Goal: Task Accomplishment & Management: Manage account settings

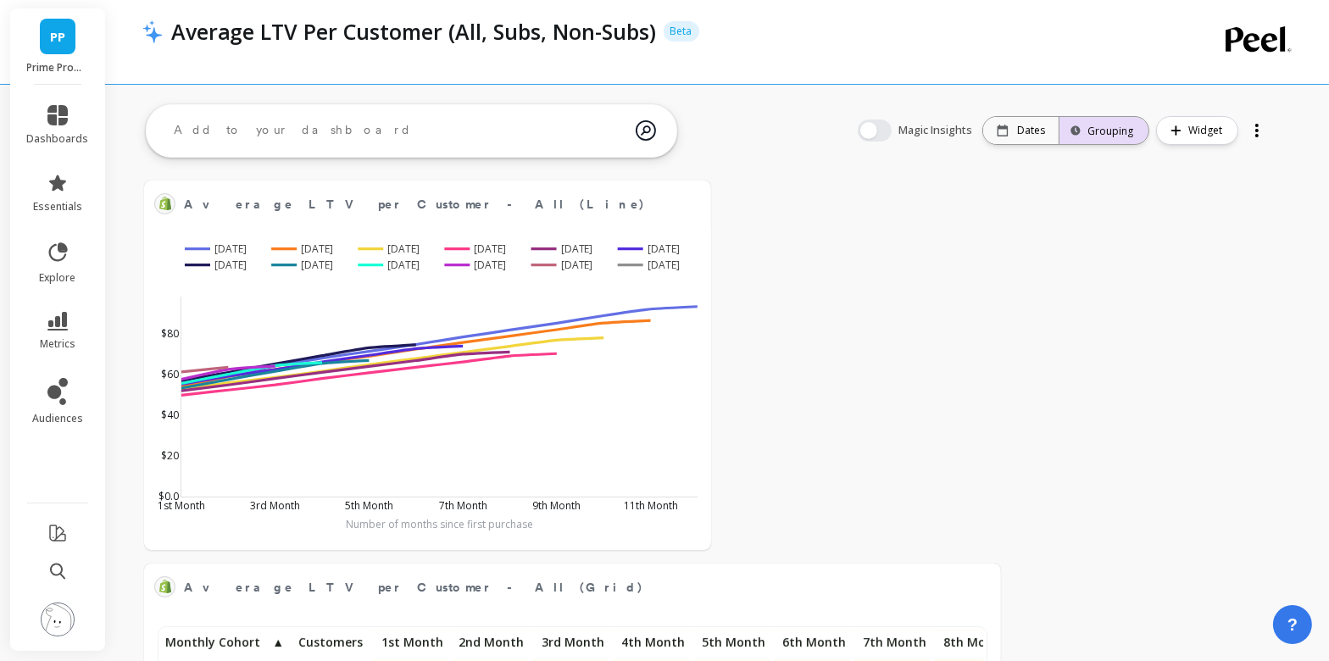
click at [1104, 133] on div "Grouping" at bounding box center [1104, 131] width 58 height 16
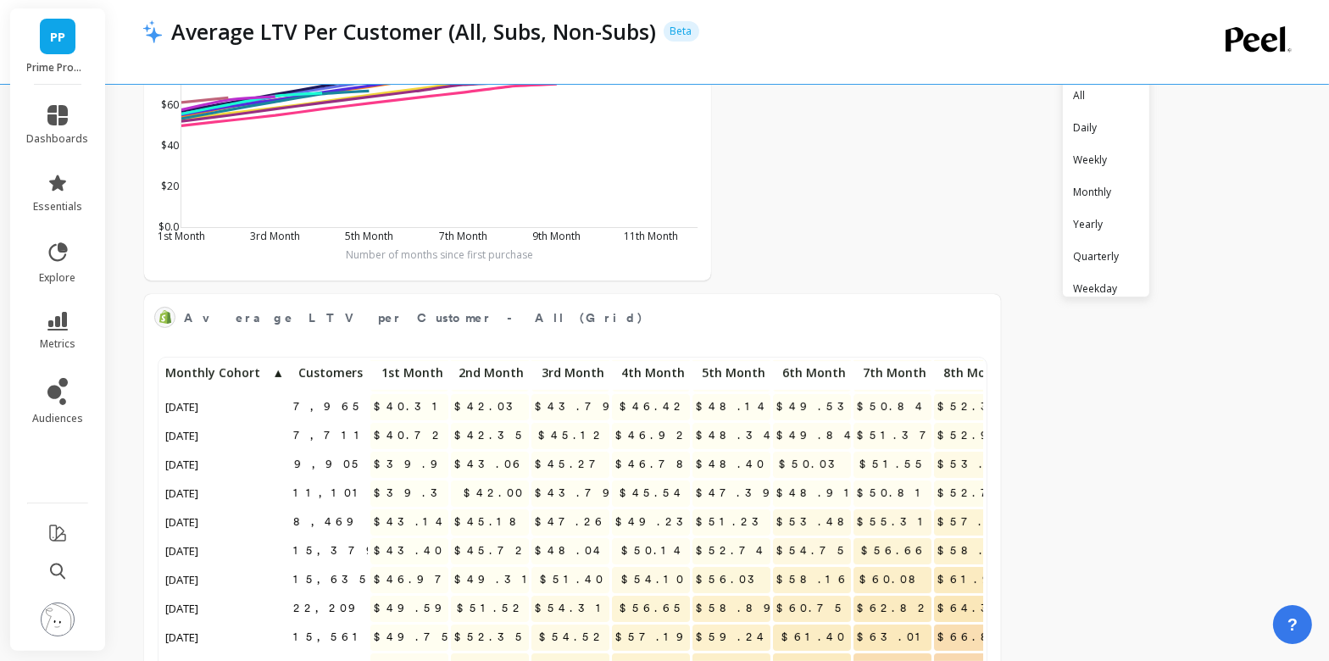
scroll to position [273, 0]
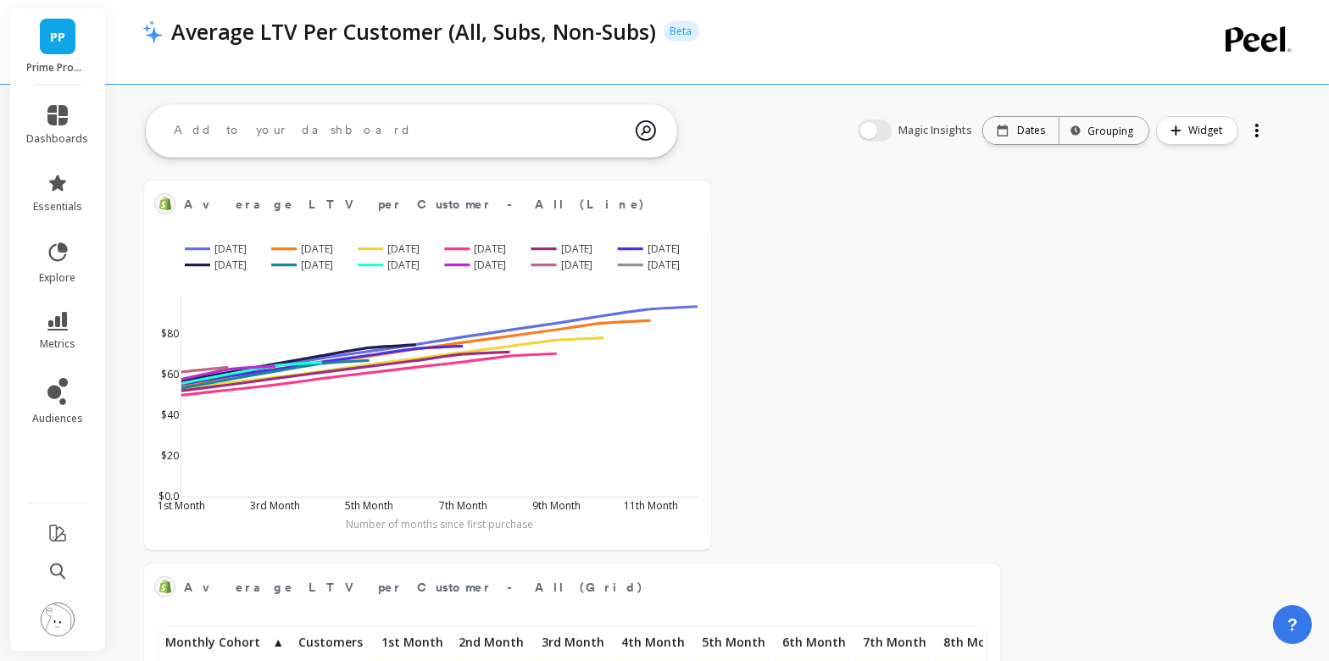
click at [1249, 117] on div at bounding box center [1257, 130] width 24 height 27
click at [58, 120] on icon at bounding box center [57, 115] width 20 height 20
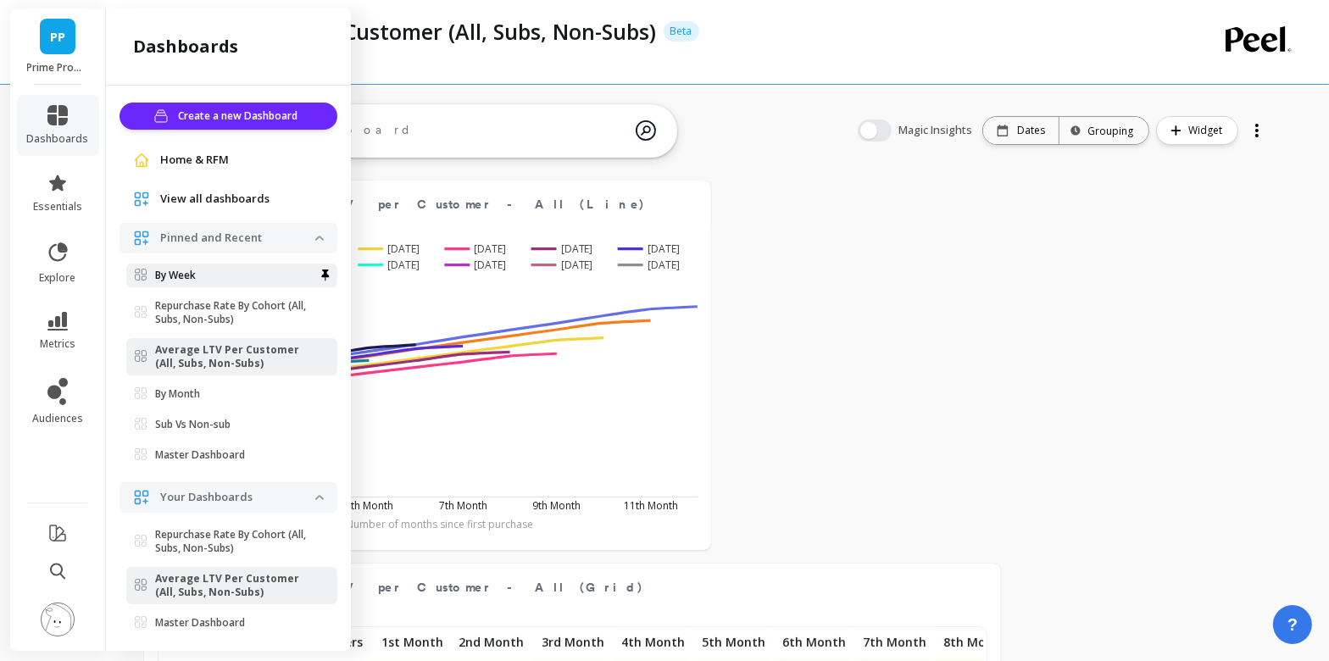
click at [237, 282] on link "By Week" at bounding box center [231, 276] width 211 height 24
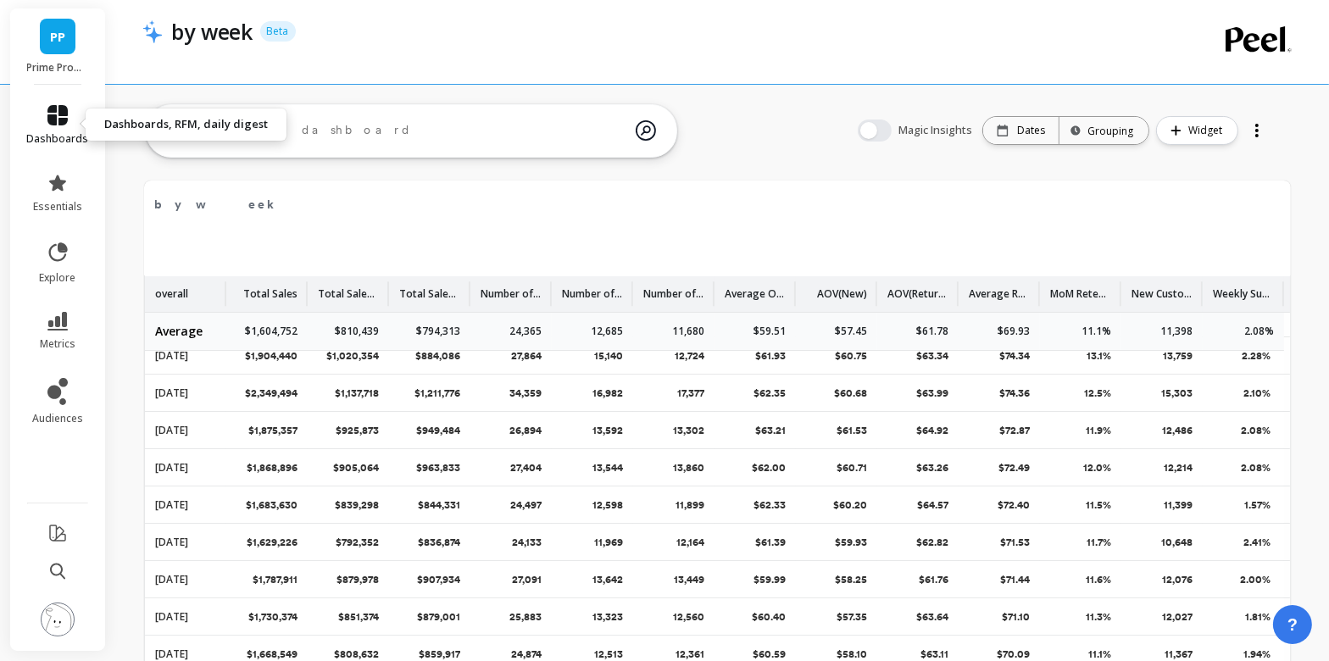
click at [68, 130] on link "dashboards" at bounding box center [58, 125] width 62 height 41
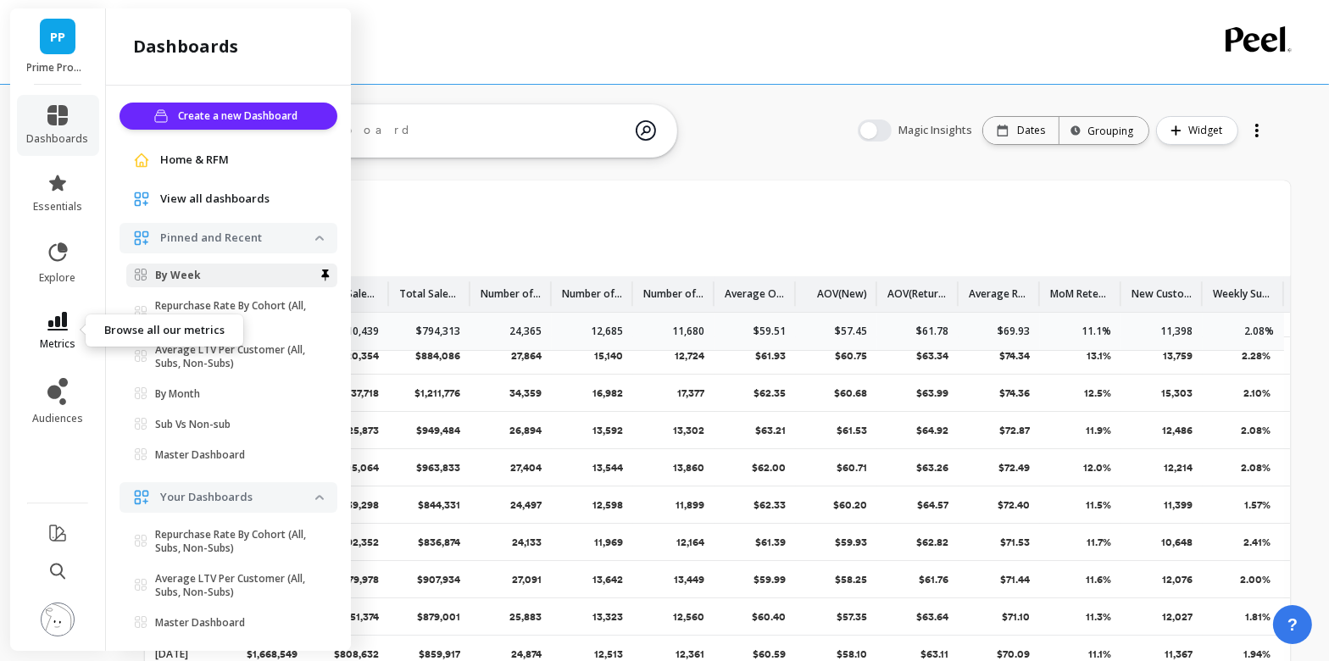
click at [53, 330] on icon at bounding box center [57, 321] width 20 height 19
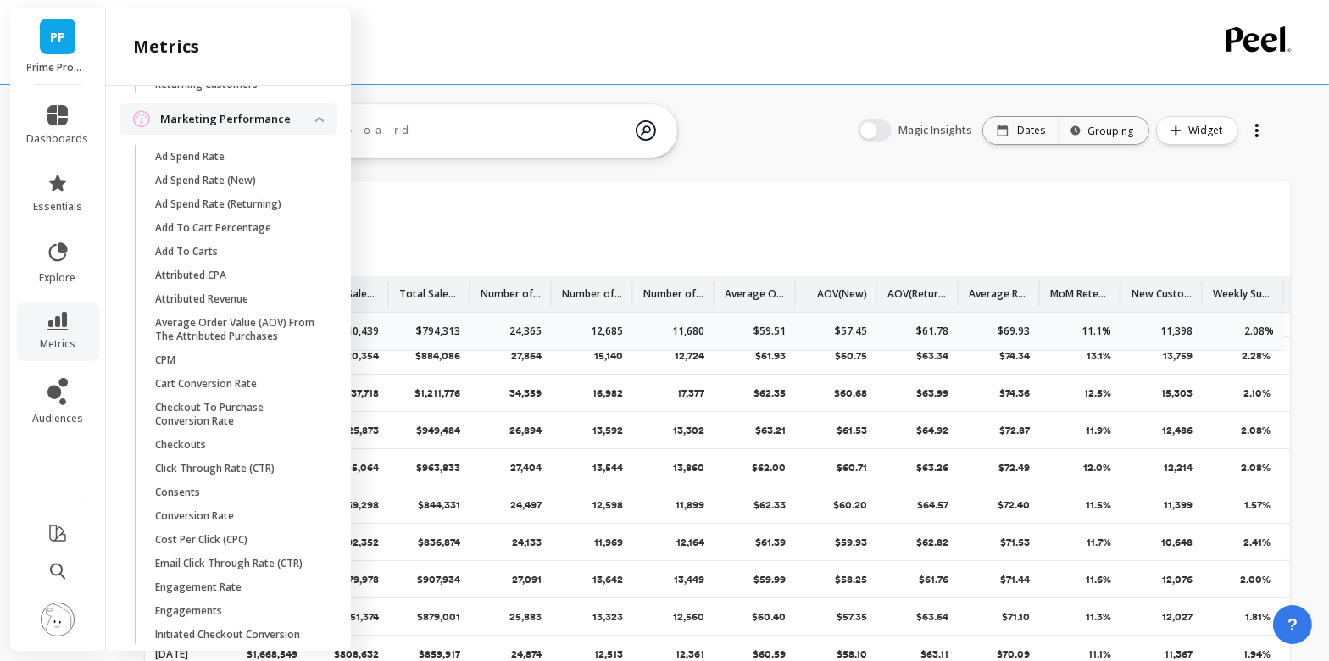
scroll to position [1657, 0]
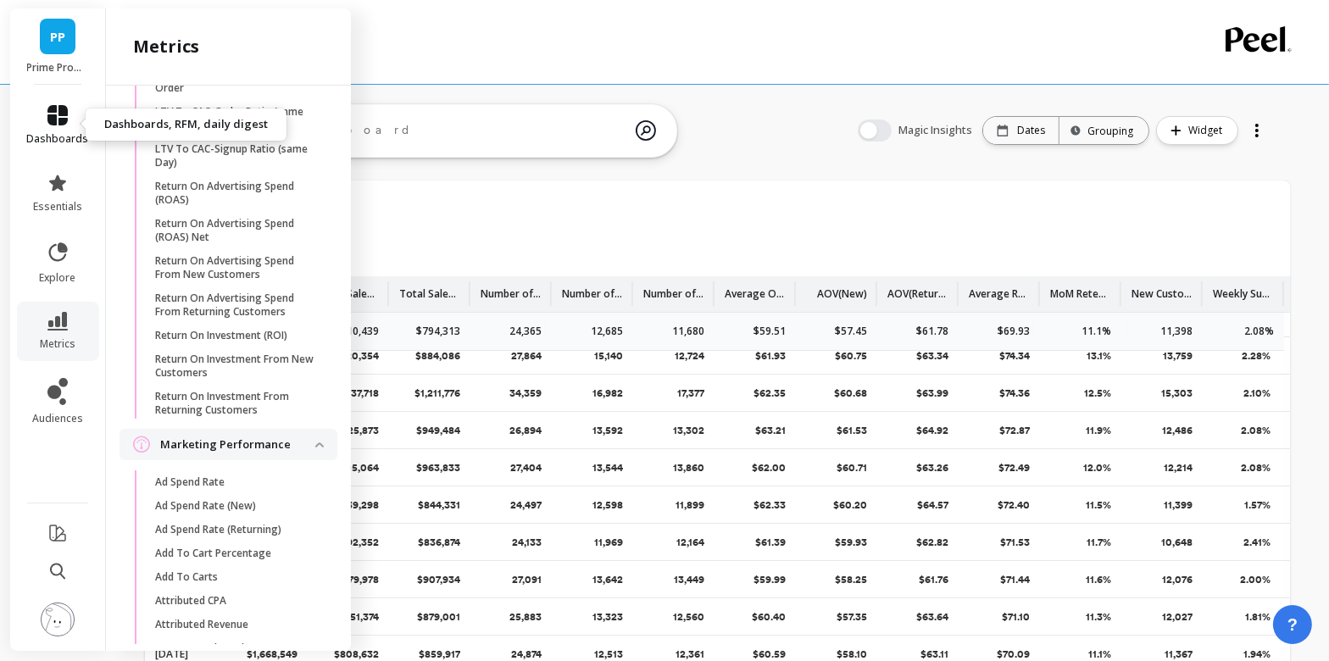
click at [71, 105] on link "dashboards" at bounding box center [58, 125] width 62 height 41
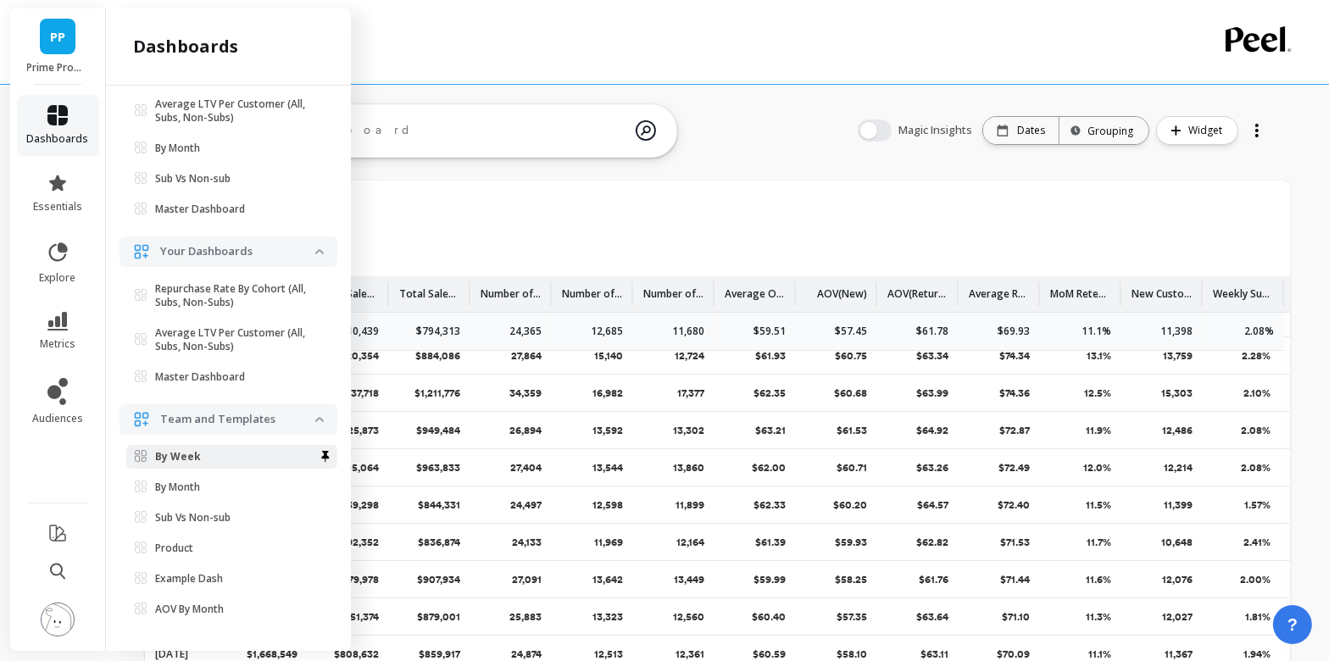
scroll to position [0, 0]
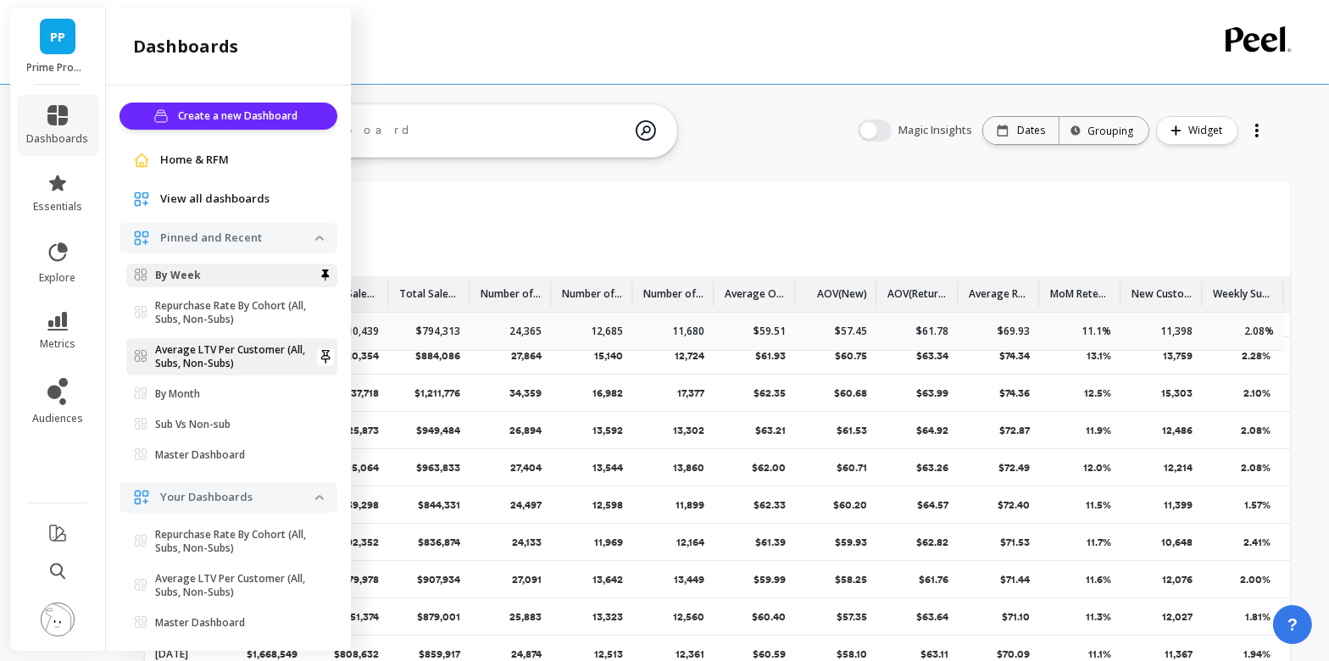
click at [247, 362] on p "Average LTV Per Customer (All, Subs, Non-Subs)" at bounding box center [235, 356] width 160 height 27
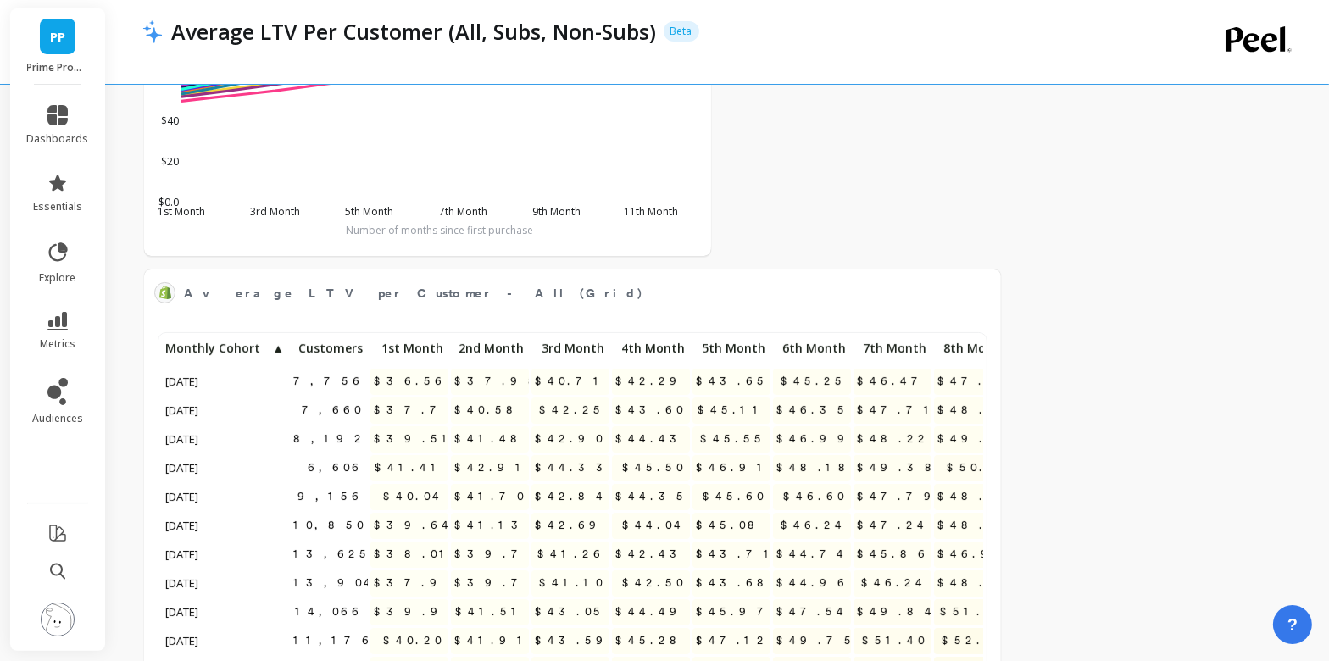
scroll to position [287, 0]
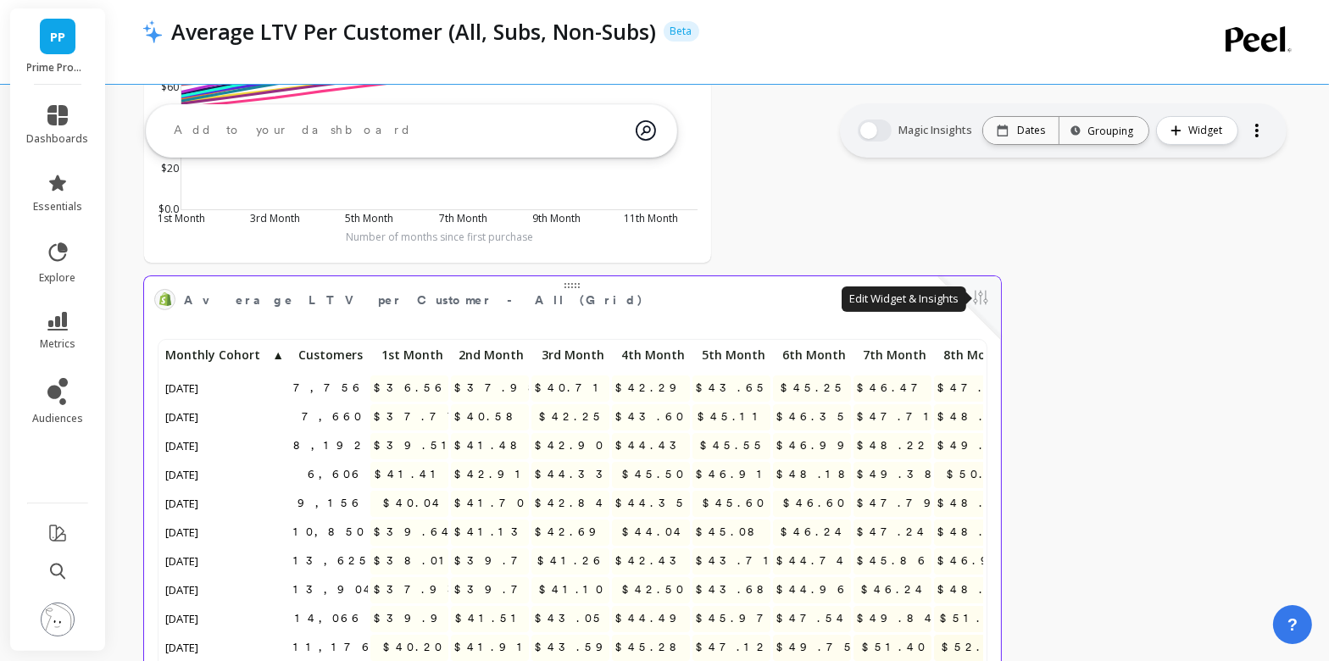
click at [982, 301] on button at bounding box center [980, 299] width 20 height 24
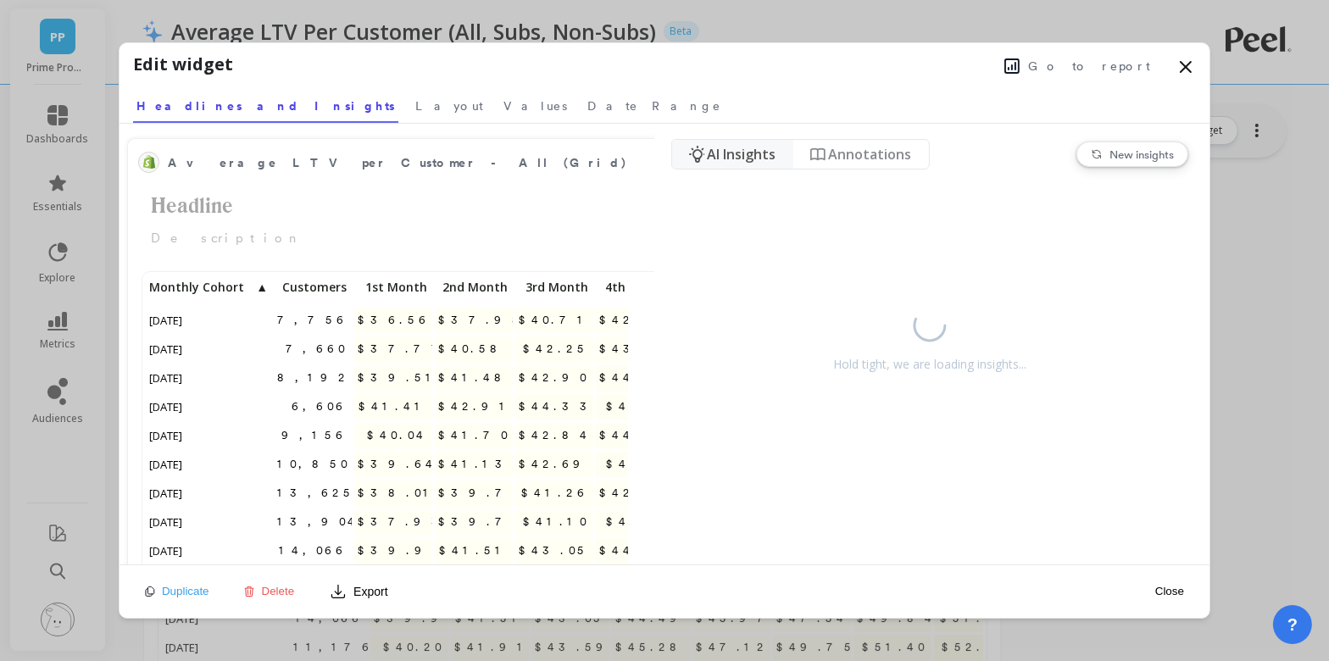
scroll to position [466, 481]
click at [1116, 73] on span "Go to report" at bounding box center [1089, 66] width 122 height 17
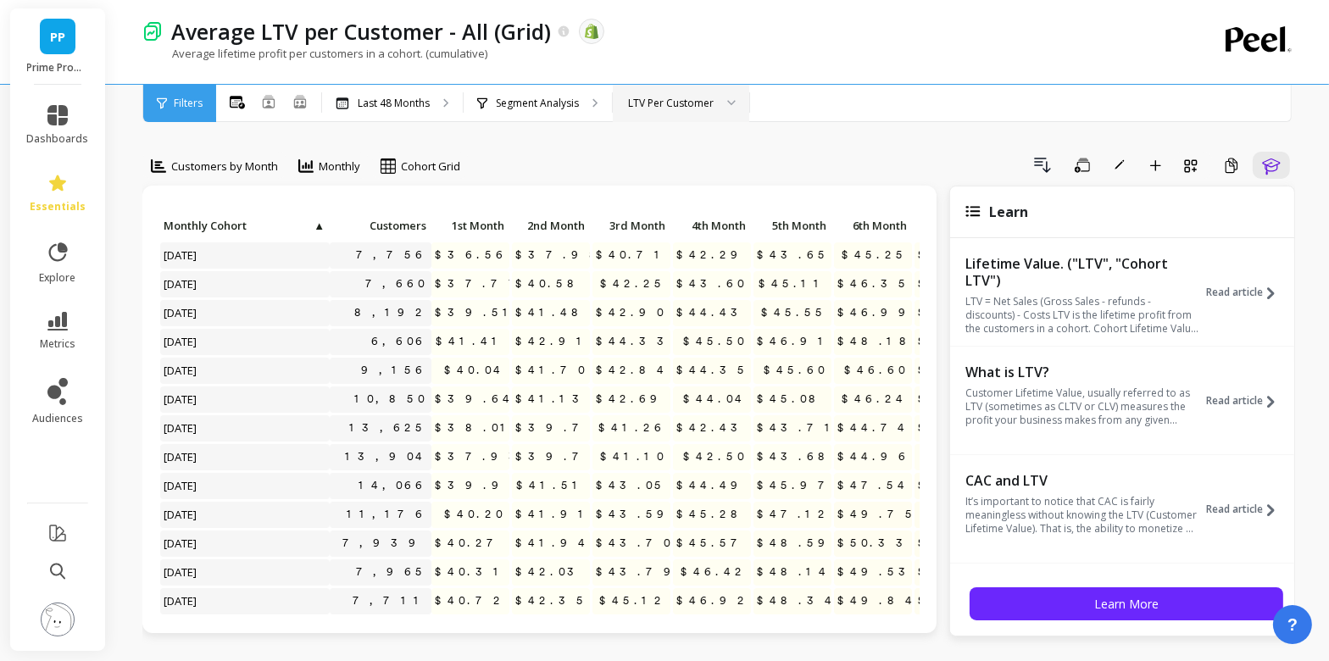
click at [652, 103] on div "LTV Per Customer" at bounding box center [671, 103] width 86 height 16
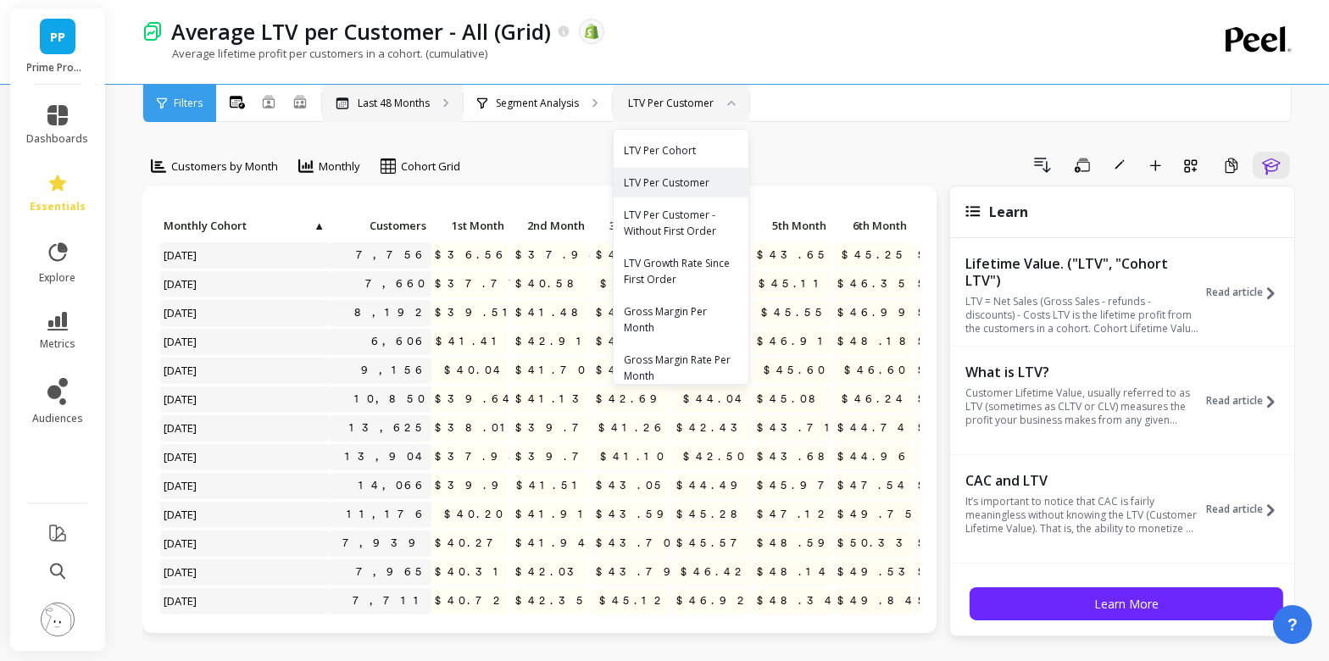
click at [403, 94] on div "Last 48 Months" at bounding box center [392, 103] width 141 height 37
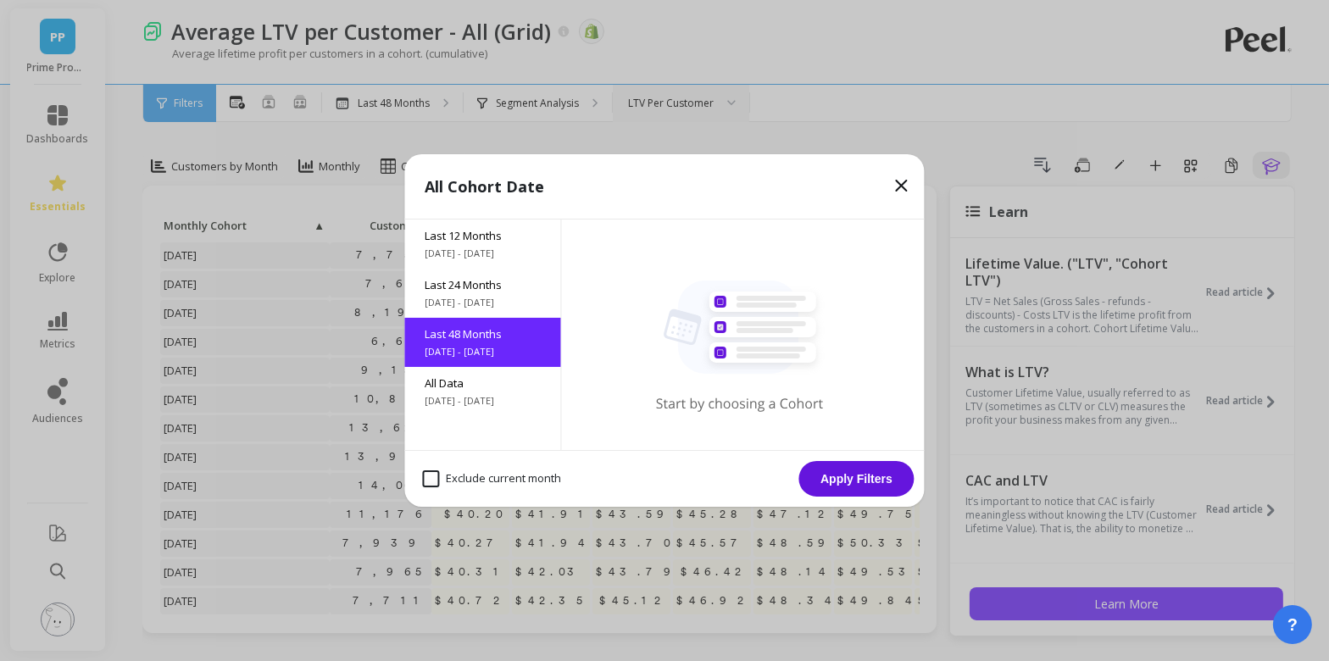
click at [899, 182] on icon at bounding box center [902, 186] width 10 height 10
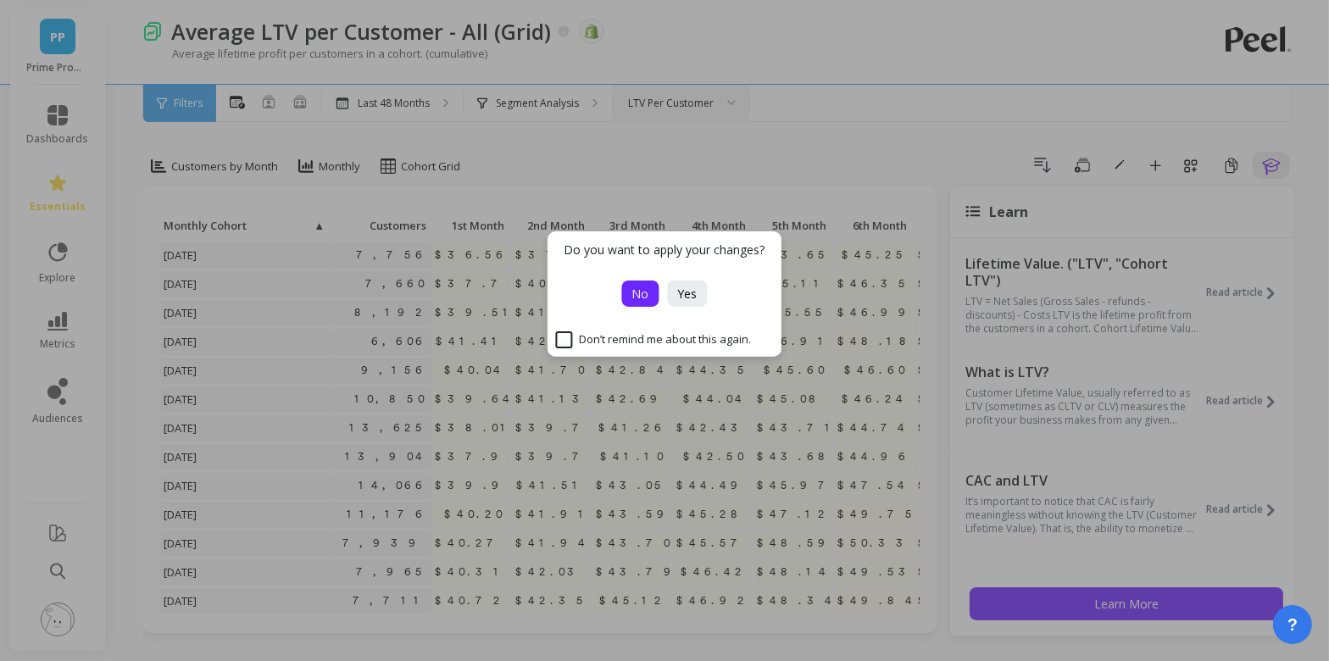
click at [645, 299] on span "No" at bounding box center [640, 294] width 17 height 16
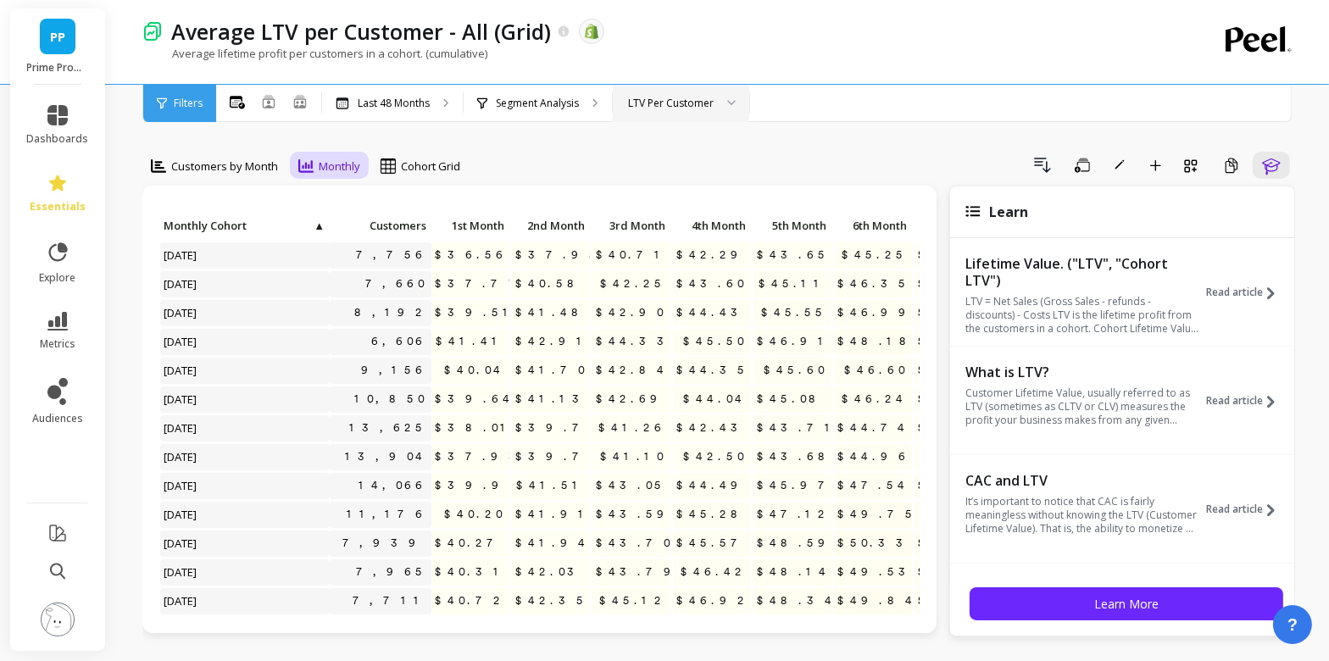
click at [365, 165] on div "Monthly" at bounding box center [329, 166] width 72 height 29
click at [262, 165] on span "Customers by Month" at bounding box center [224, 167] width 107 height 16
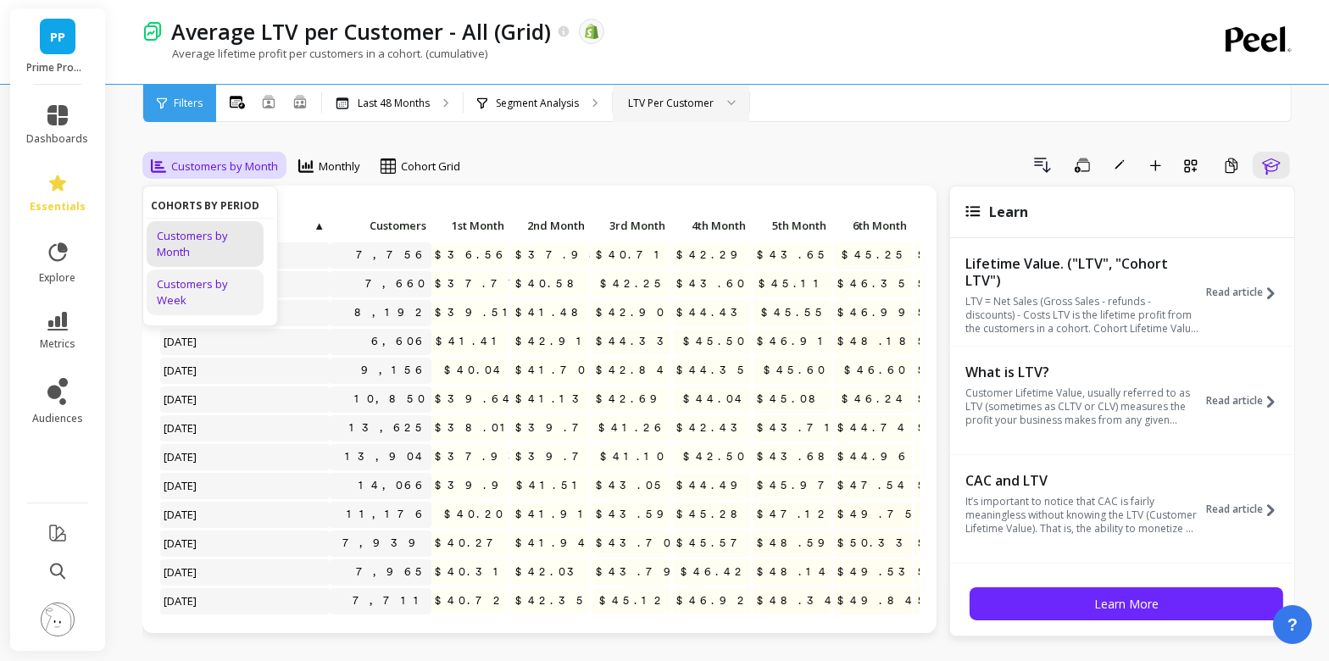
click at [214, 302] on div "Customers by Week" at bounding box center [205, 292] width 97 height 32
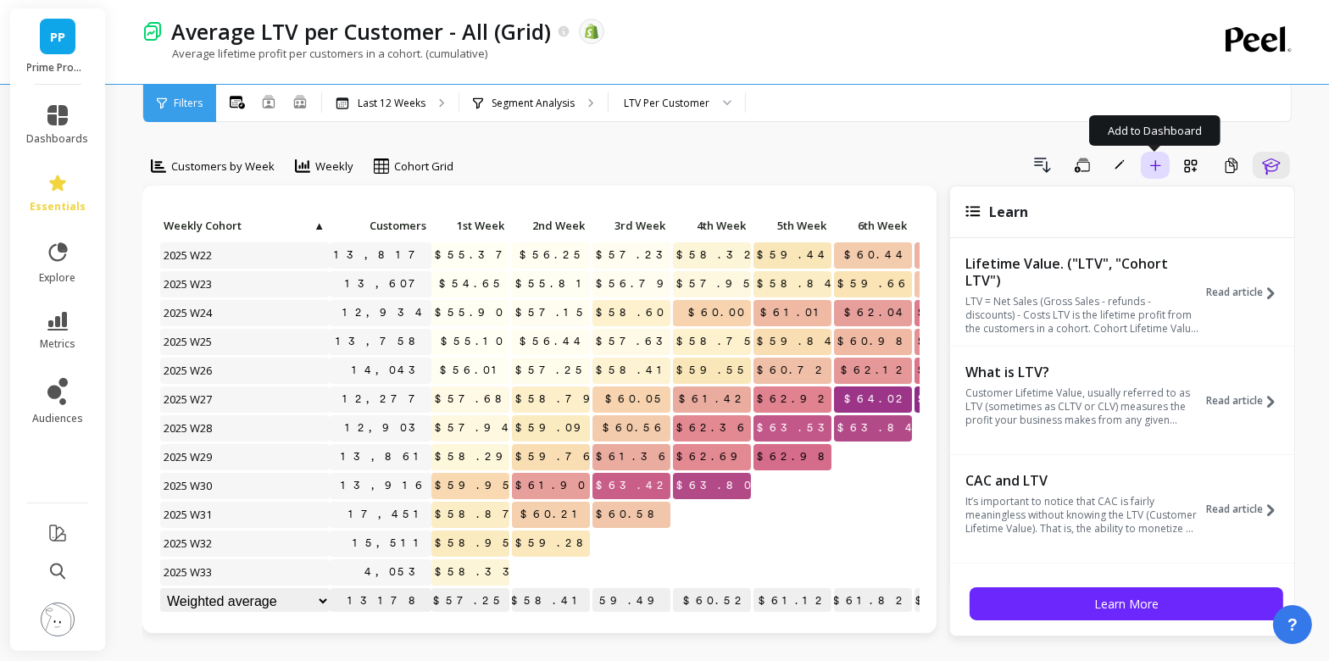
click at [1154, 163] on icon "button" at bounding box center [1155, 165] width 12 height 12
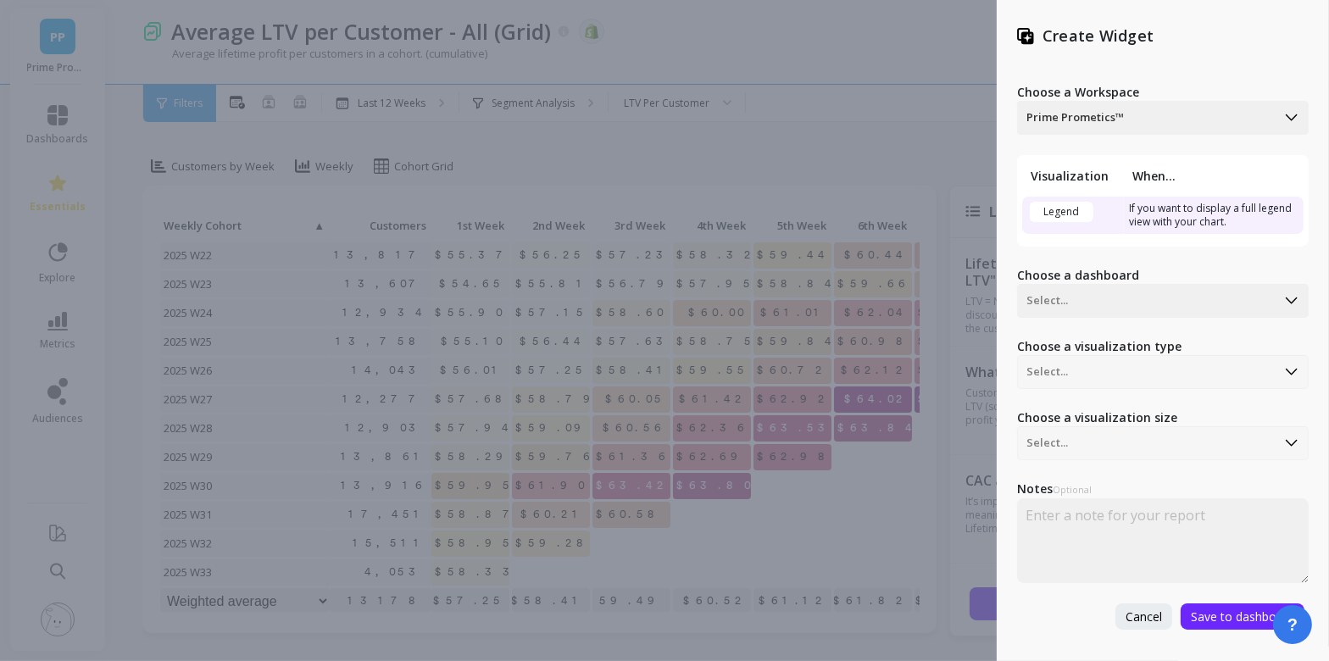
click at [1103, 331] on div "Choose a Workspace Prime Prometics™ Visualization When... Legend If you want to…" at bounding box center [1163, 347] width 292 height 566
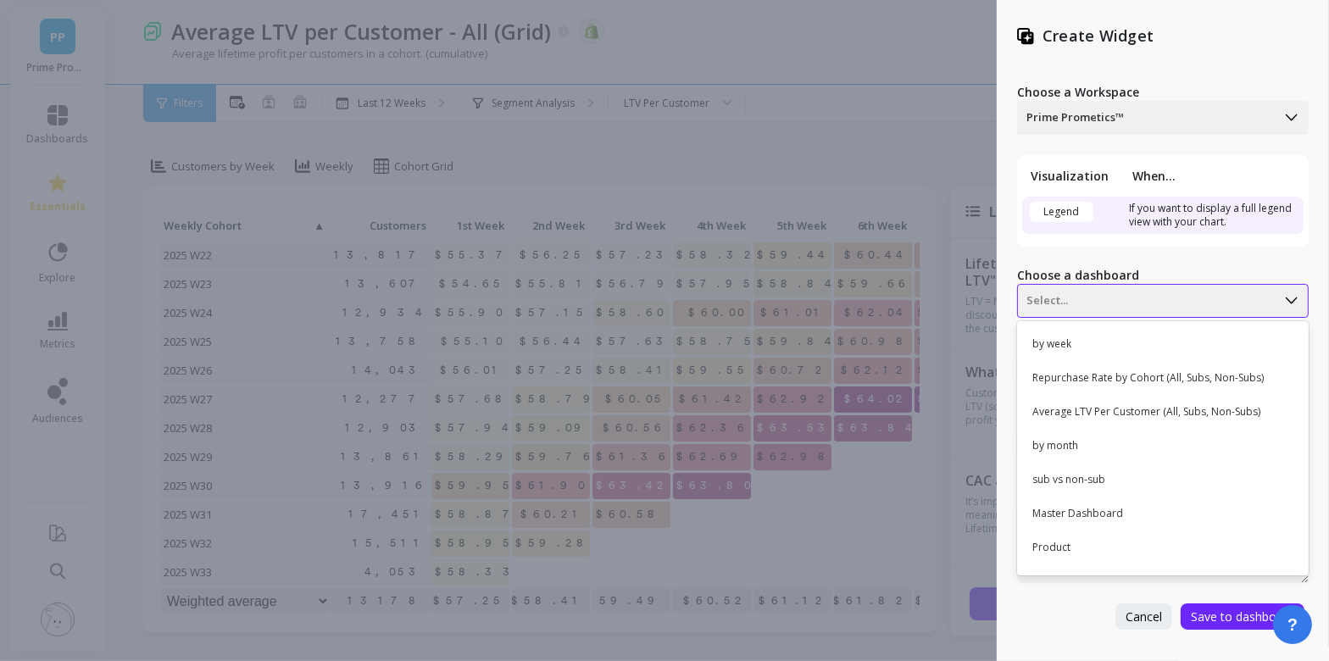
click at [1088, 292] on div at bounding box center [1146, 301] width 241 height 20
click at [1071, 411] on div "Average LTV Per Customer (All, Subs, Non-Subs)" at bounding box center [1160, 412] width 277 height 29
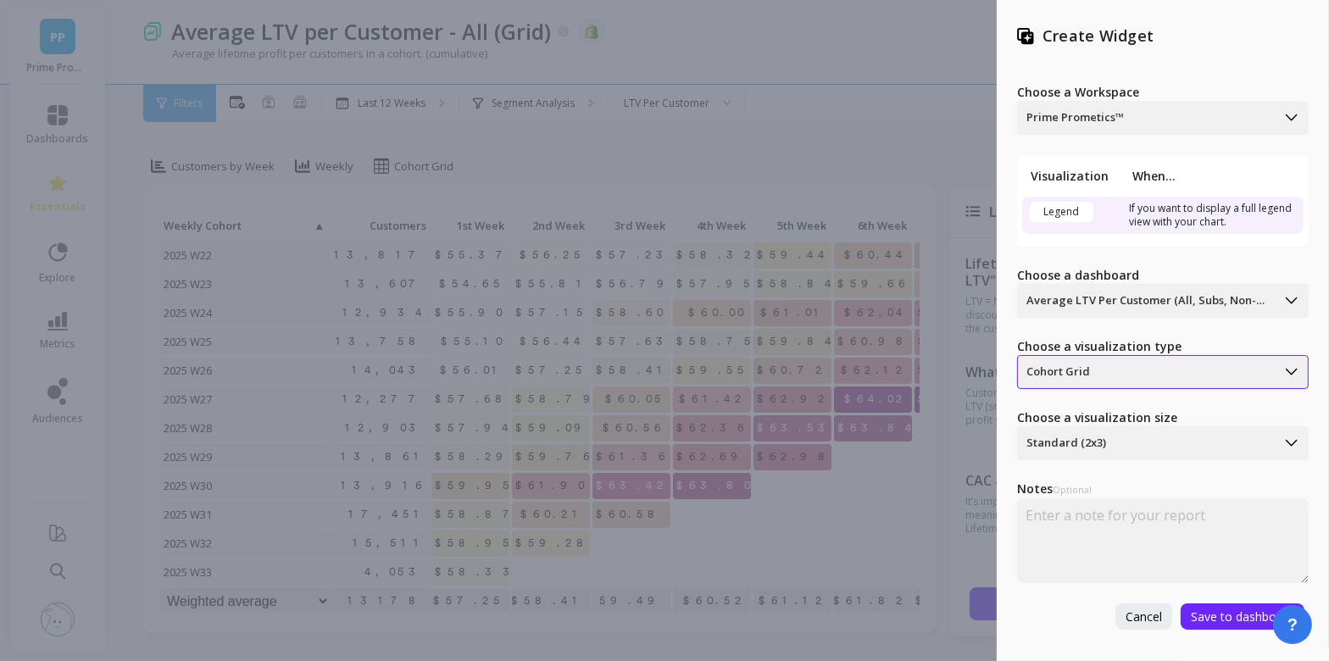
click at [1074, 357] on div "Cohort Grid" at bounding box center [1163, 372] width 292 height 34
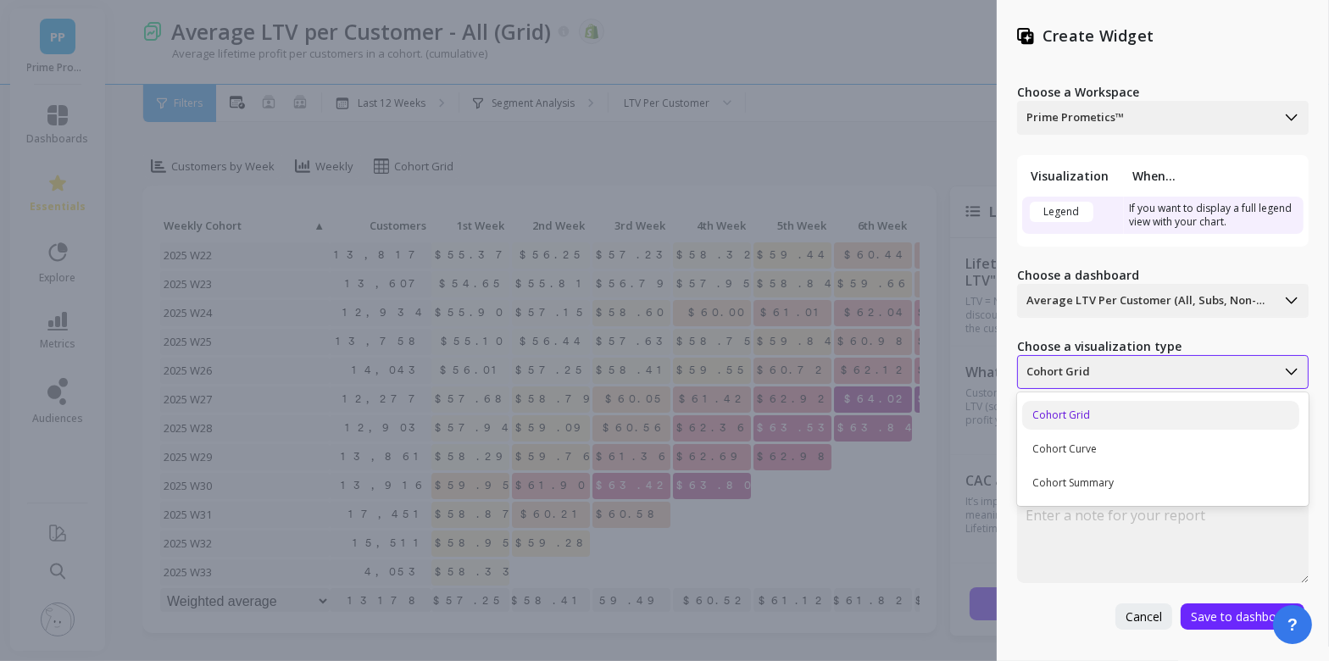
click at [1074, 357] on div "Cohort Grid" at bounding box center [1163, 372] width 292 height 34
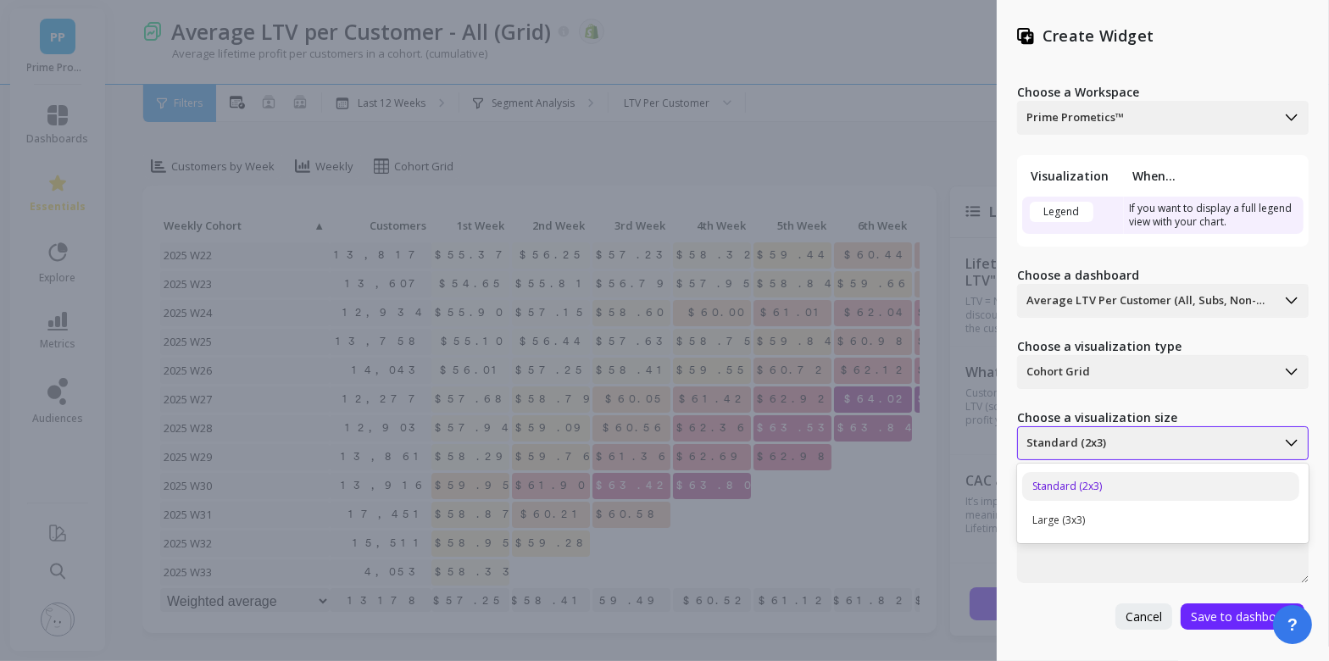
click at [1073, 453] on div "Standard (2x3)" at bounding box center [1147, 443] width 258 height 27
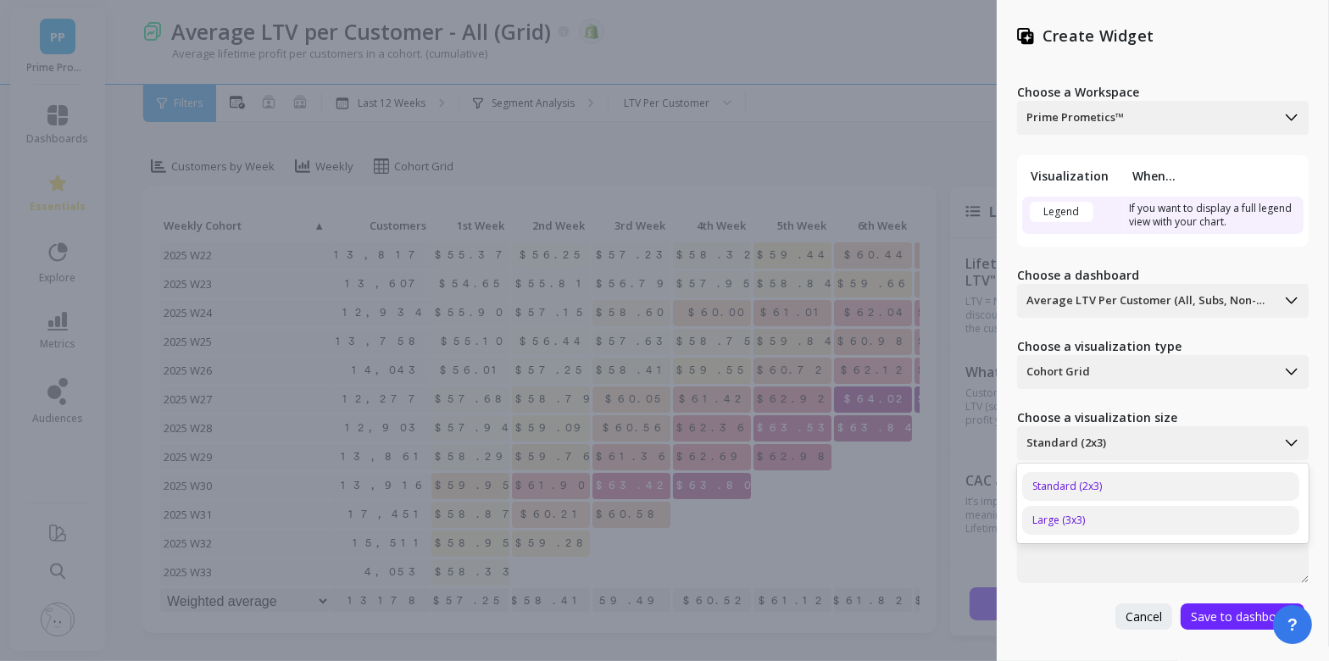
click at [1075, 512] on div "Large (3x3)" at bounding box center [1160, 520] width 277 height 29
click at [1223, 620] on span "Save to dashboard" at bounding box center [1242, 617] width 103 height 16
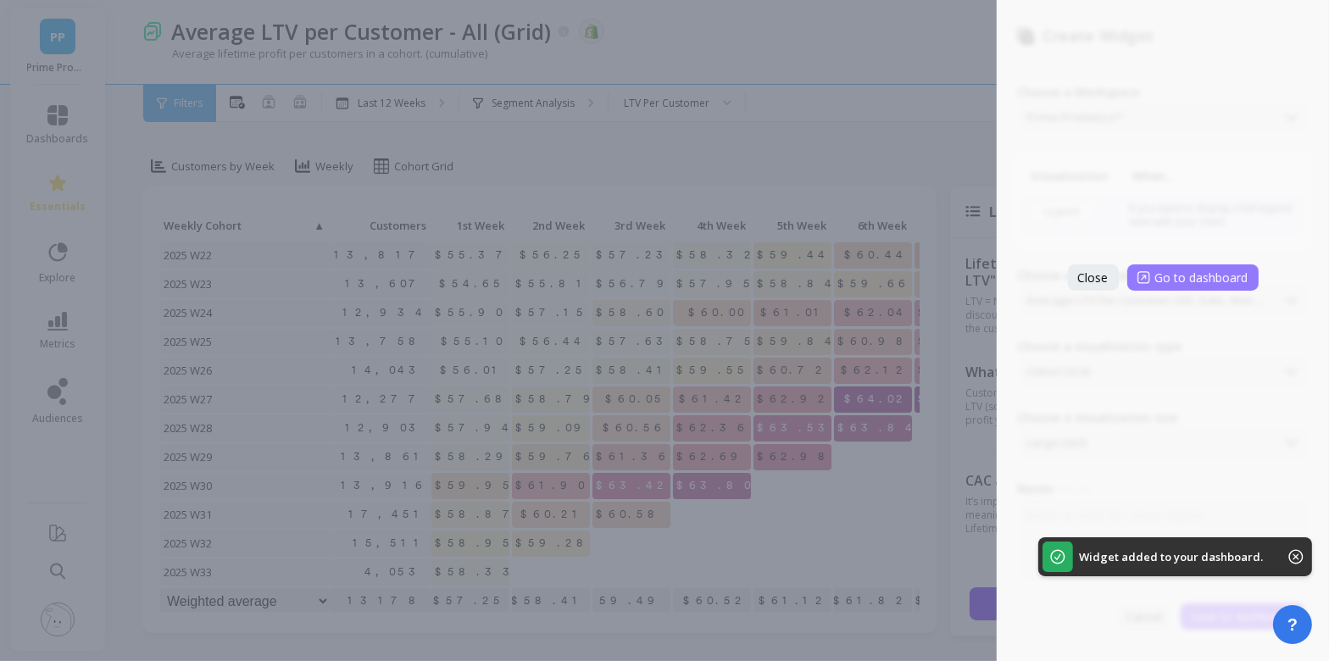
click at [1187, 284] on span "Go to dashboard" at bounding box center [1201, 278] width 93 height 16
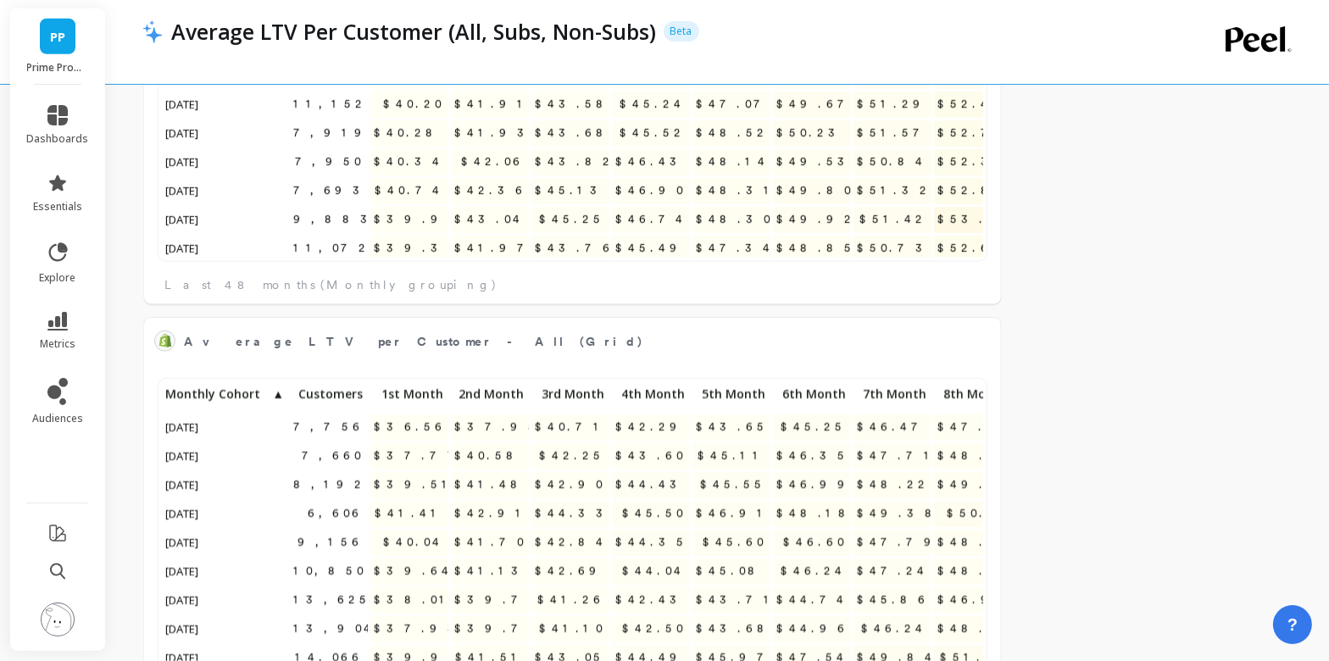
scroll to position [2246, 0]
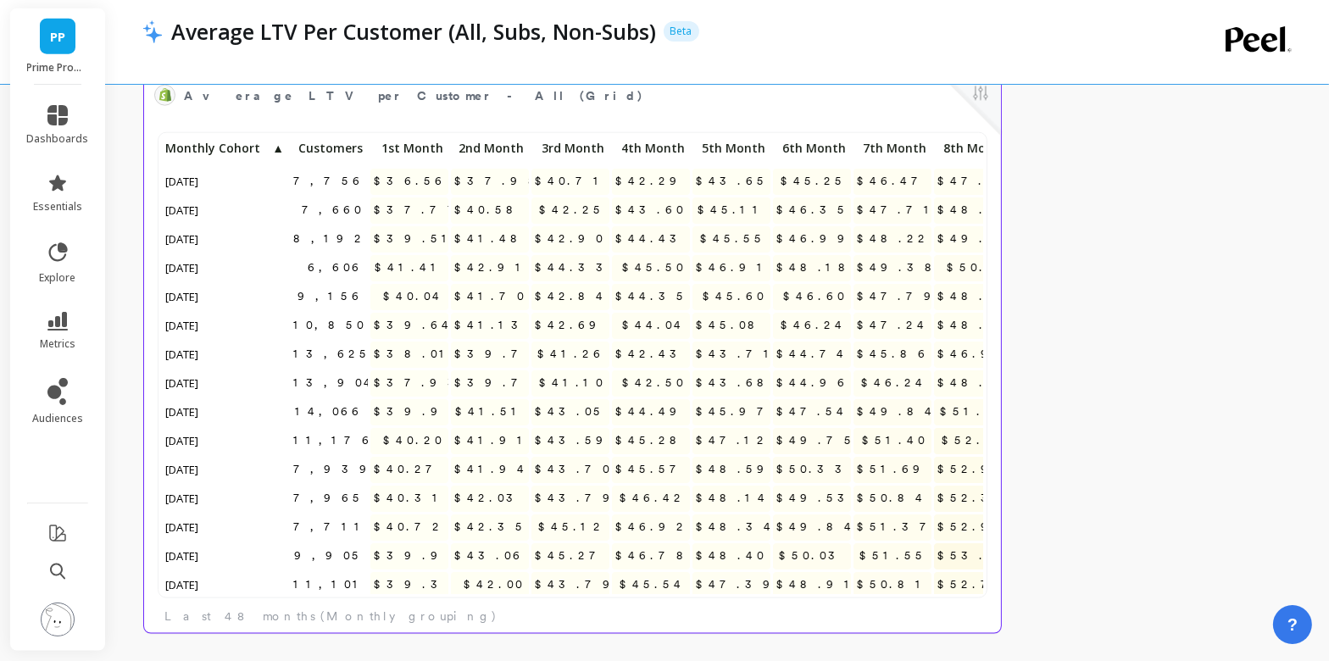
click at [991, 102] on div at bounding box center [969, 103] width 63 height 63
click at [989, 101] on button at bounding box center [980, 95] width 20 height 24
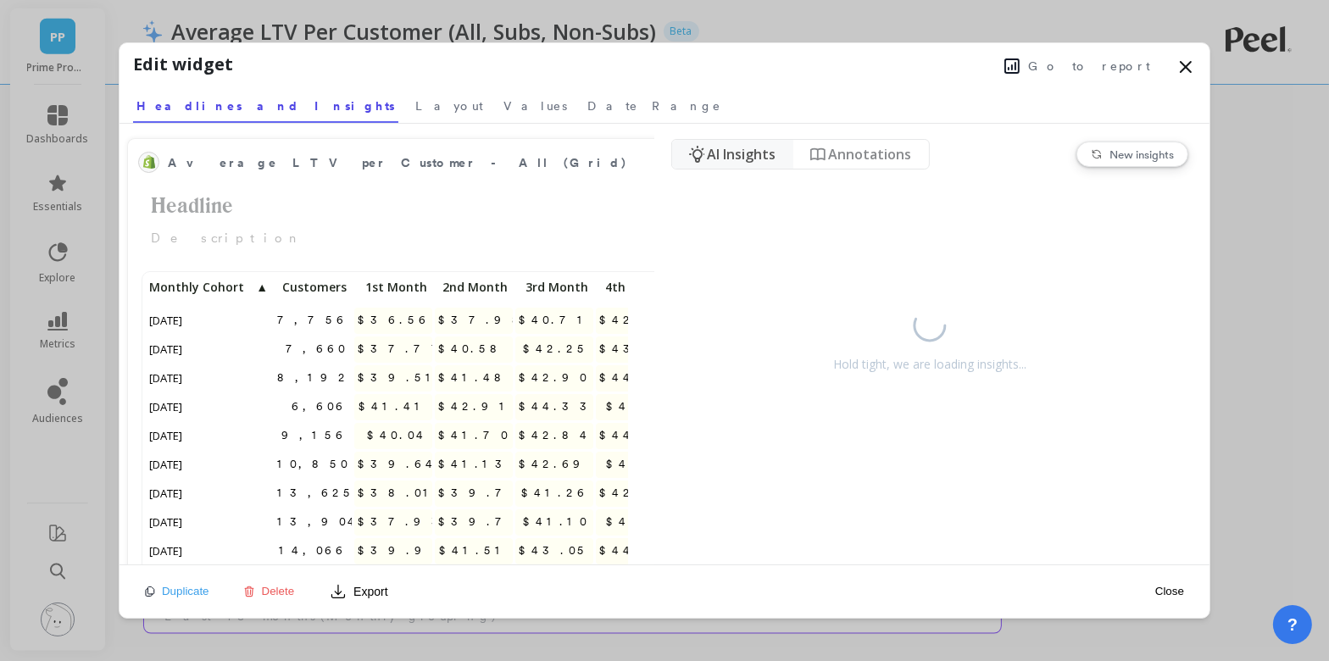
scroll to position [466, 481]
click at [289, 590] on span "Delete" at bounding box center [278, 591] width 33 height 13
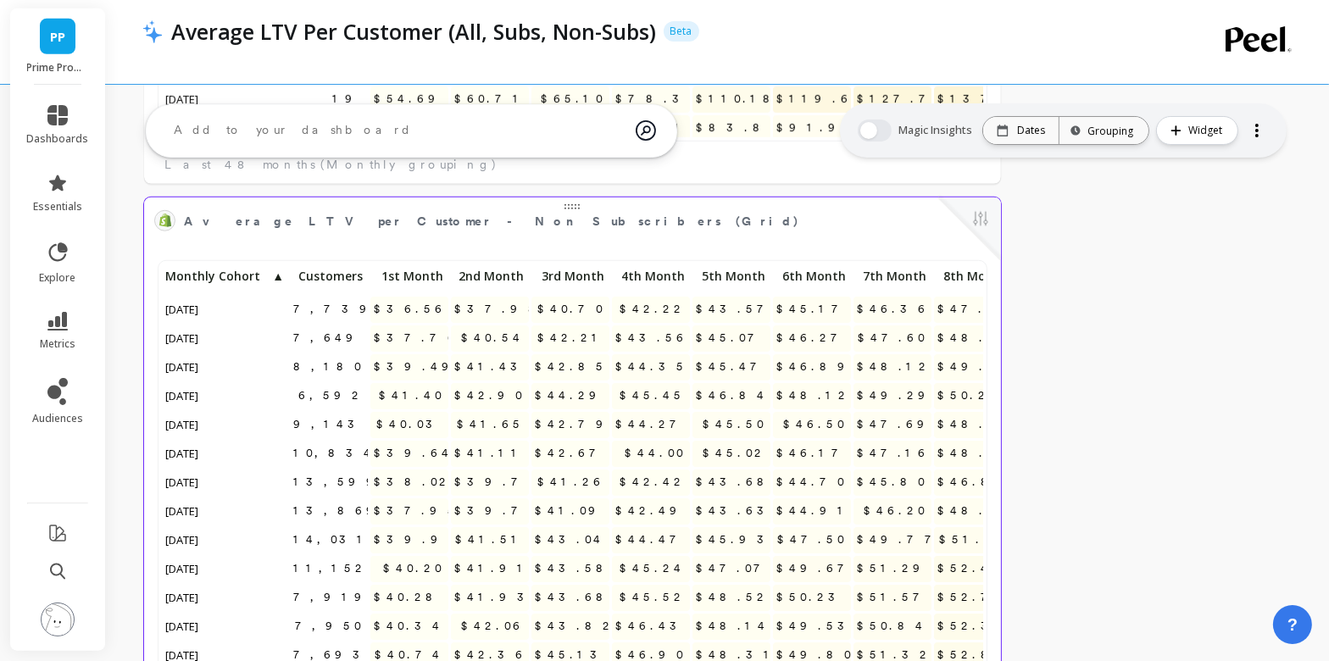
scroll to position [1523, 0]
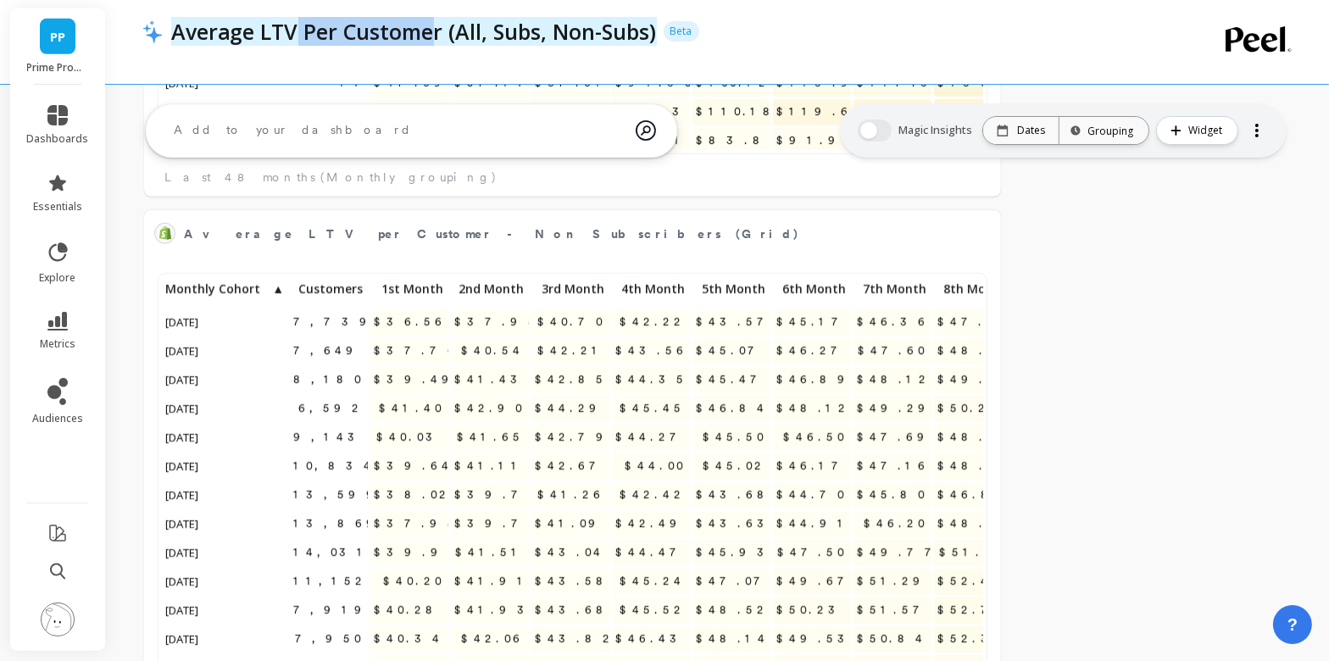
drag, startPoint x: 293, startPoint y: 31, endPoint x: 437, endPoint y: 41, distance: 143.5
click at [437, 41] on p "Average LTV Per Customer (All, Subs, Non-Subs)" at bounding box center [414, 31] width 486 height 29
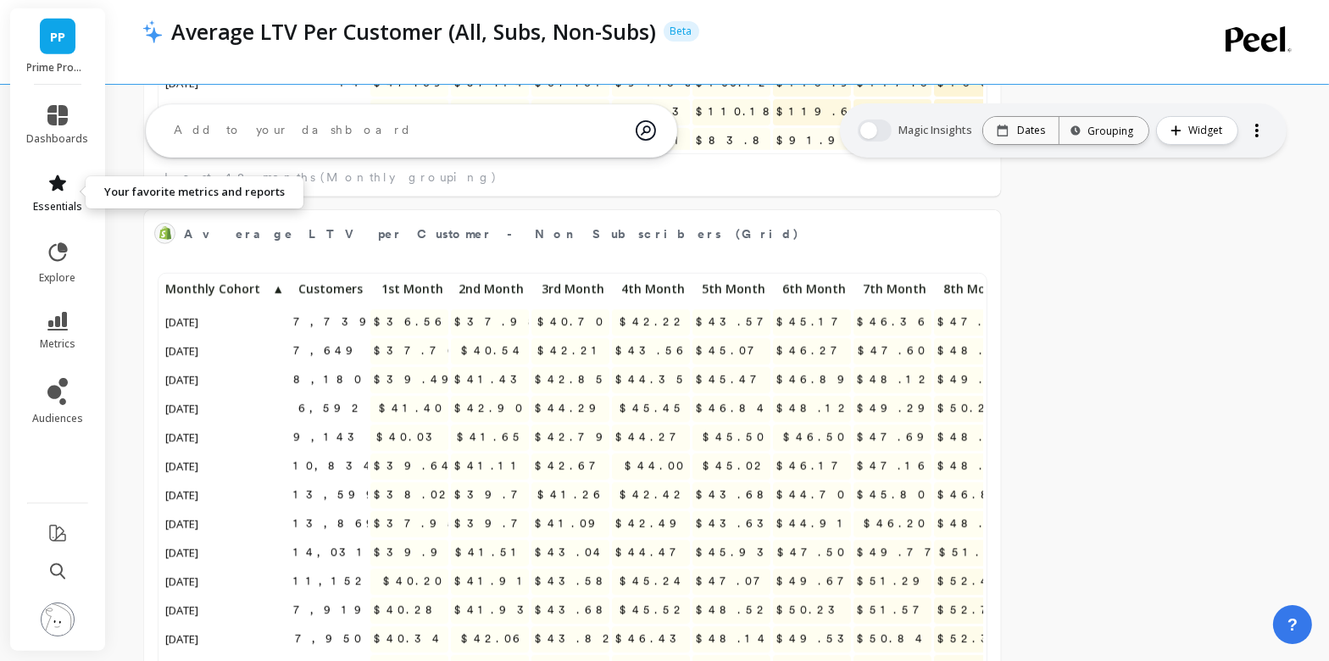
click at [71, 185] on link "essentials" at bounding box center [58, 193] width 62 height 41
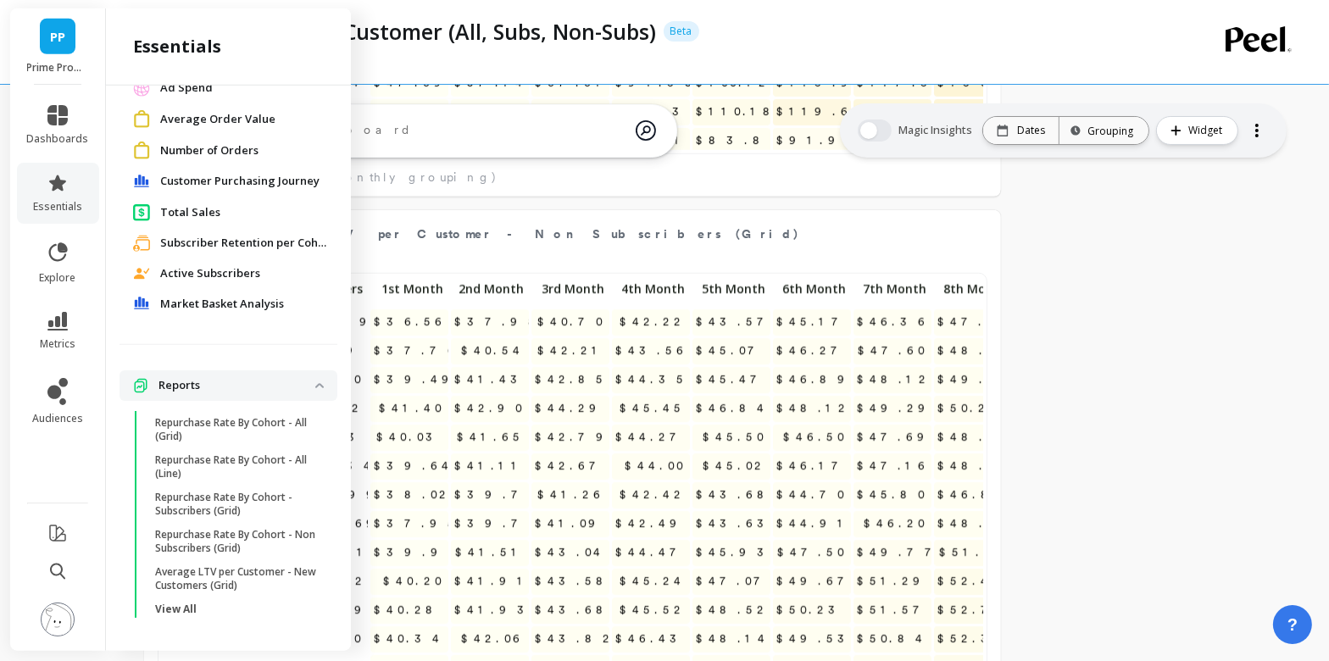
scroll to position [0, 0]
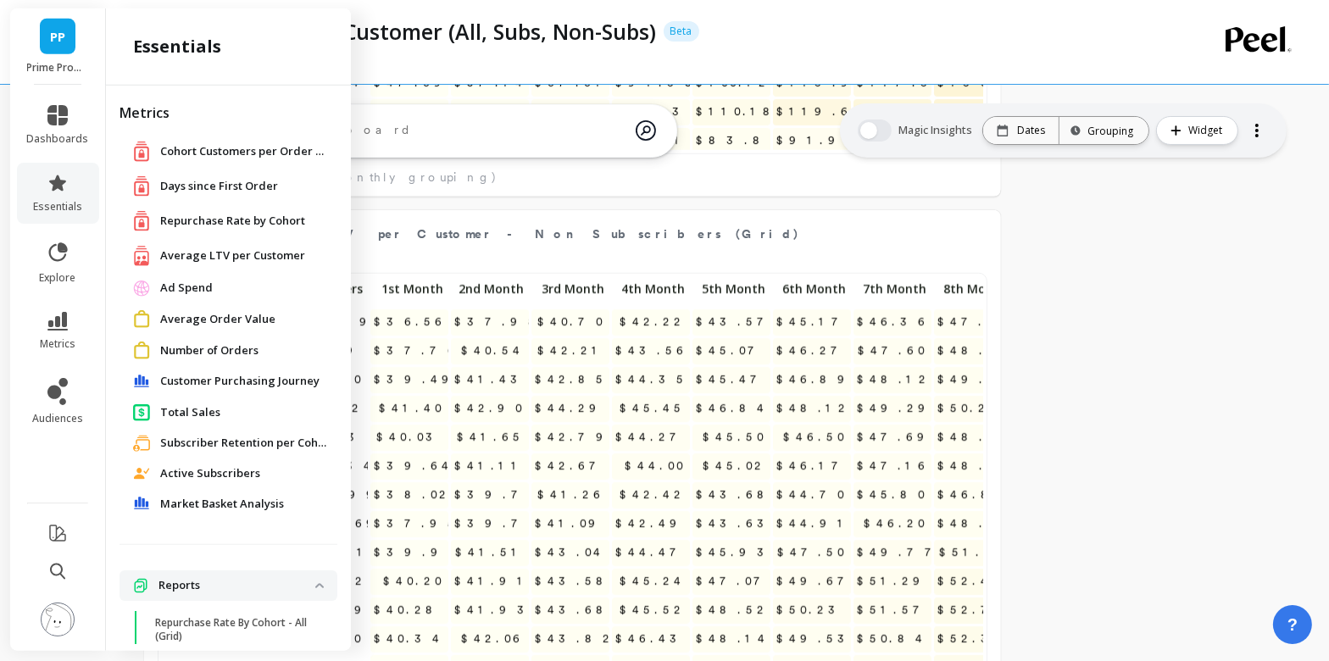
click at [245, 258] on span "Average LTV per Customer" at bounding box center [232, 255] width 145 height 17
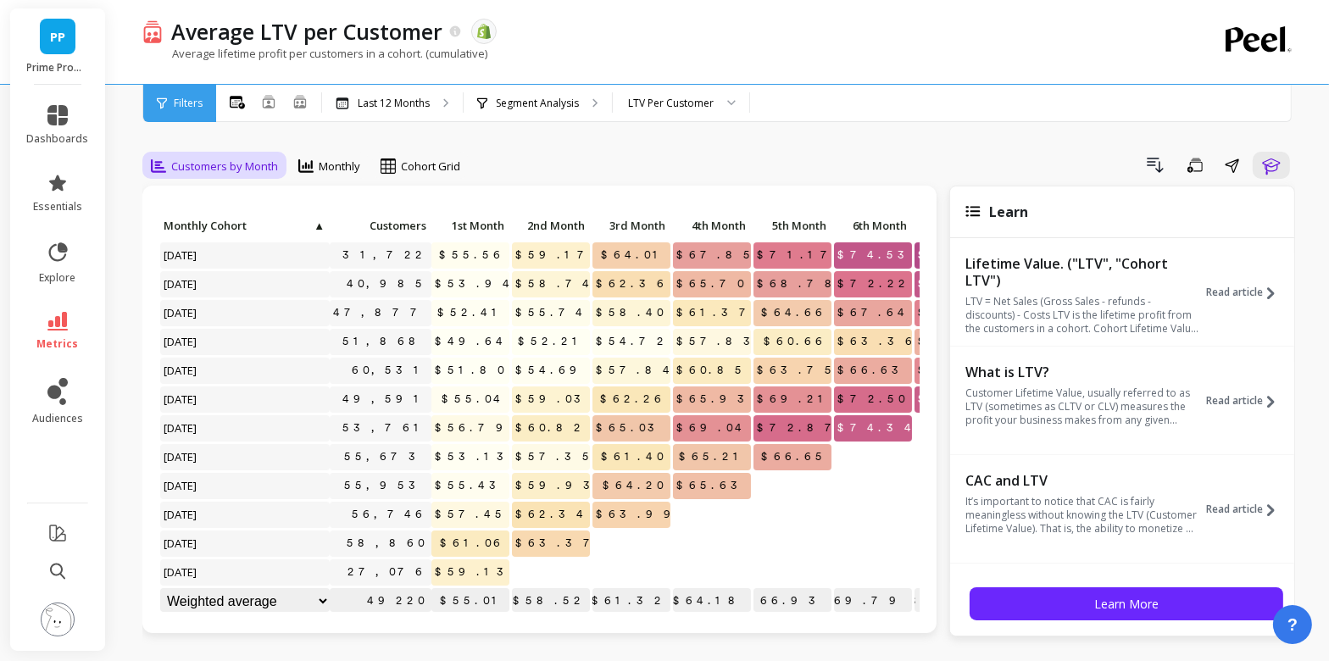
click at [205, 159] on span "Customers by Month" at bounding box center [224, 167] width 107 height 16
click at [221, 292] on div "Customers by Week" at bounding box center [205, 292] width 97 height 32
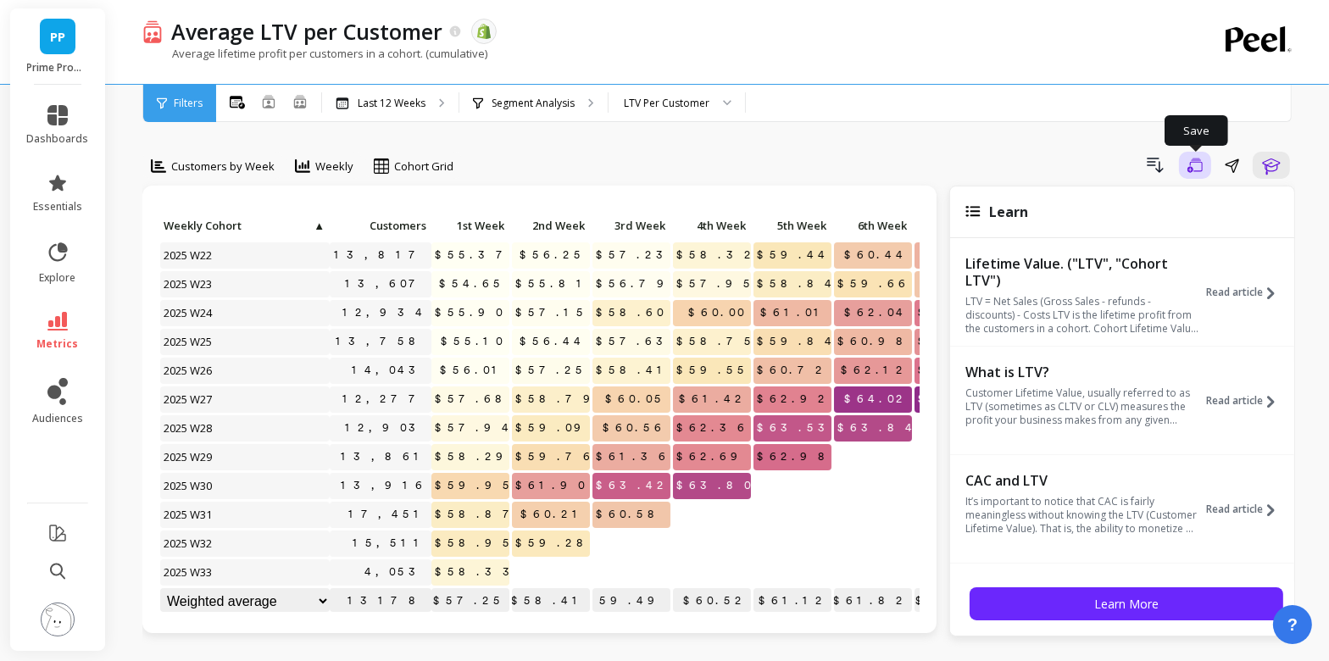
click at [1198, 174] on button "Save" at bounding box center [1195, 165] width 32 height 27
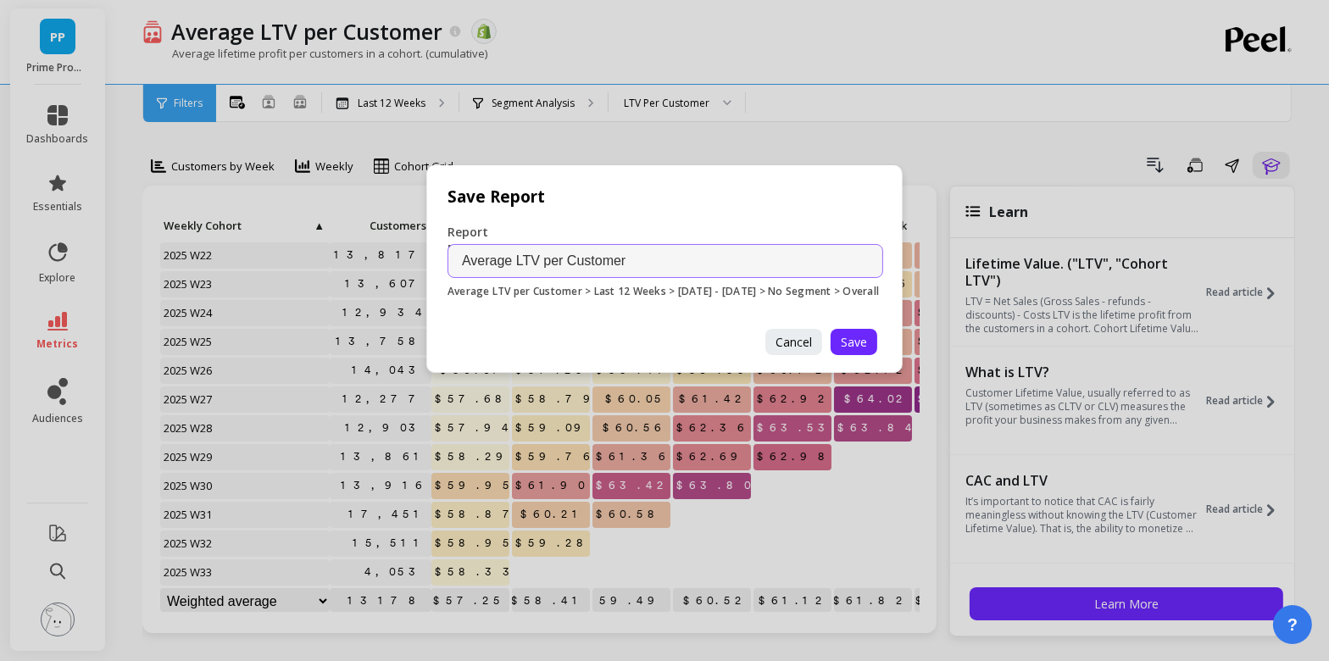
click at [690, 253] on input "Average LTV per Customer" at bounding box center [666, 261] width 436 height 34
type input "Average LTV per Customer (by Week)"
click at [874, 355] on button "Save" at bounding box center [854, 342] width 47 height 26
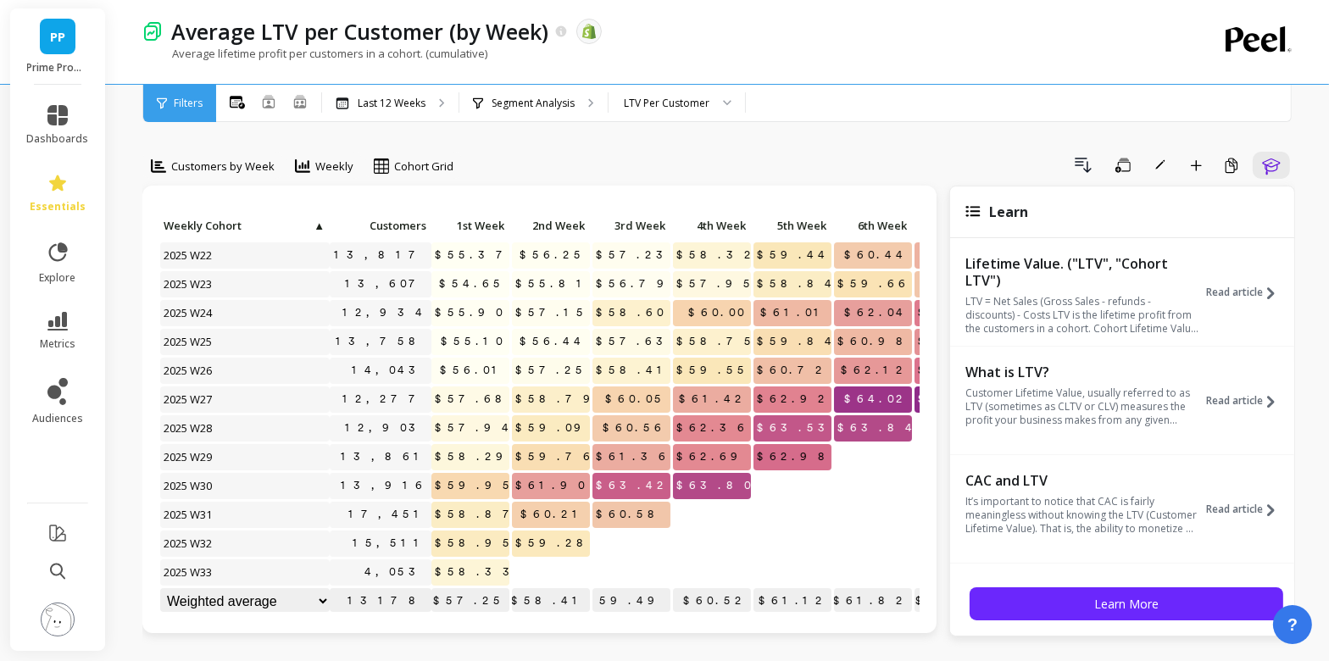
click at [67, 203] on span "essentials" at bounding box center [58, 207] width 56 height 14
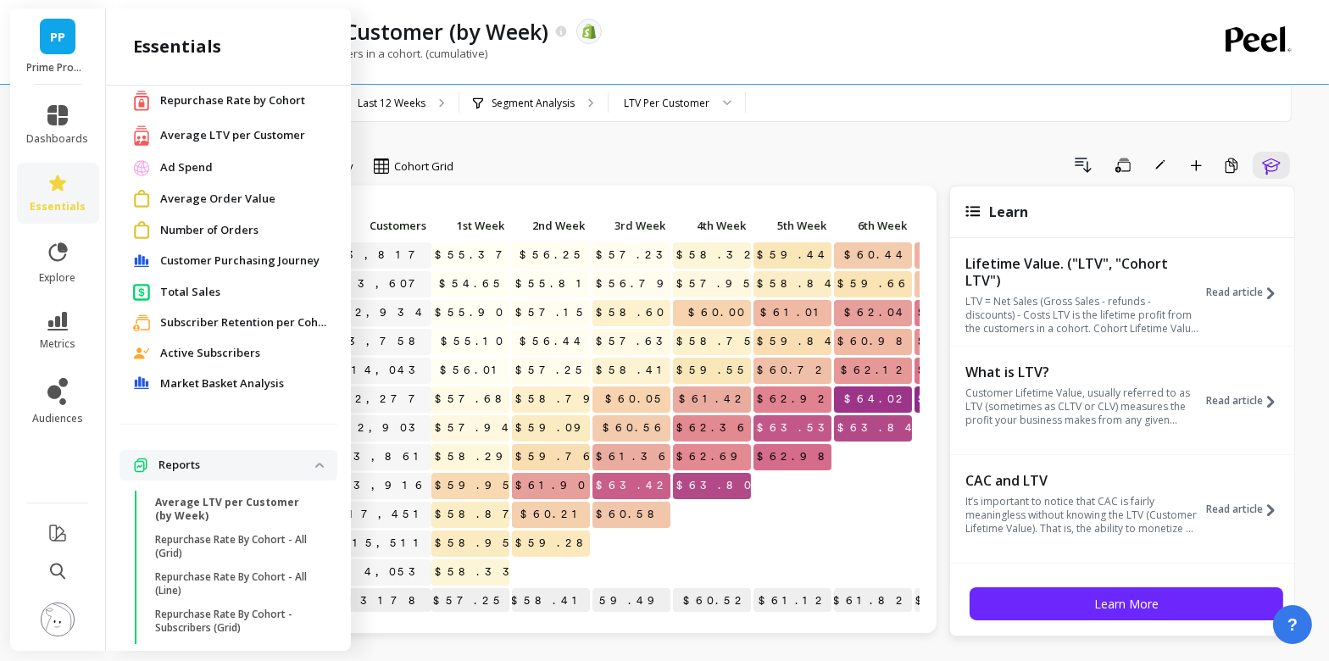
scroll to position [200, 0]
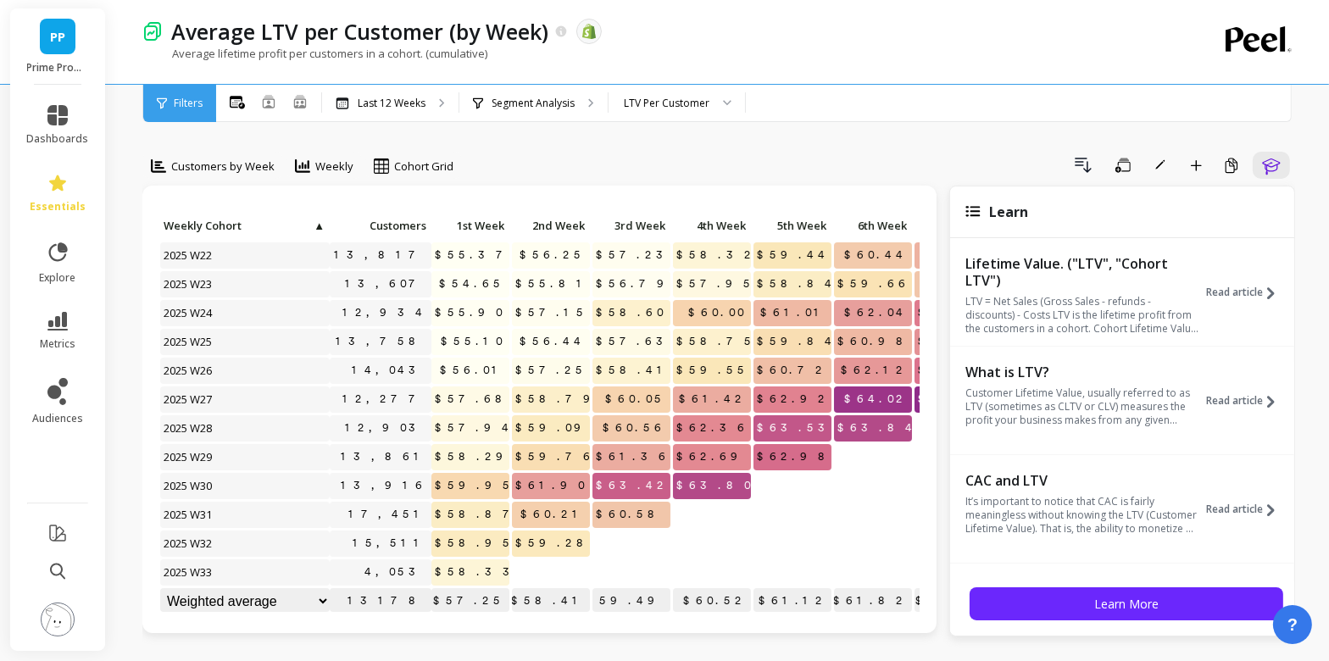
click at [1203, 165] on button "Add to Dashboard" at bounding box center [1196, 165] width 29 height 27
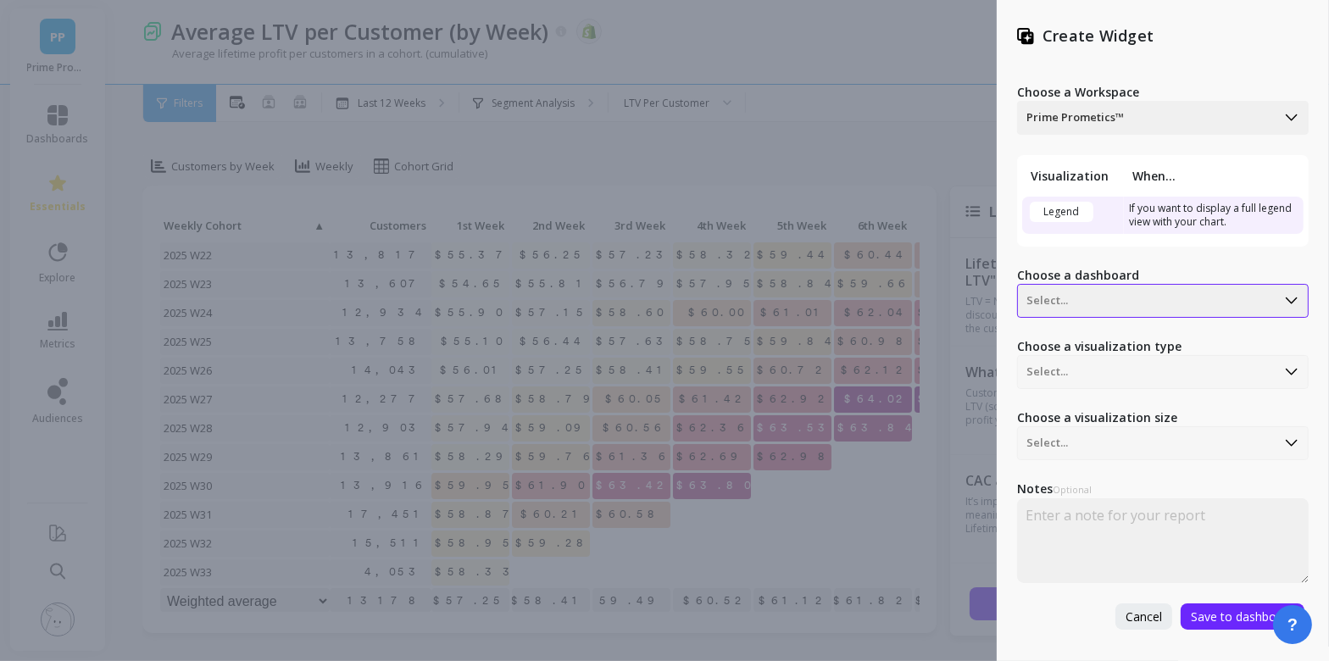
click at [1101, 314] on div "Select..." at bounding box center [1163, 301] width 292 height 34
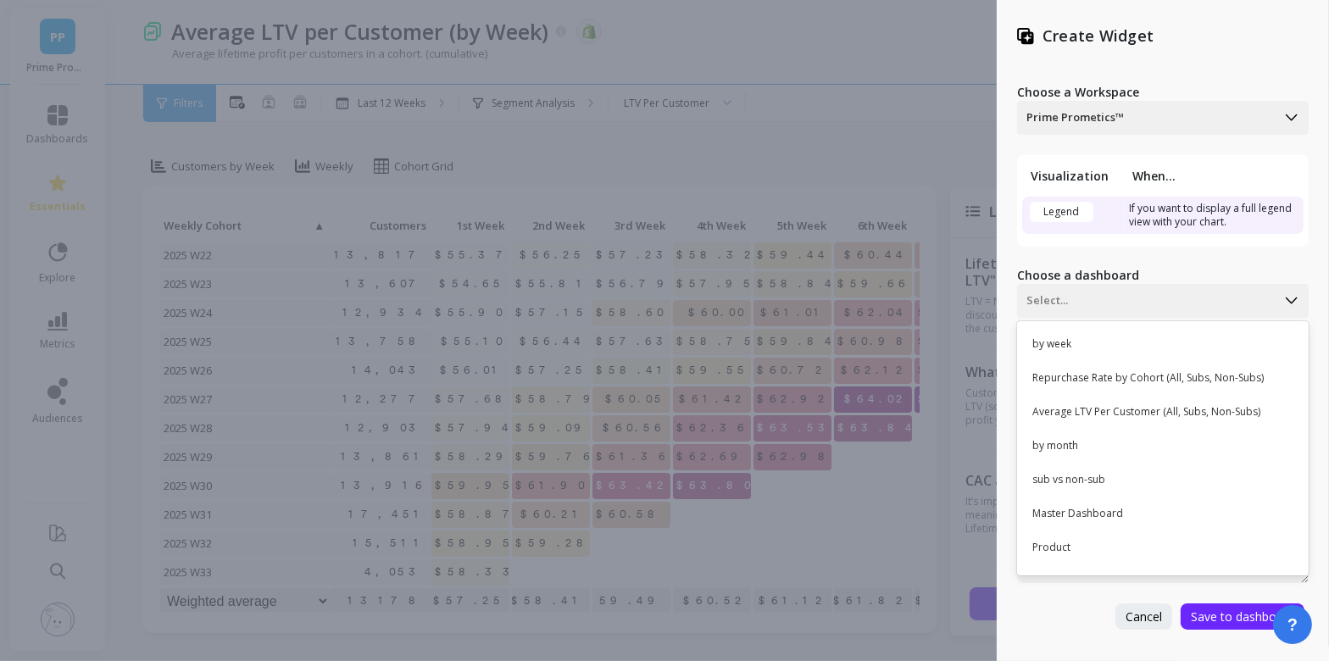
click at [879, 125] on div "Create Widget Choose a Workspace Prime Prometics™ Visualization When... Legend …" at bounding box center [664, 330] width 1329 height 661
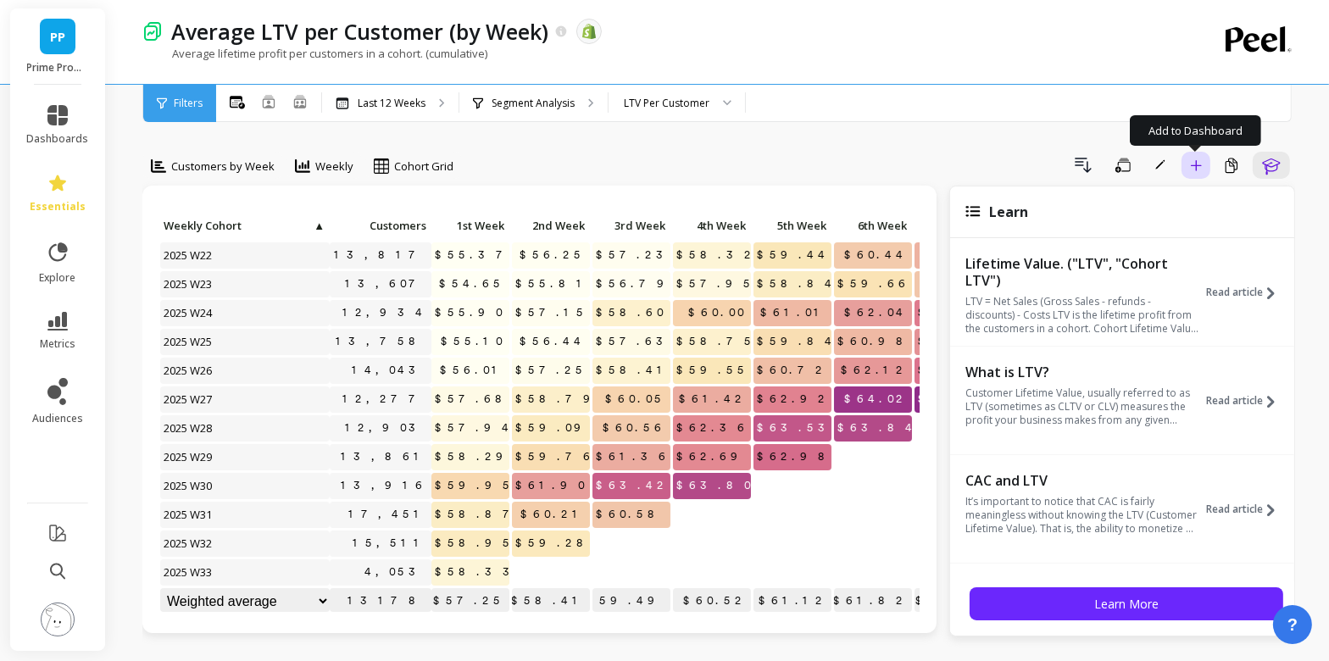
click at [1202, 158] on button "Add to Dashboard" at bounding box center [1196, 165] width 29 height 27
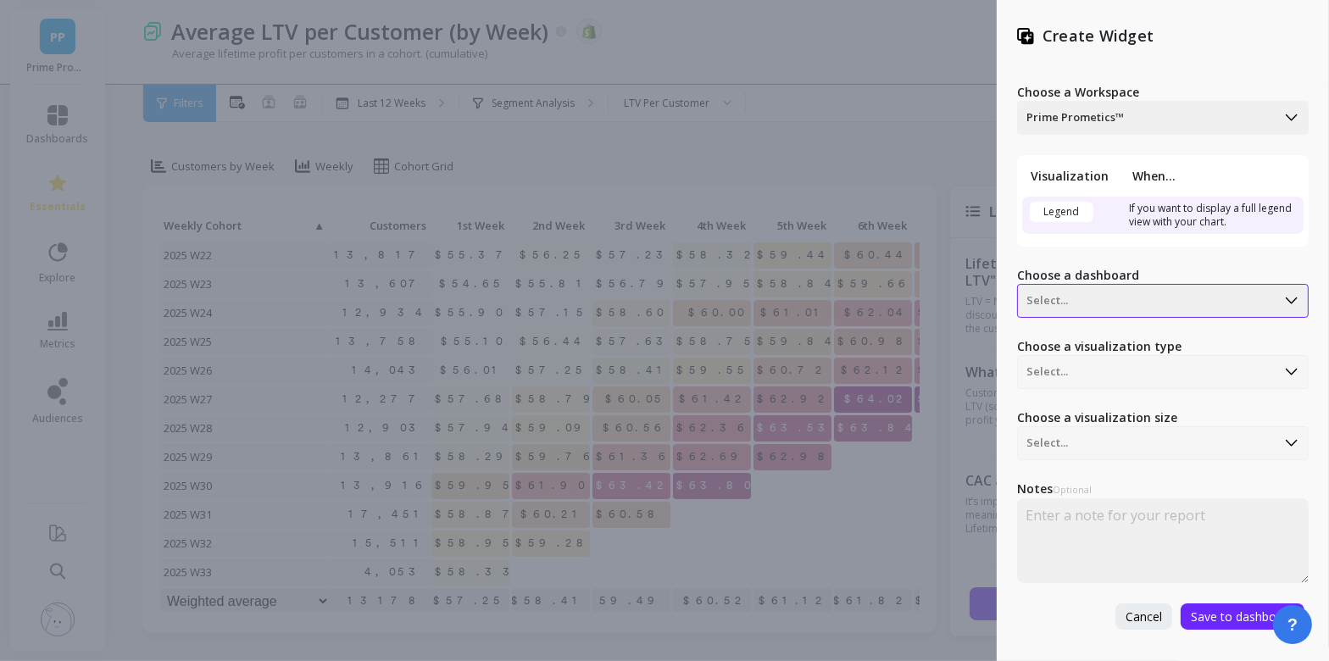
click at [1111, 312] on div "Select..." at bounding box center [1147, 300] width 258 height 27
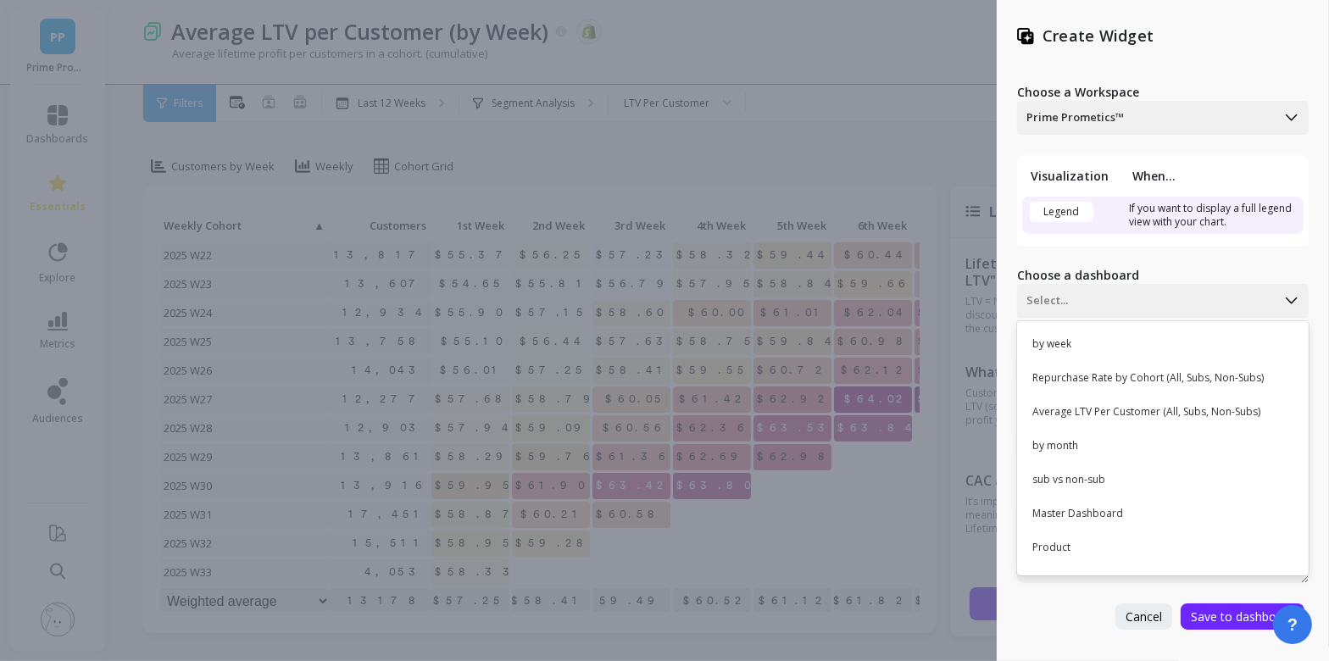
click at [788, 175] on div "Create Widget Choose a Workspace Prime Prometics™ Visualization When... Legend …" at bounding box center [664, 330] width 1329 height 661
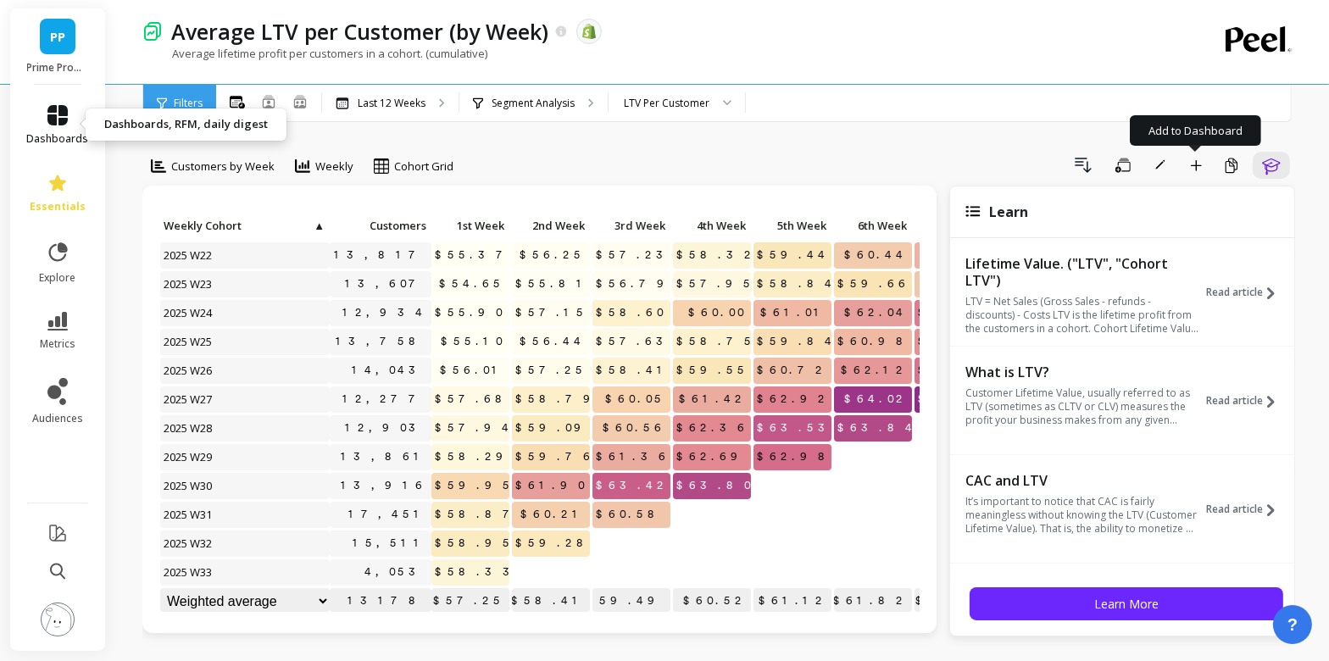
click at [47, 135] on span "dashboards" at bounding box center [58, 139] width 62 height 14
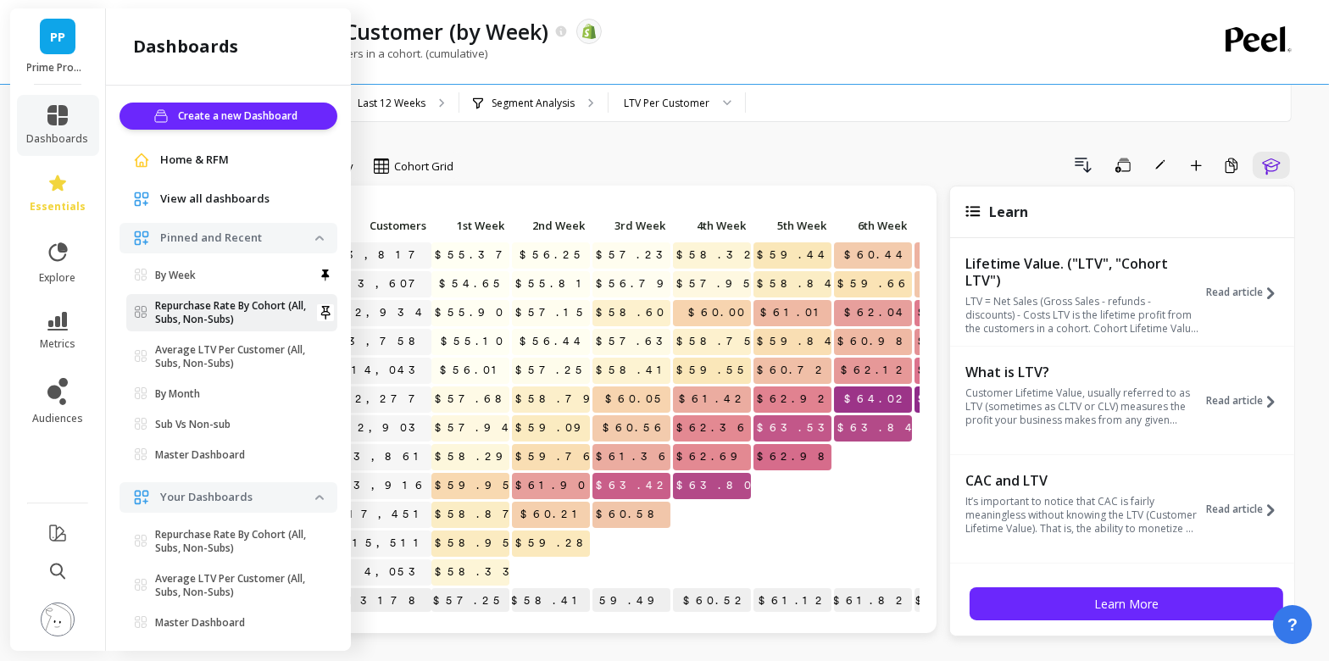
scroll to position [31, 0]
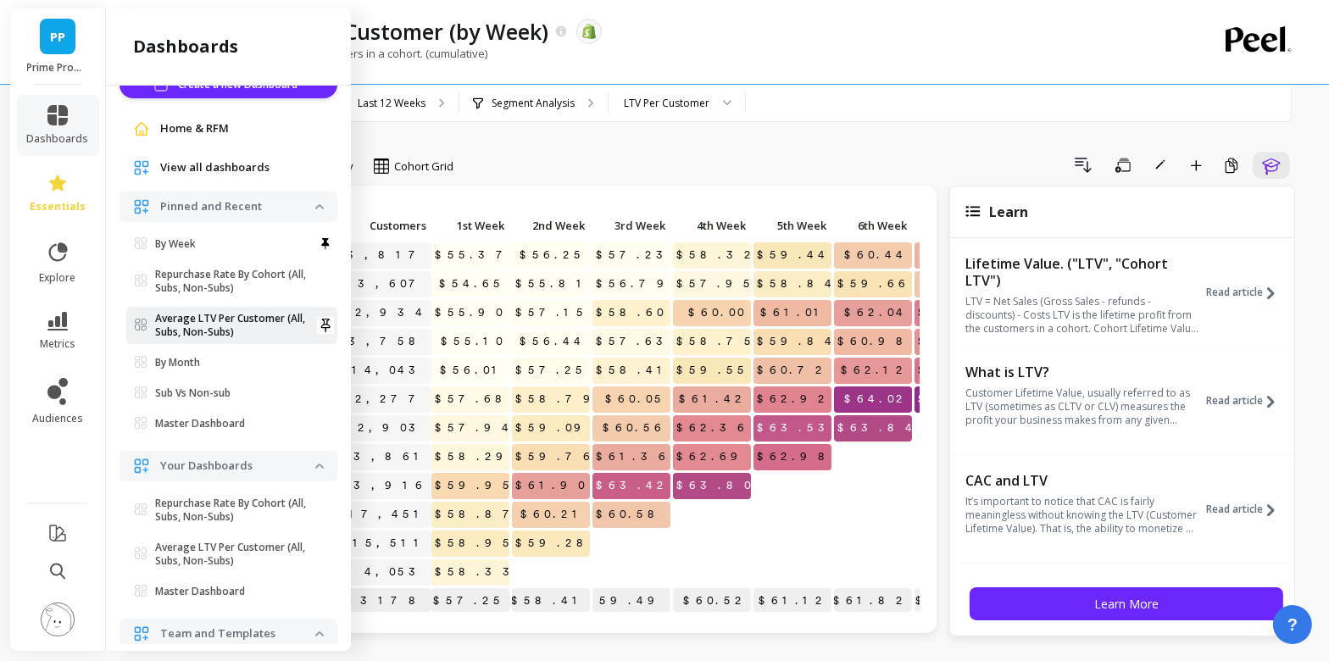
click at [245, 319] on p "Average LTV Per Customer (All, Subs, Non-Subs)" at bounding box center [235, 325] width 160 height 27
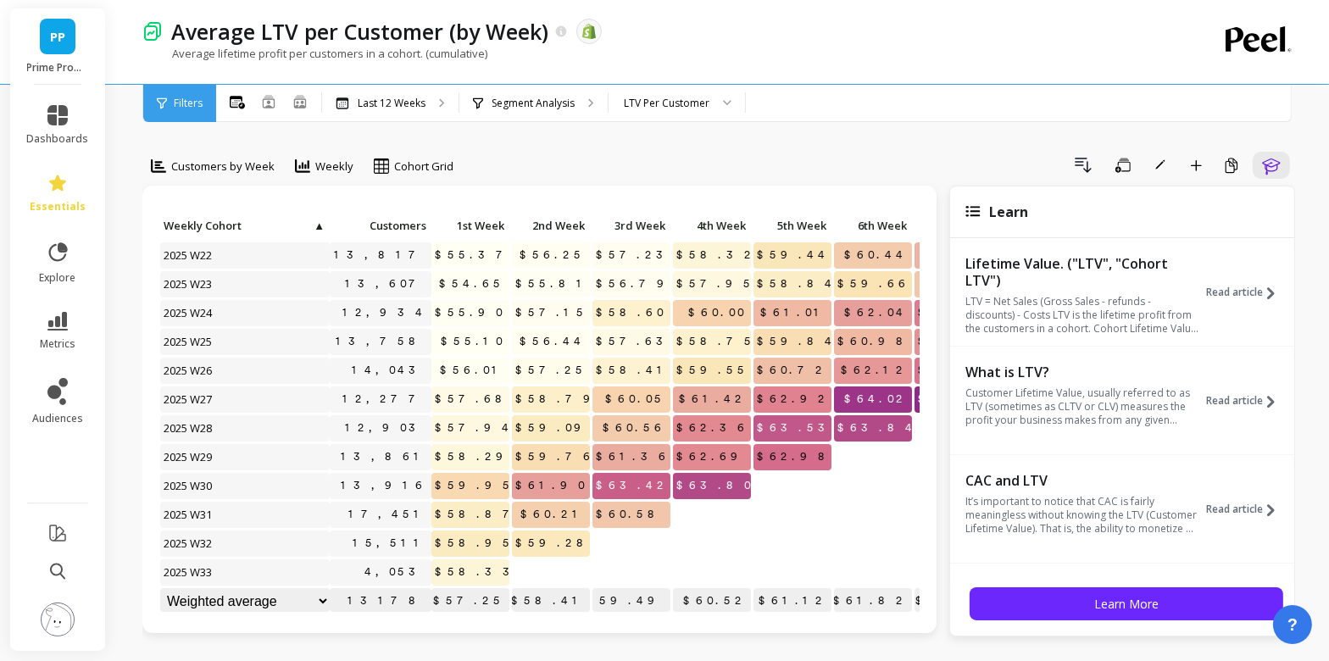
scroll to position [0, 0]
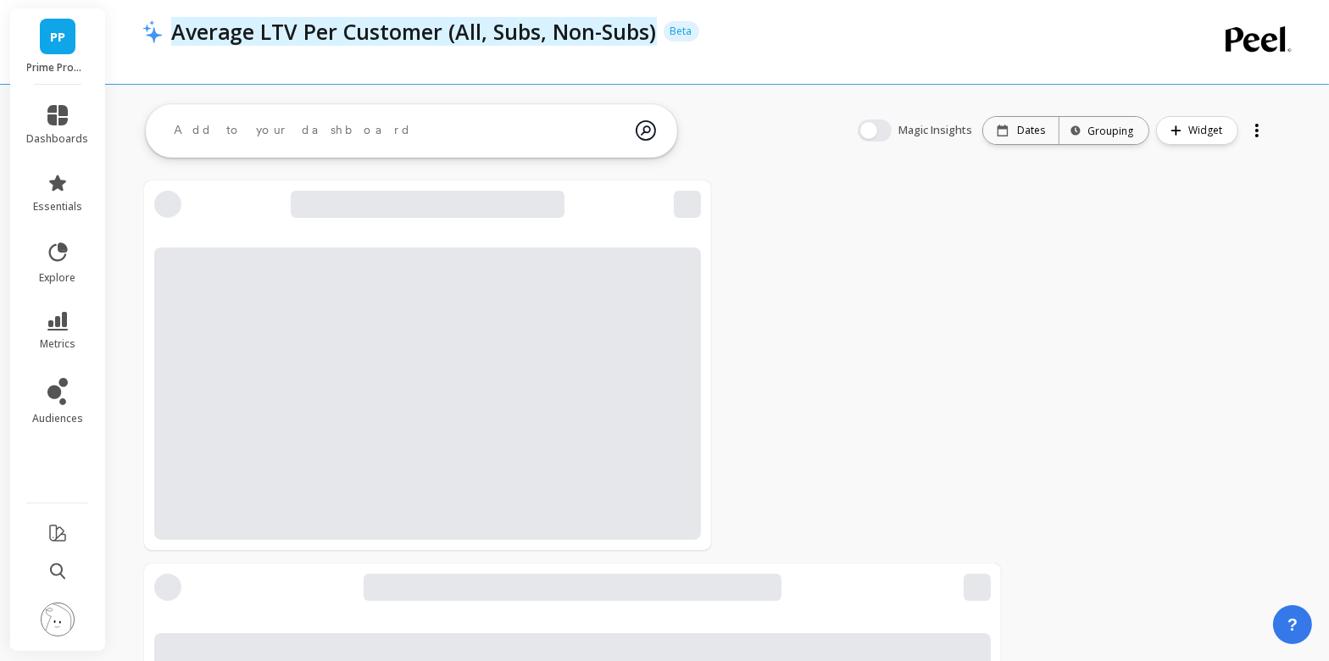
click at [306, 17] on p "Average LTV Per Customer (All, Subs, Non-Subs)" at bounding box center [414, 31] width 486 height 29
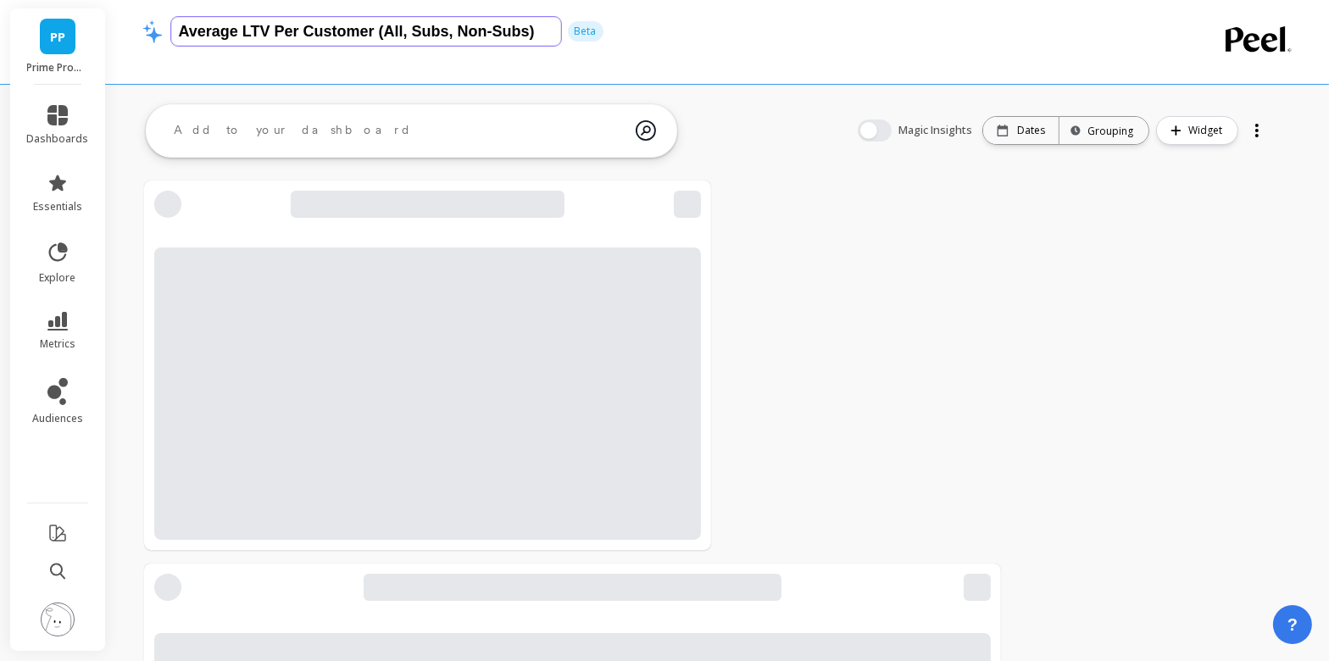
click at [312, 24] on input "Average LTV Per Customer (All, Subs, Non-Subs)" at bounding box center [366, 31] width 390 height 29
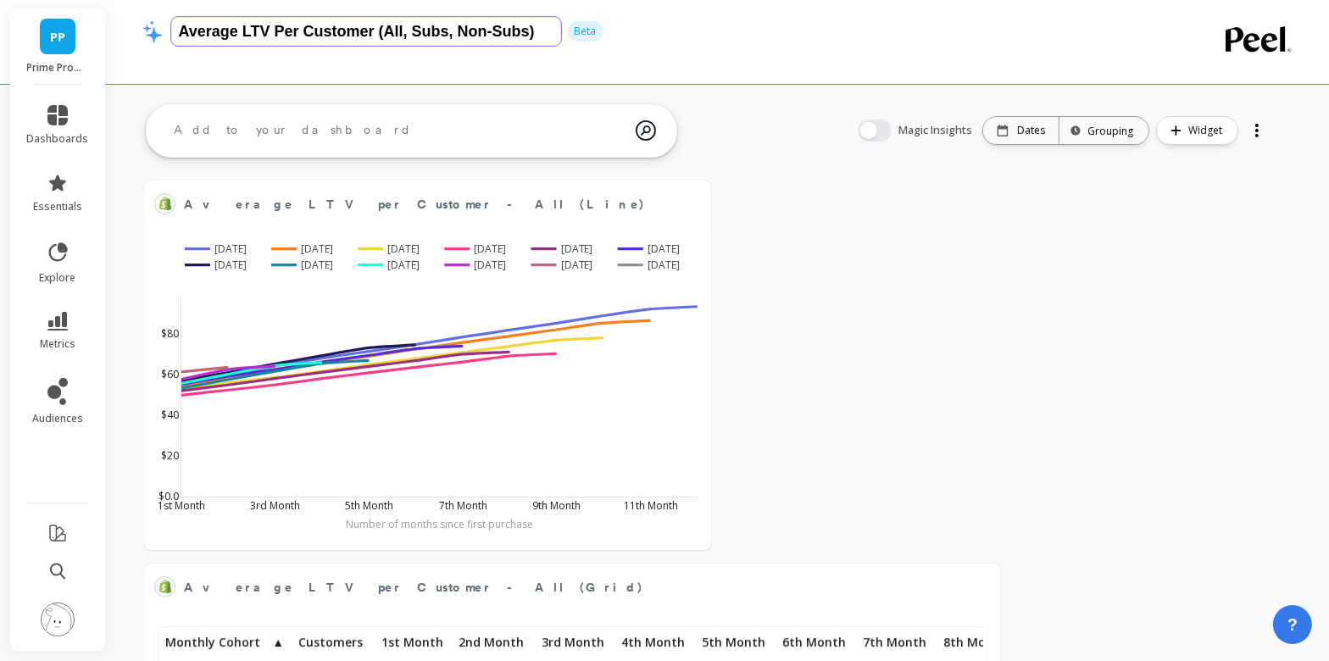
click at [312, 24] on input "Average LTV Per Customer (All, Subs, Non-Subs)" at bounding box center [366, 31] width 390 height 29
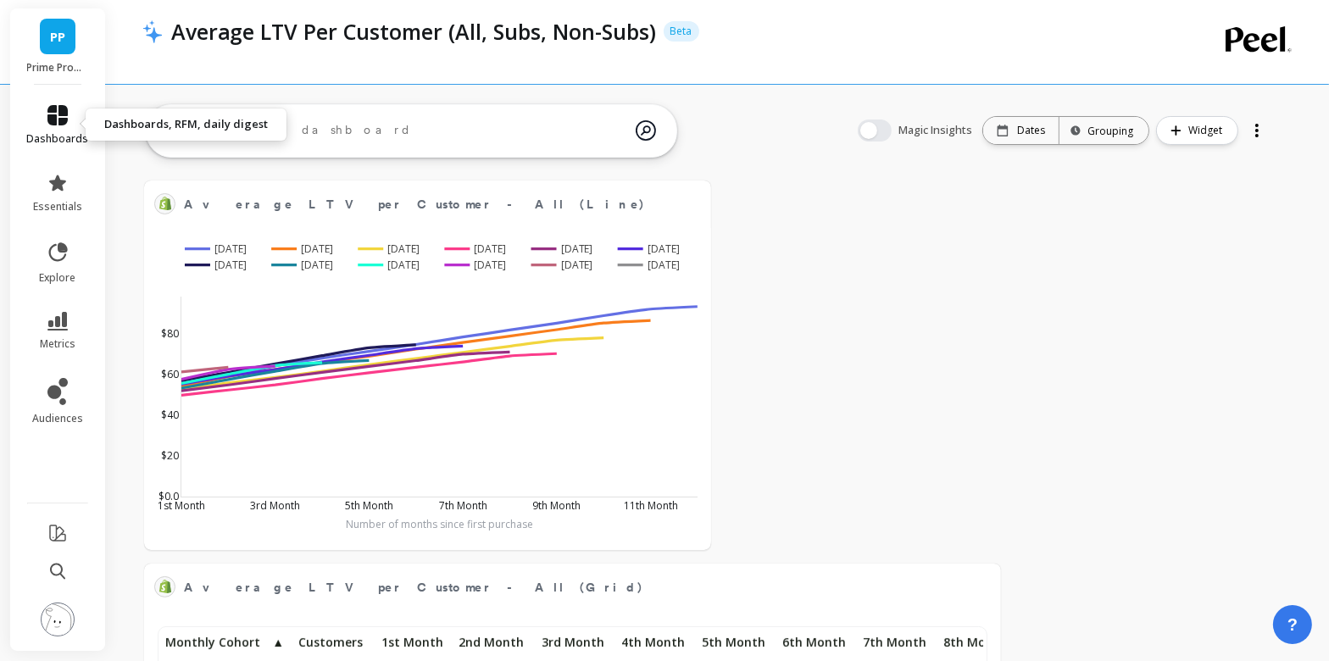
click at [63, 123] on icon at bounding box center [57, 115] width 20 height 20
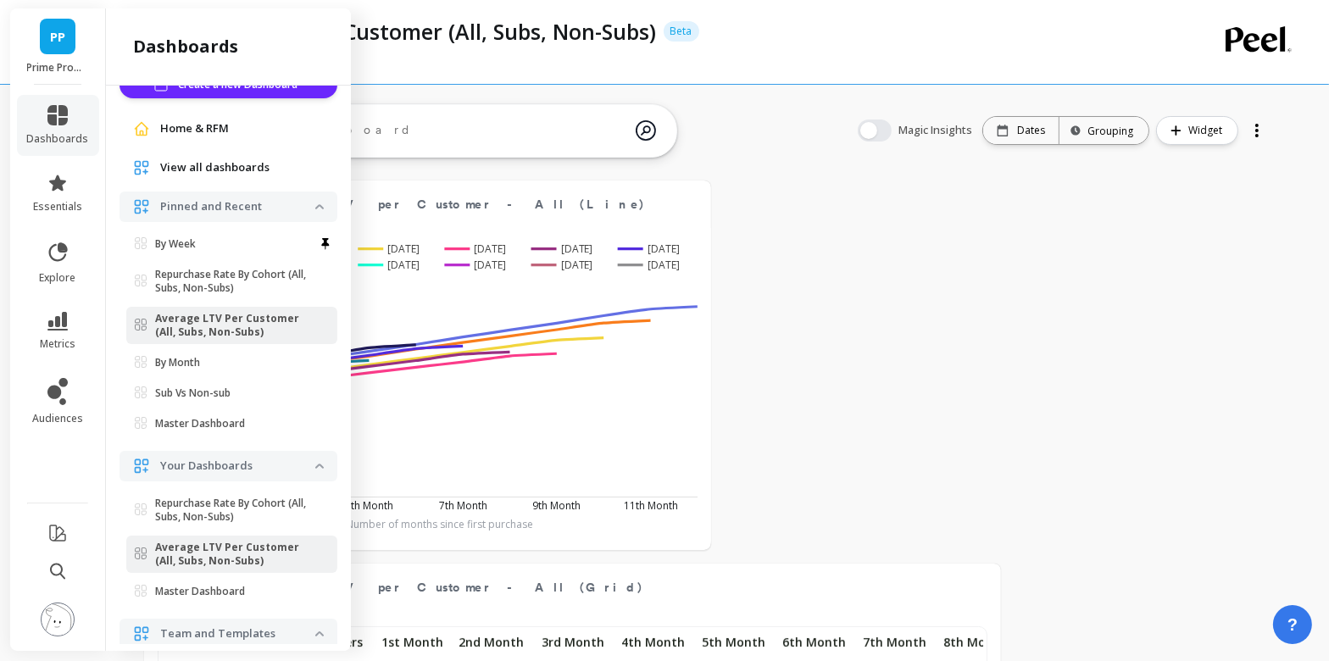
scroll to position [0, 0]
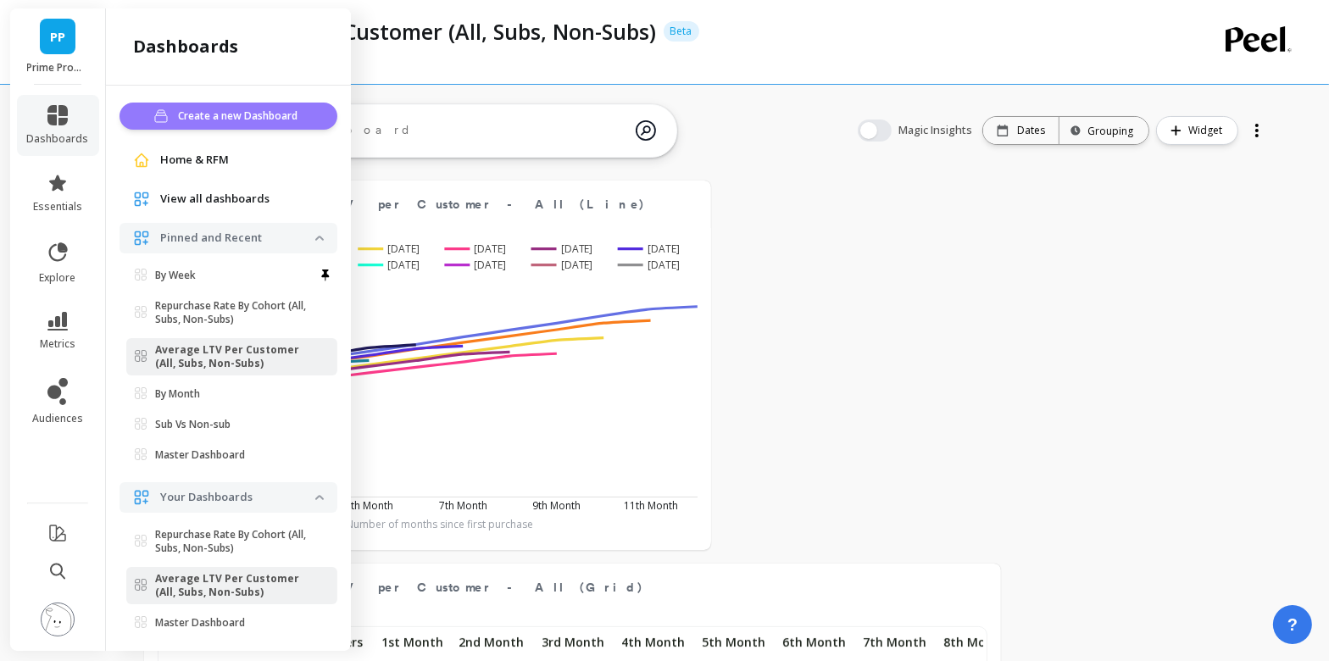
click at [229, 122] on span "Create a new Dashboard" at bounding box center [240, 116] width 125 height 17
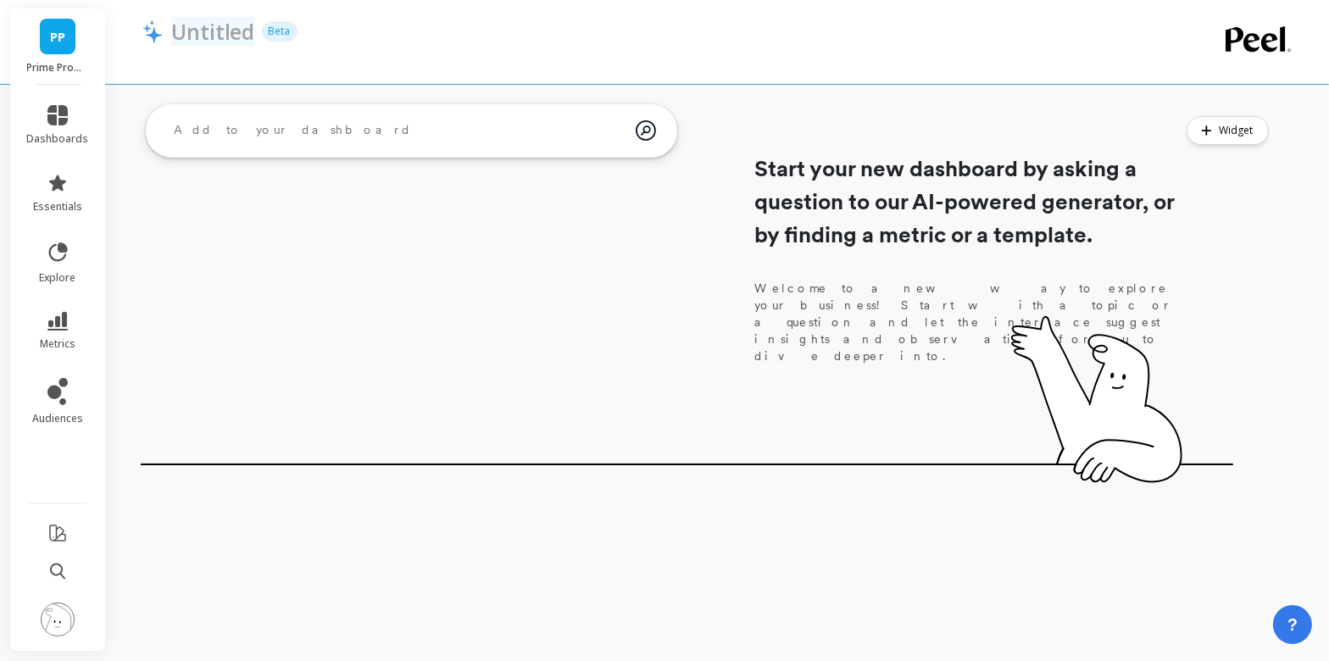
click at [220, 25] on p "Untitled" at bounding box center [213, 31] width 84 height 29
drag, startPoint x: 241, startPoint y: 26, endPoint x: 130, endPoint y: 25, distance: 111.0
click at [130, 25] on div "UntitledAverage LTV Per Customer (All, Subs, Non-Subs) Beta" at bounding box center [720, 42] width 1210 height 84
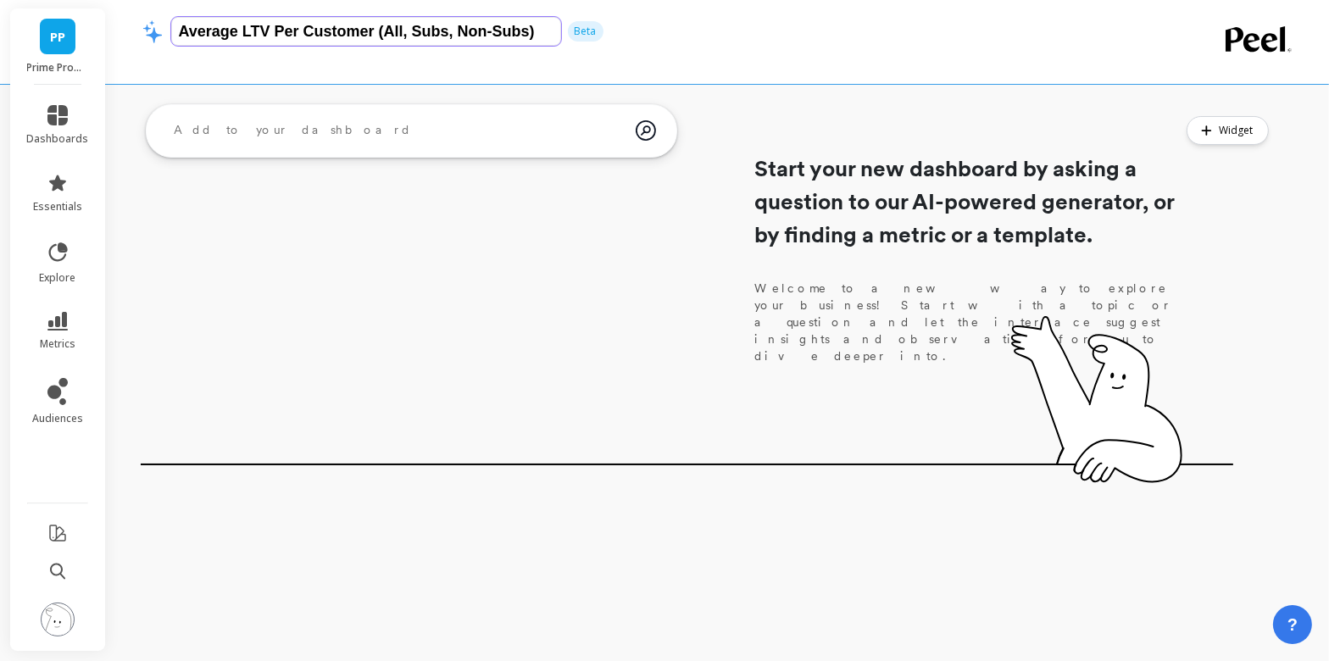
click at [537, 32] on input "Average LTV Per Customer (All, Subs, Non-Subs)" at bounding box center [366, 31] width 390 height 29
type input "Average LTV Per Customer (All, Subs, Non-Subs) - by week"
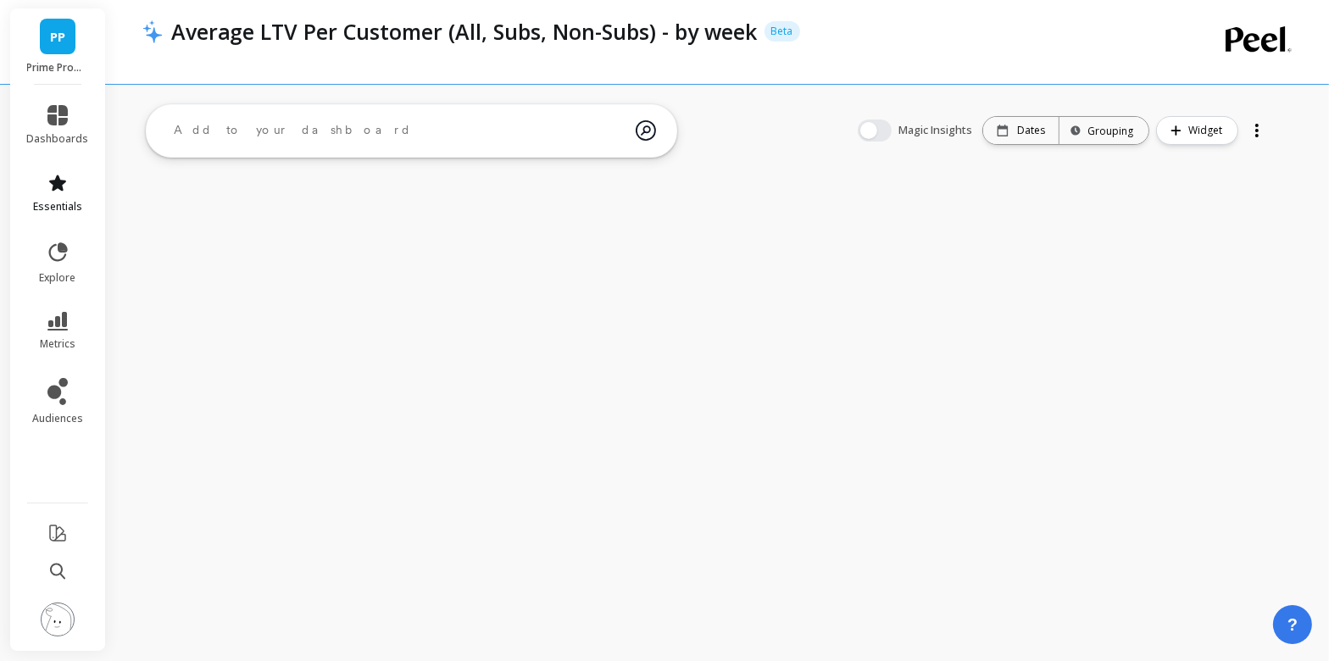
click at [61, 193] on link "essentials" at bounding box center [58, 193] width 62 height 41
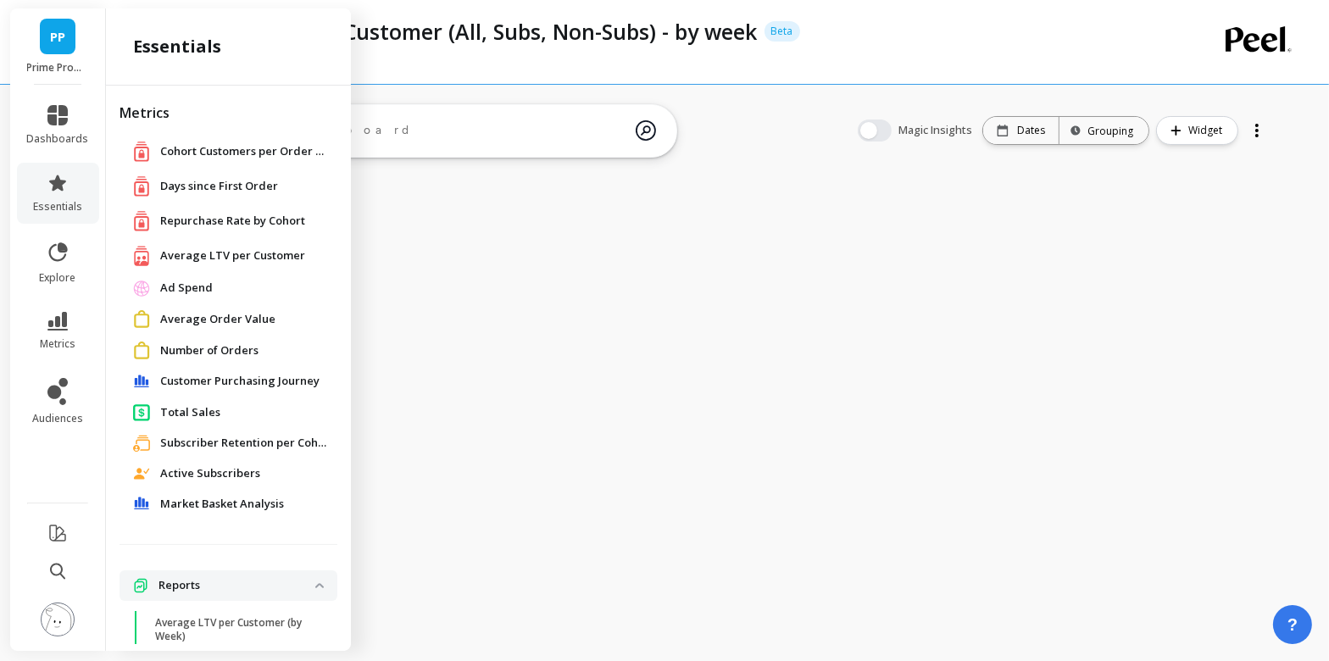
scroll to position [200, 0]
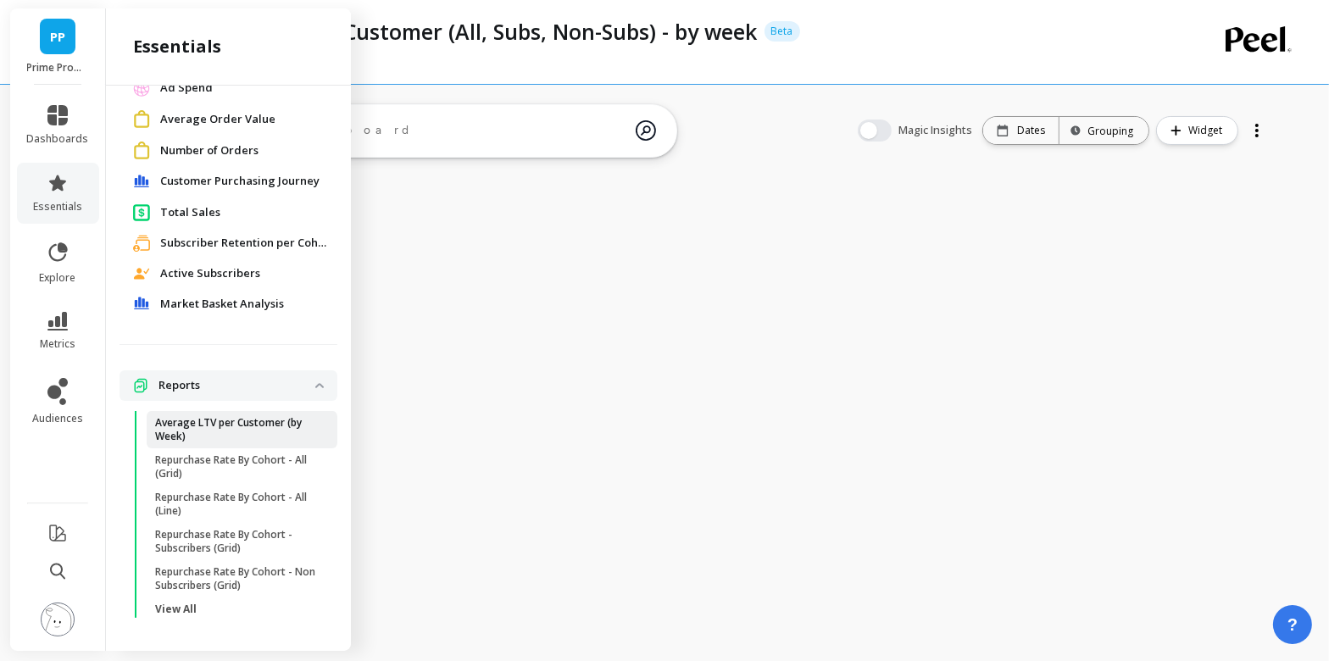
click at [257, 444] on link "Average LTV per Customer (by Week)" at bounding box center [242, 429] width 191 height 37
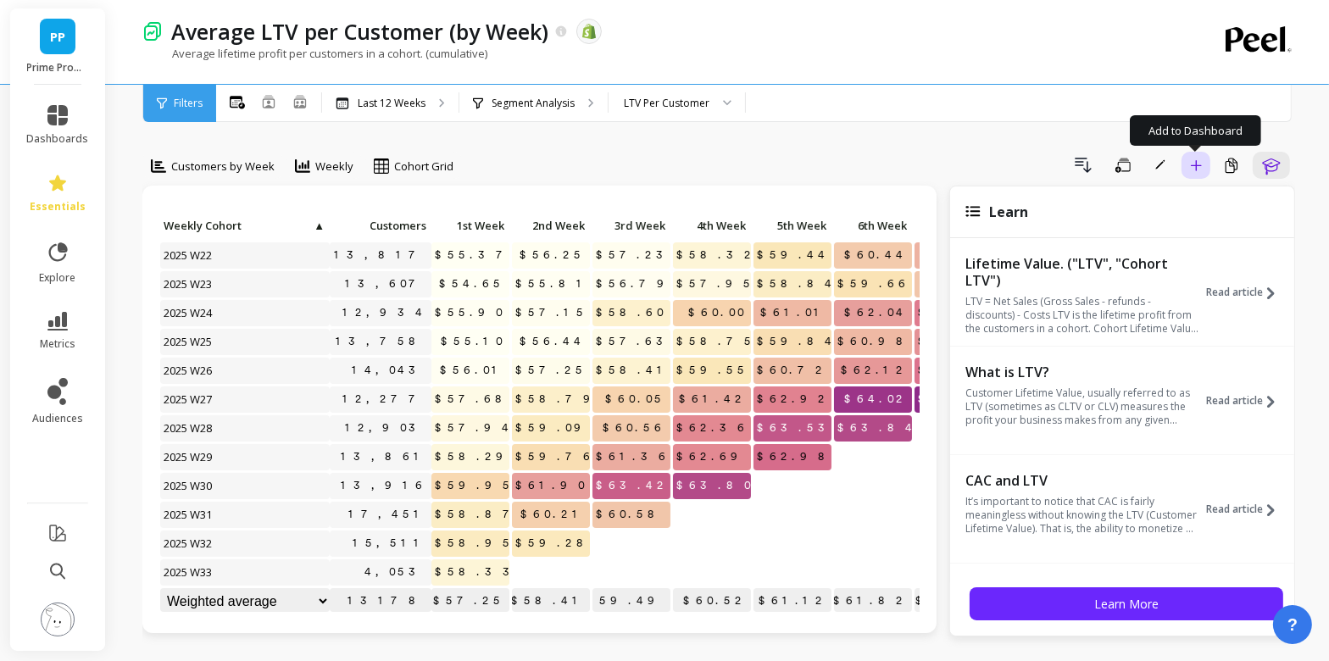
click at [1201, 166] on icon "button" at bounding box center [1196, 165] width 12 height 12
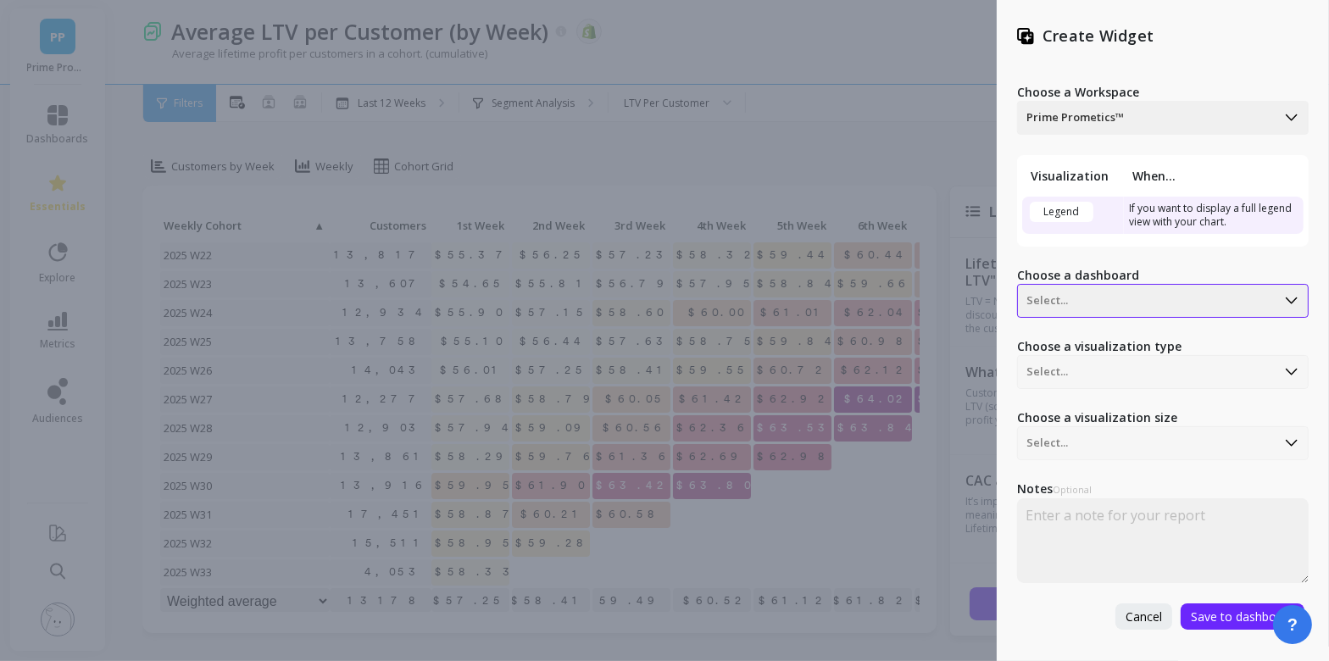
click at [1116, 314] on div "Select..." at bounding box center [1147, 300] width 258 height 27
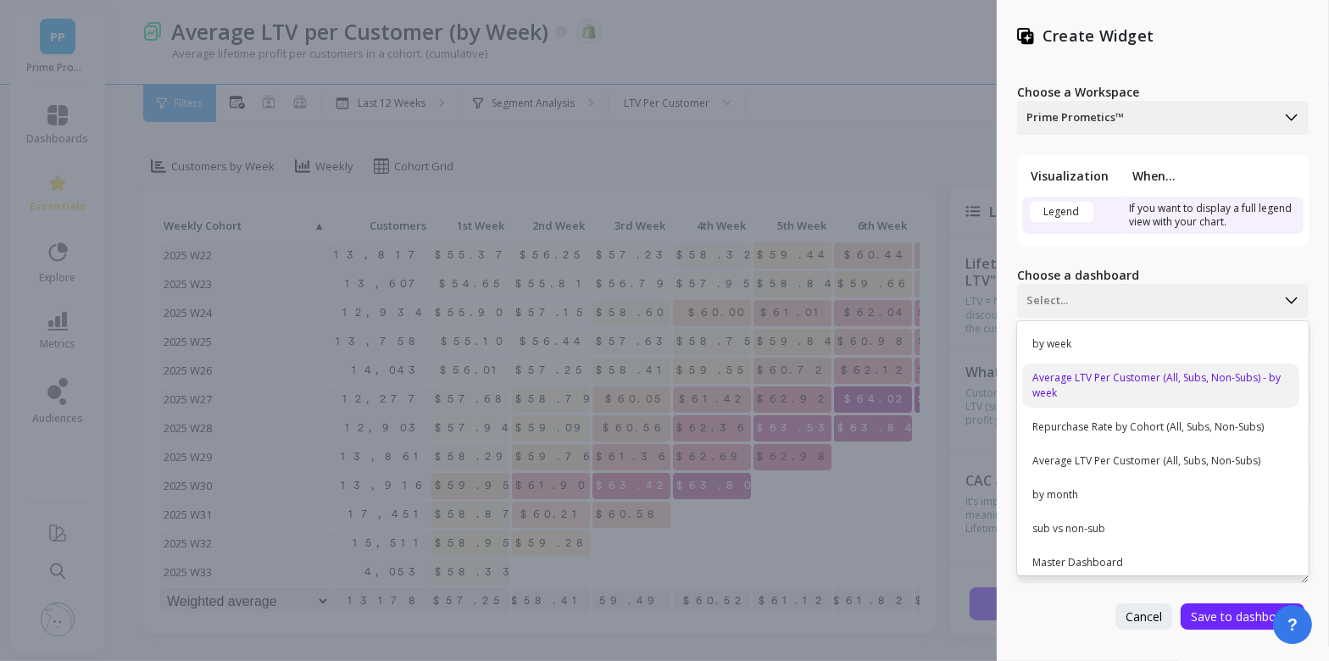
click at [1089, 374] on div "Average LTV Per Customer (All, Subs, Non-Subs) - by week" at bounding box center [1160, 386] width 277 height 44
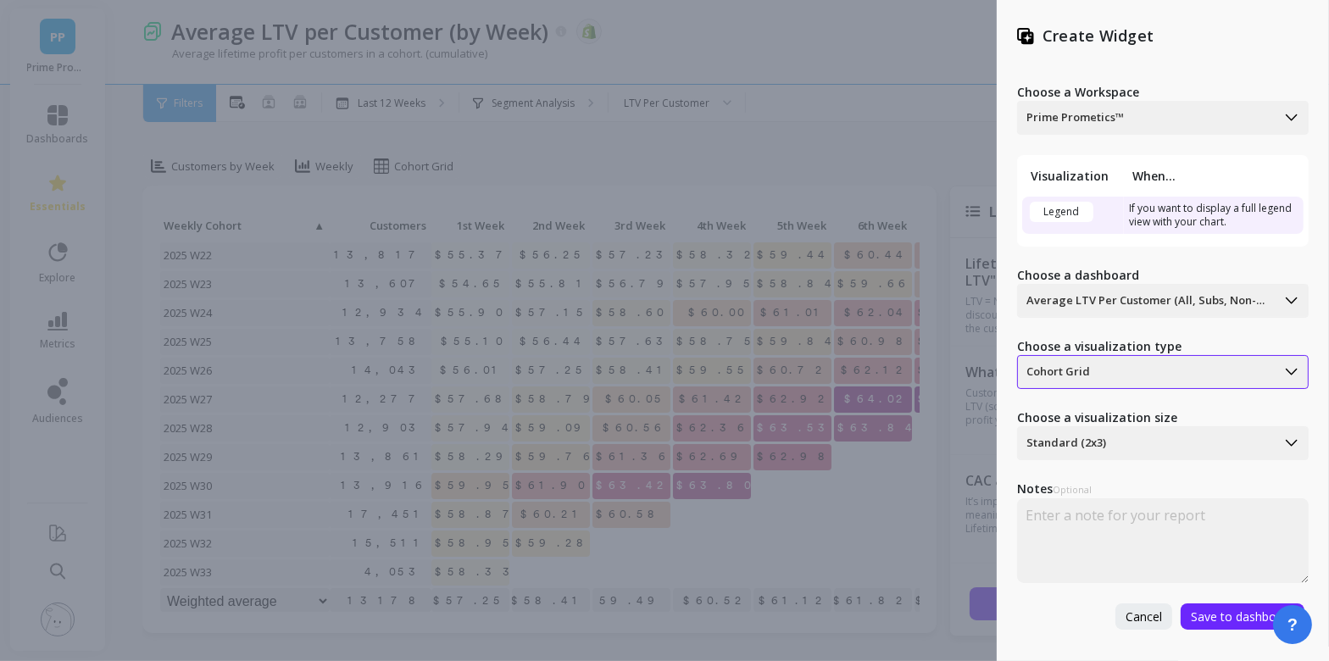
click at [1105, 372] on div at bounding box center [1146, 372] width 241 height 20
click at [1100, 445] on div at bounding box center [1146, 443] width 241 height 20
click at [1103, 519] on div "Large (3x3)" at bounding box center [1160, 520] width 277 height 29
click at [1243, 621] on span "Save to dashboard" at bounding box center [1242, 617] width 103 height 16
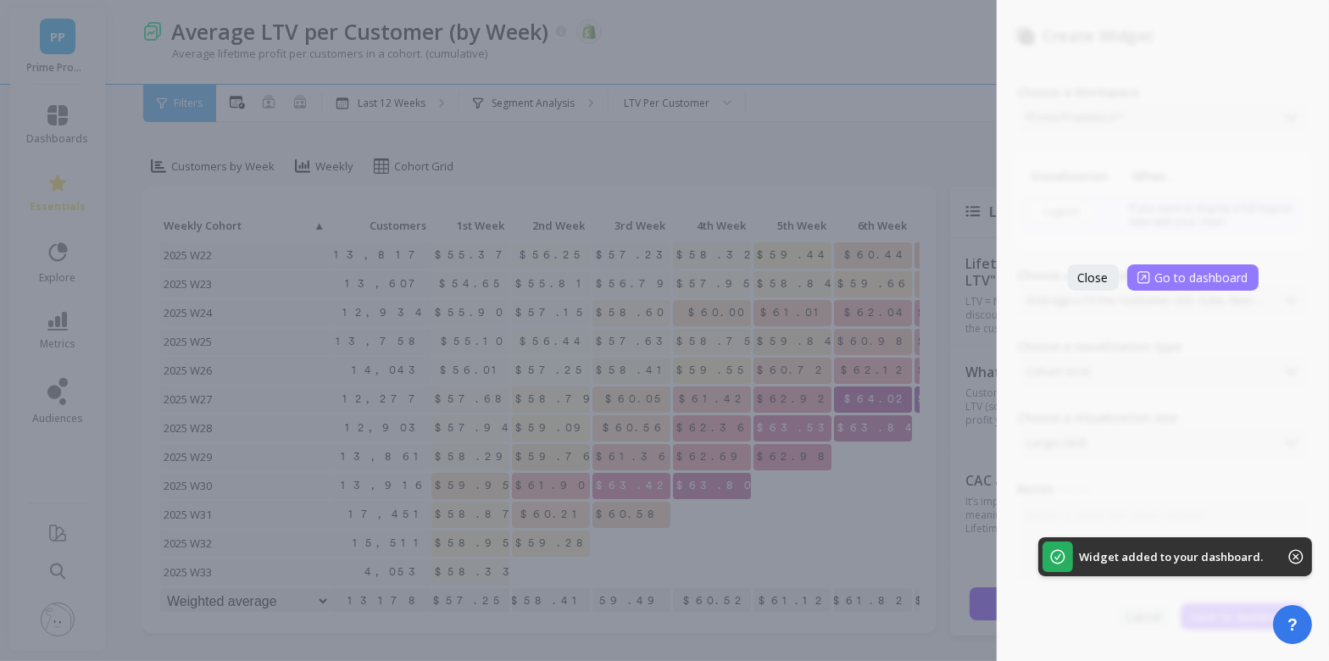
click at [1211, 284] on span "Go to dashboard" at bounding box center [1201, 278] width 93 height 16
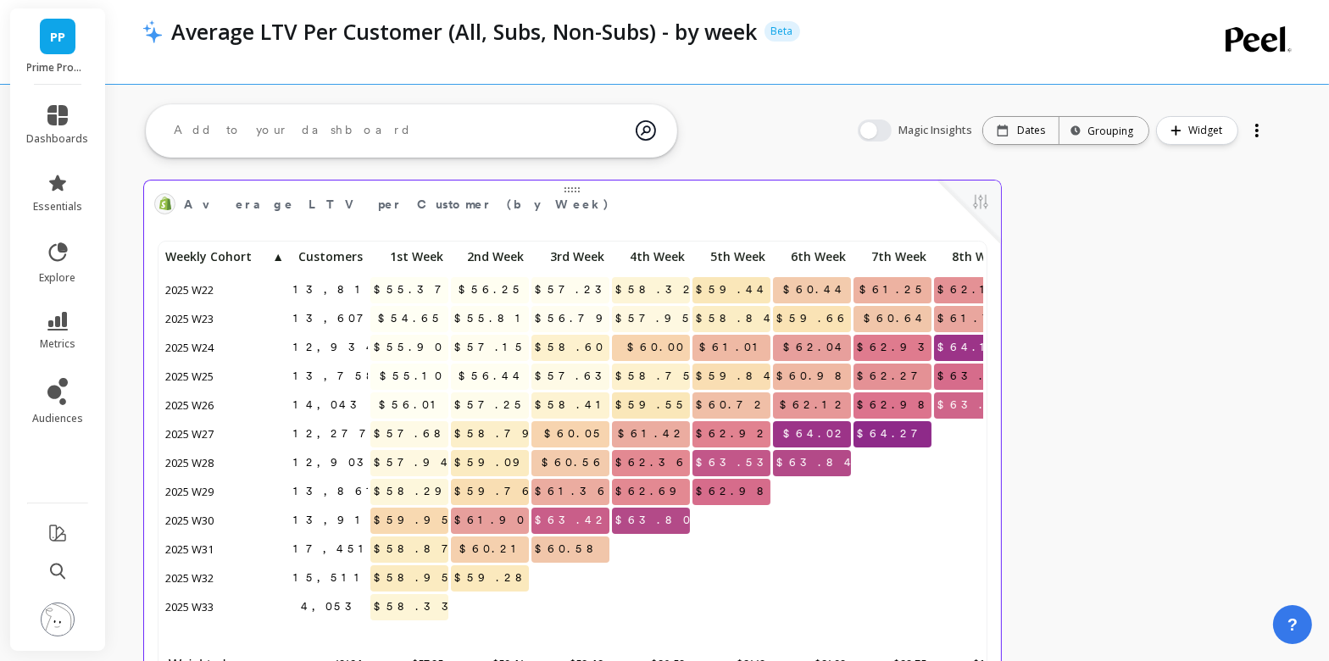
scroll to position [466, 821]
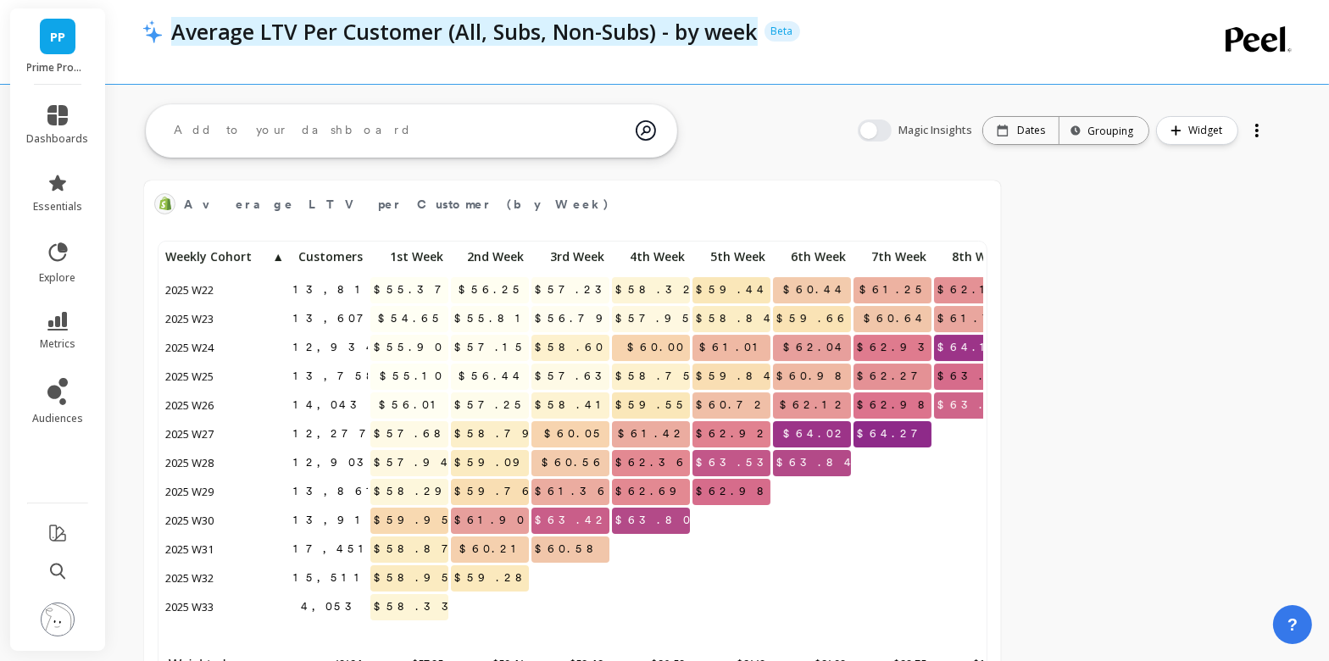
click at [734, 42] on p "Average LTV Per Customer (All, Subs, Non-Subs) - by week" at bounding box center [464, 31] width 587 height 29
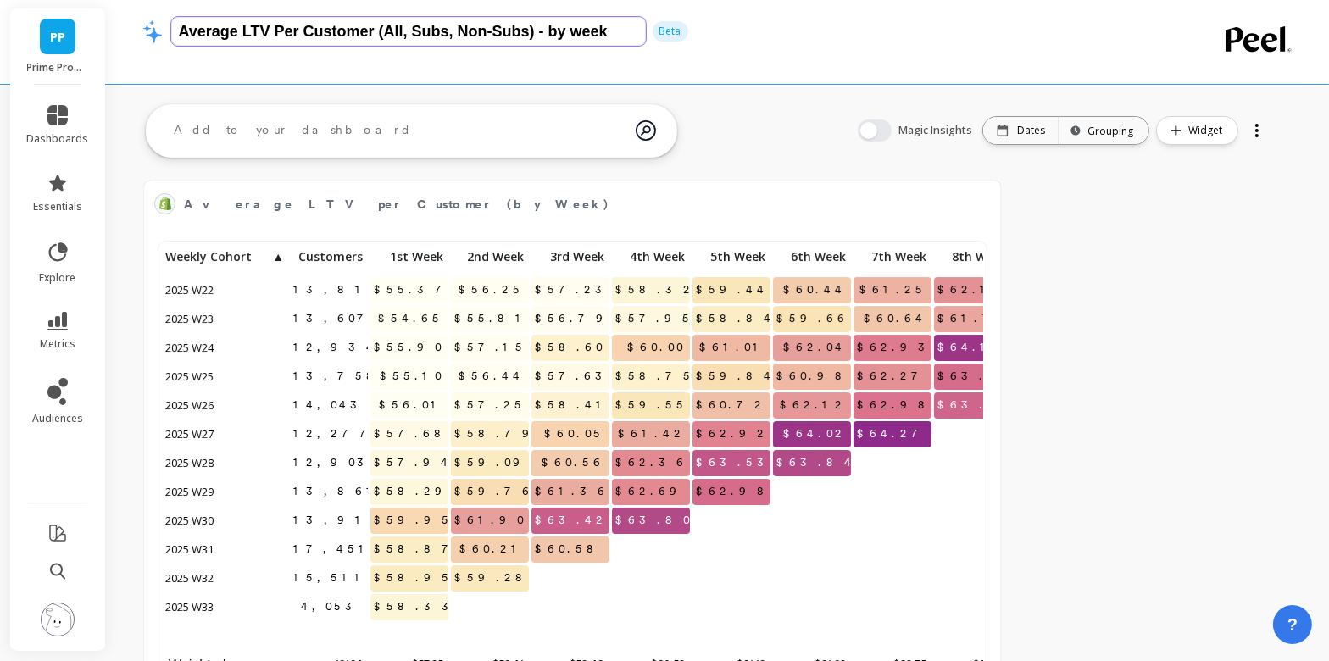
click at [581, 30] on input "Average LTV Per Customer (All, Subs, Non-Subs) - by week" at bounding box center [408, 31] width 475 height 29
type input "Average LTV Per Customer (All, Subs, Non-Subs) - by Week"
click at [833, 73] on div "Average LTV Per Customer (All, Subs, Non-Subs) - by Week Beta" at bounding box center [649, 42] width 1014 height 84
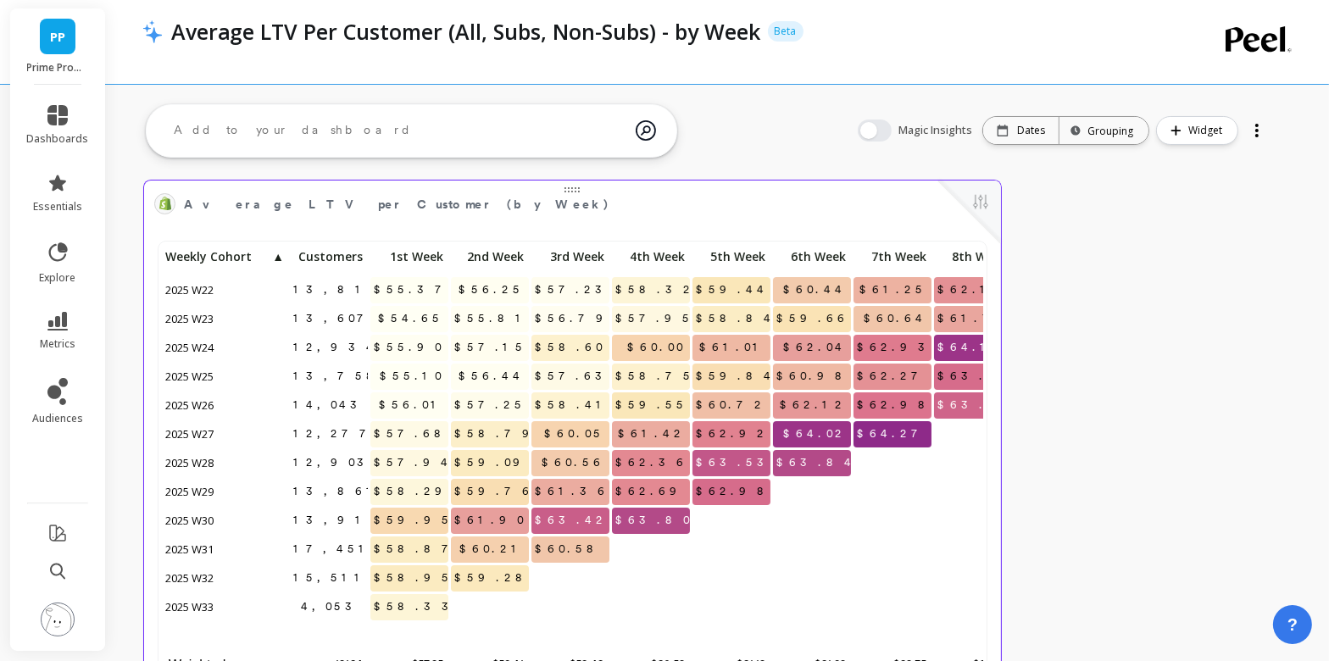
scroll to position [61, 0]
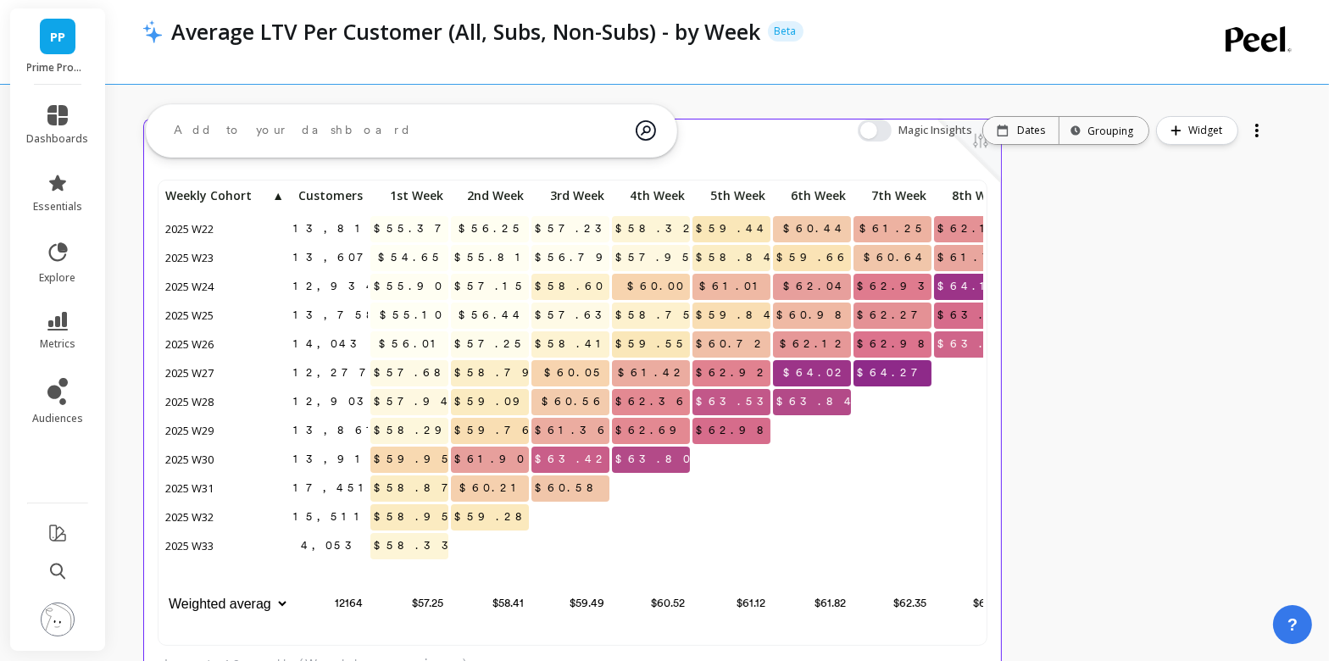
click at [185, 512] on span "2025 W32" at bounding box center [190, 516] width 57 height 25
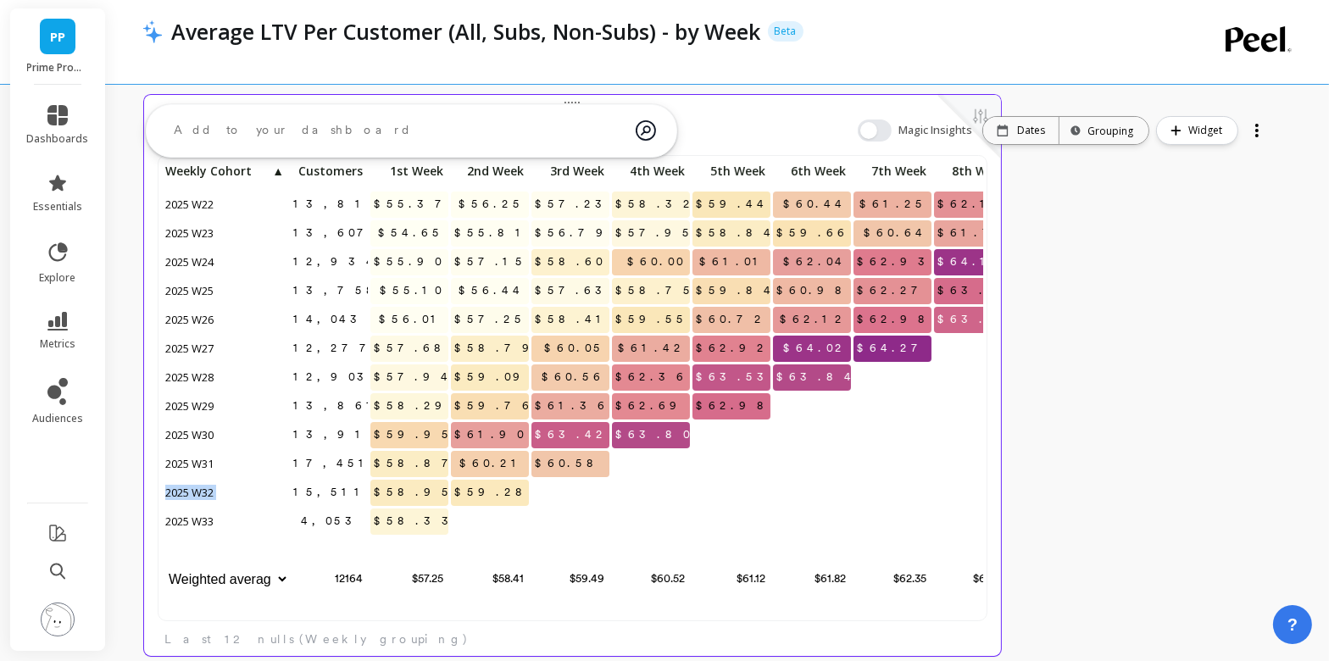
scroll to position [93, 0]
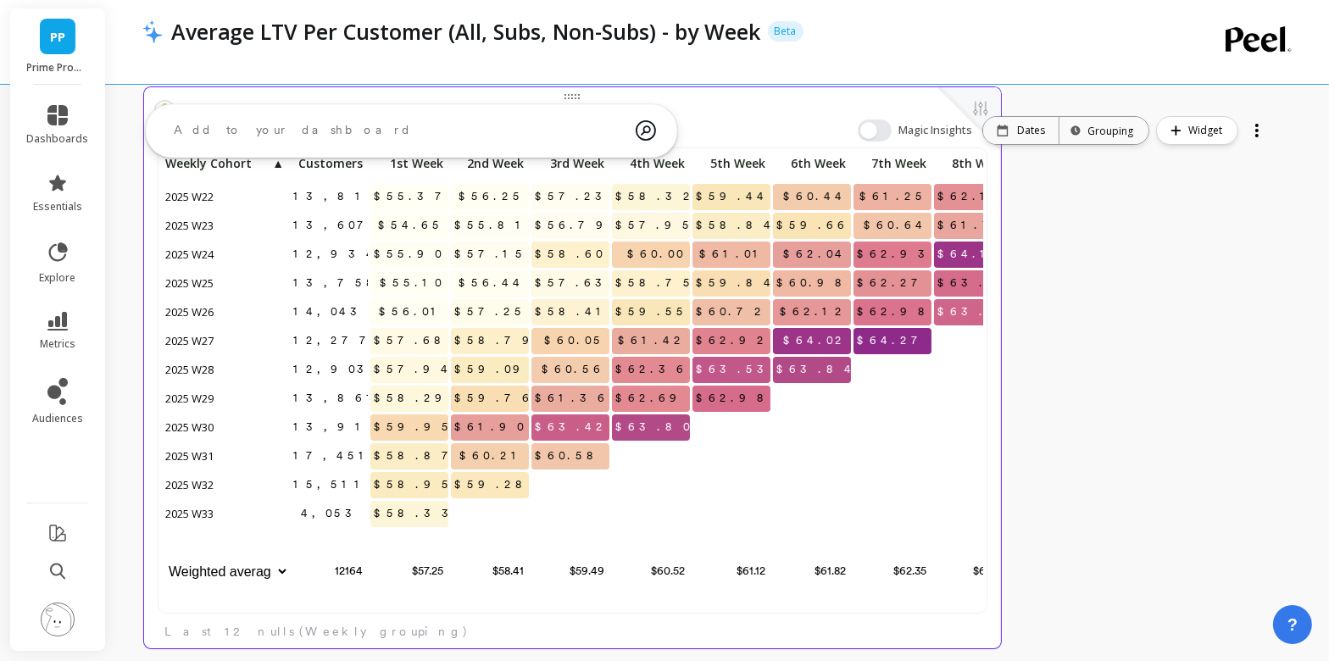
click at [196, 511] on span "2025 W33" at bounding box center [190, 513] width 57 height 25
click at [416, 511] on span "$58.33" at bounding box center [417, 513] width 94 height 25
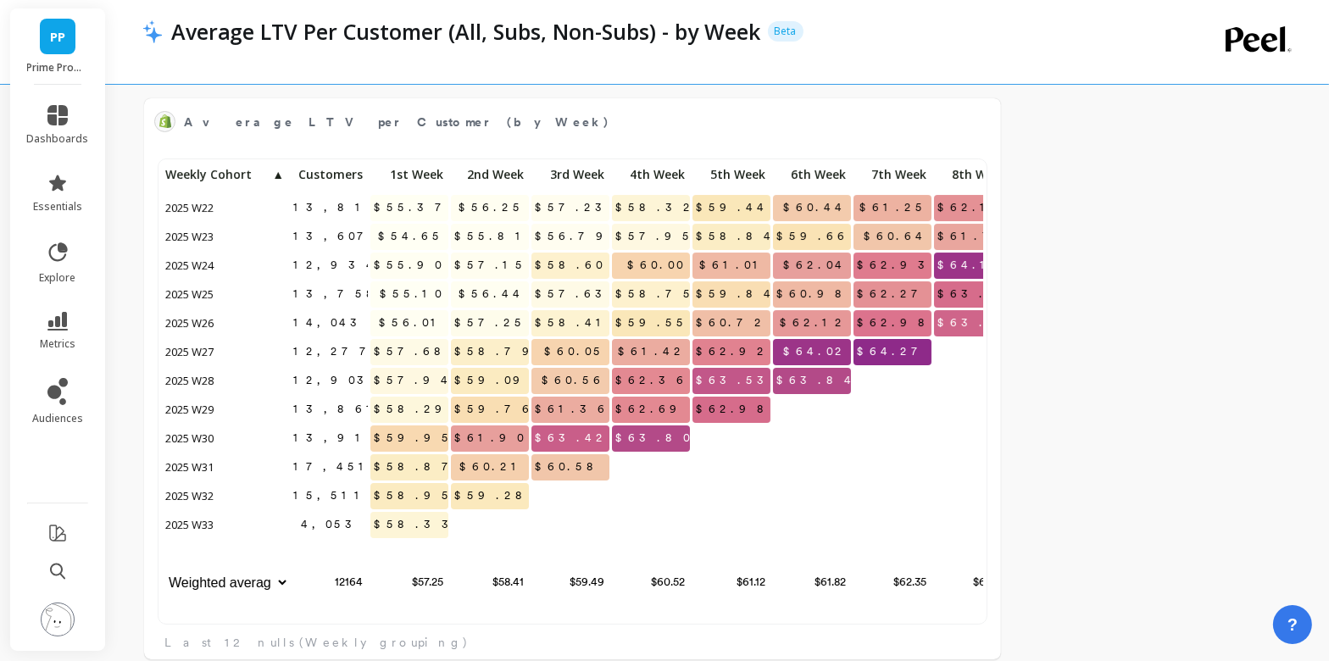
scroll to position [108, 0]
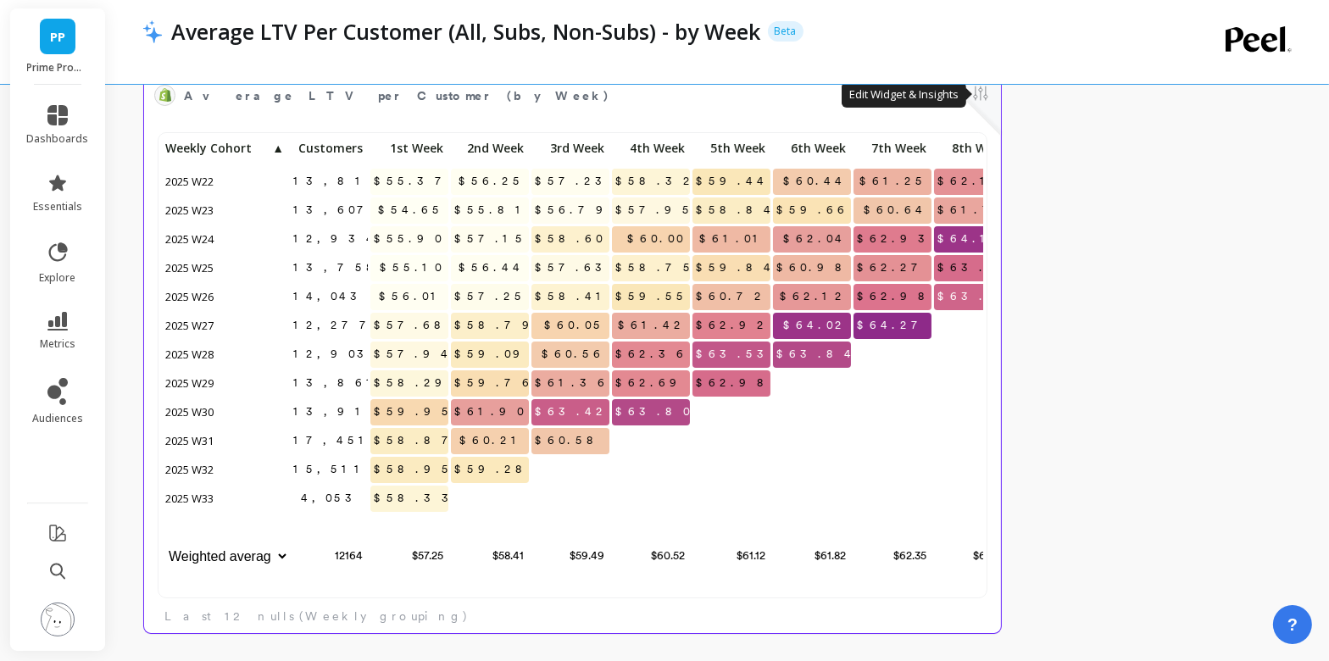
click at [985, 101] on button at bounding box center [980, 95] width 20 height 24
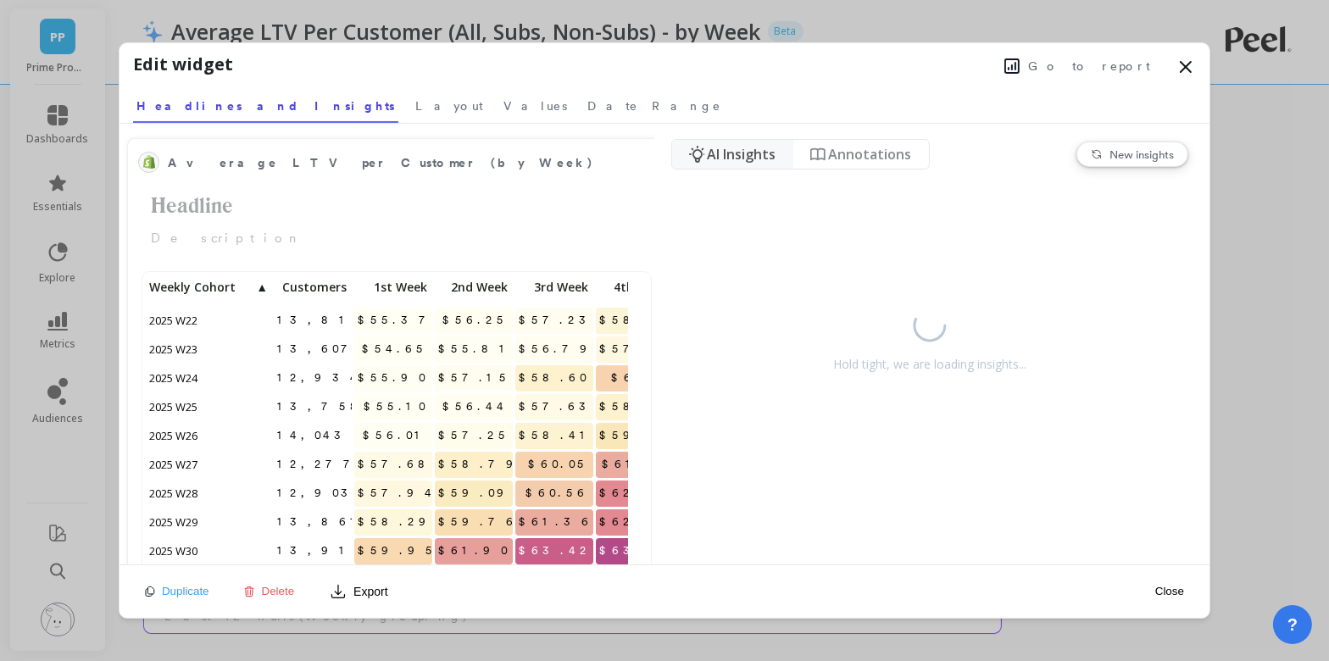
scroll to position [466, 481]
click at [195, 594] on span "Duplicate" at bounding box center [185, 591] width 47 height 13
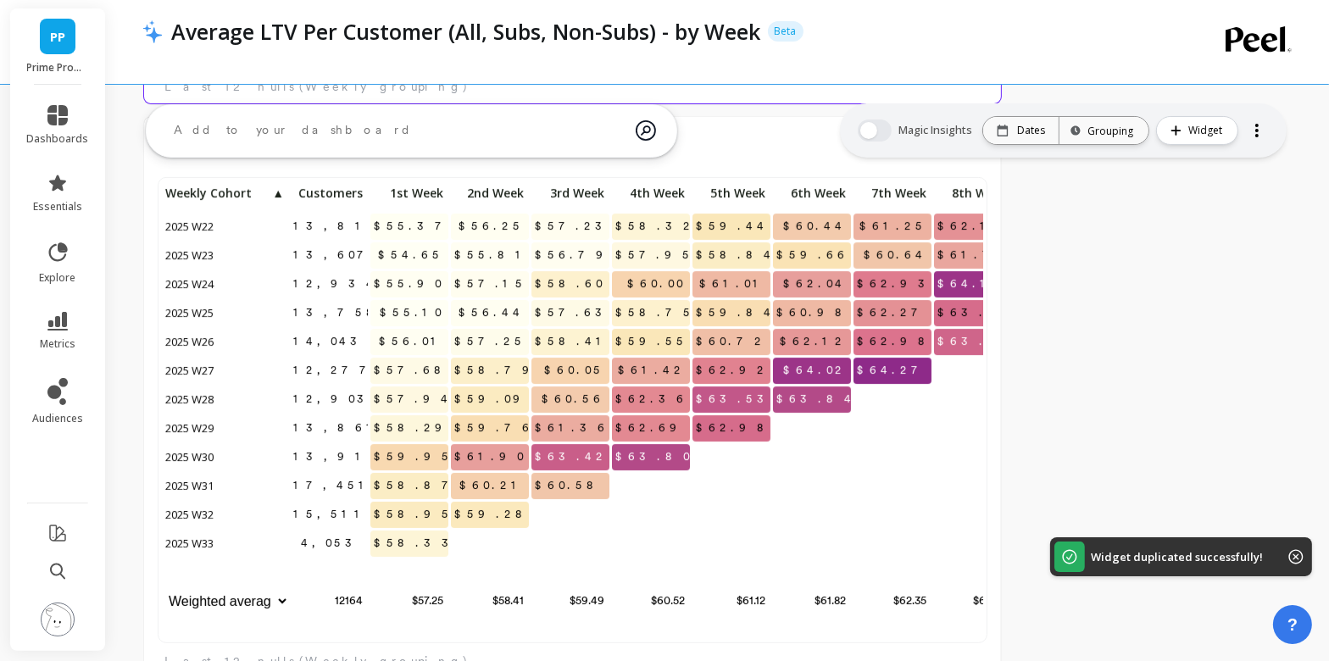
scroll to position [615, 0]
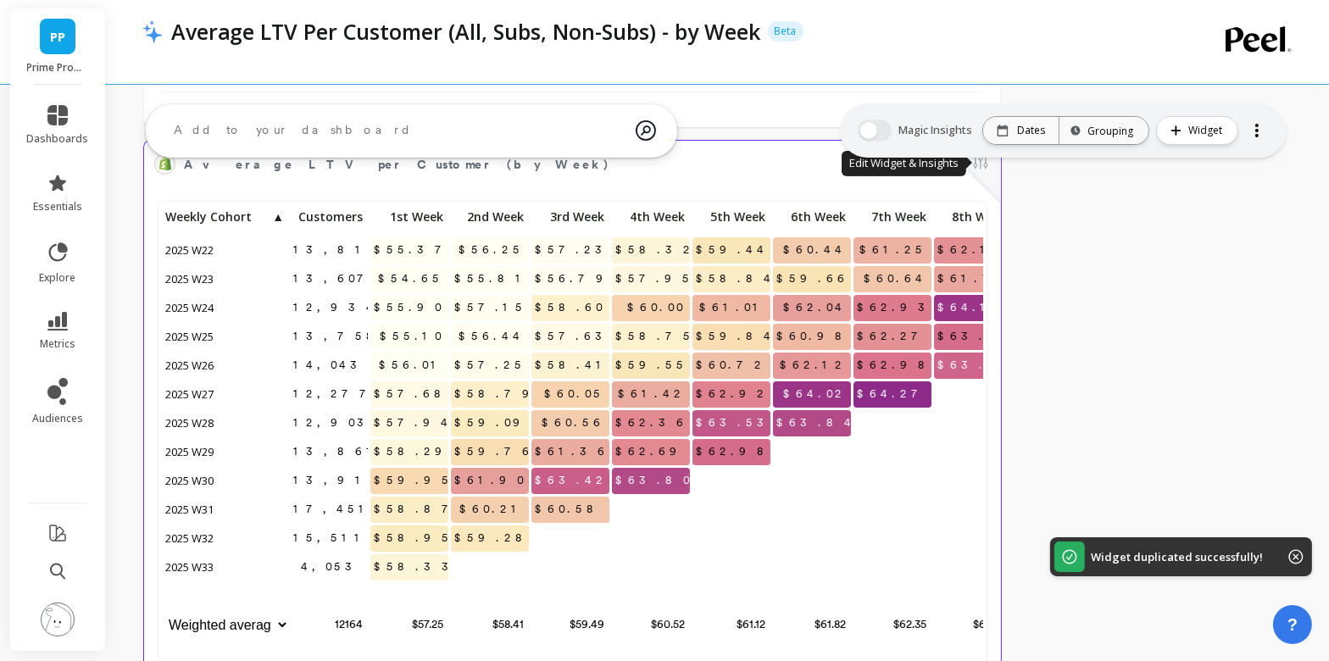
click at [987, 170] on button at bounding box center [980, 164] width 20 height 24
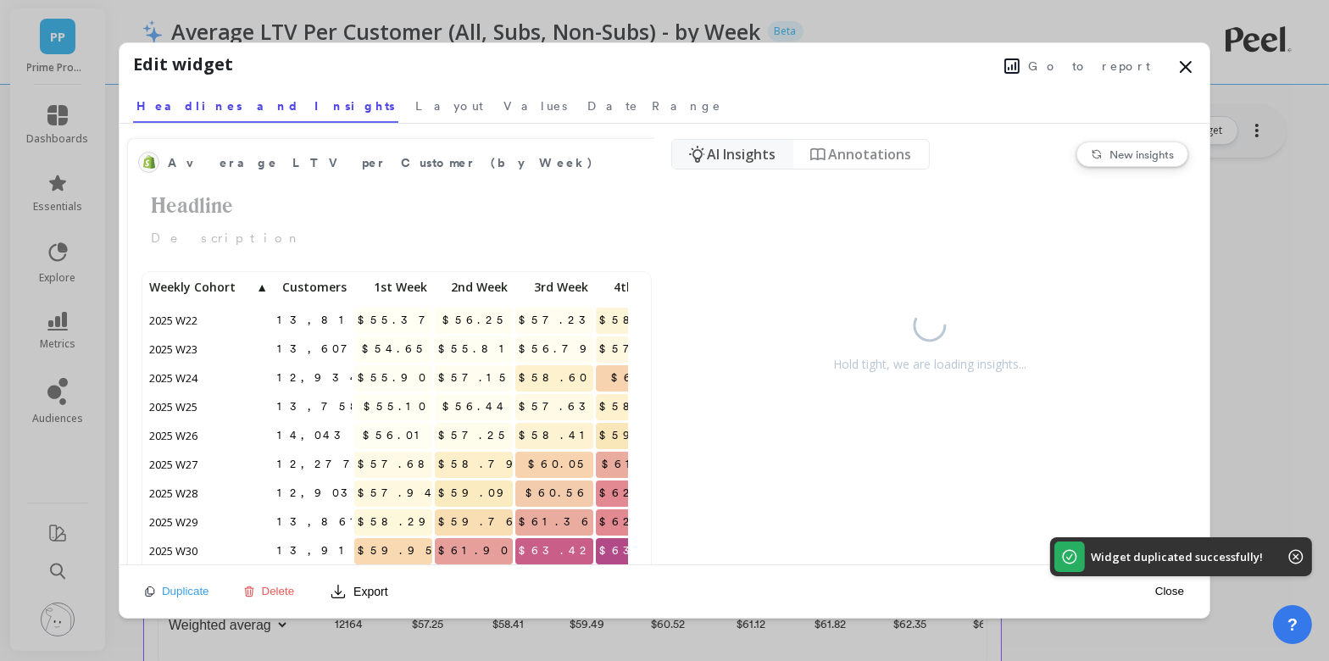
scroll to position [466, 481]
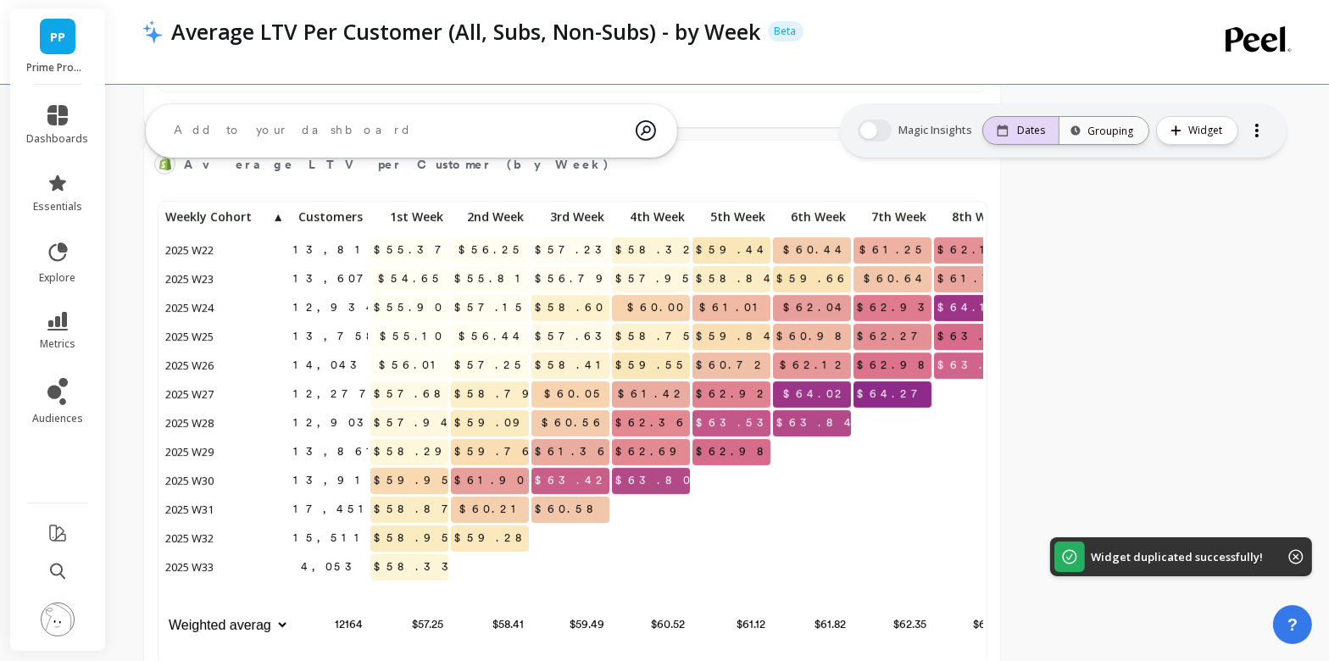
click at [1040, 139] on div "Dates" at bounding box center [1020, 130] width 75 height 27
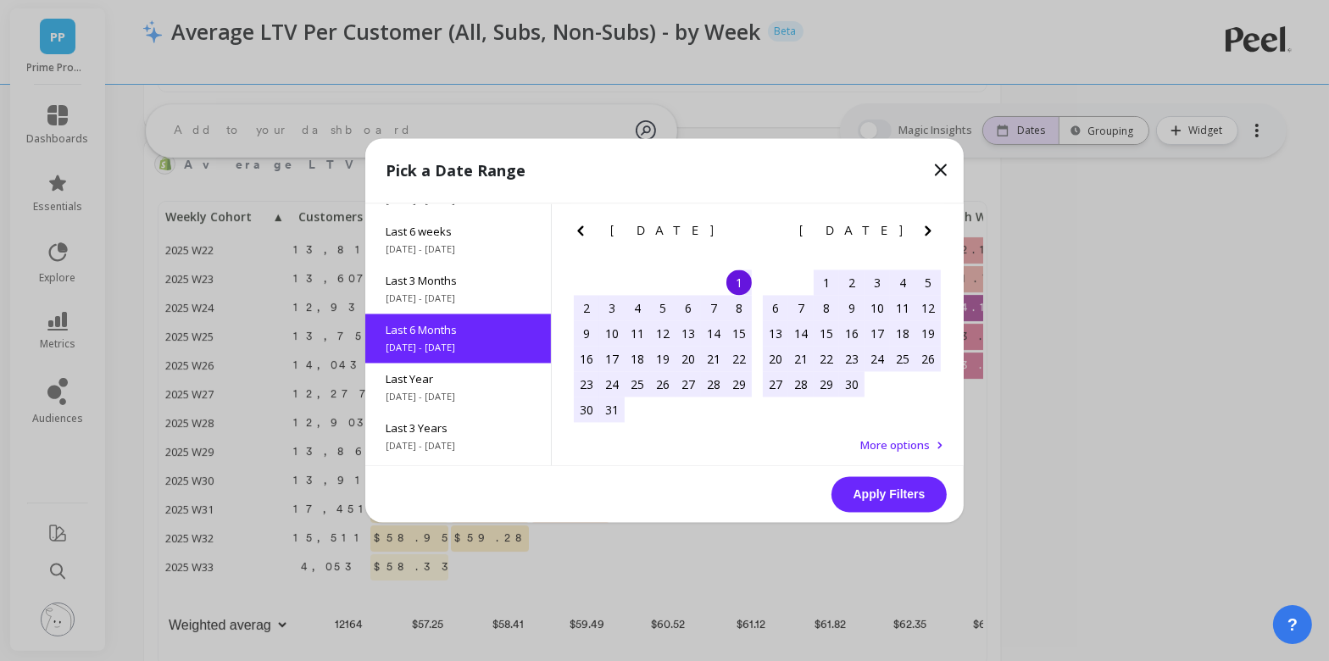
scroll to position [188, 0]
click at [1092, 351] on div "Pick a Date Range Month to date 8/1/2025 - 8/12/2025 Year to date 1/1/2025 - 8/…" at bounding box center [664, 330] width 1329 height 661
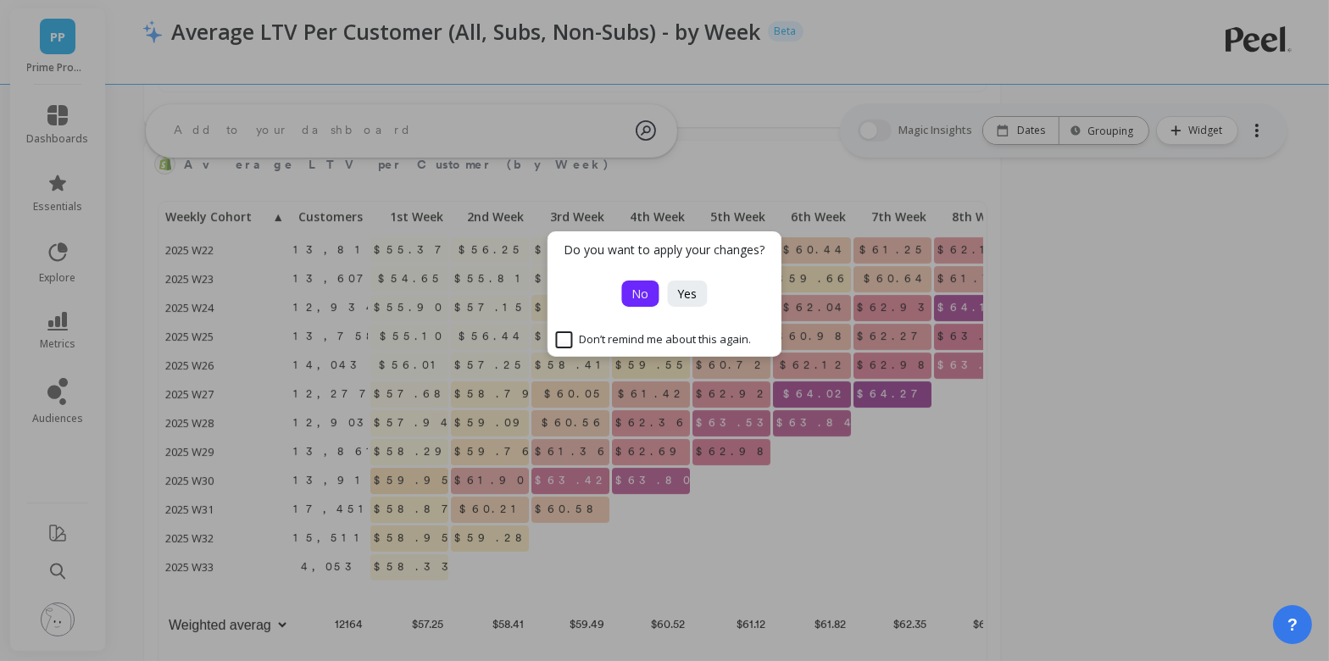
click at [645, 298] on span "No" at bounding box center [640, 294] width 17 height 16
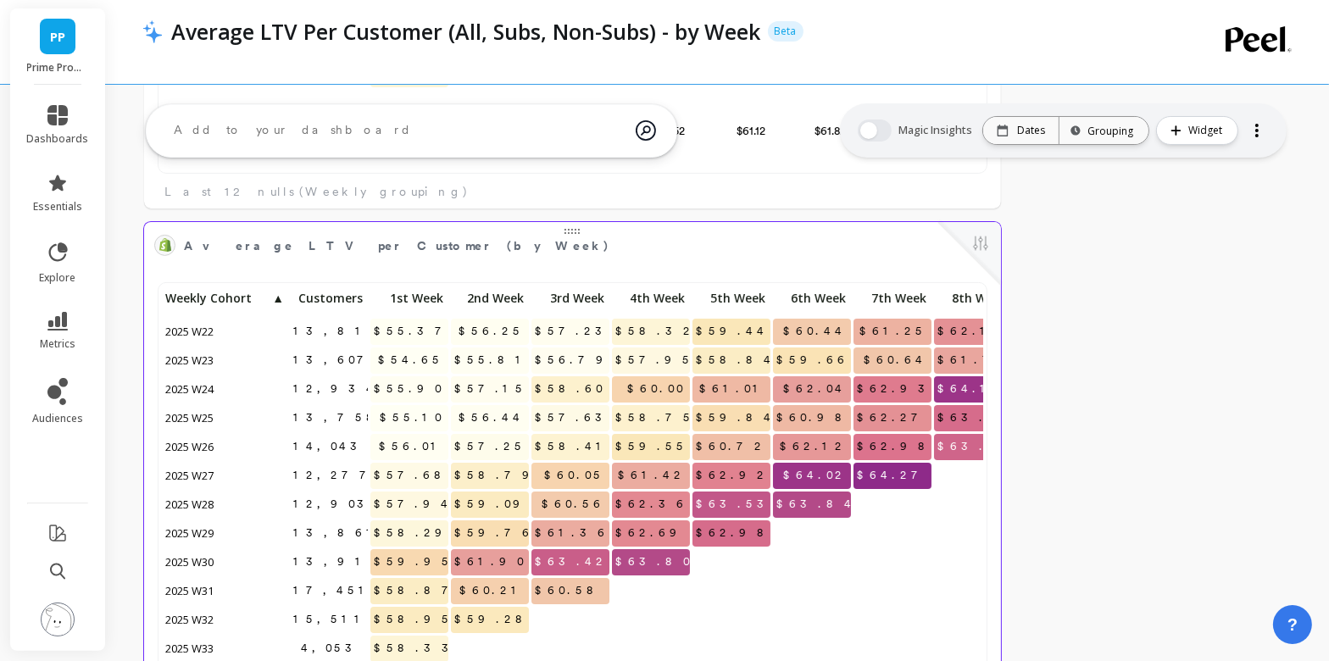
scroll to position [506, 0]
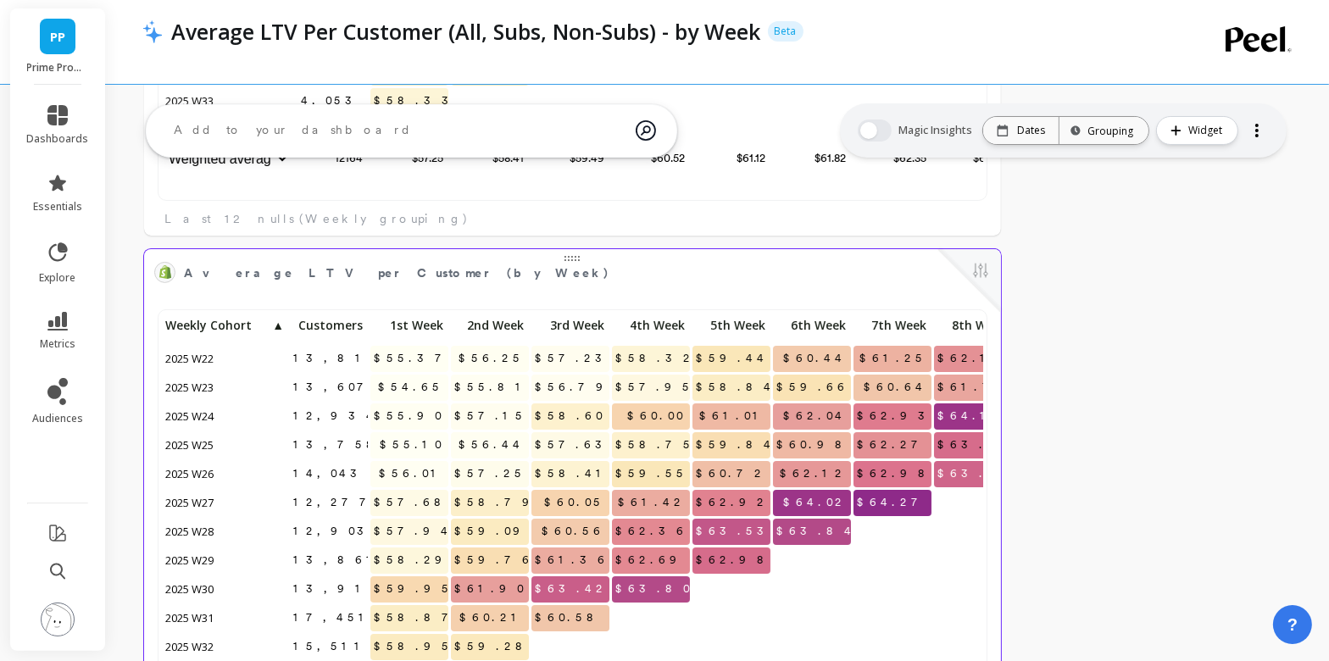
click at [986, 266] on button at bounding box center [980, 272] width 20 height 24
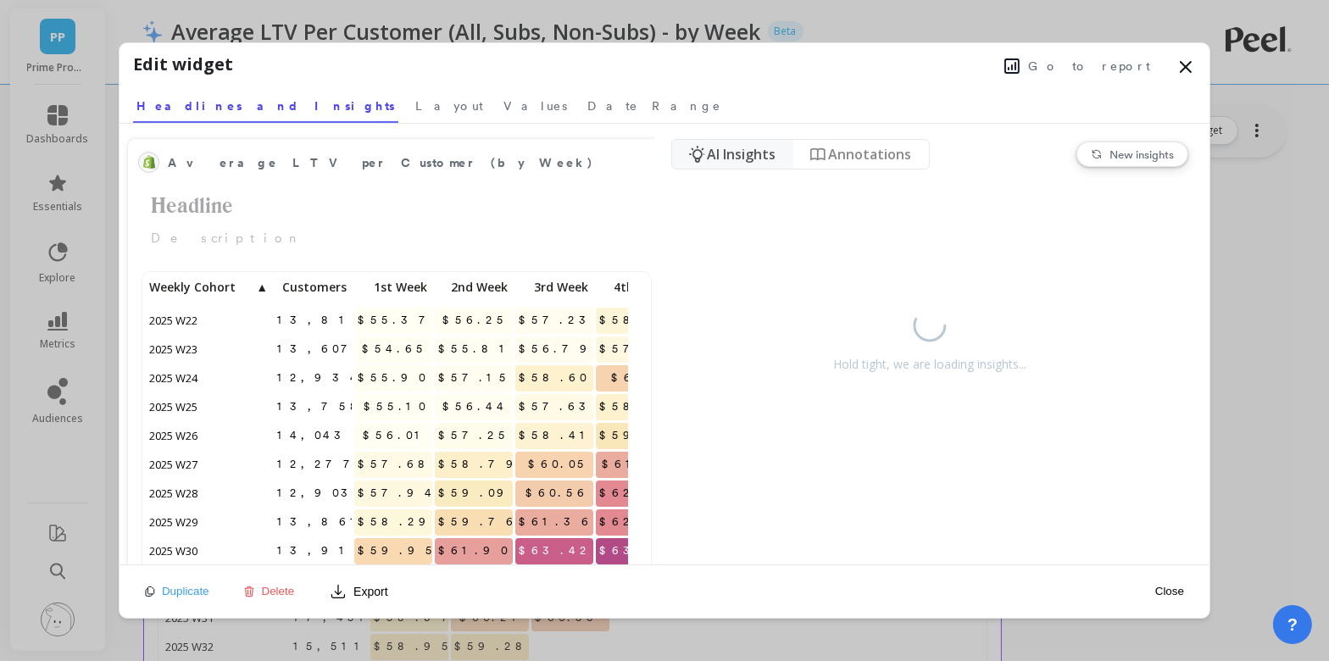
scroll to position [466, 481]
click at [415, 109] on span "Layout" at bounding box center [449, 105] width 68 height 17
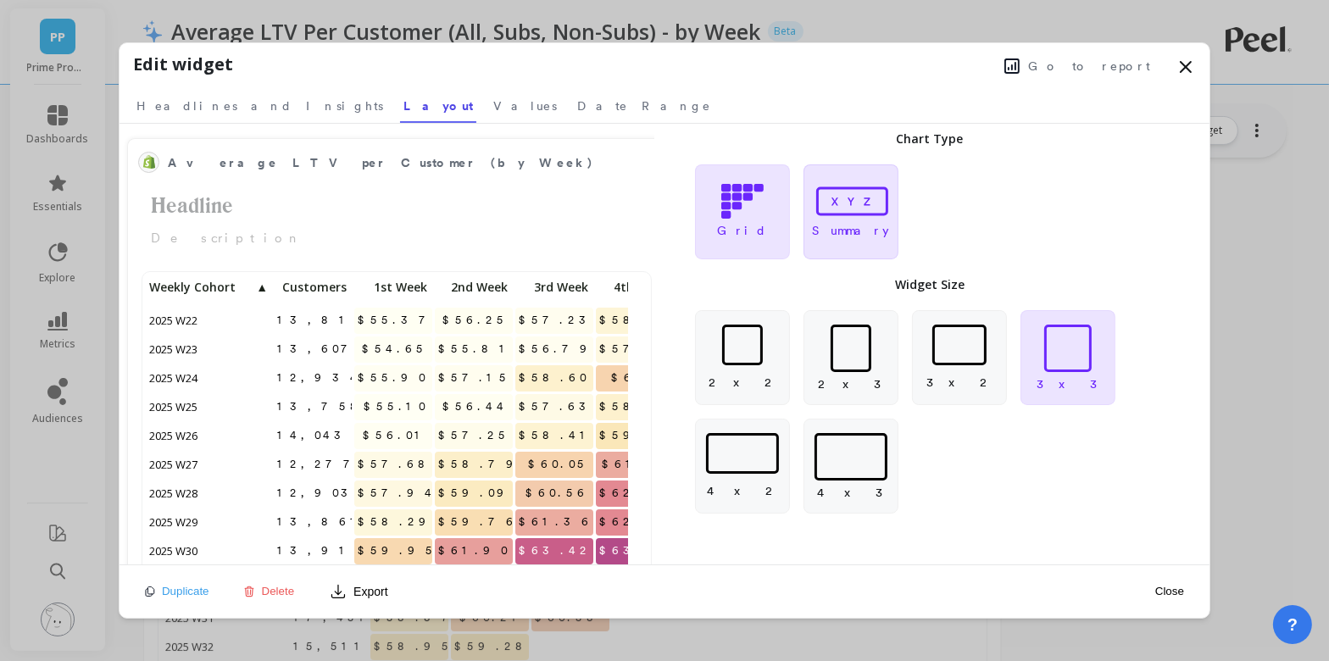
click at [853, 197] on icon at bounding box center [850, 201] width 7 height 8
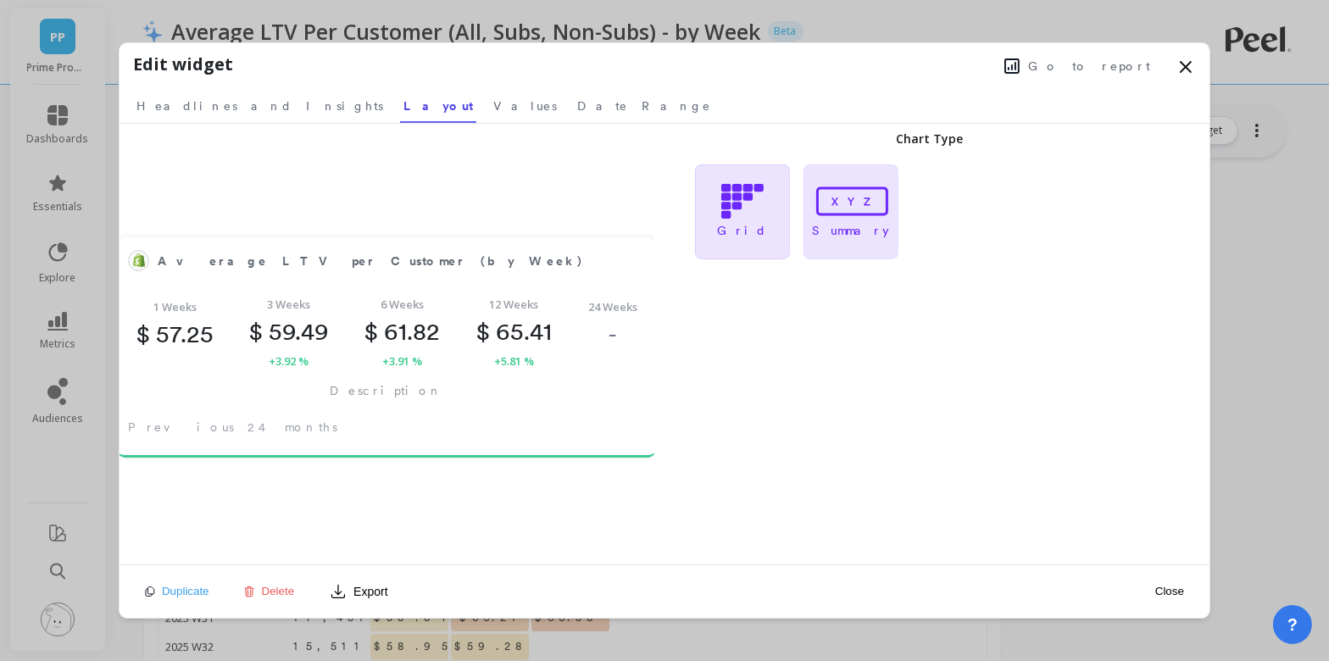
click at [774, 208] on div "Grid" at bounding box center [742, 211] width 95 height 95
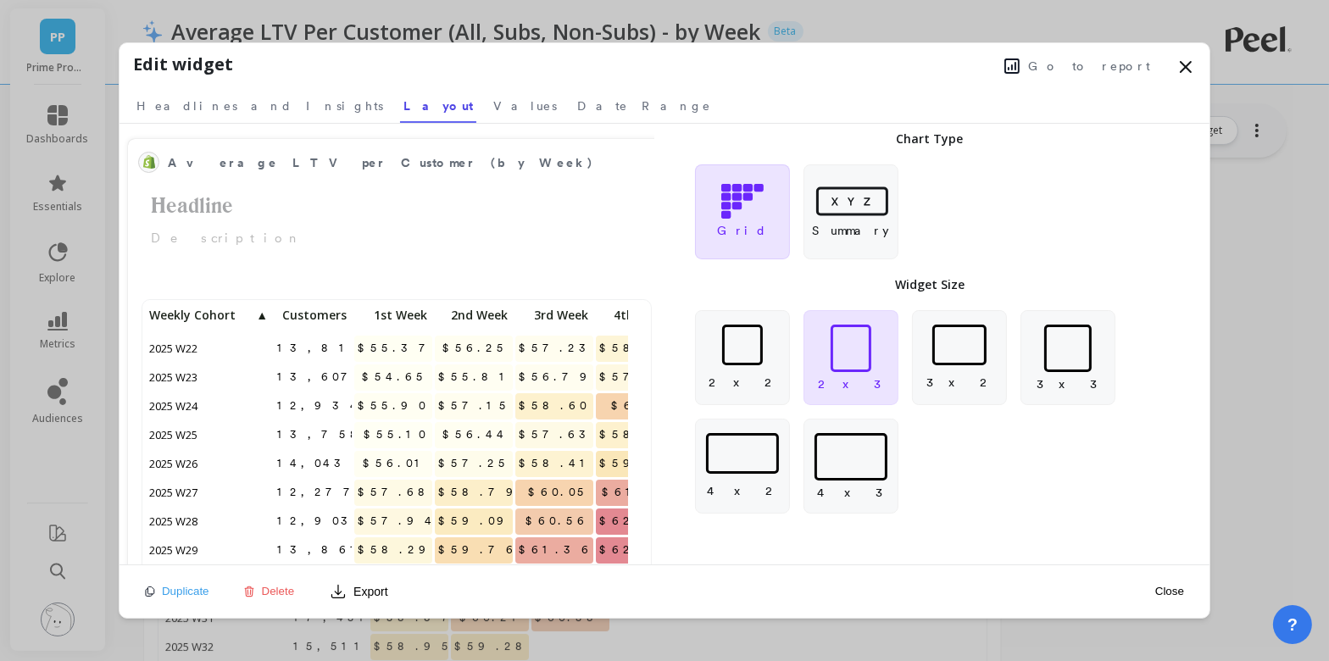
scroll to position [0, 0]
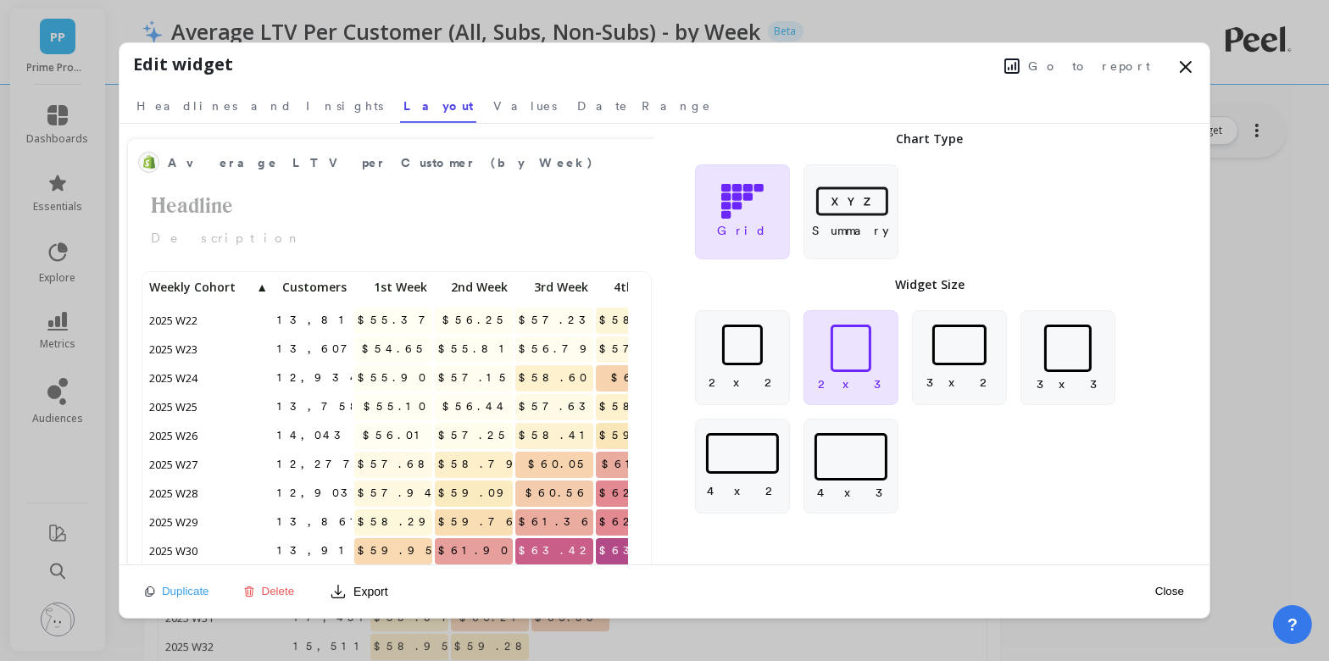
click at [1187, 60] on icon at bounding box center [1186, 67] width 20 height 20
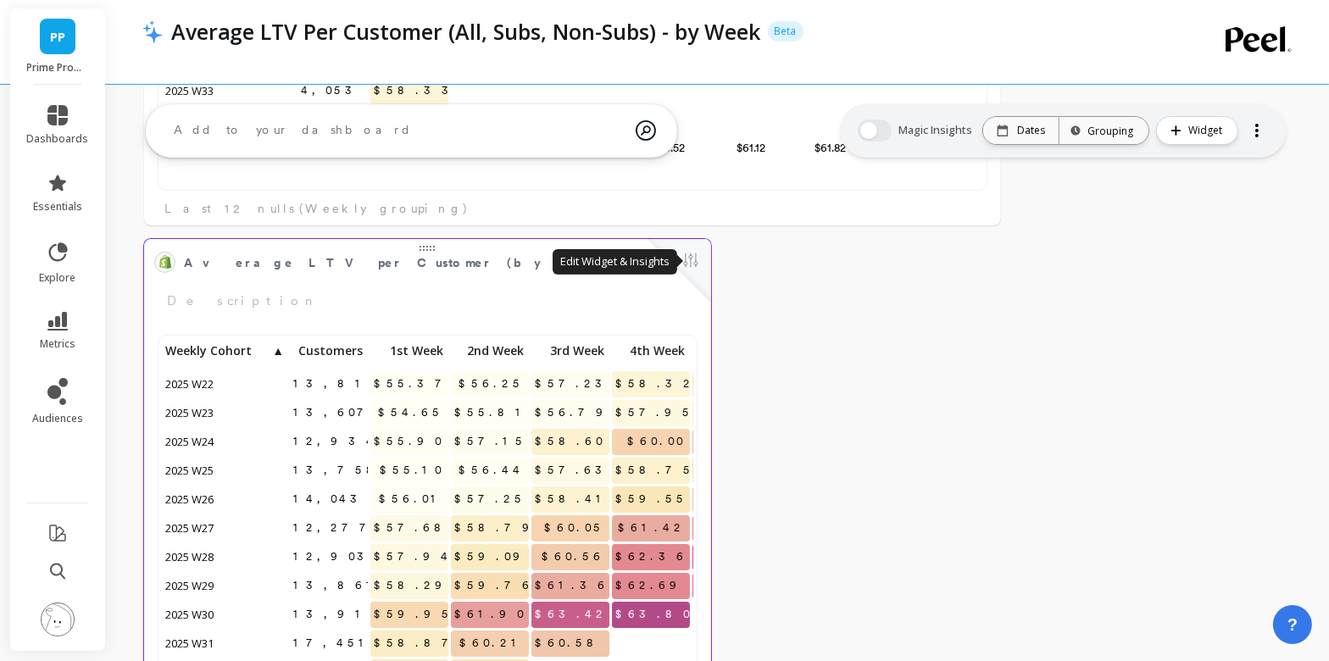
click at [690, 261] on button at bounding box center [691, 262] width 20 height 24
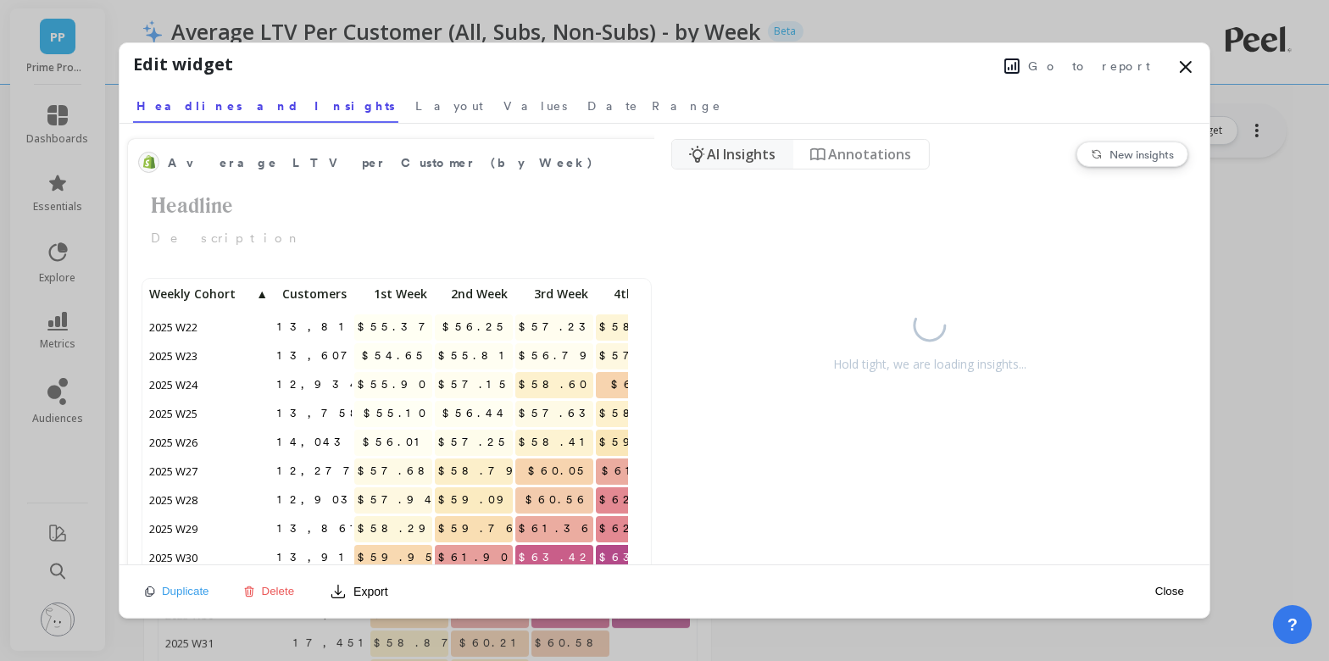
click at [263, 592] on span "Delete" at bounding box center [278, 591] width 33 height 13
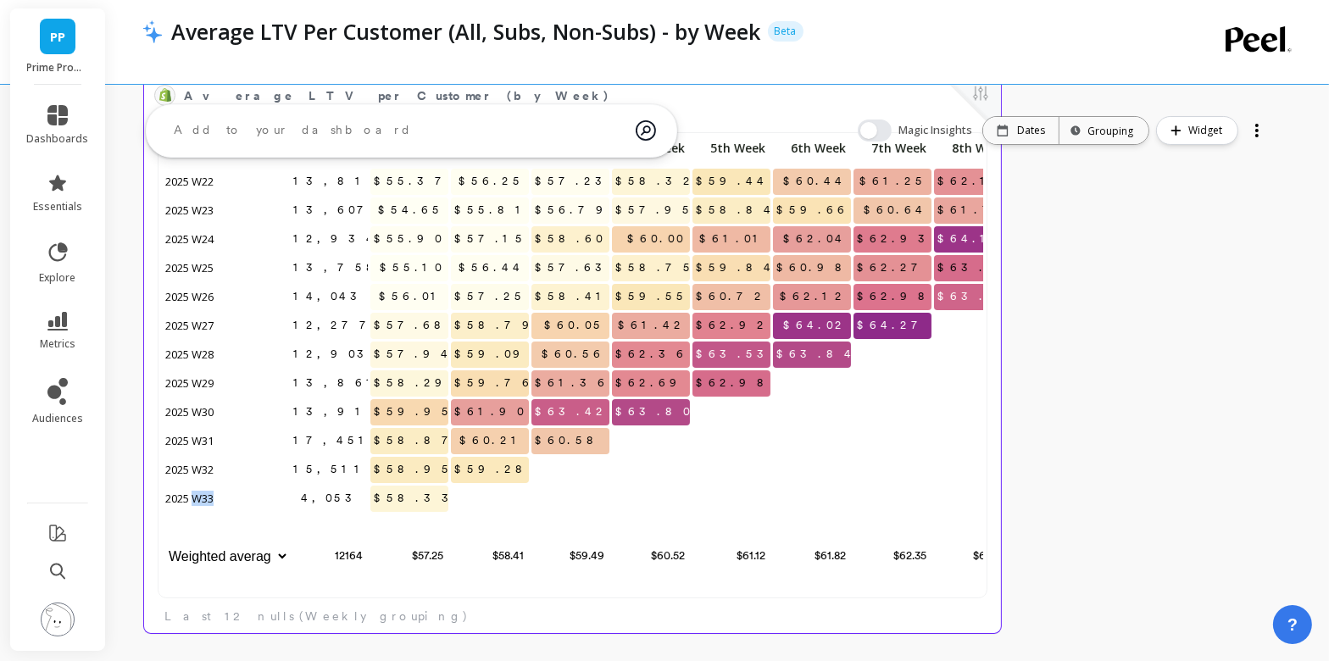
drag, startPoint x: 194, startPoint y: 499, endPoint x: 221, endPoint y: 499, distance: 27.1
click at [221, 499] on p "2025 W33" at bounding box center [225, 498] width 127 height 25
drag, startPoint x: 173, startPoint y: 464, endPoint x: 226, endPoint y: 464, distance: 53.4
click at [226, 464] on p "2025 W32" at bounding box center [225, 469] width 127 height 25
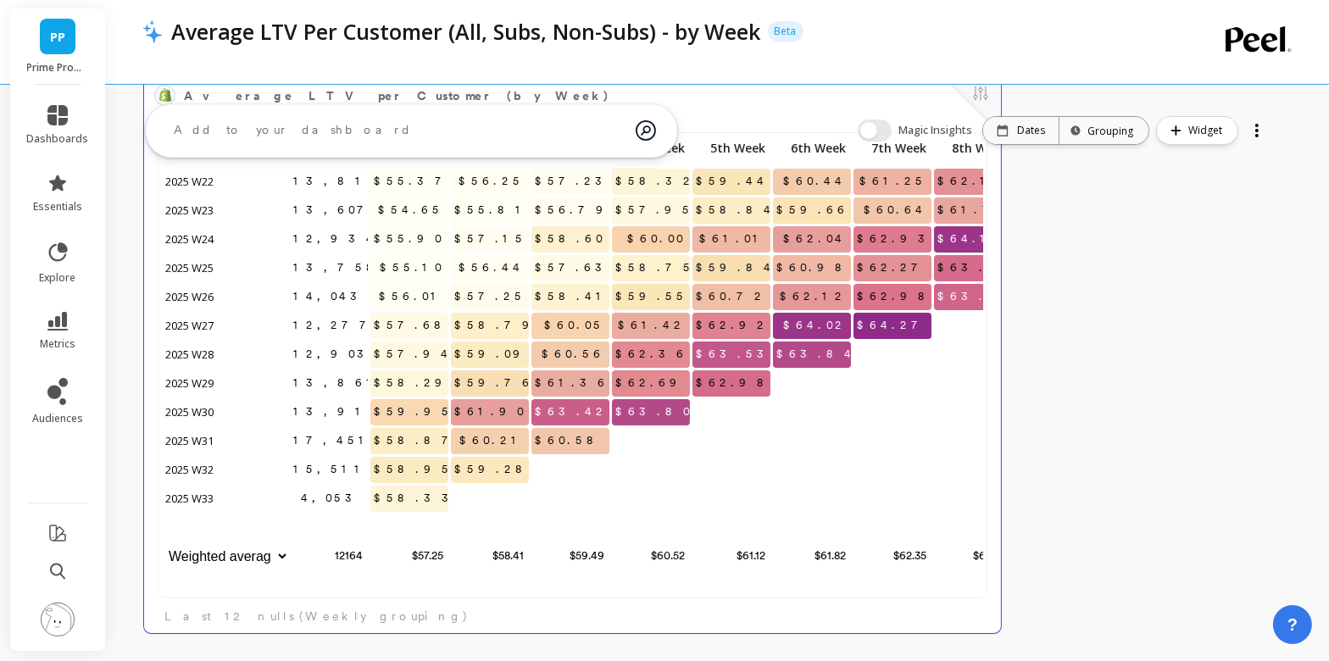
click at [202, 492] on span "2025 W33" at bounding box center [190, 498] width 57 height 25
click at [193, 478] on span "2025 W32" at bounding box center [190, 469] width 57 height 25
click at [409, 465] on span "$58.95" at bounding box center [413, 469] width 87 height 25
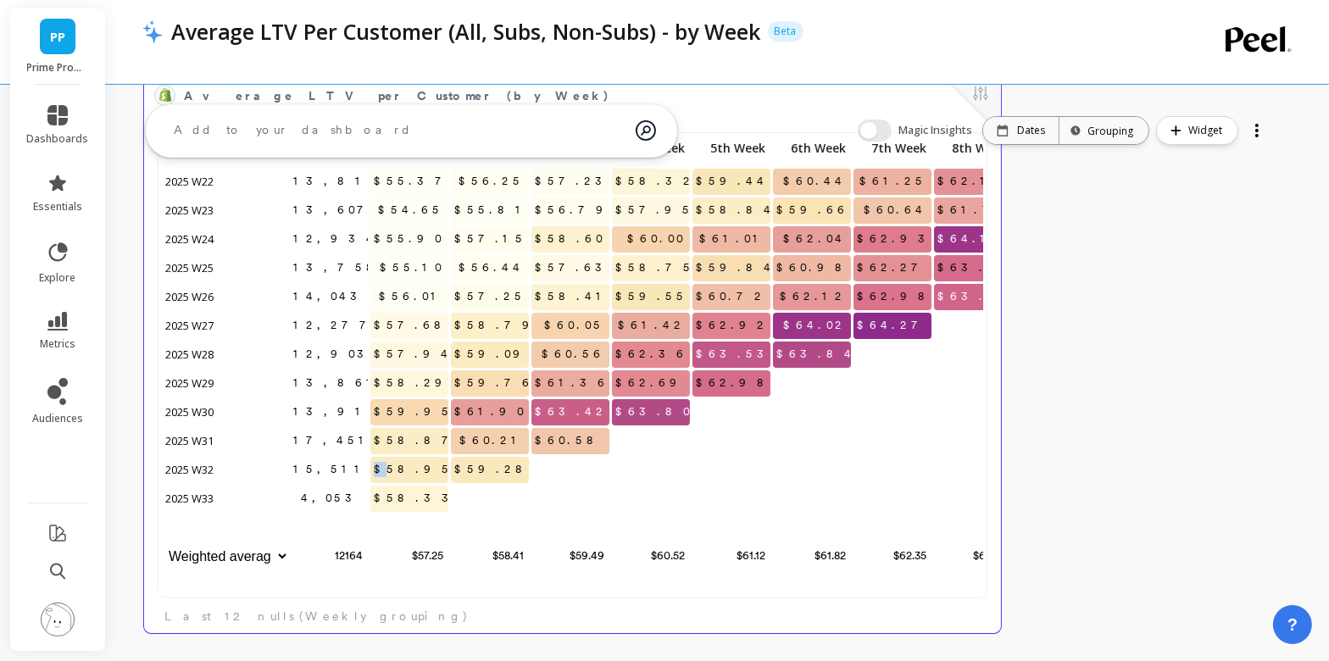
click at [409, 465] on span "$58.95" at bounding box center [413, 469] width 87 height 25
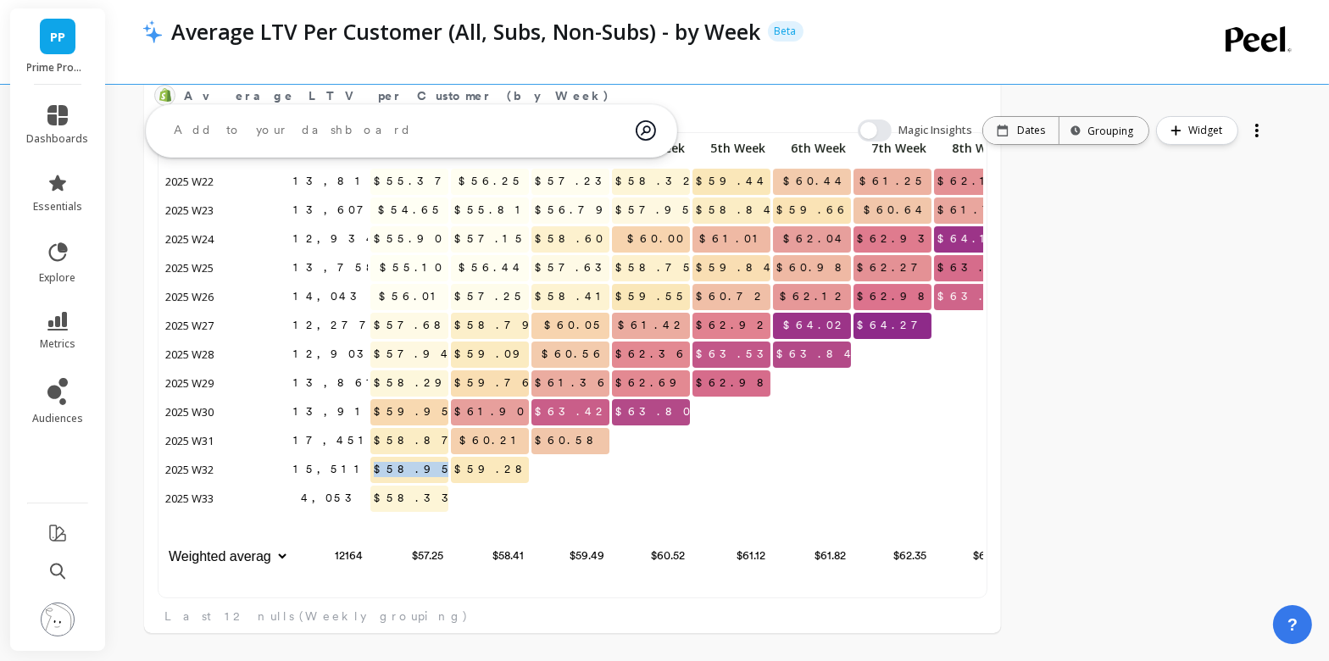
copy span "$58.95"
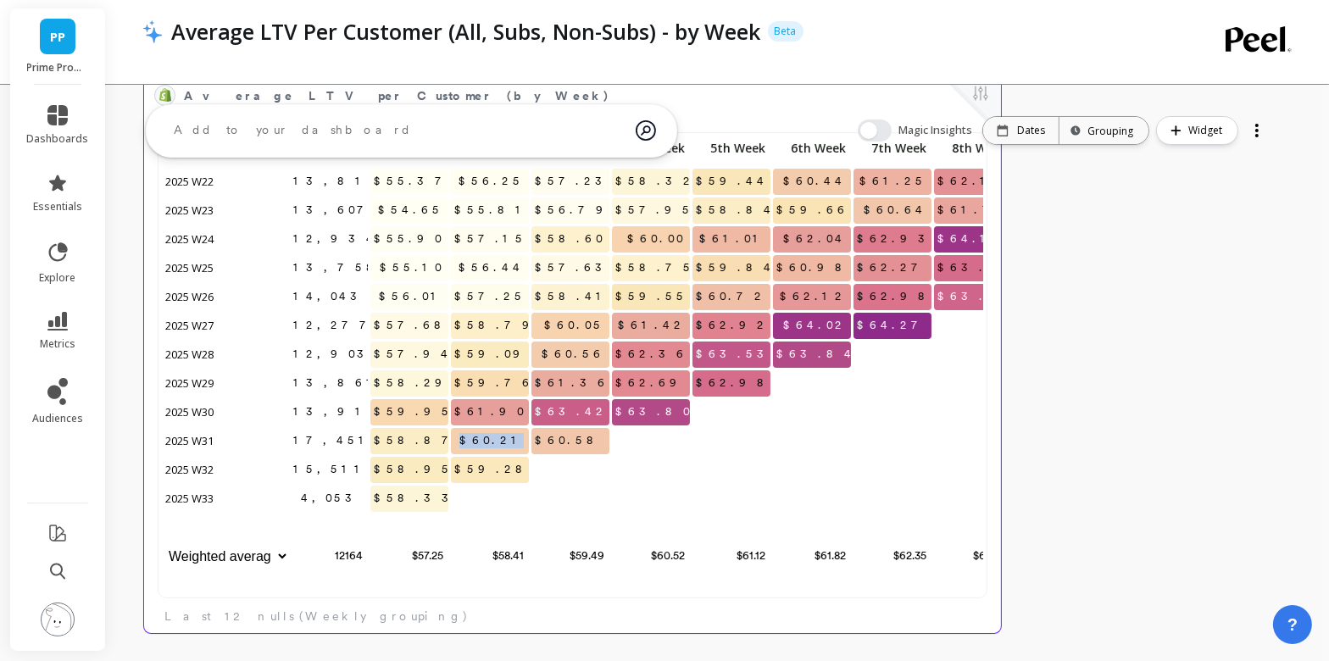
drag, startPoint x: 490, startPoint y: 438, endPoint x: 527, endPoint y: 439, distance: 37.3
click at [527, 438] on span "$60.21" at bounding box center [492, 440] width 73 height 25
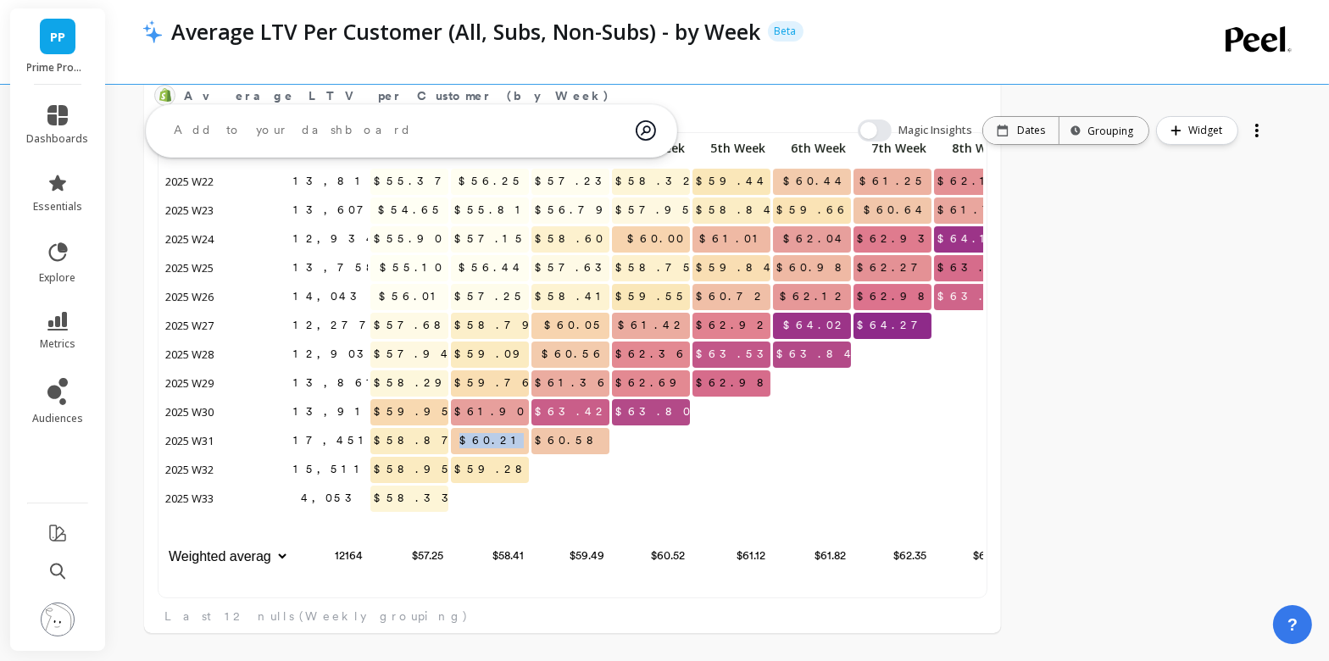
copy span "$60.21"
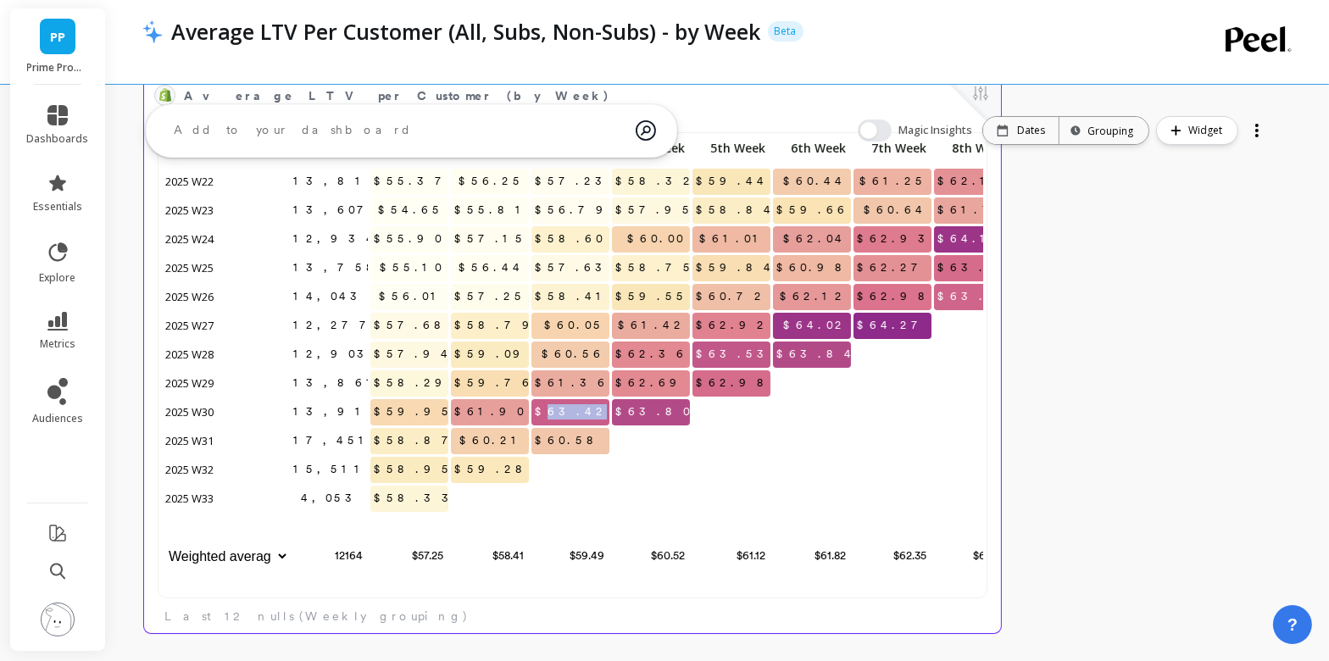
drag, startPoint x: 576, startPoint y: 410, endPoint x: 609, endPoint y: 410, distance: 33.1
click at [609, 410] on div "$63.42" at bounding box center [571, 413] width 81 height 29
copy span "63.42"
drag, startPoint x: 655, startPoint y: 381, endPoint x: 683, endPoint y: 381, distance: 28.0
click at [683, 381] on span "$62.69" at bounding box center [652, 382] width 81 height 25
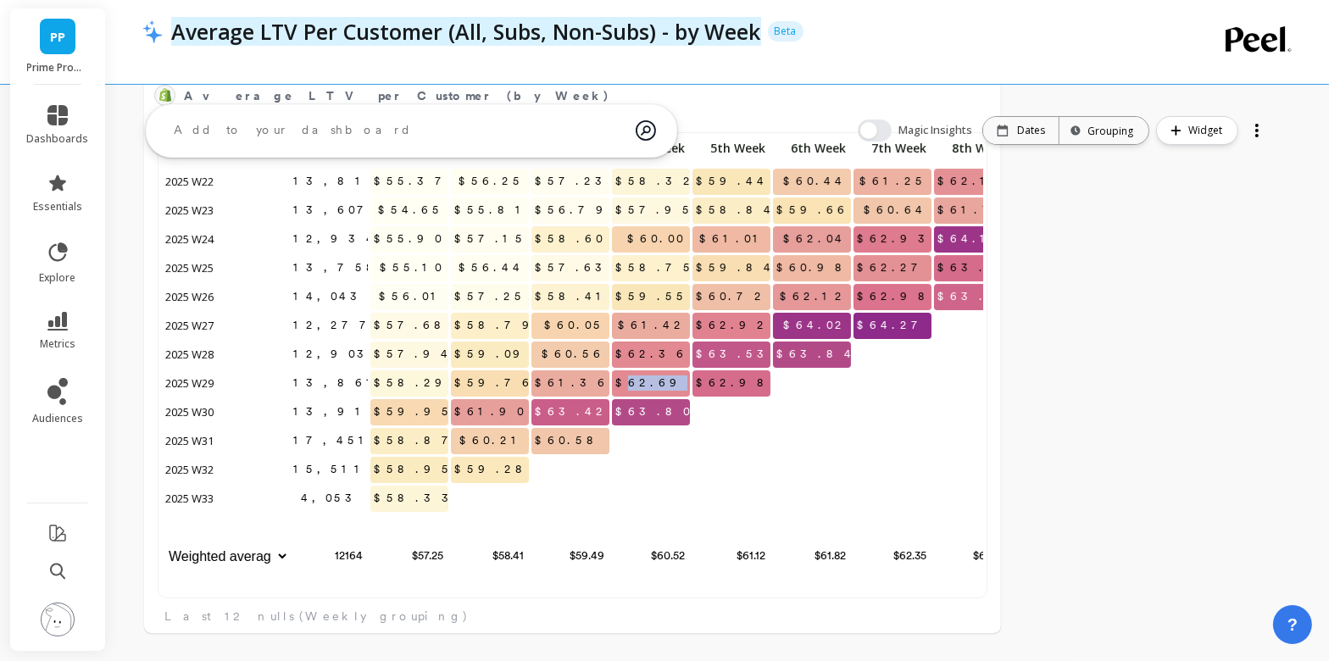
copy span "62.69"
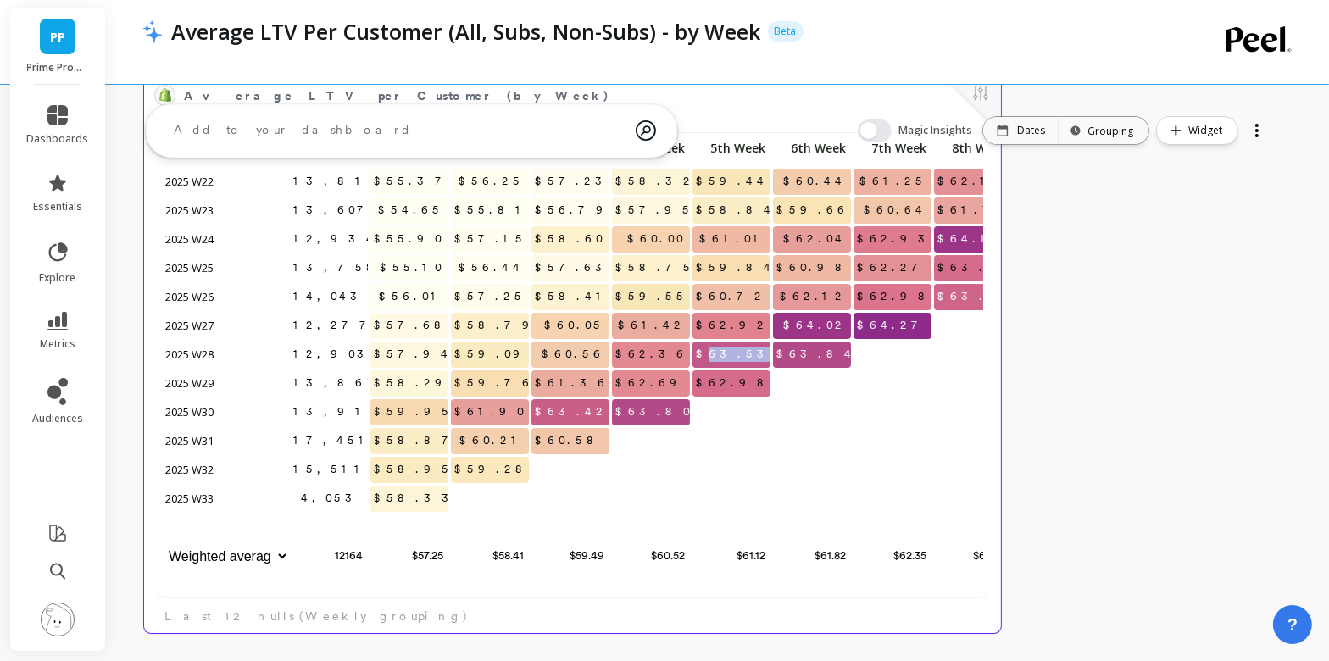
drag, startPoint x: 739, startPoint y: 353, endPoint x: 777, endPoint y: 353, distance: 38.1
click at [777, 353] on div "13,817 $55.37 $56.25 $57.23 $58.32 $59.44 $60.44 $61.25 $62.19 $63.28 13,607 $5…" at bounding box center [691, 354] width 1059 height 436
copy span "63.53"
drag, startPoint x: 173, startPoint y: 437, endPoint x: 230, endPoint y: 437, distance: 56.8
click at [230, 437] on p "2025 W31" at bounding box center [225, 440] width 127 height 25
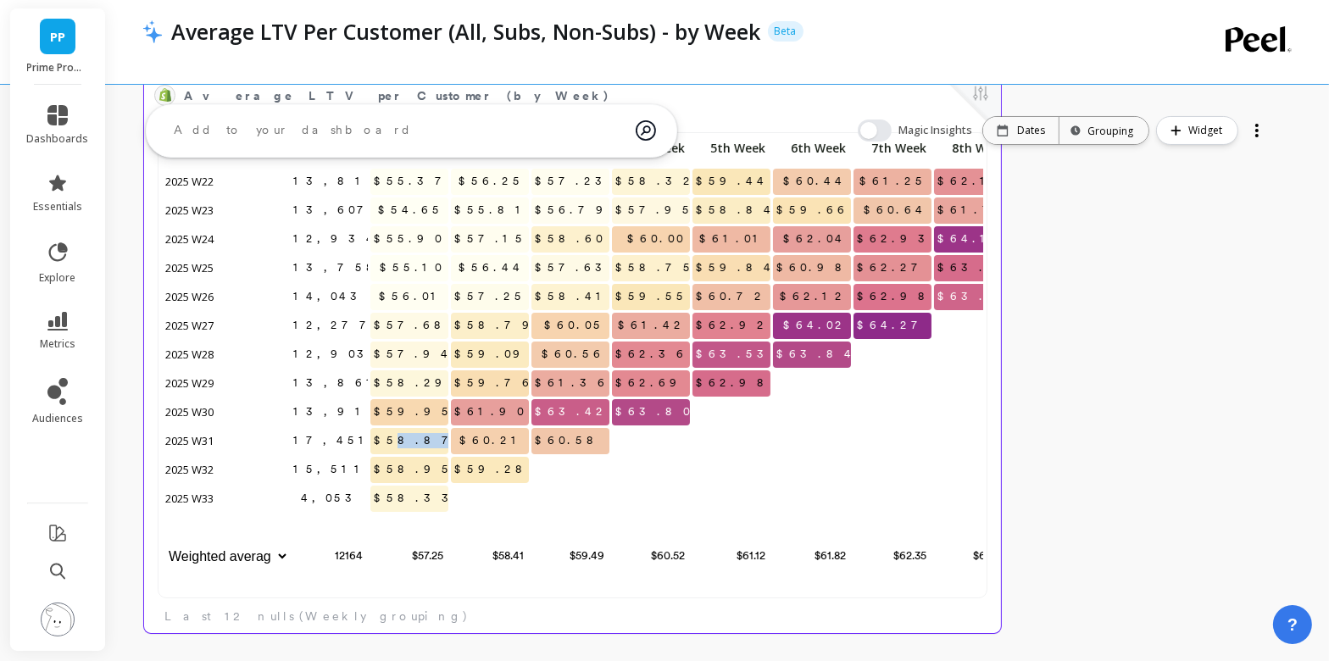
drag, startPoint x: 420, startPoint y: 436, endPoint x: 446, endPoint y: 436, distance: 26.3
click at [446, 436] on span "$58.87" at bounding box center [417, 440] width 94 height 25
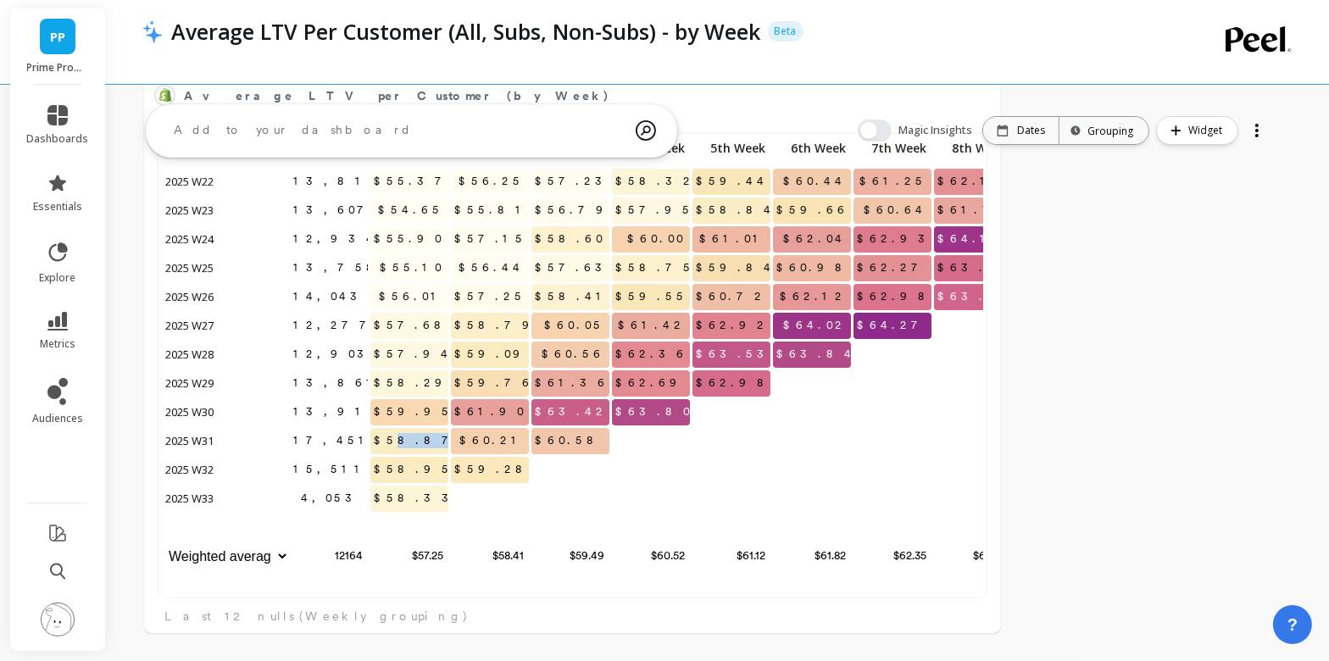
copy span "8.87"
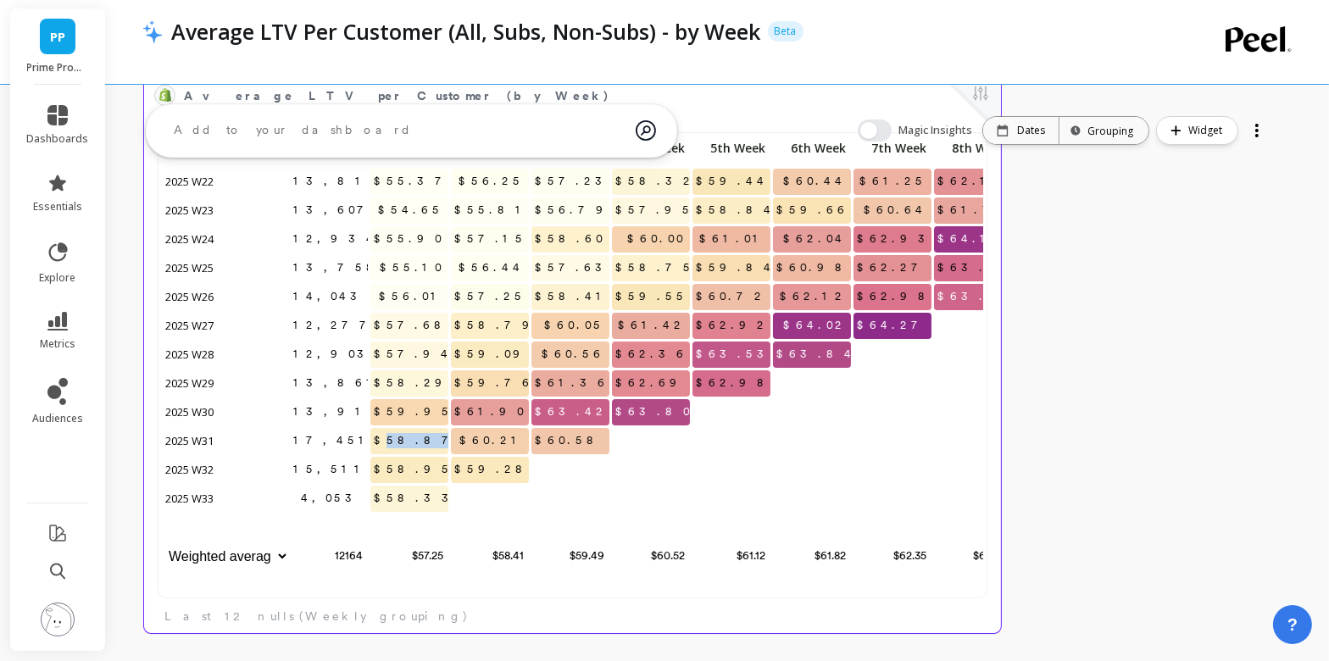
drag, startPoint x: 414, startPoint y: 438, endPoint x: 441, endPoint y: 438, distance: 26.3
click at [441, 438] on span "$58.87" at bounding box center [417, 440] width 94 height 25
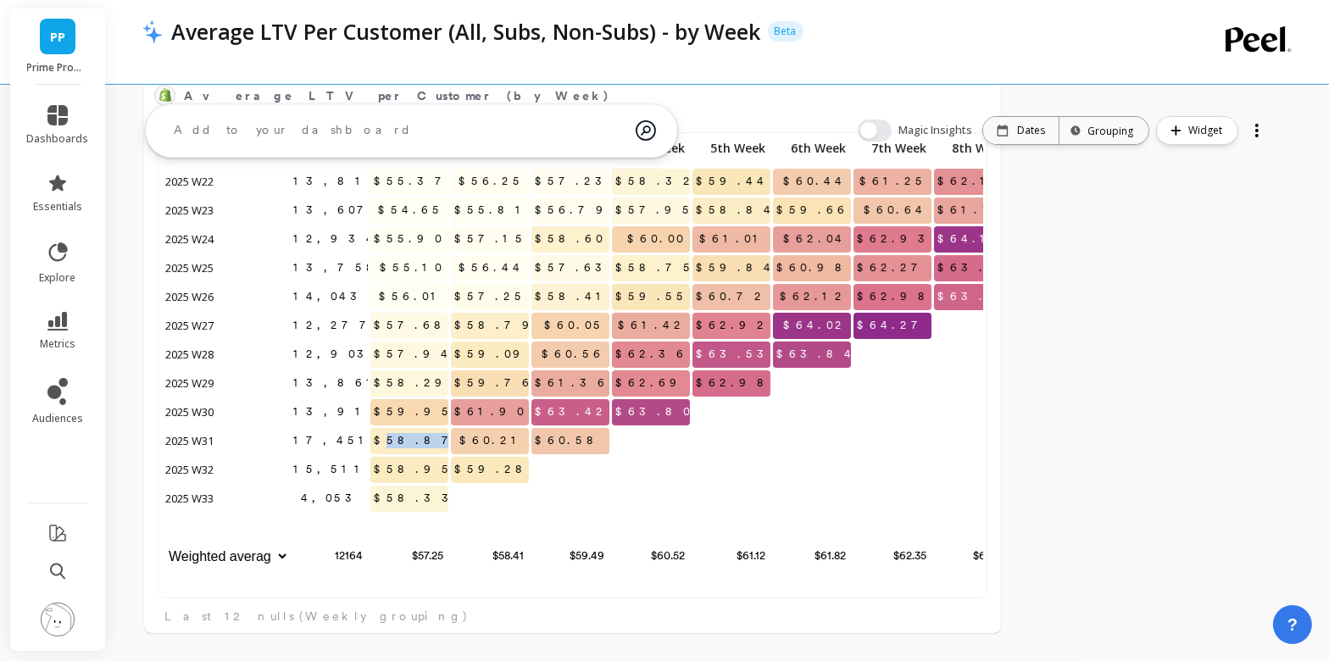
copy span "58.87"
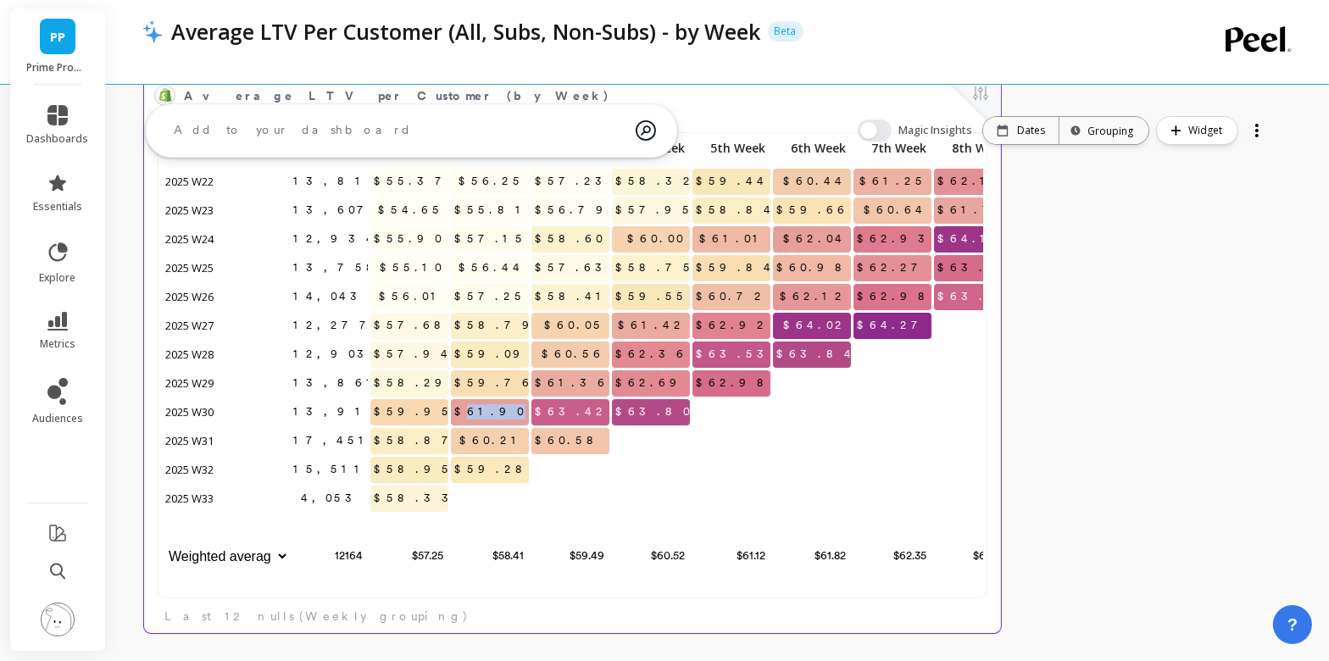
drag, startPoint x: 499, startPoint y: 406, endPoint x: 526, endPoint y: 406, distance: 27.1
click at [526, 406] on span "$61.90" at bounding box center [491, 411] width 80 height 25
copy span "61.90"
drag, startPoint x: 581, startPoint y: 382, endPoint x: 611, endPoint y: 382, distance: 30.5
click at [611, 382] on div "13,817 $55.37 $56.25 $57.23 $58.32 $59.44 $60.44 $61.25 $62.19 $63.28 13,607 $5…" at bounding box center [691, 354] width 1059 height 436
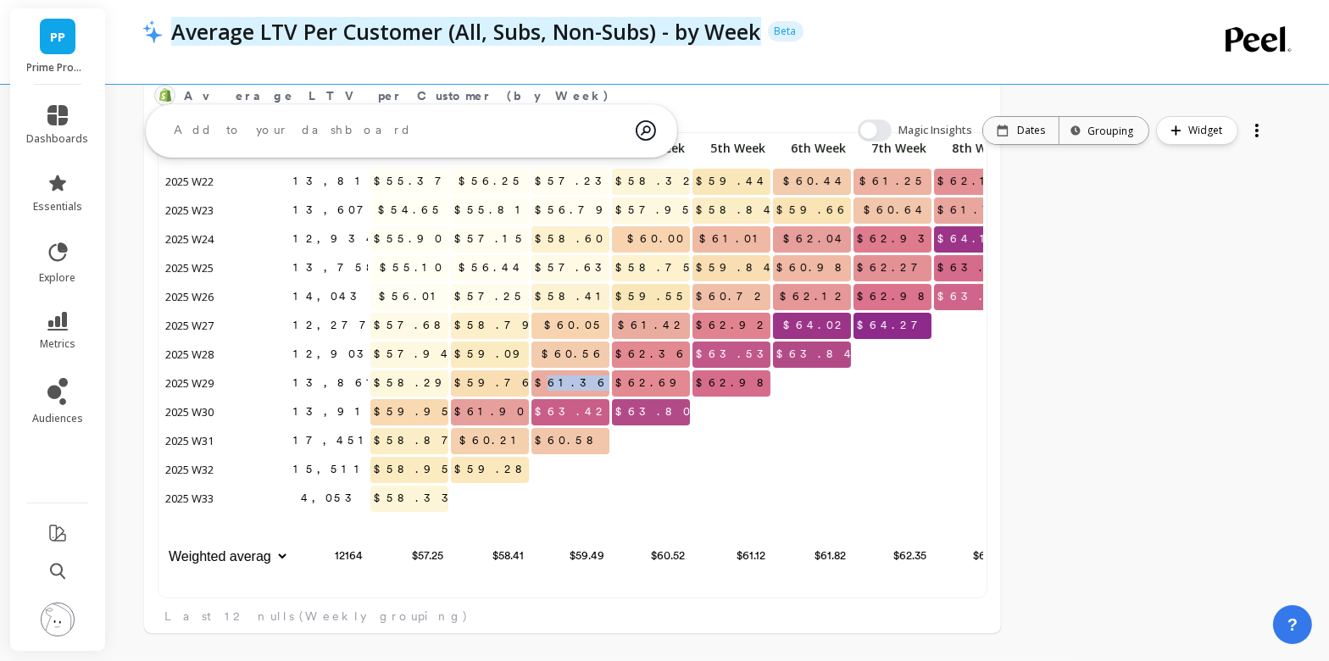
copy span "61.36"
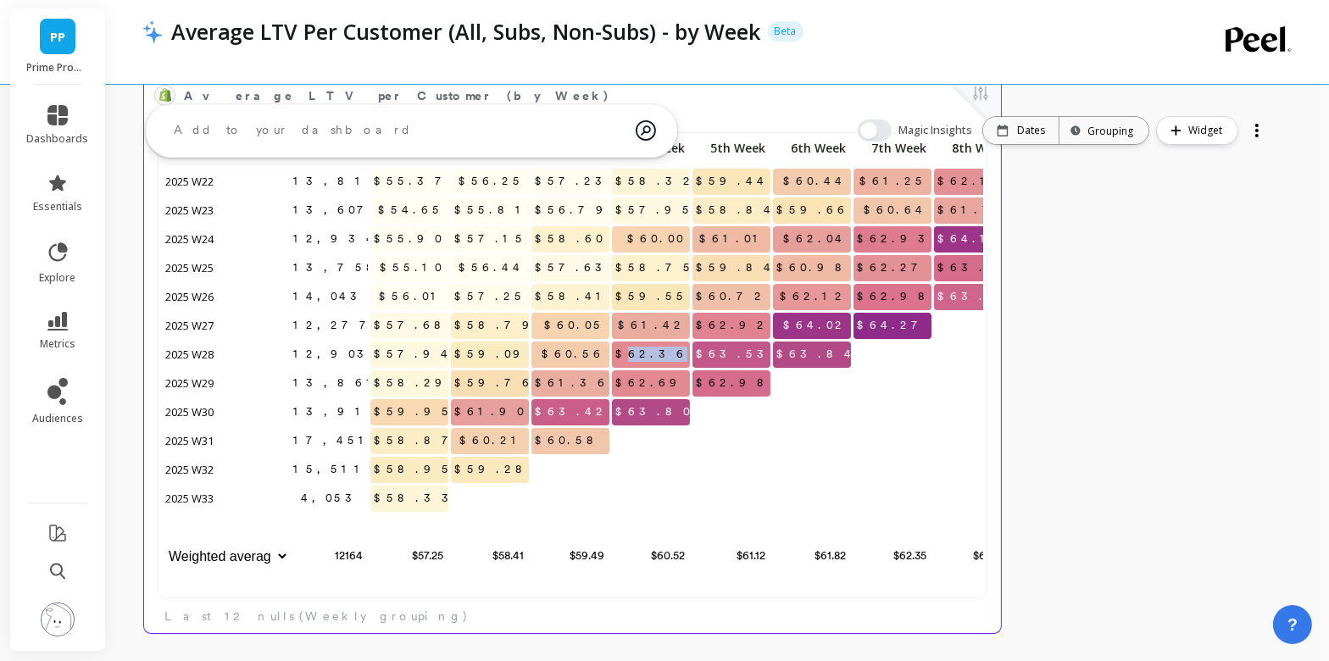
drag, startPoint x: 659, startPoint y: 351, endPoint x: 691, endPoint y: 351, distance: 32.2
click at [691, 351] on div "$62.36" at bounding box center [651, 356] width 81 height 29
drag, startPoint x: 739, startPoint y: 324, endPoint x: 768, endPoint y: 326, distance: 28.9
click at [768, 326] on span "$62.92" at bounding box center [732, 325] width 81 height 25
drag, startPoint x: 189, startPoint y: 414, endPoint x: 248, endPoint y: 414, distance: 59.3
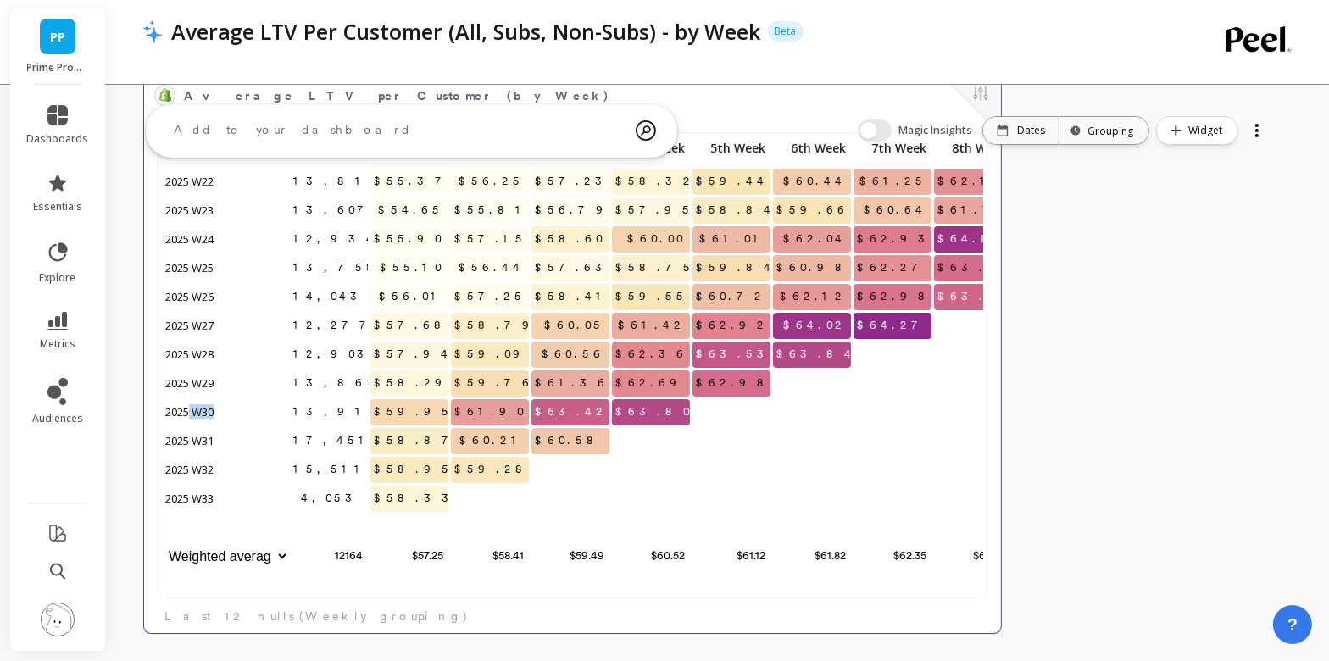
click at [248, 414] on p "2025 W30" at bounding box center [225, 411] width 127 height 25
drag, startPoint x: 417, startPoint y: 408, endPoint x: 450, endPoint y: 408, distance: 33.1
click at [450, 408] on div "13,817 $55.37 $56.25 $57.23 $58.32 $59.44 $60.44 $61.25 $62.19 $63.28 13,607 $5…" at bounding box center [691, 354] width 1059 height 436
drag, startPoint x: 499, startPoint y: 381, endPoint x: 526, endPoint y: 381, distance: 27.1
click at [526, 381] on span "$59.76" at bounding box center [494, 382] width 87 height 25
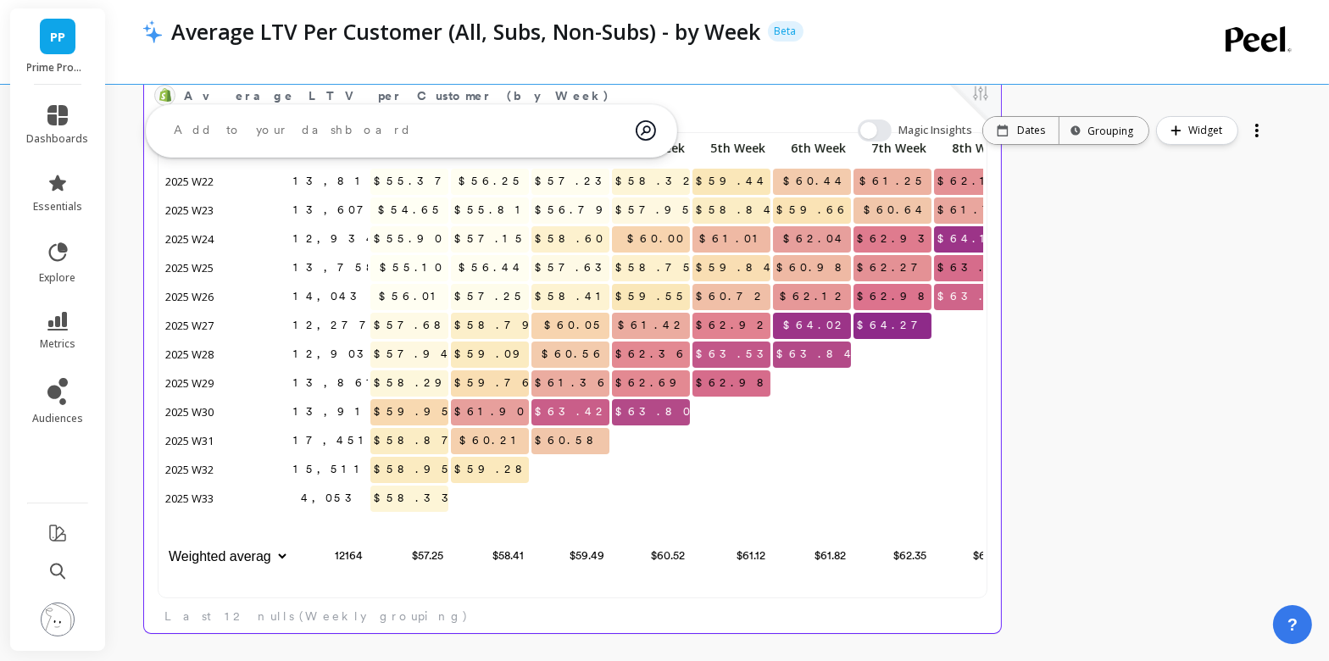
drag, startPoint x: 579, startPoint y: 350, endPoint x: 613, endPoint y: 350, distance: 33.9
click at [613, 350] on div "13,817 $55.37 $56.25 $57.23 $58.32 $59.44 $60.44 $61.25 $62.19 $63.28 13,607 $5…" at bounding box center [691, 354] width 1059 height 436
drag, startPoint x: 577, startPoint y: 351, endPoint x: 614, endPoint y: 351, distance: 36.4
click at [614, 351] on div "13,817 $55.37 $56.25 $57.23 $58.32 $59.44 $60.44 $61.25 $62.19 $63.28 13,607 $5…" at bounding box center [691, 354] width 1059 height 436
drag, startPoint x: 660, startPoint y: 324, endPoint x: 685, endPoint y: 324, distance: 24.6
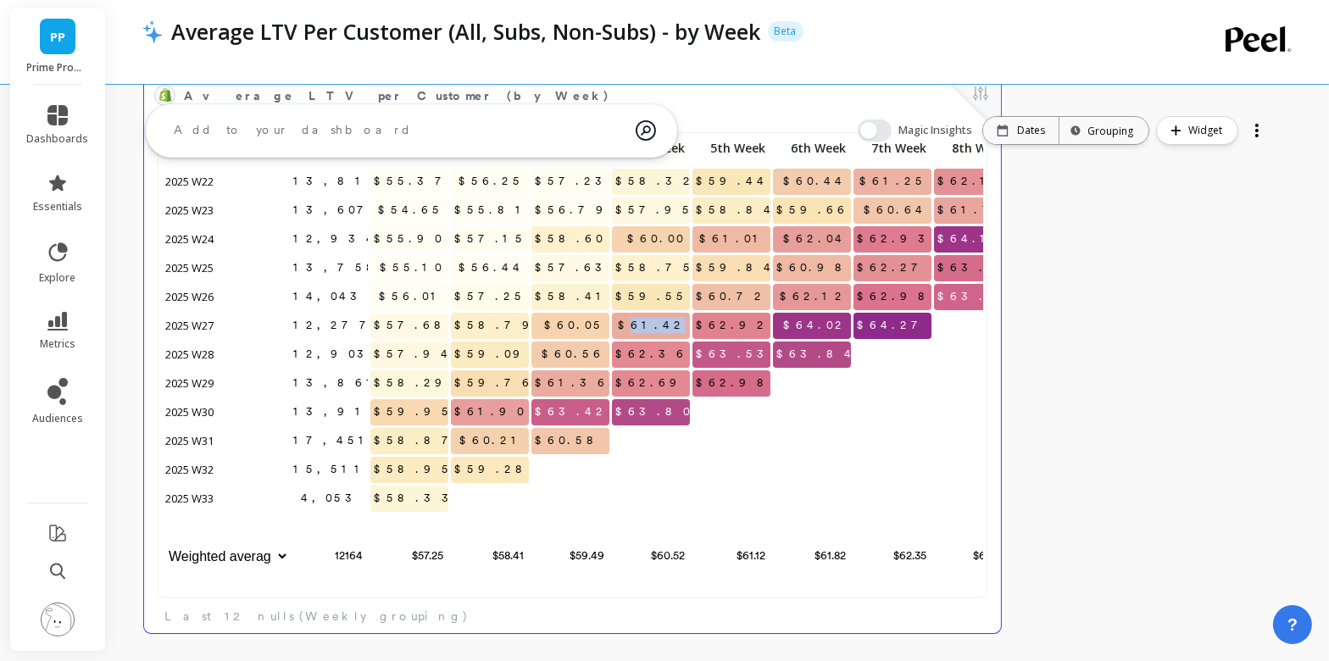
click at [685, 324] on span "$61.42" at bounding box center [652, 325] width 75 height 25
drag, startPoint x: 741, startPoint y: 296, endPoint x: 762, endPoint y: 295, distance: 21.2
click at [762, 295] on span "$60.72" at bounding box center [731, 296] width 78 height 25
drag, startPoint x: 739, startPoint y: 293, endPoint x: 770, endPoint y: 293, distance: 31.4
click at [770, 293] on div "$60.72" at bounding box center [732, 298] width 81 height 29
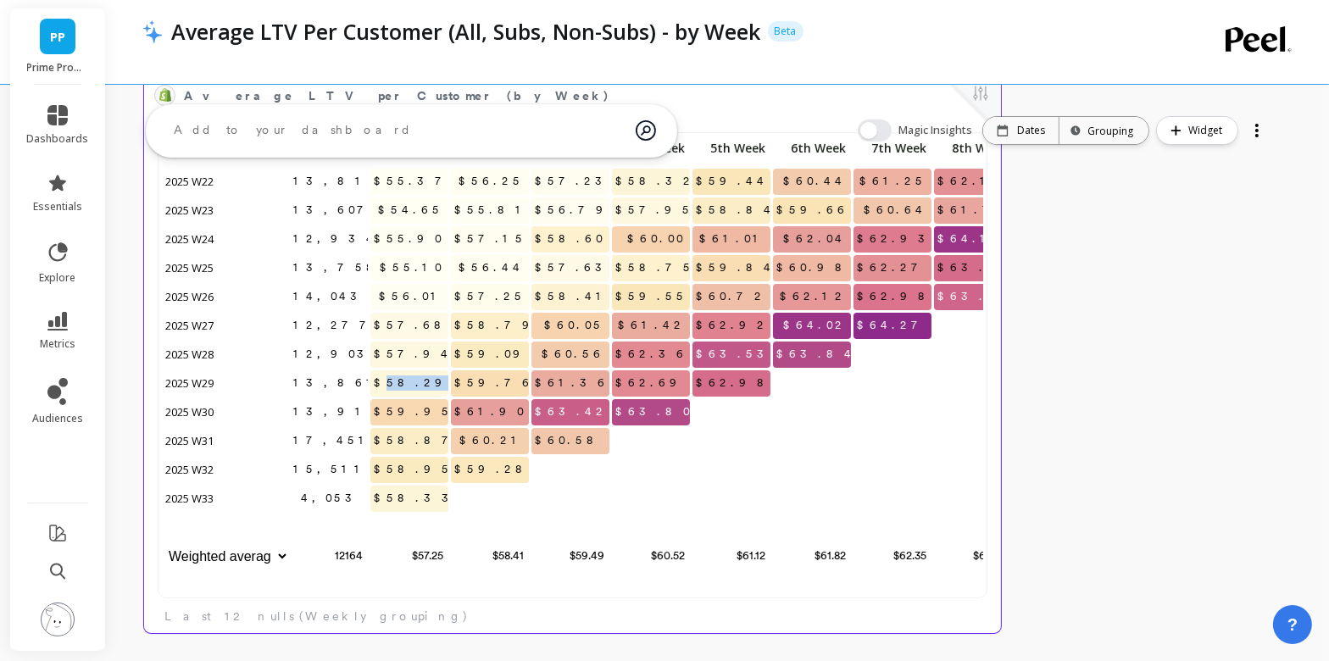
drag, startPoint x: 416, startPoint y: 382, endPoint x: 444, endPoint y: 382, distance: 28.0
click at [444, 382] on span "$58.29" at bounding box center [413, 382] width 87 height 25
drag, startPoint x: 497, startPoint y: 356, endPoint x: 533, endPoint y: 356, distance: 36.4
click at [533, 356] on div "13,817 $55.37 $56.25 $57.23 $58.32 $59.44 $60.44 $61.25 $62.19 $63.28 13,607 $5…" at bounding box center [691, 354] width 1059 height 436
drag, startPoint x: 576, startPoint y: 323, endPoint x: 602, endPoint y: 323, distance: 25.4
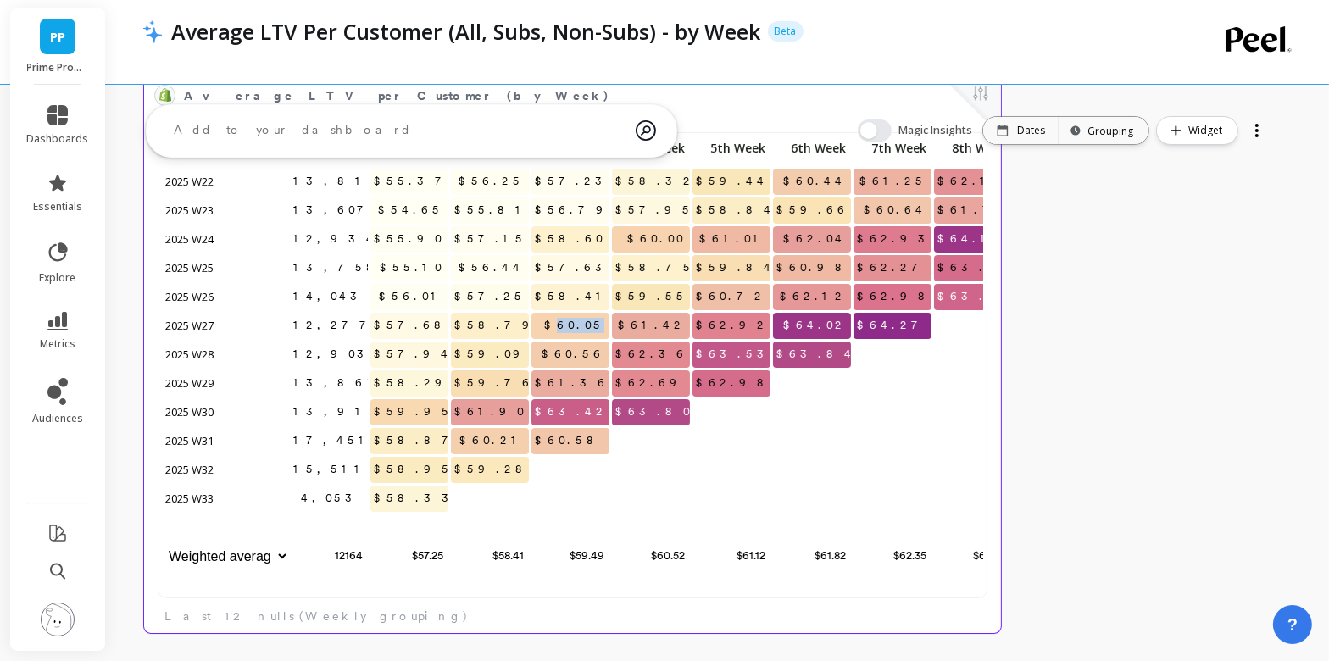
click at [602, 323] on span "$60.05" at bounding box center [575, 325] width 69 height 25
drag, startPoint x: 657, startPoint y: 297, endPoint x: 688, endPoint y: 297, distance: 31.4
click at [688, 297] on span "$59.55" at bounding box center [652, 296] width 81 height 25
drag, startPoint x: 739, startPoint y: 269, endPoint x: 766, endPoint y: 269, distance: 27.1
click at [766, 269] on span "$59.84" at bounding box center [735, 267] width 87 height 25
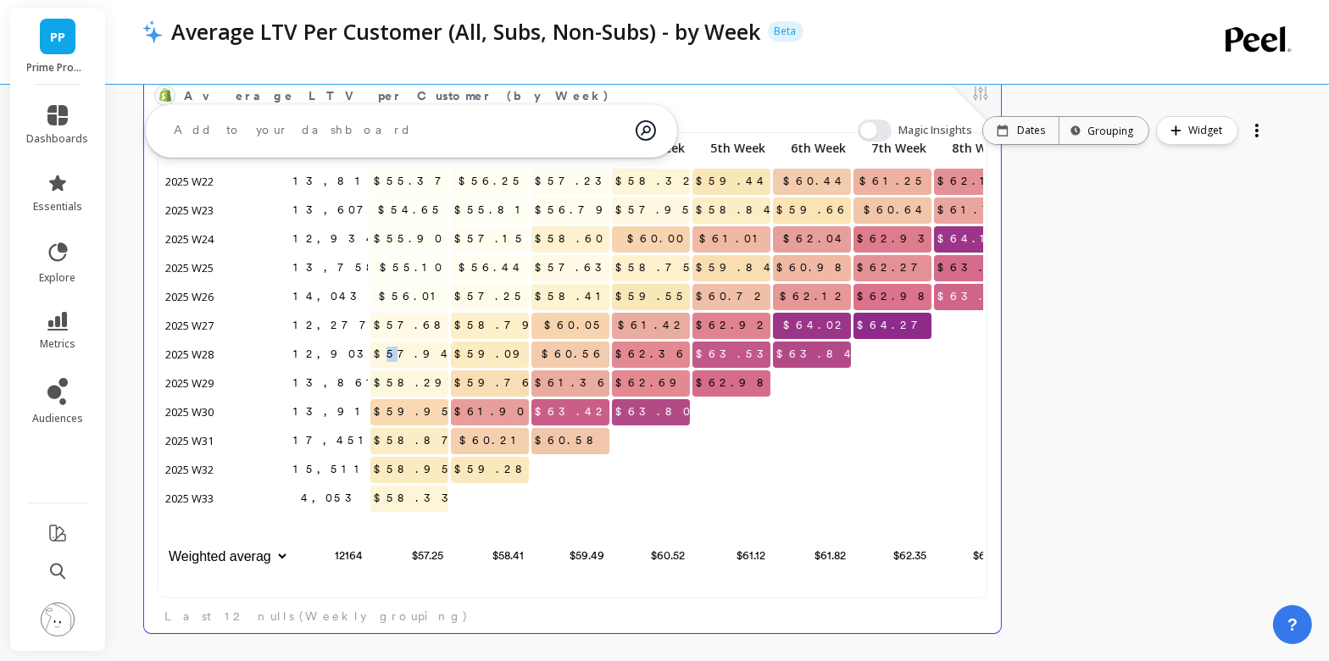
click at [424, 351] on span "$57.94" at bounding box center [413, 354] width 86 height 25
click at [421, 351] on span "$57.94" at bounding box center [413, 354] width 86 height 25
drag, startPoint x: 416, startPoint y: 352, endPoint x: 448, endPoint y: 352, distance: 31.4
click at [448, 352] on span "$57.94" at bounding box center [413, 354] width 86 height 25
drag, startPoint x: 498, startPoint y: 325, endPoint x: 532, endPoint y: 325, distance: 33.9
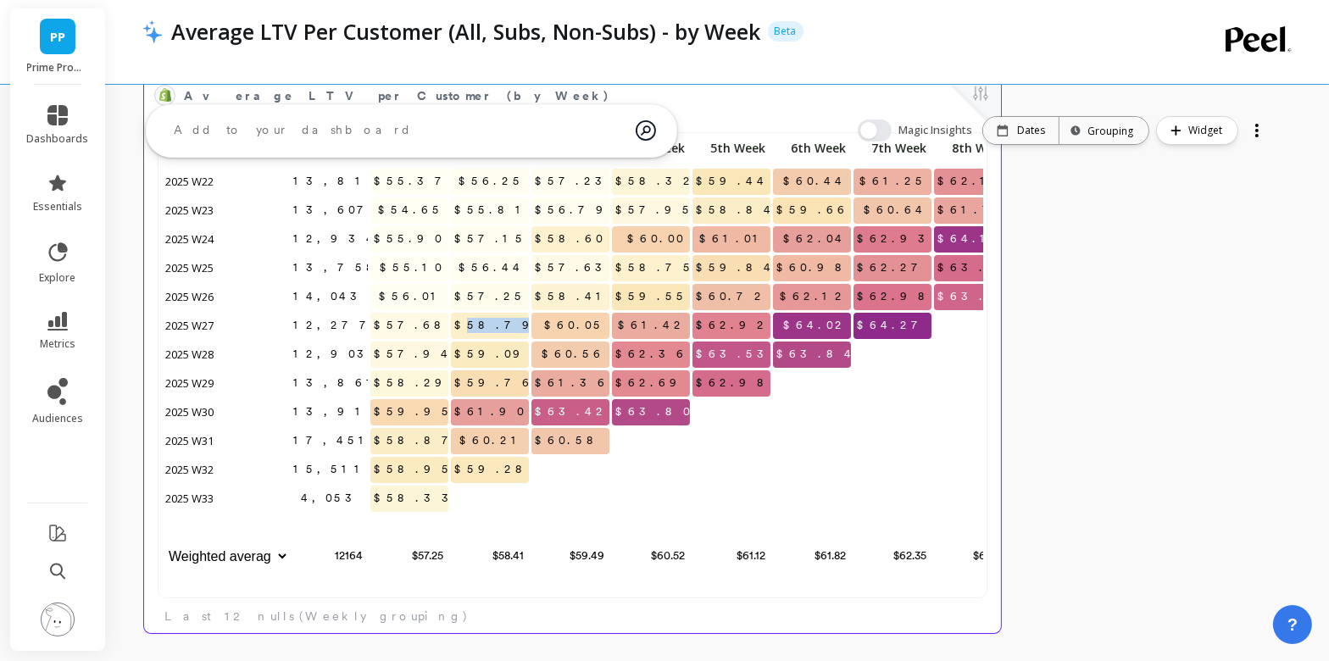
click at [532, 325] on div "13,817 $55.37 $56.25 $57.23 $58.32 $59.44 $60.44 $61.25 $62.19 $63.28 13,607 $5…" at bounding box center [691, 354] width 1059 height 436
drag, startPoint x: 578, startPoint y: 297, endPoint x: 609, endPoint y: 297, distance: 31.4
click at [609, 297] on div "$58.41" at bounding box center [571, 298] width 81 height 29
drag, startPoint x: 657, startPoint y: 265, endPoint x: 686, endPoint y: 265, distance: 28.8
click at [686, 265] on span "$58.75" at bounding box center [655, 267] width 87 height 25
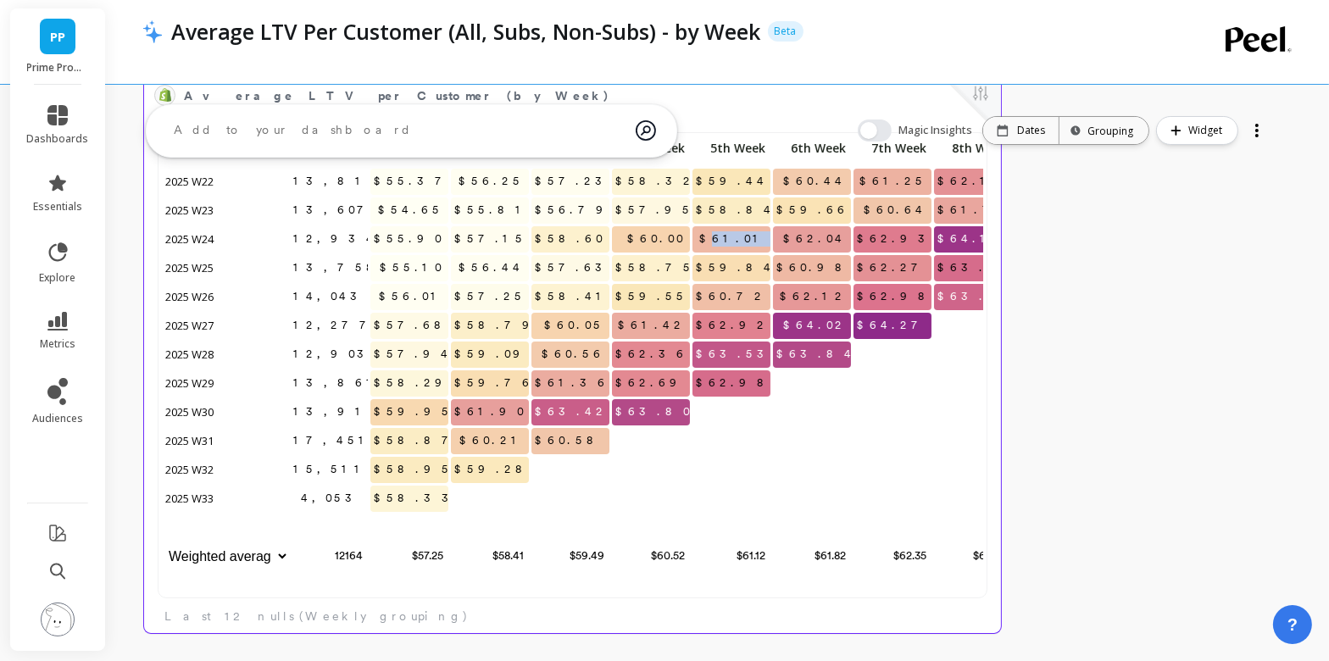
drag, startPoint x: 743, startPoint y: 236, endPoint x: 776, endPoint y: 236, distance: 33.1
click at [776, 236] on div "13,817 $55.37 $56.25 $57.23 $58.32 $59.44 $60.44 $61.25 $62.19 $63.28 13,607 $5…" at bounding box center [691, 354] width 1059 height 436
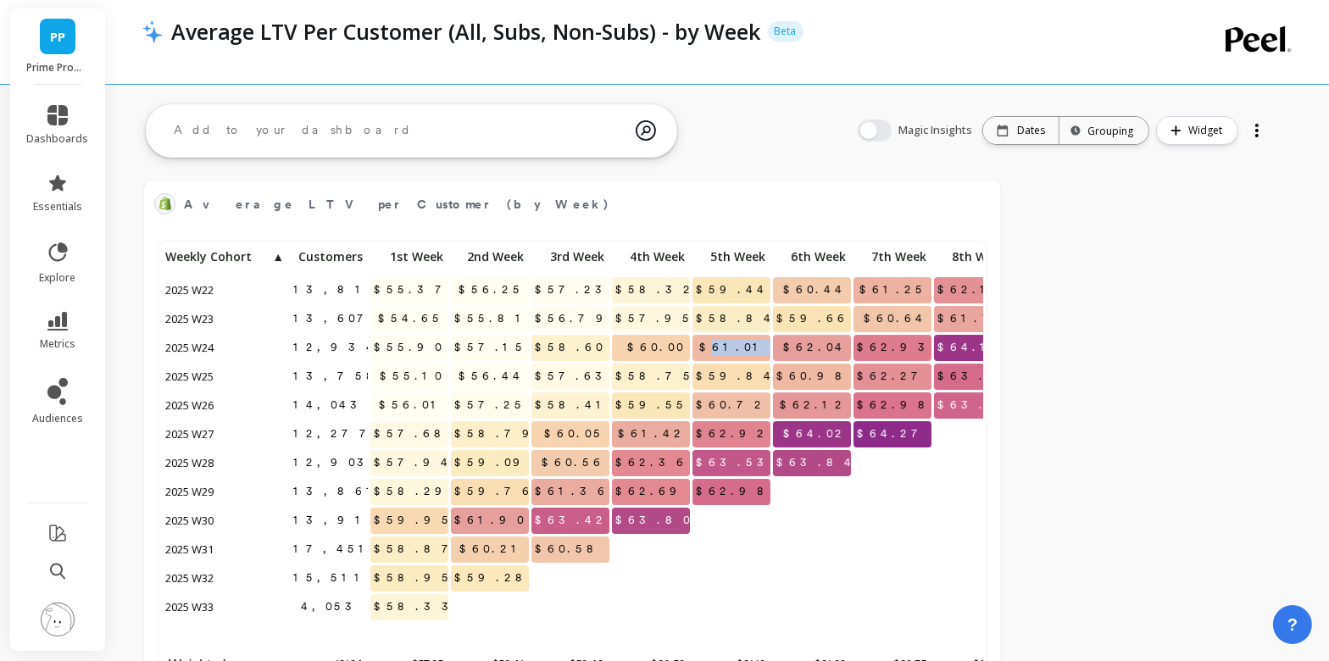
click at [1076, 383] on div "Average LTV per Customer (by Week) Edit Widget & Insights 13,817 $55.37 $56.25 …" at bounding box center [717, 461] width 1223 height 617
click at [64, 175] on icon at bounding box center [57, 183] width 20 height 20
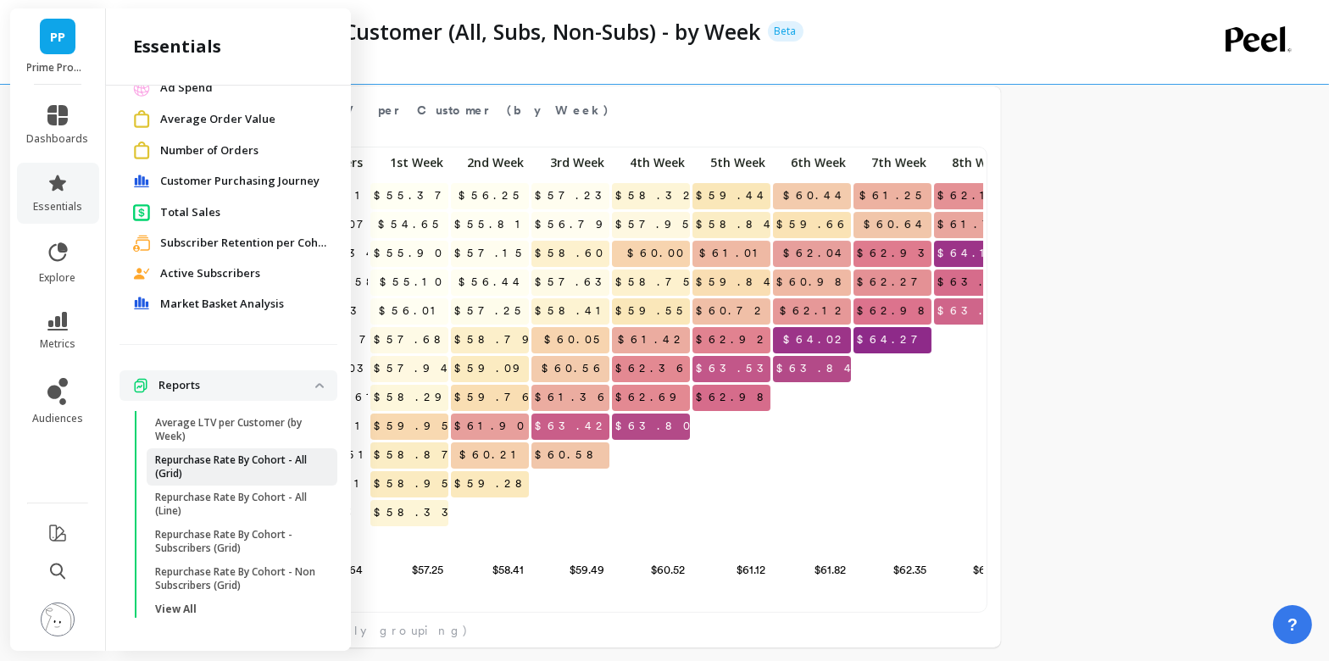
scroll to position [81, 0]
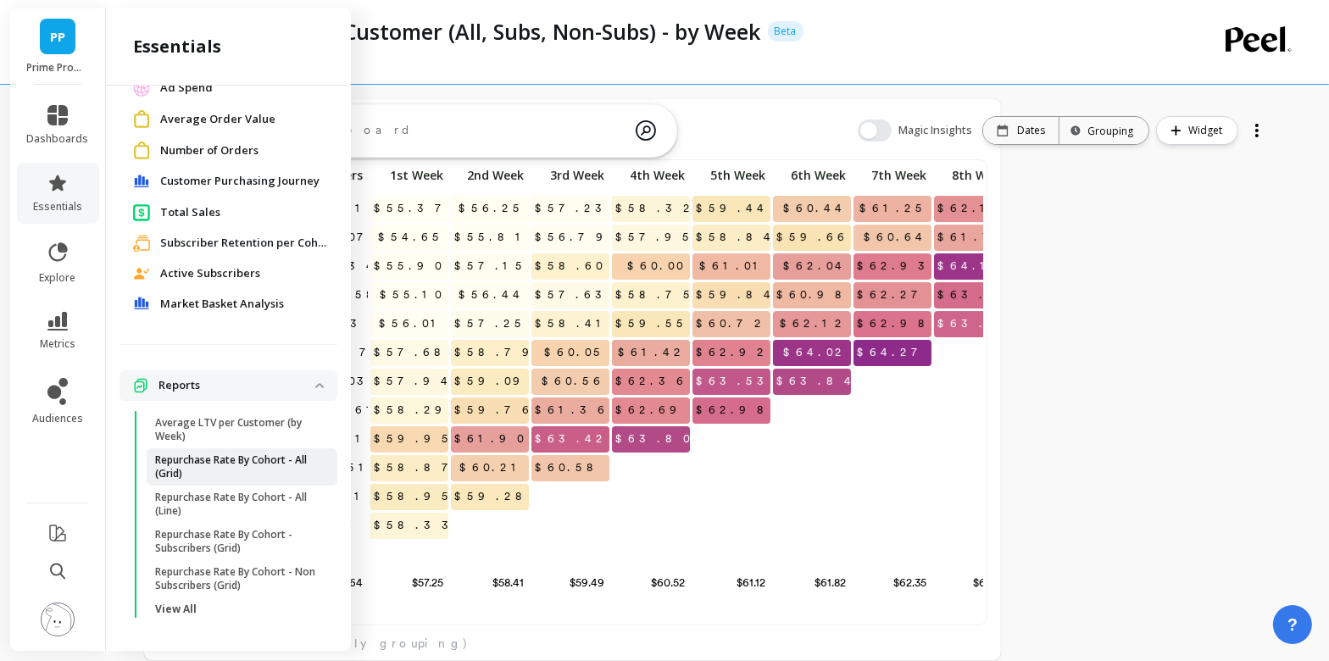
click at [220, 477] on p "Repurchase Rate By Cohort - All (Grid)" at bounding box center [236, 466] width 162 height 27
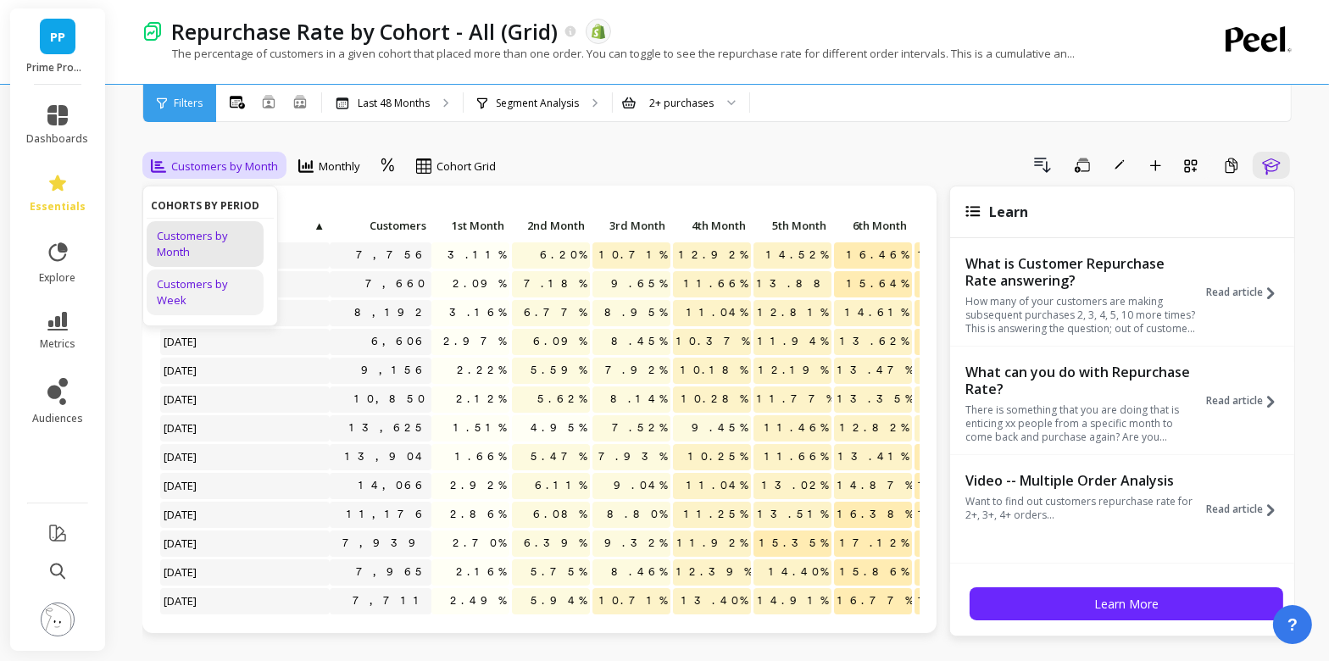
click at [196, 289] on div "Customers by Week" at bounding box center [205, 292] width 97 height 32
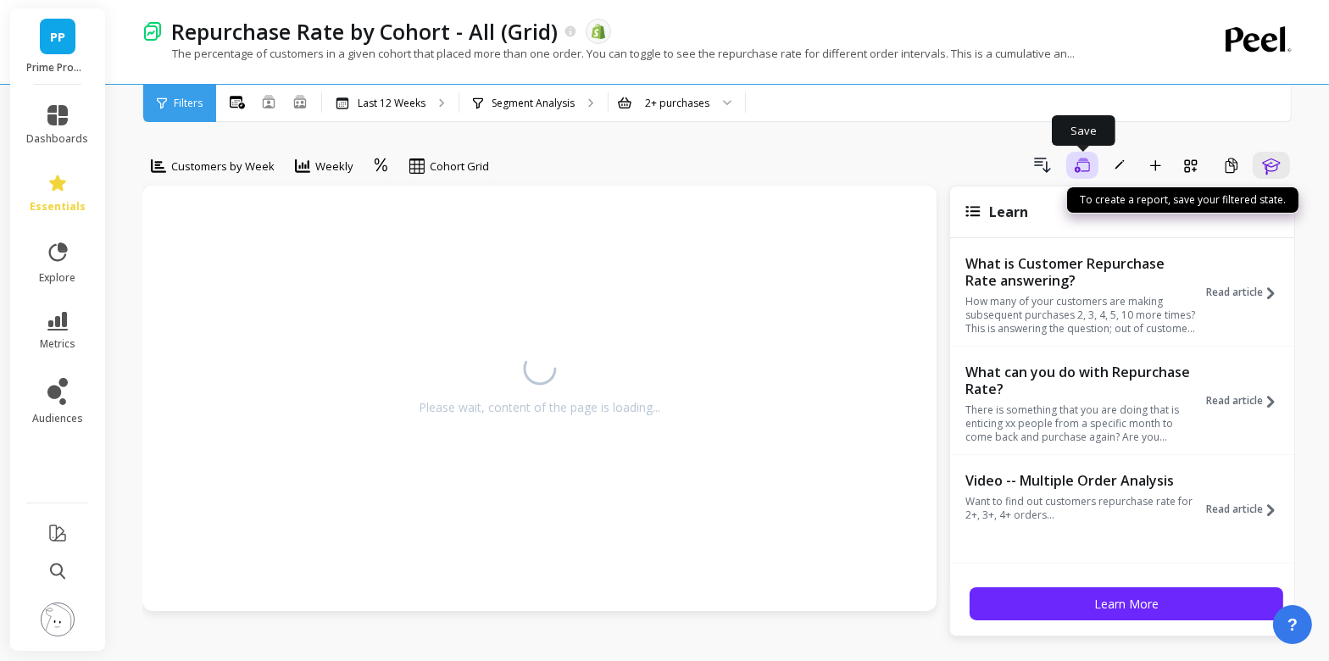
click at [1076, 169] on icon "button" at bounding box center [1082, 165] width 15 height 14
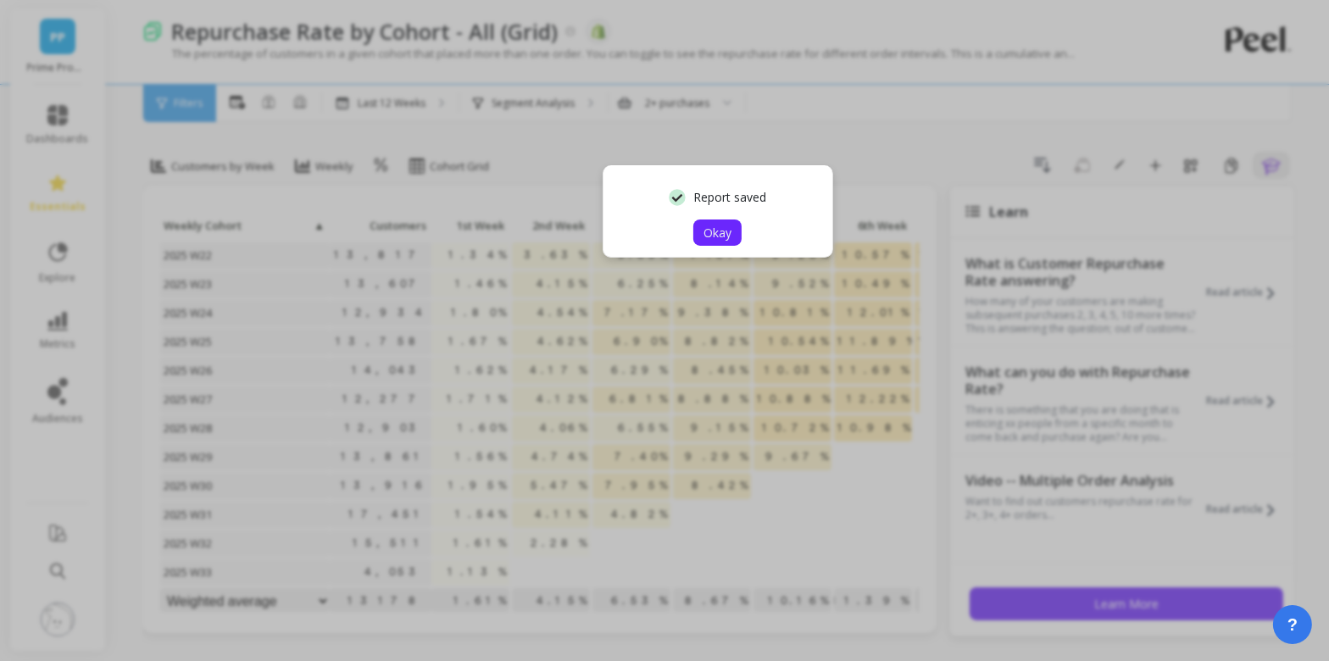
click at [706, 234] on span "Okay" at bounding box center [718, 233] width 28 height 16
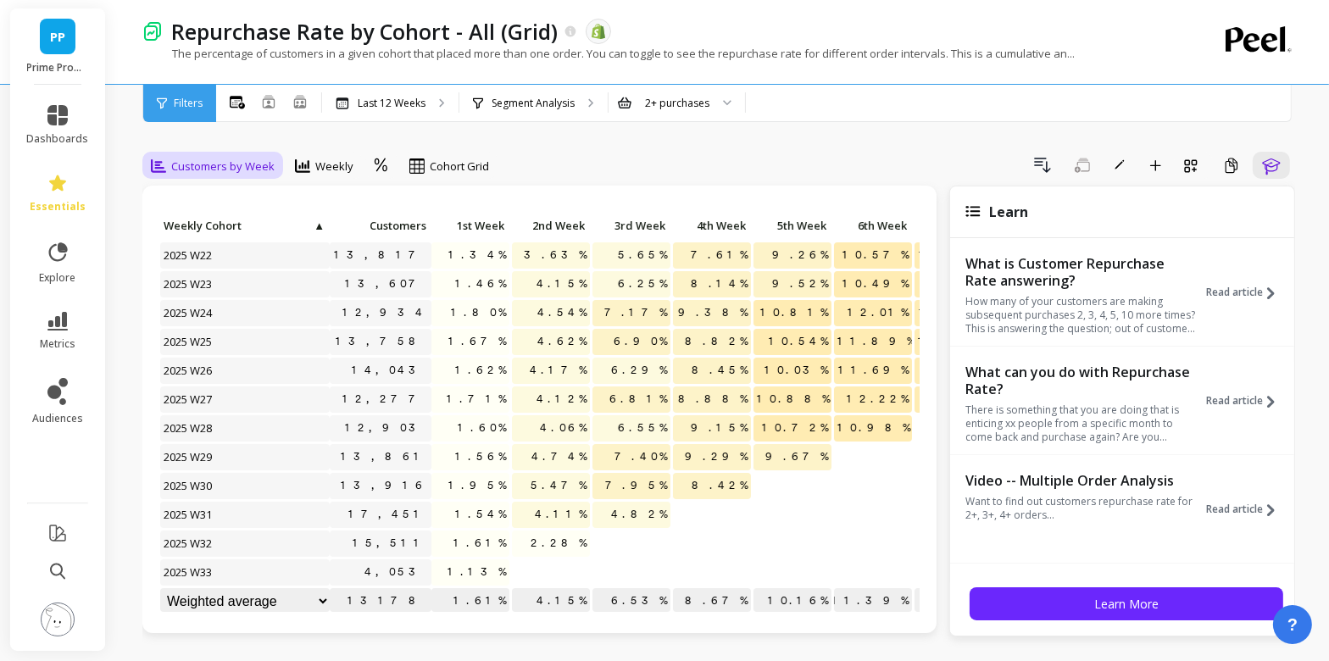
click at [234, 161] on span "Customers by Week" at bounding box center [222, 167] width 103 height 16
click at [210, 248] on div "Customers by Month" at bounding box center [205, 244] width 97 height 32
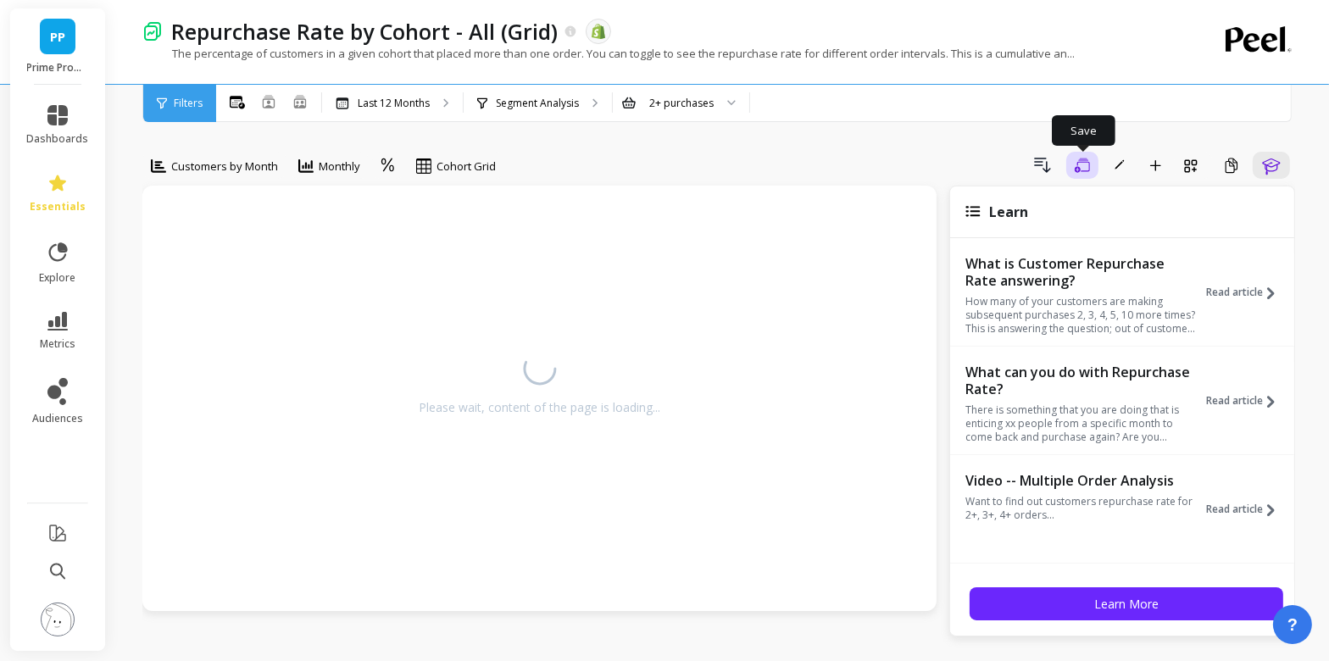
click at [1087, 168] on icon "button" at bounding box center [1082, 166] width 15 height 16
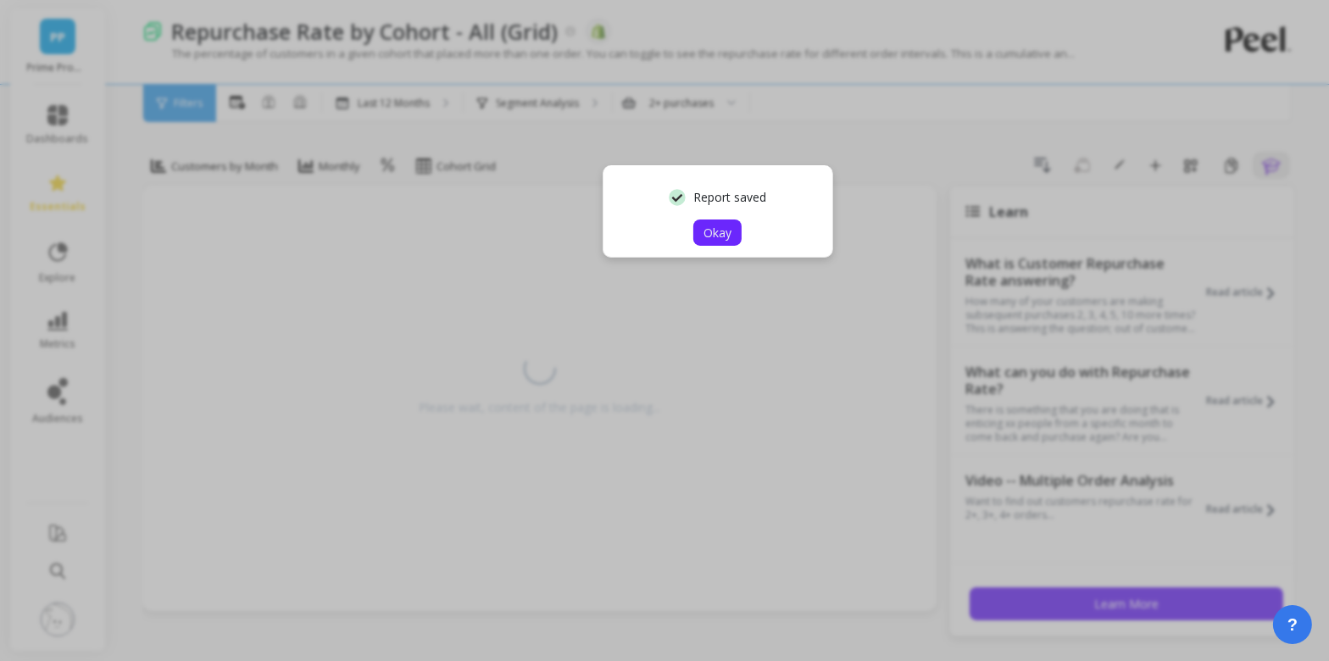
click at [710, 242] on button "Okay" at bounding box center [717, 233] width 48 height 26
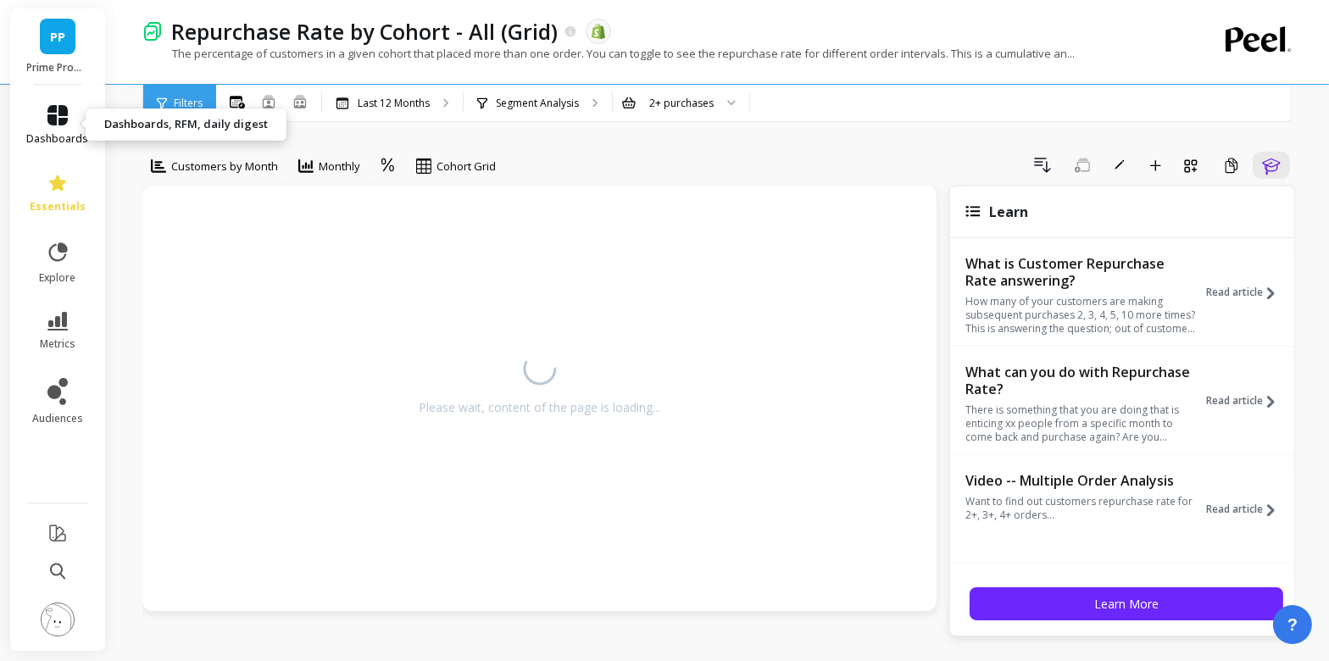
click at [42, 131] on link "dashboards" at bounding box center [58, 125] width 62 height 41
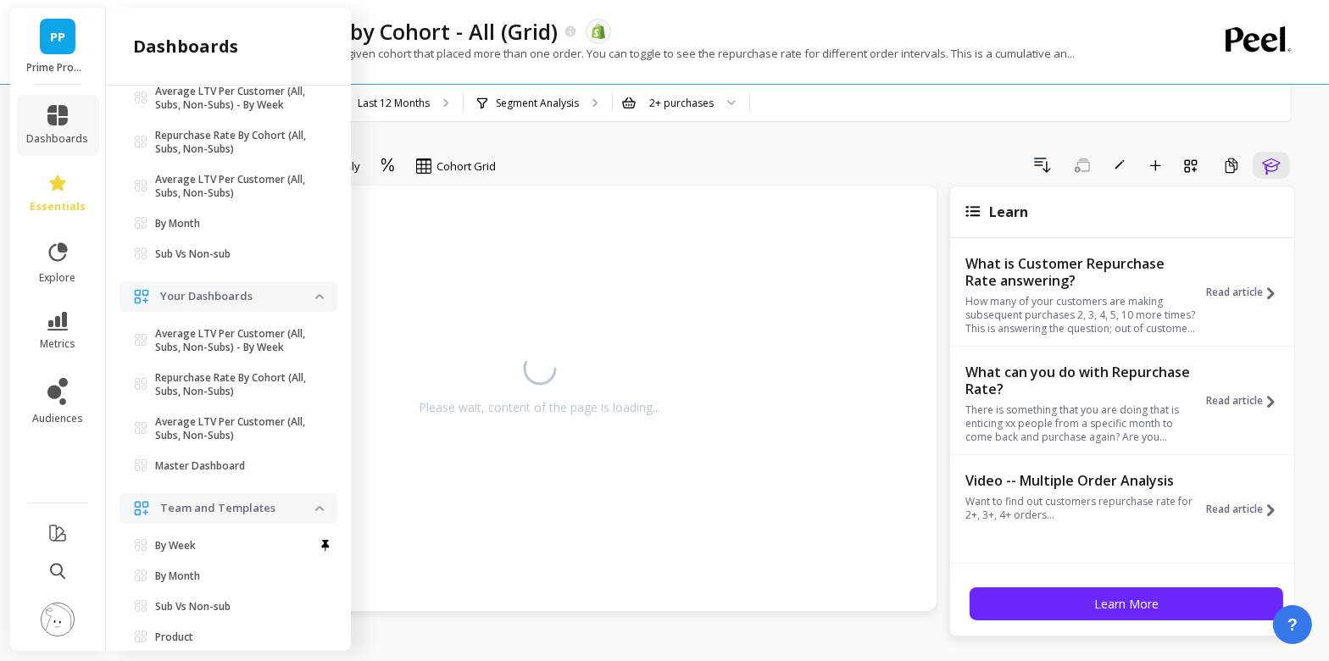
scroll to position [231, 0]
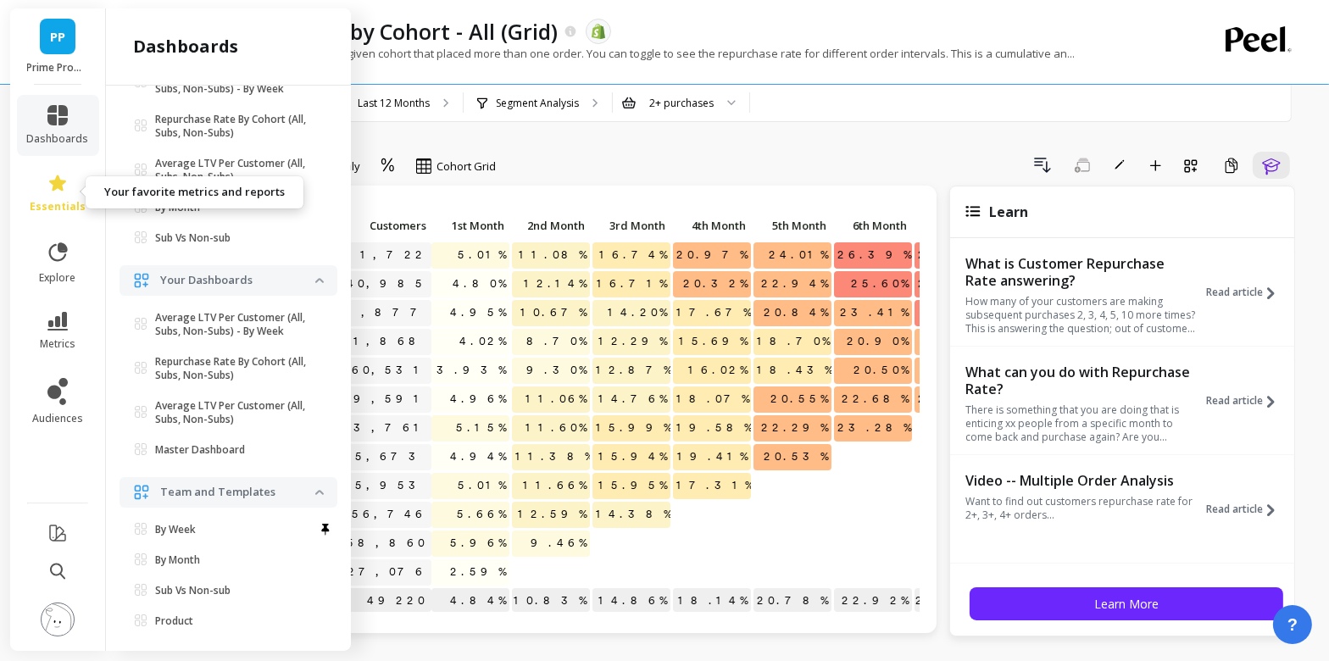
click at [72, 194] on link "essentials" at bounding box center [58, 193] width 62 height 41
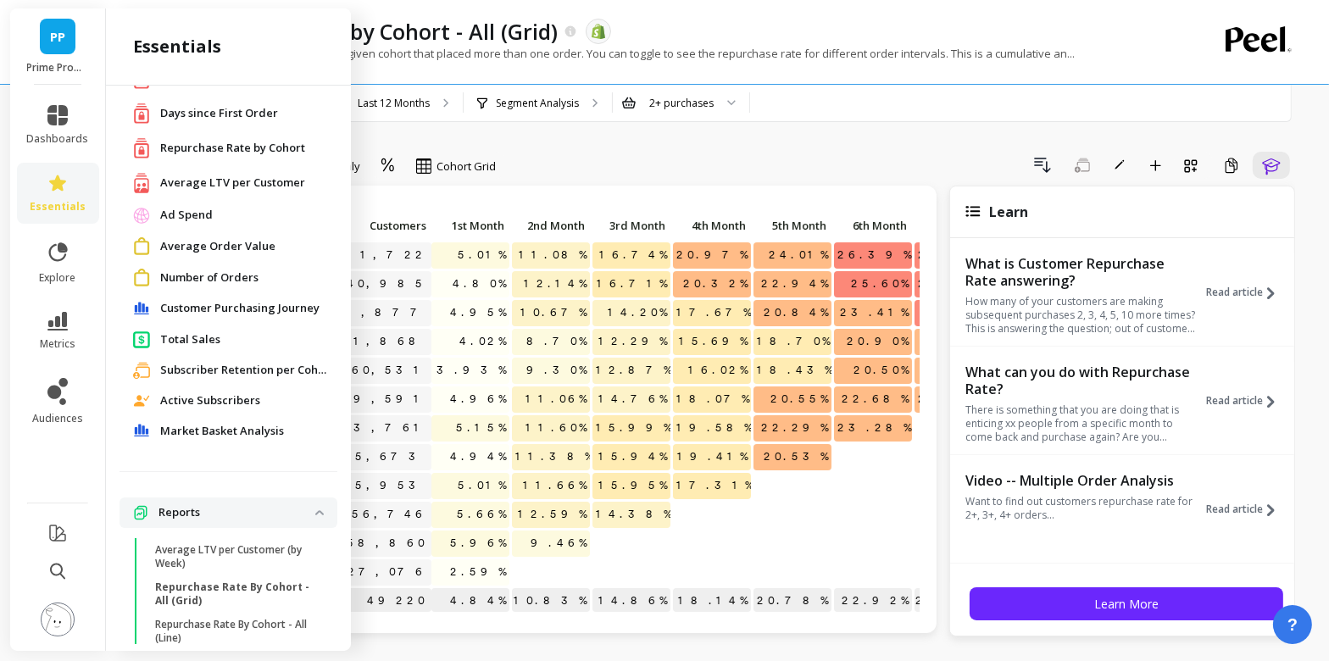
scroll to position [0, 0]
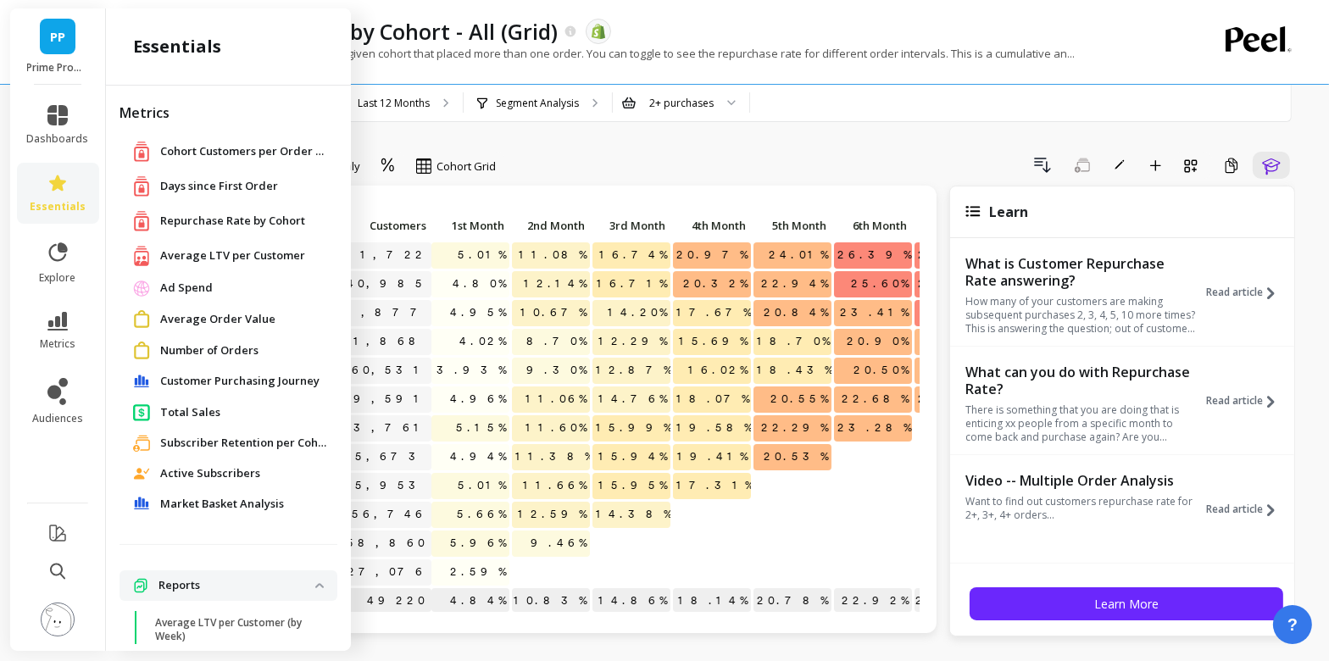
click at [236, 220] on span "Repurchase Rate by Cohort" at bounding box center [232, 221] width 145 height 17
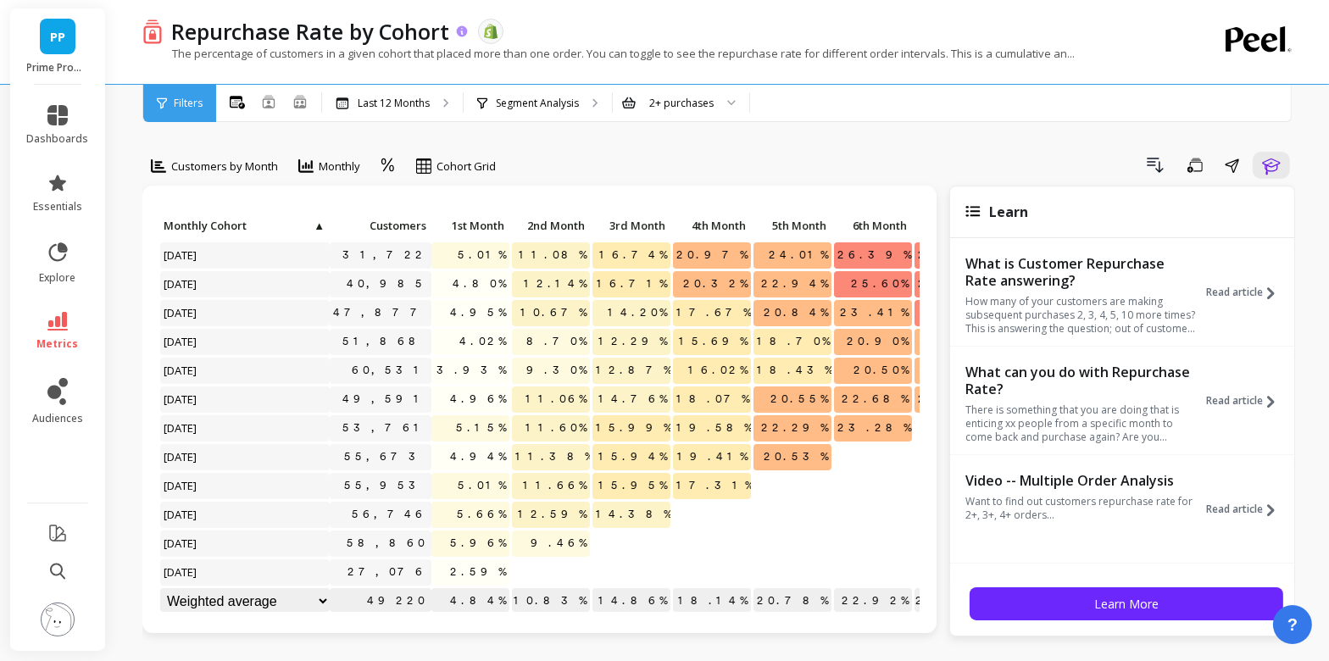
click at [441, 37] on p "Repurchase Rate by Cohort" at bounding box center [310, 31] width 279 height 29
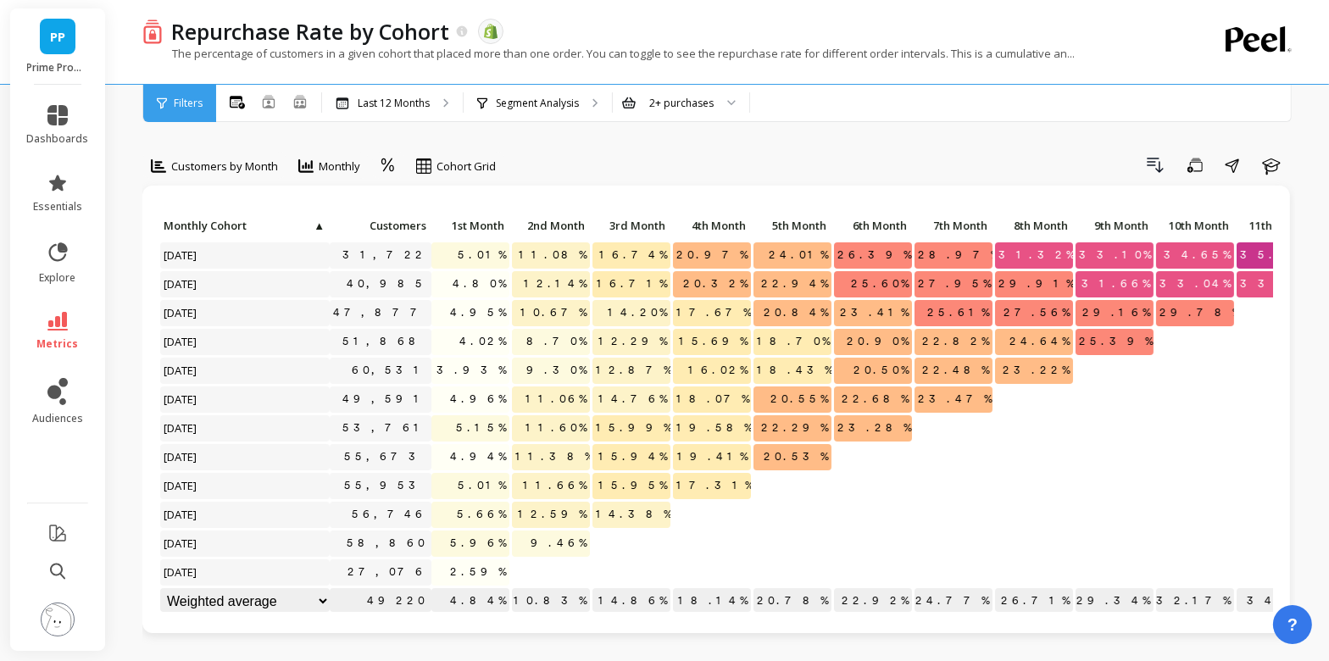
click at [904, 186] on div "Click to create an audience 31,722 5.01% 11.08% 16.74% 20.97% 24.01% 26.39% 28.…" at bounding box center [716, 410] width 1148 height 448
click at [271, 153] on div "Customers by Month" at bounding box center [214, 166] width 137 height 29
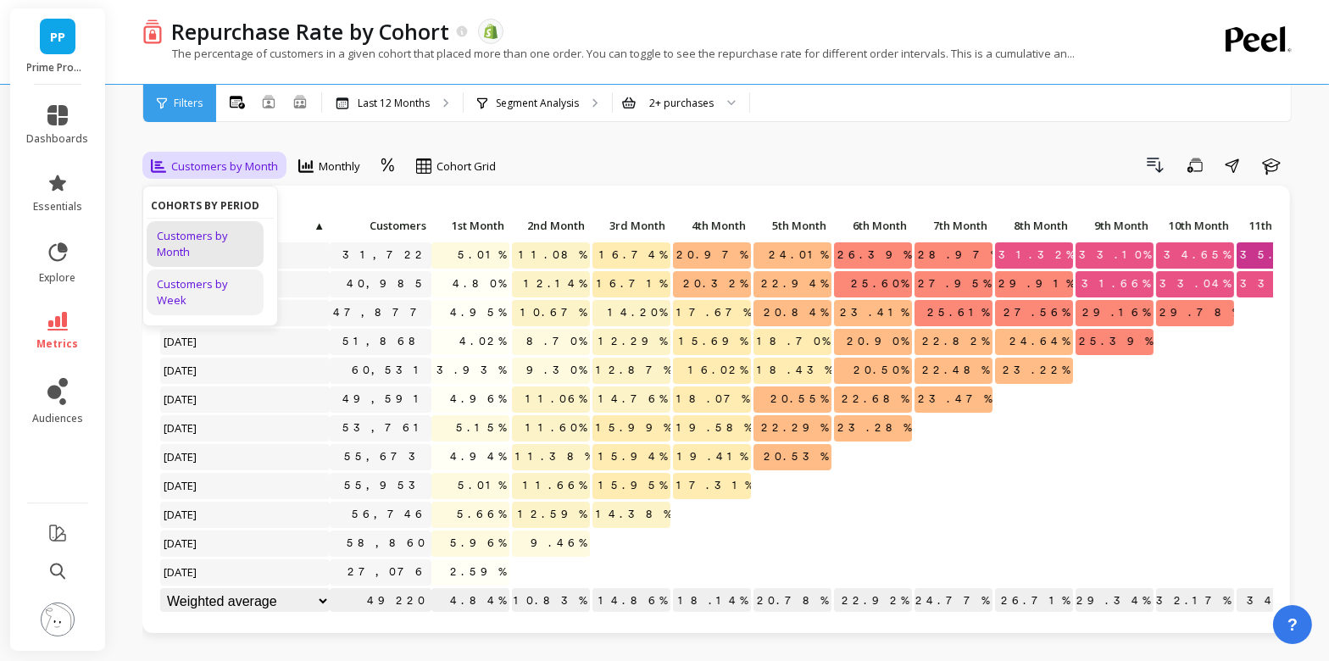
click at [218, 286] on div "Customers by Week" at bounding box center [205, 292] width 97 height 32
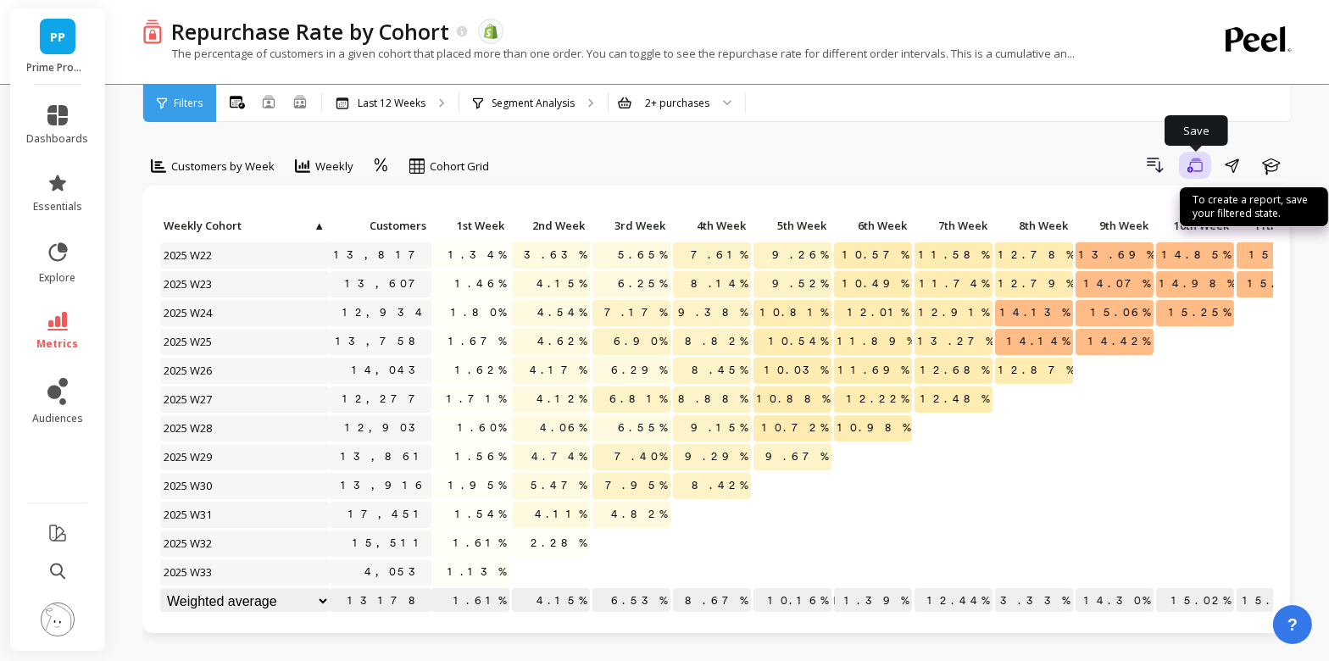
click at [1190, 168] on icon "button" at bounding box center [1194, 166] width 15 height 16
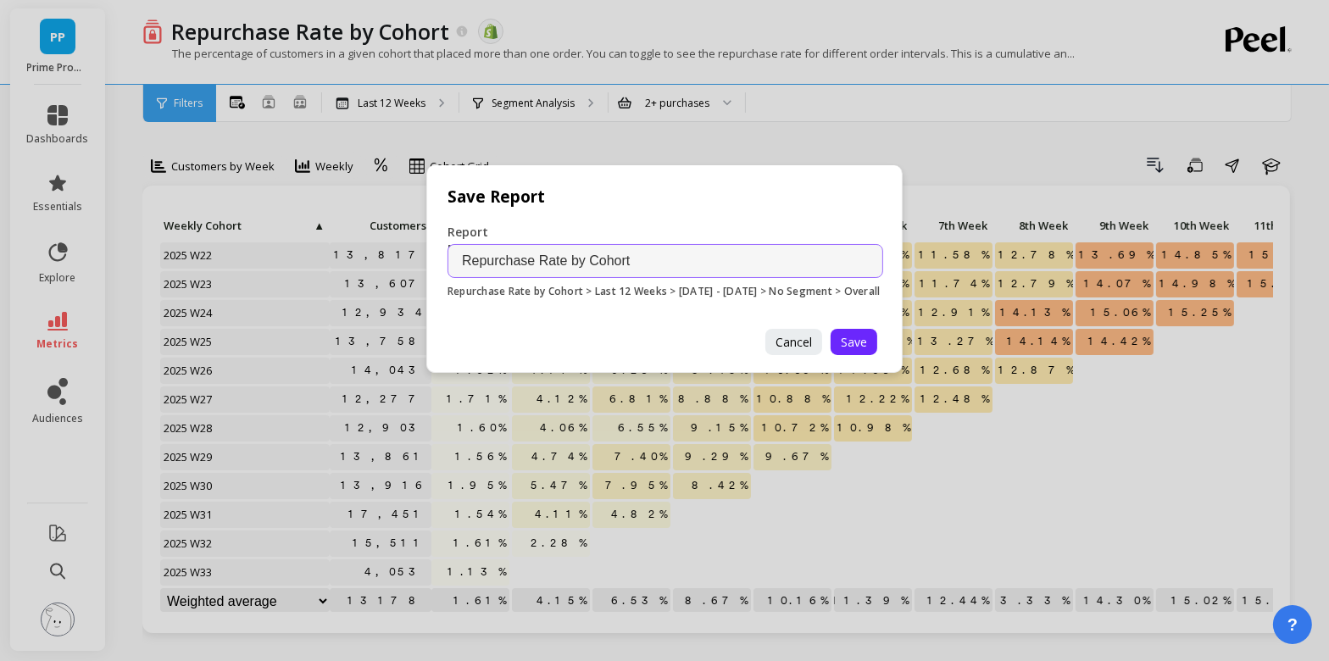
click at [642, 264] on input "Repurchase Rate by Cohort" at bounding box center [666, 261] width 436 height 34
type input "Repurchase Rate by Cohort - All (Grid) - by Week"
click at [856, 348] on span "Save" at bounding box center [854, 342] width 26 height 16
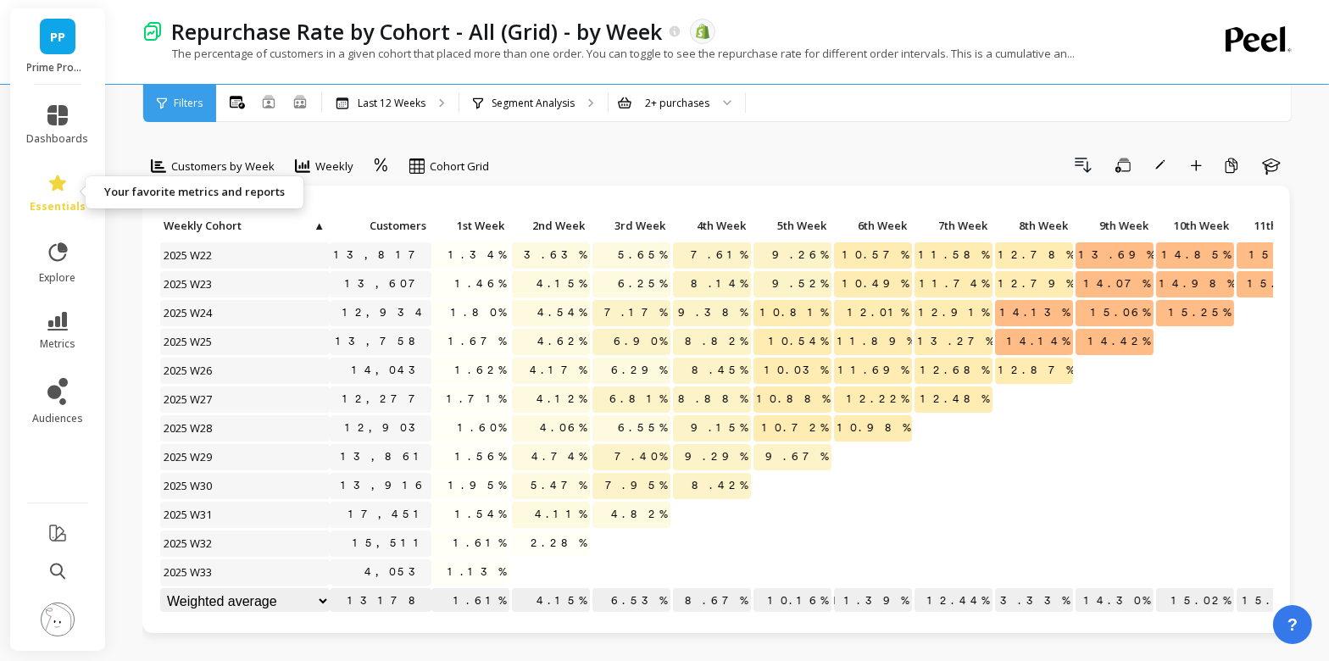
click at [53, 197] on link "essentials" at bounding box center [58, 193] width 62 height 41
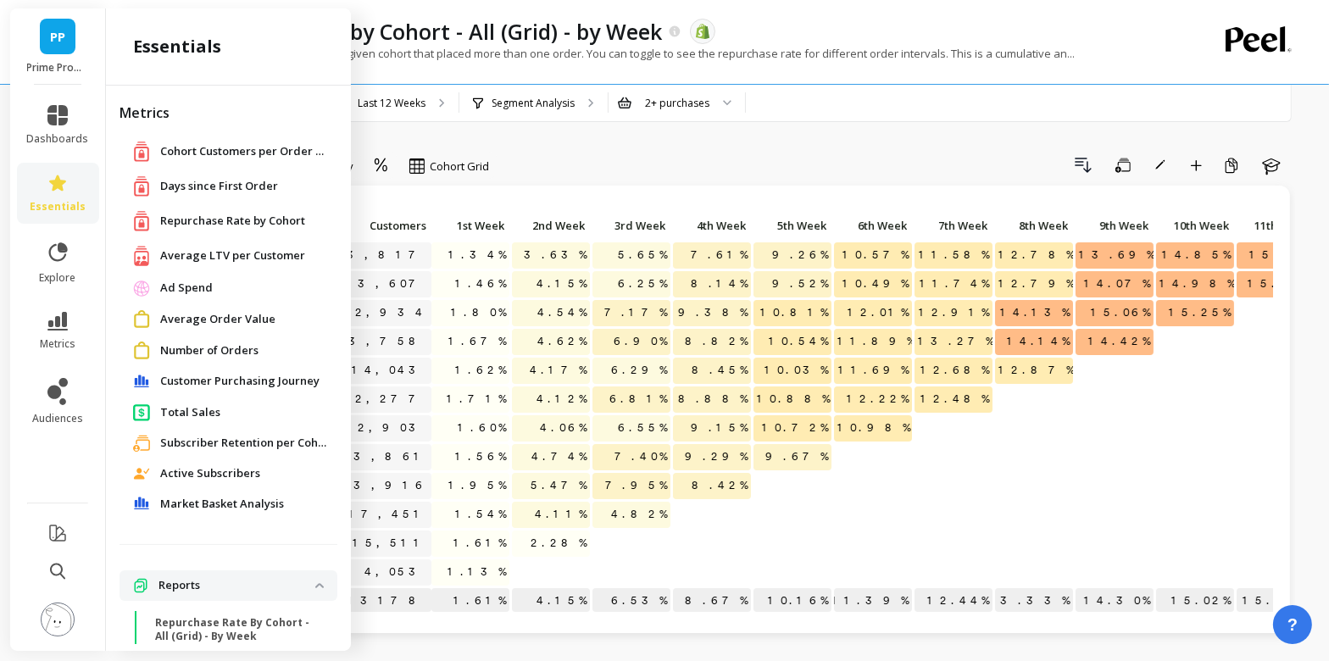
scroll to position [200, 0]
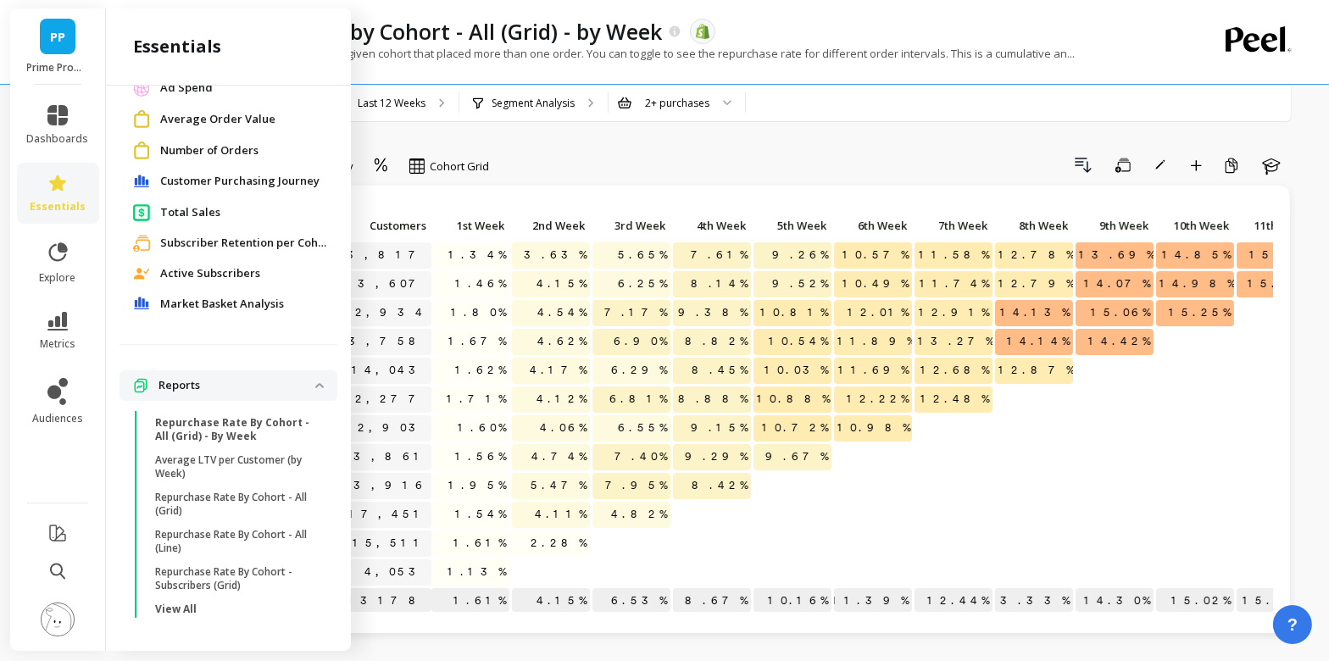
click at [77, 148] on li "dashboards" at bounding box center [58, 125] width 82 height 61
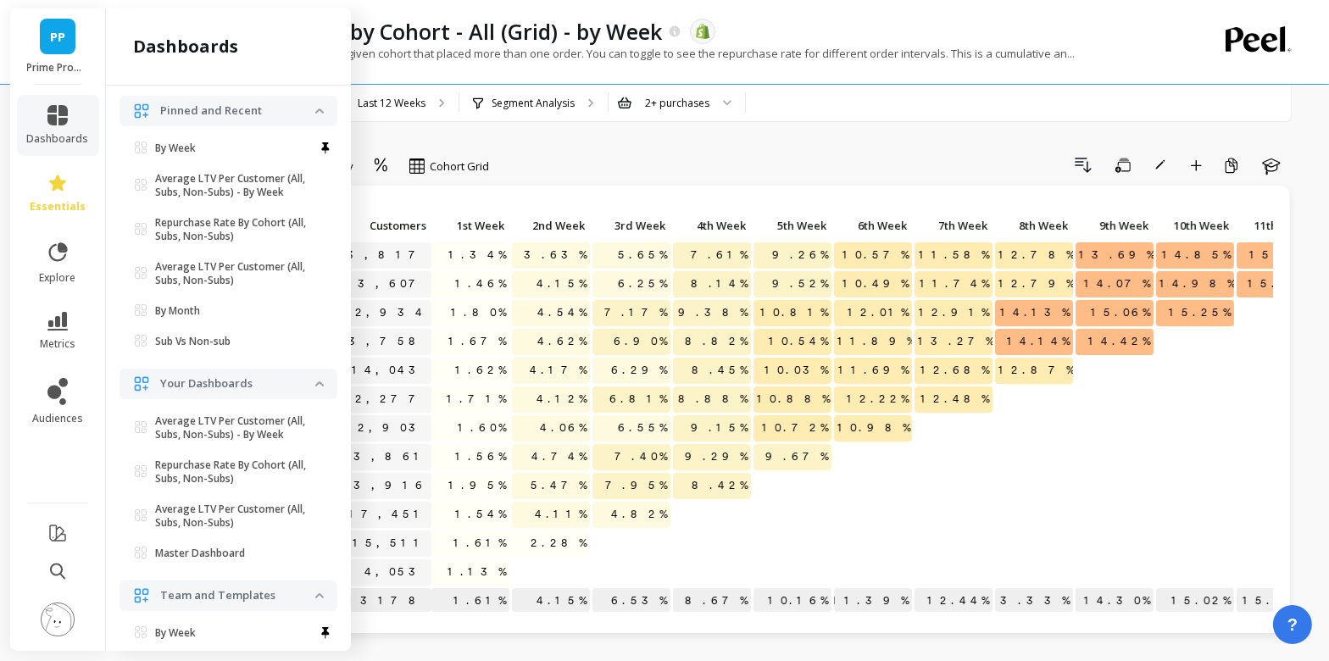
scroll to position [86, 0]
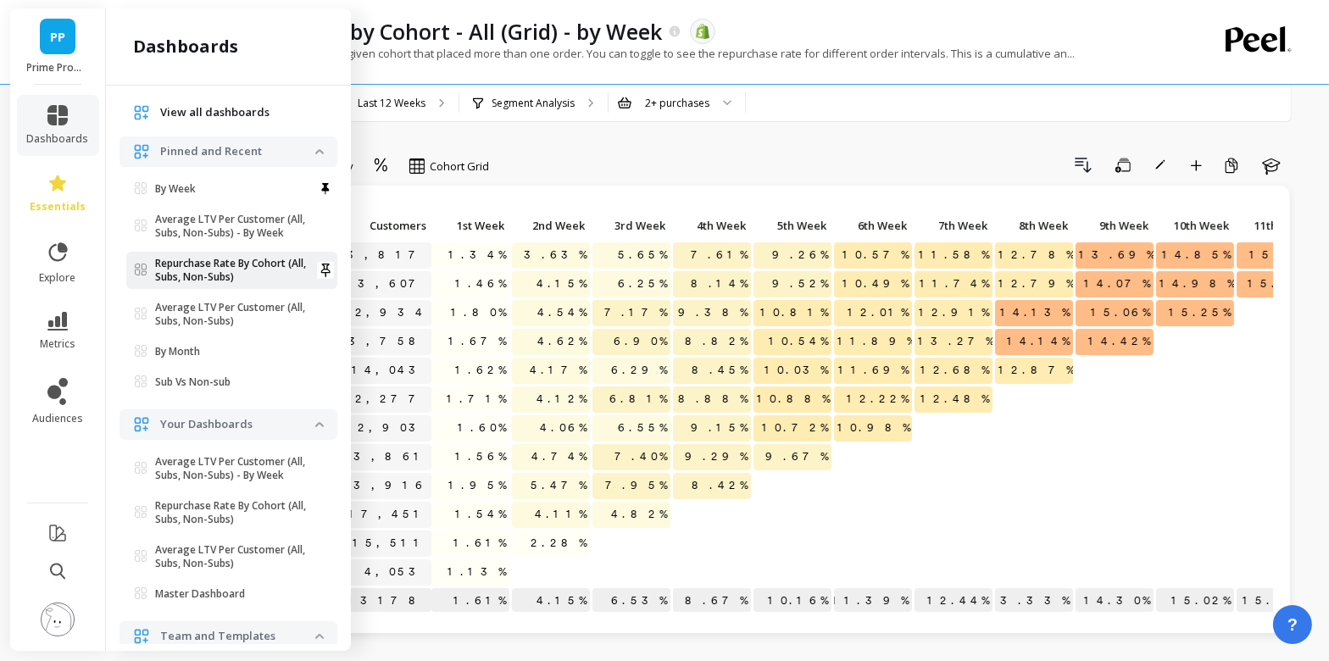
click at [236, 263] on p "Repurchase Rate By Cohort (All, Subs, Non-Subs)" at bounding box center [235, 270] width 160 height 27
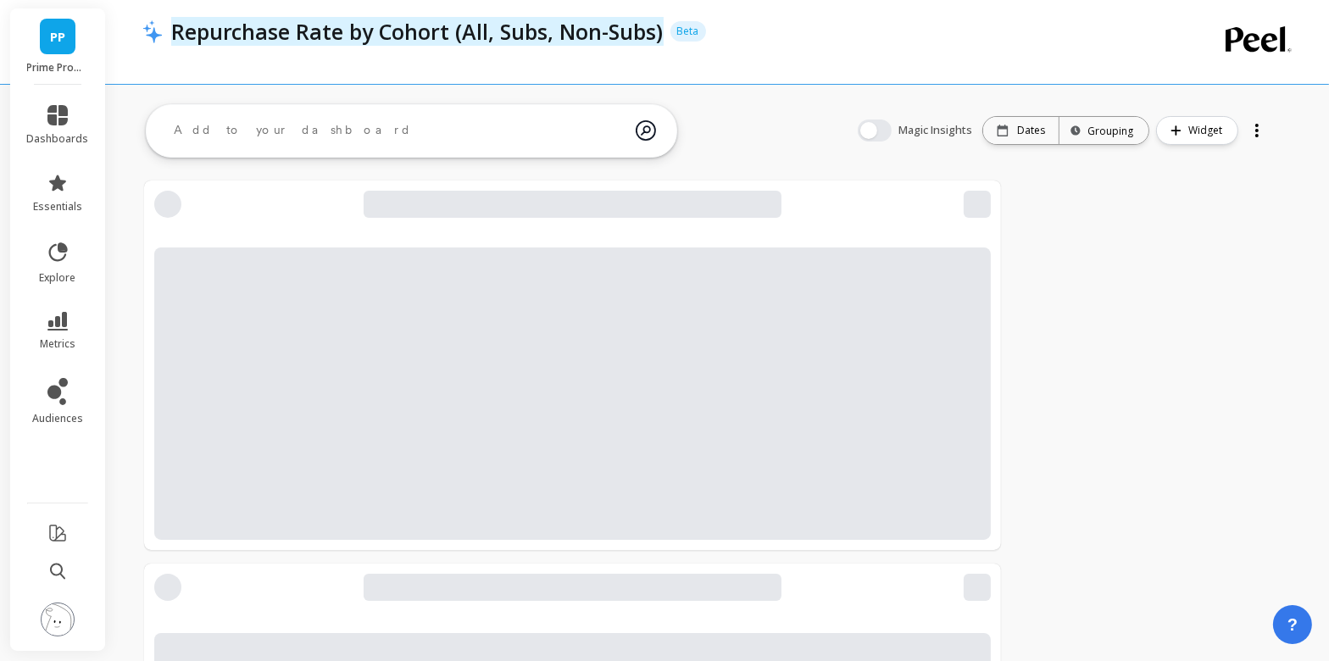
click at [345, 34] on p "Repurchase Rate by Cohort (All, Subs, Non-Subs)" at bounding box center [417, 31] width 492 height 29
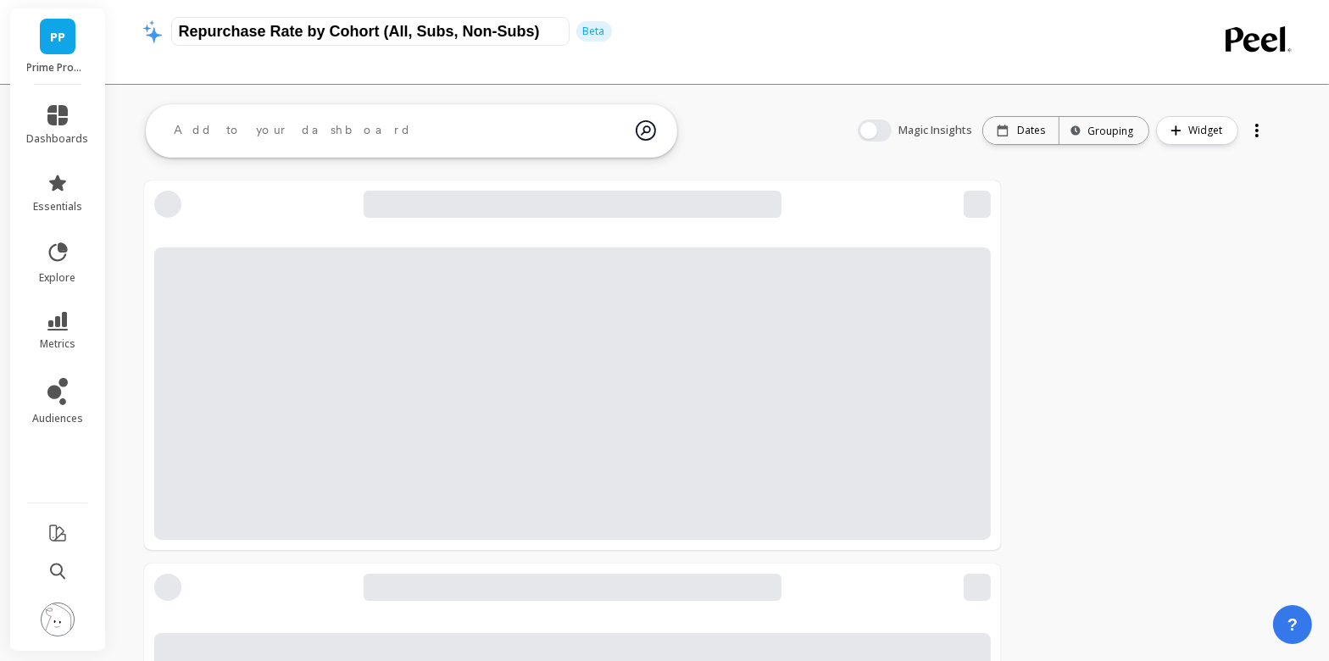
click at [345, 34] on input "Repurchase Rate by Cohort (All, Subs, Non-Subs)" at bounding box center [370, 31] width 398 height 29
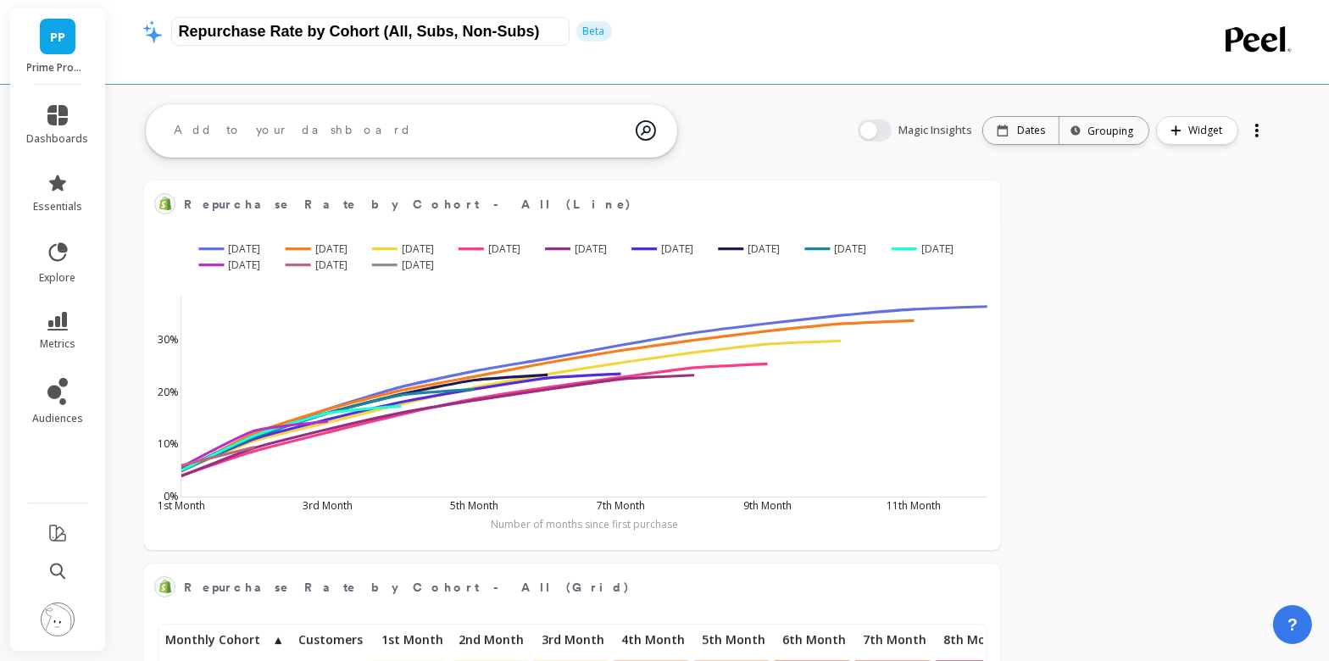
scroll to position [466, 821]
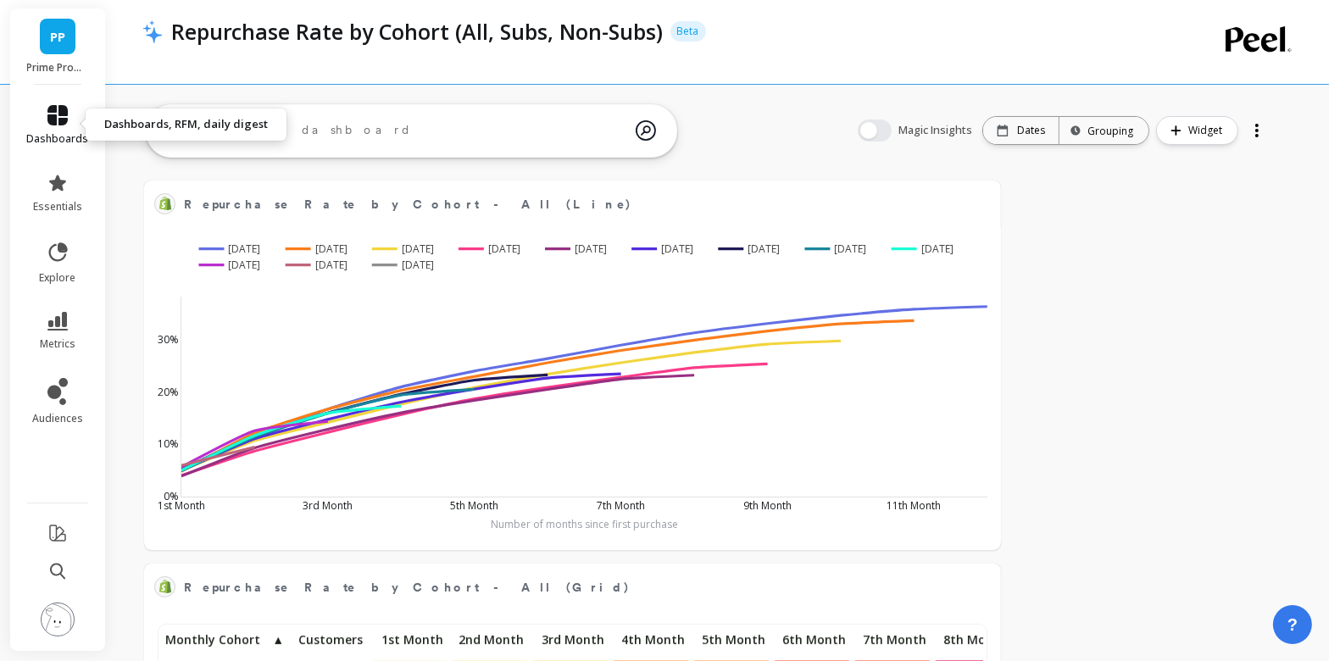
click at [70, 114] on link "dashboards" at bounding box center [58, 125] width 62 height 41
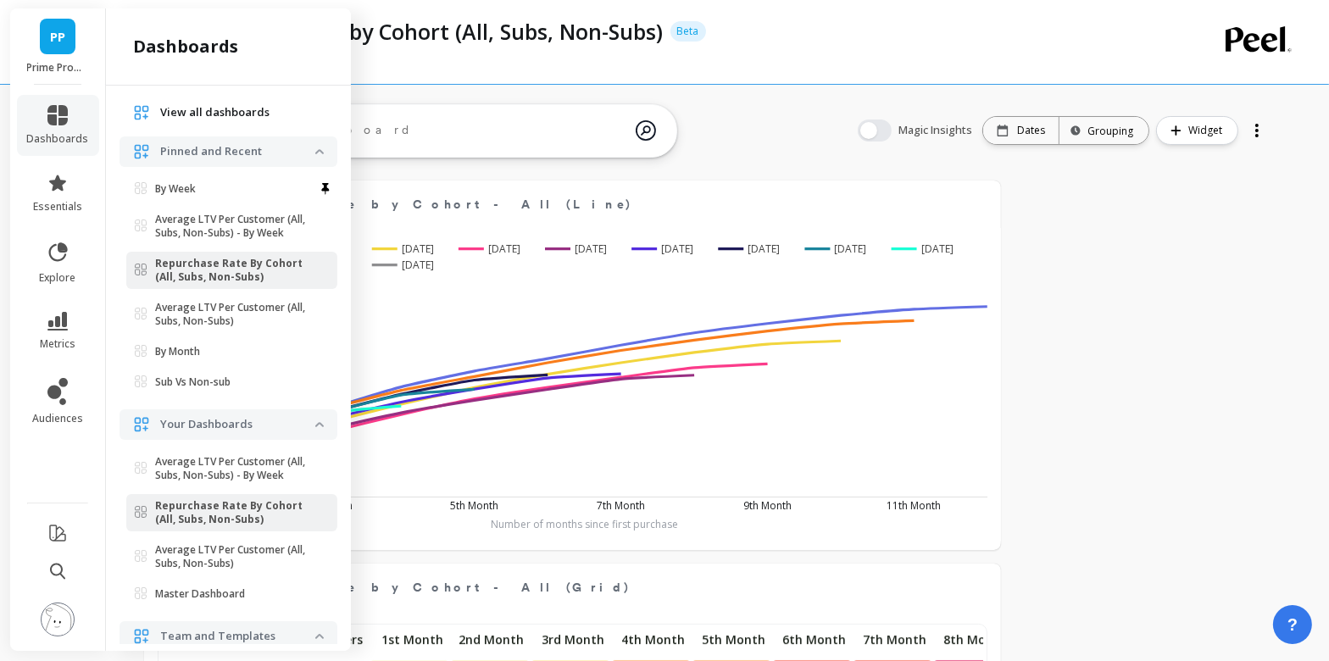
scroll to position [0, 0]
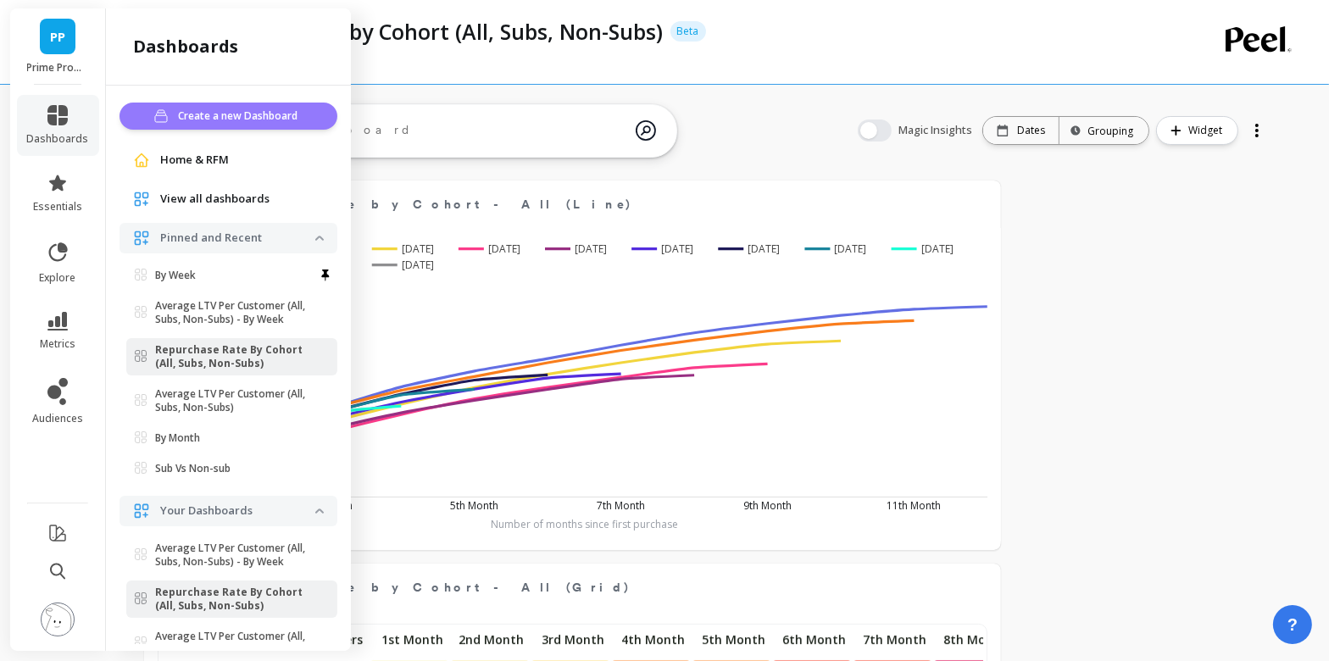
click at [208, 118] on span "Create a new Dashboard" at bounding box center [240, 116] width 125 height 17
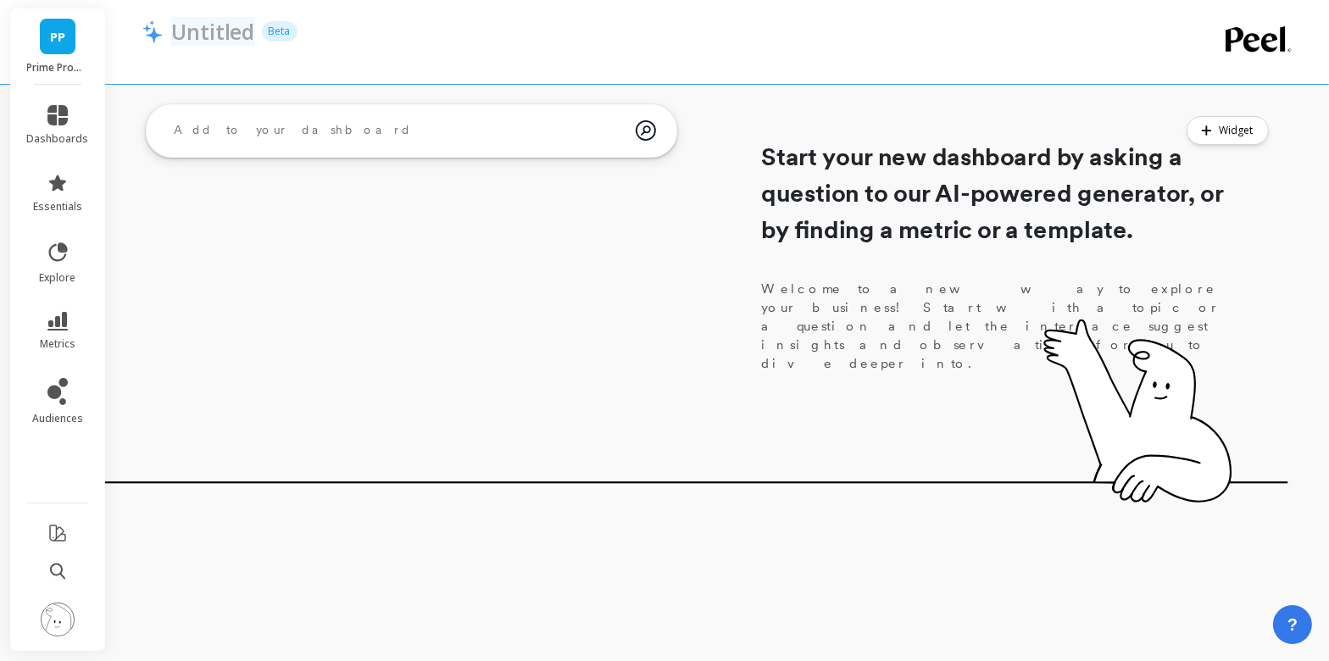
click at [214, 36] on p "Untitled" at bounding box center [213, 31] width 84 height 29
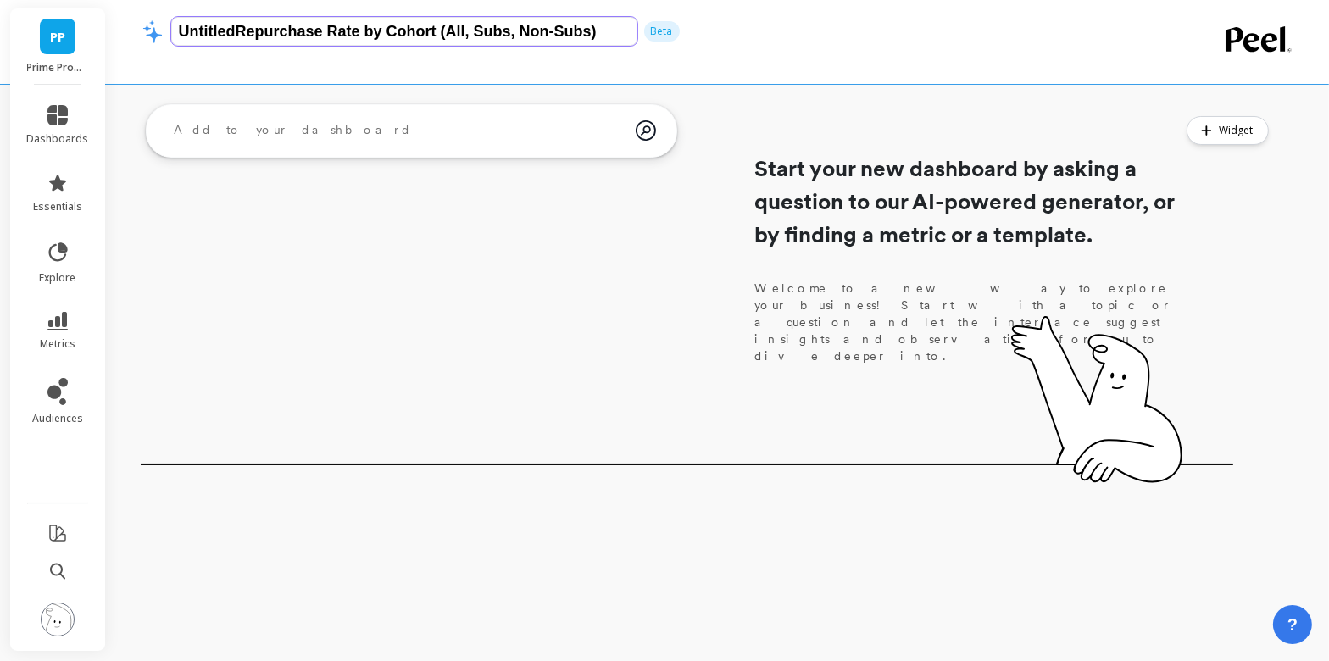
click at [206, 28] on input "UntitledRepurchase Rate by Cohort (All, Subs, Non-Subs)" at bounding box center [404, 31] width 466 height 29
type input "Repurchase Rate by Cohort (All, Subs, Non-Subs) - by Week"
click at [819, 104] on div "Start your new dashboard by asking a question to our AI-powered generator, or b…" at bounding box center [687, 283] width 1093 height 373
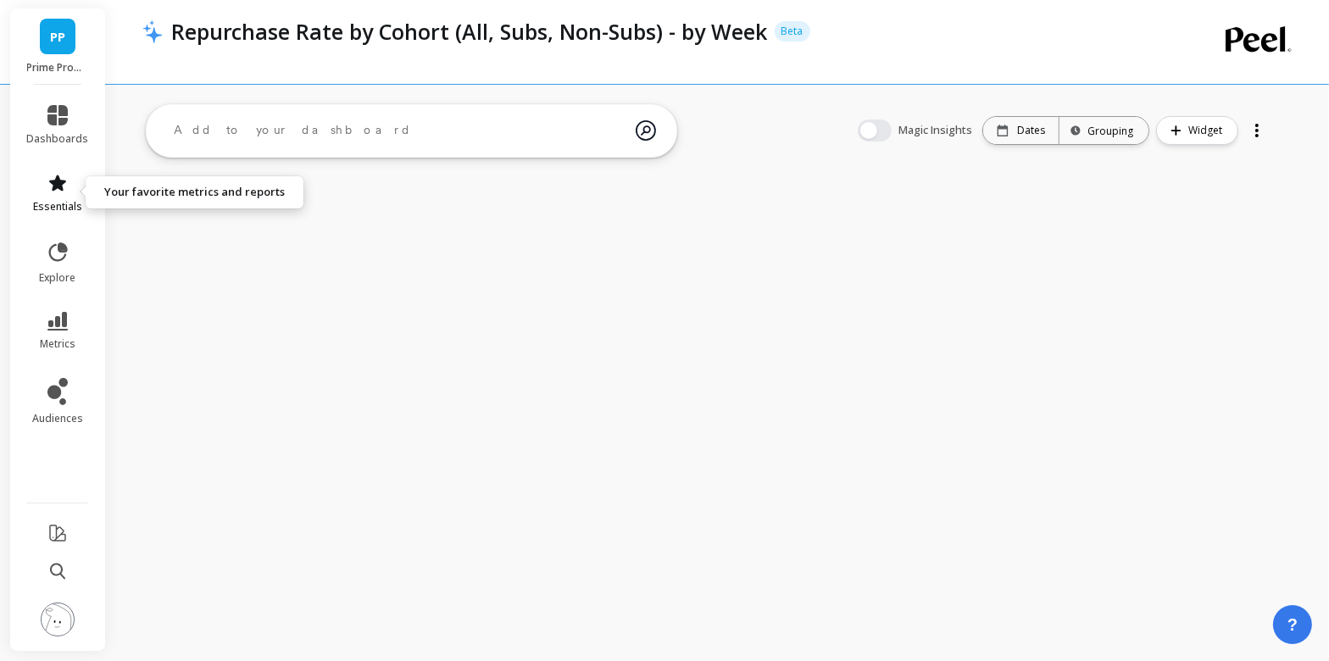
click at [59, 181] on icon at bounding box center [57, 183] width 17 height 16
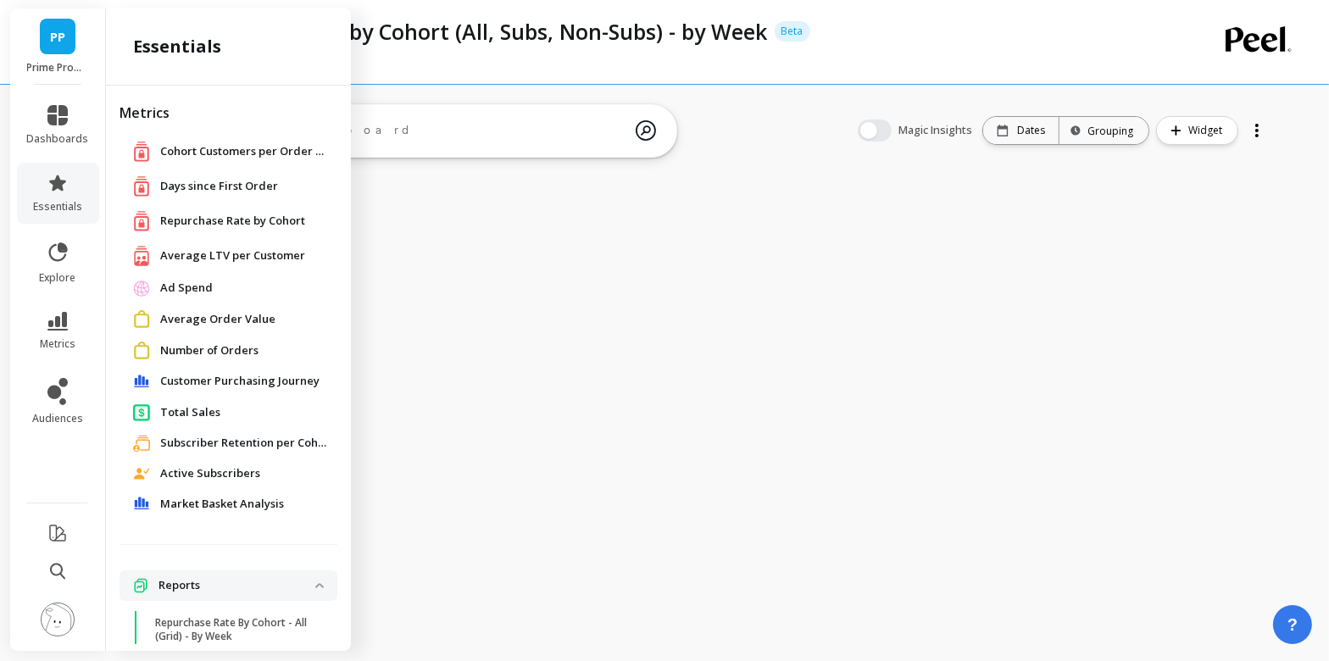
scroll to position [200, 0]
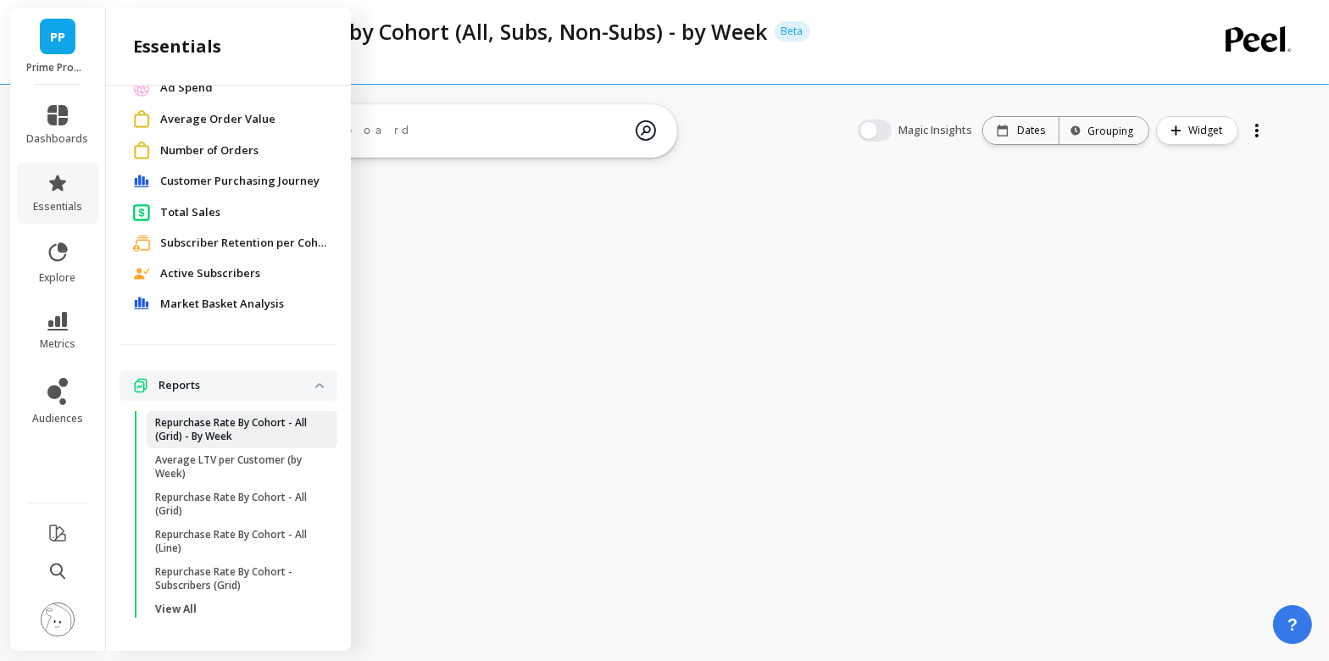
click at [278, 442] on p "Repurchase Rate By Cohort - All (Grid) - By Week" at bounding box center [236, 429] width 162 height 27
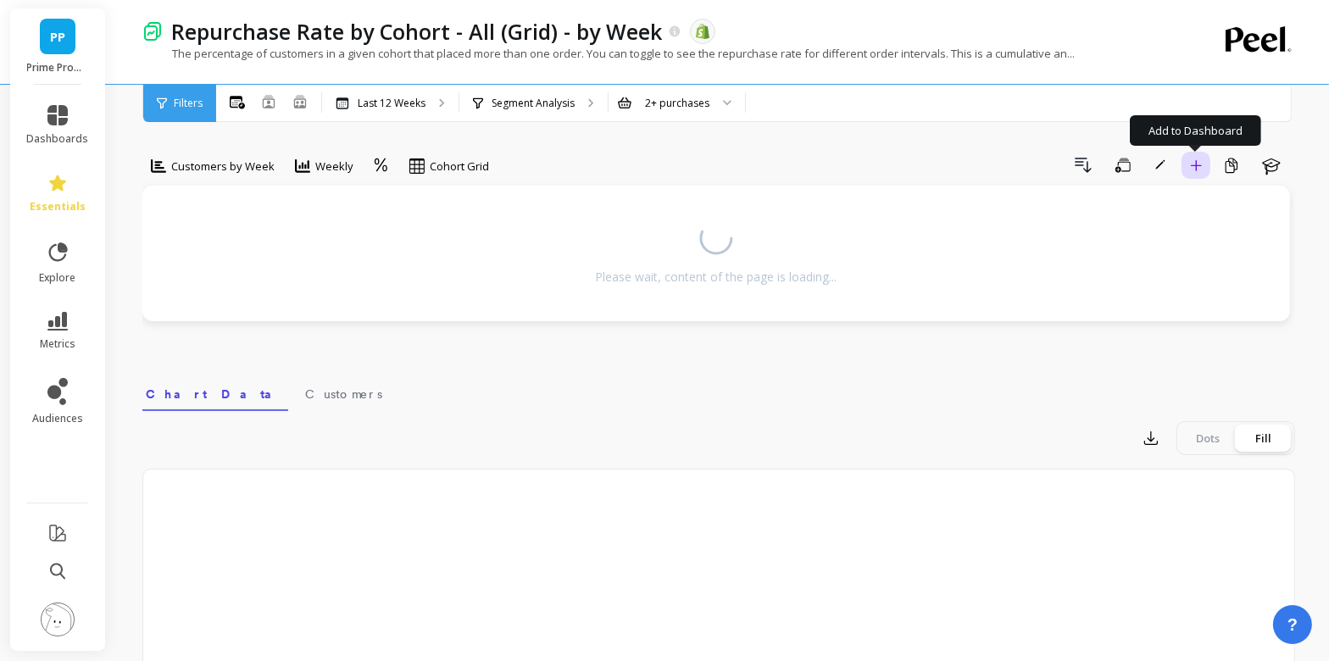
click at [1190, 167] on icon "button" at bounding box center [1196, 165] width 12 height 12
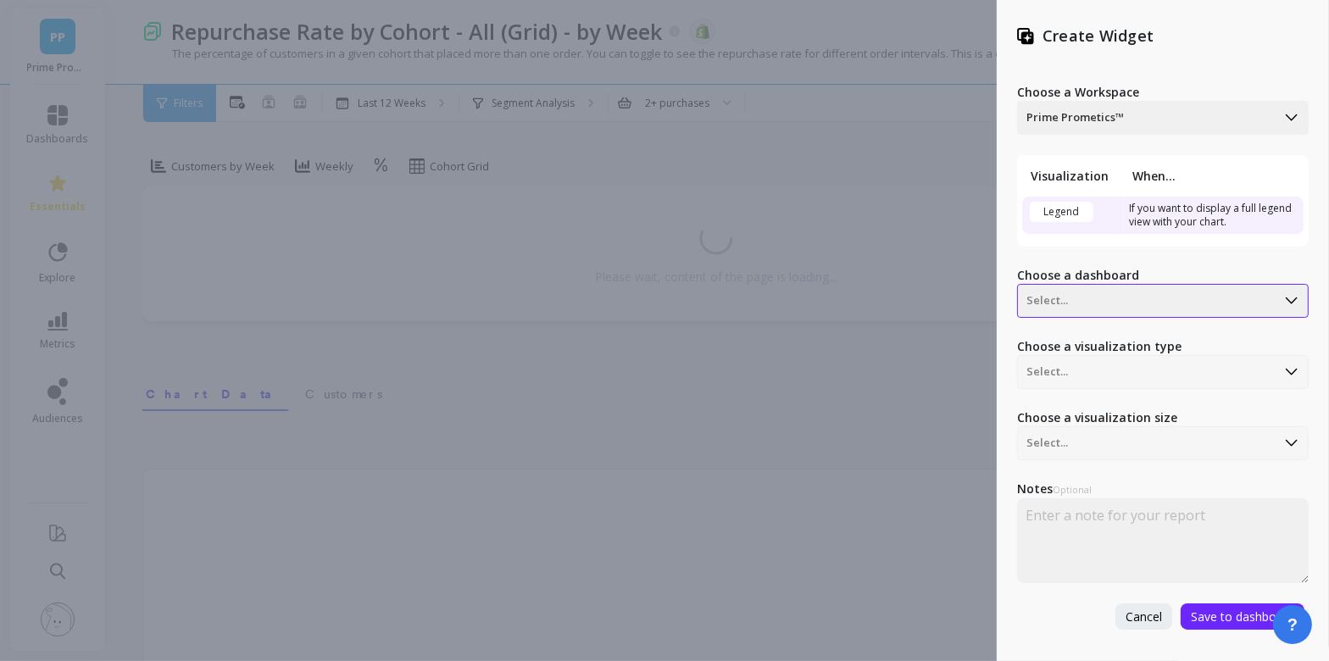
click at [1104, 301] on div at bounding box center [1146, 301] width 241 height 20
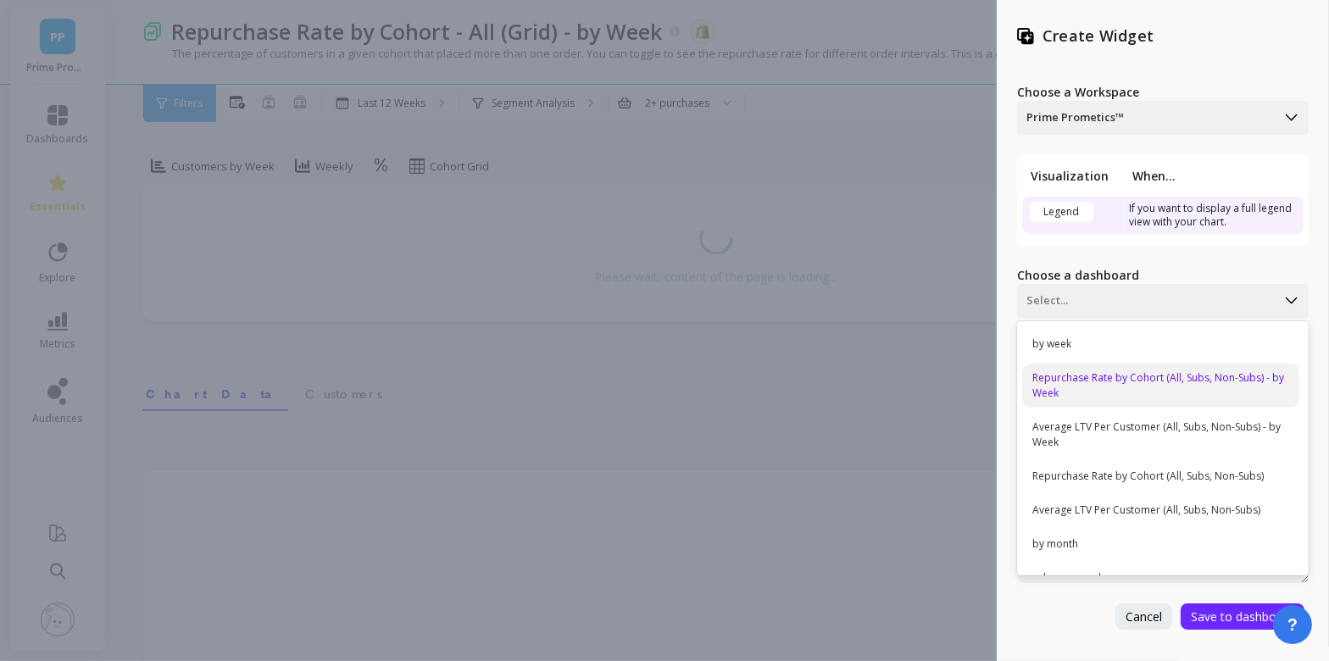
drag, startPoint x: 1093, startPoint y: 342, endPoint x: 1092, endPoint y: 381, distance: 39.0
click at [1092, 381] on div "by week Repurchase Rate by Cohort (All, Subs, Non-Subs) - by Week Average LTV P…" at bounding box center [1163, 448] width 292 height 254
click at [1092, 381] on div "Repurchase Rate by Cohort (All, Subs, Non-Subs) - by Week" at bounding box center [1160, 386] width 277 height 44
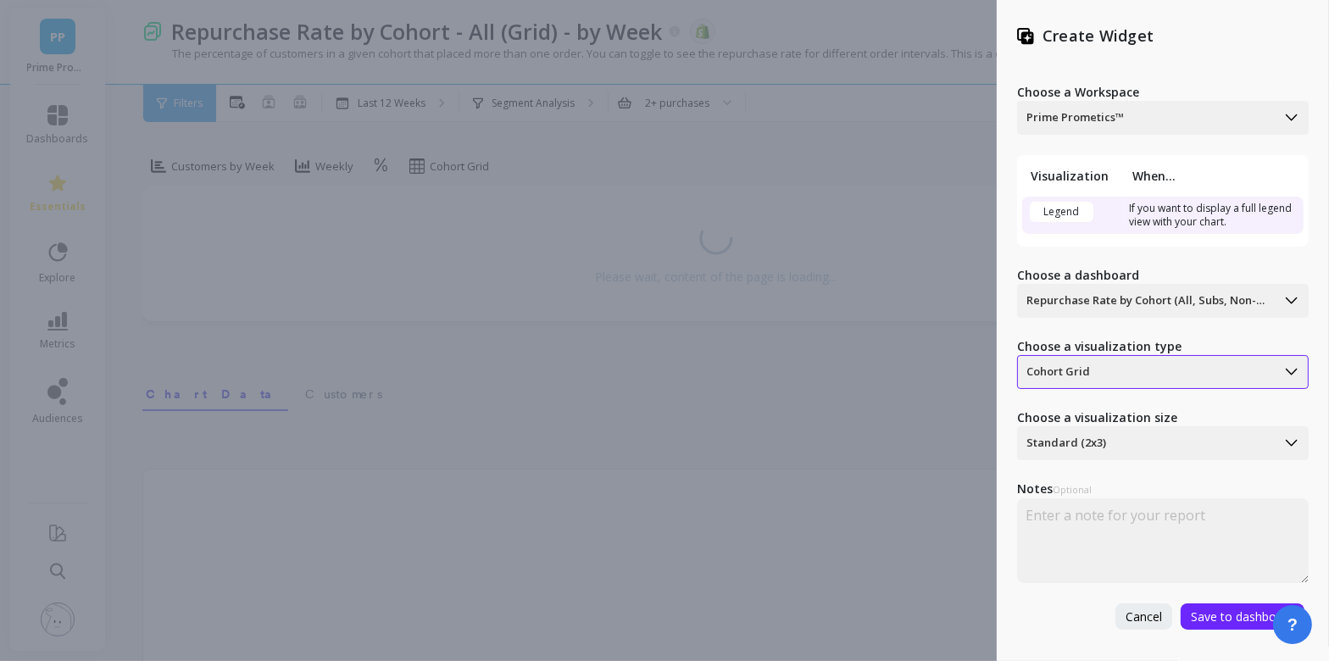
click at [1127, 376] on div at bounding box center [1146, 372] width 241 height 20
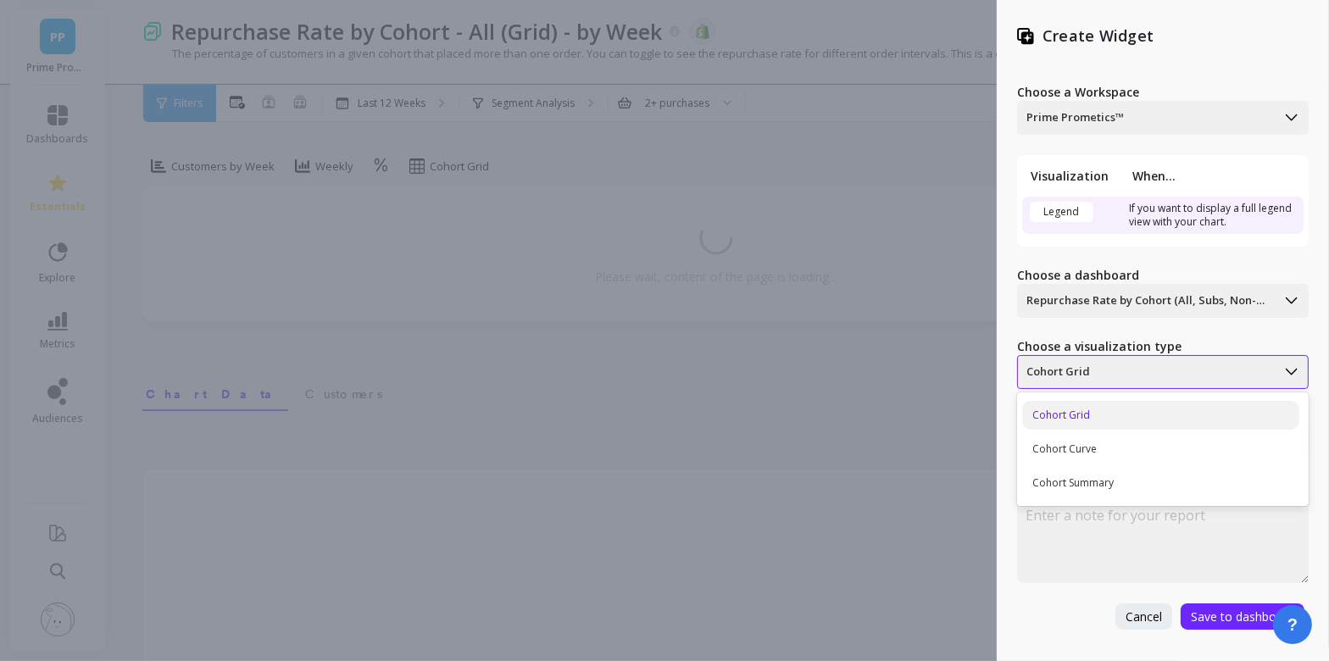
click at [1127, 376] on div at bounding box center [1146, 372] width 241 height 20
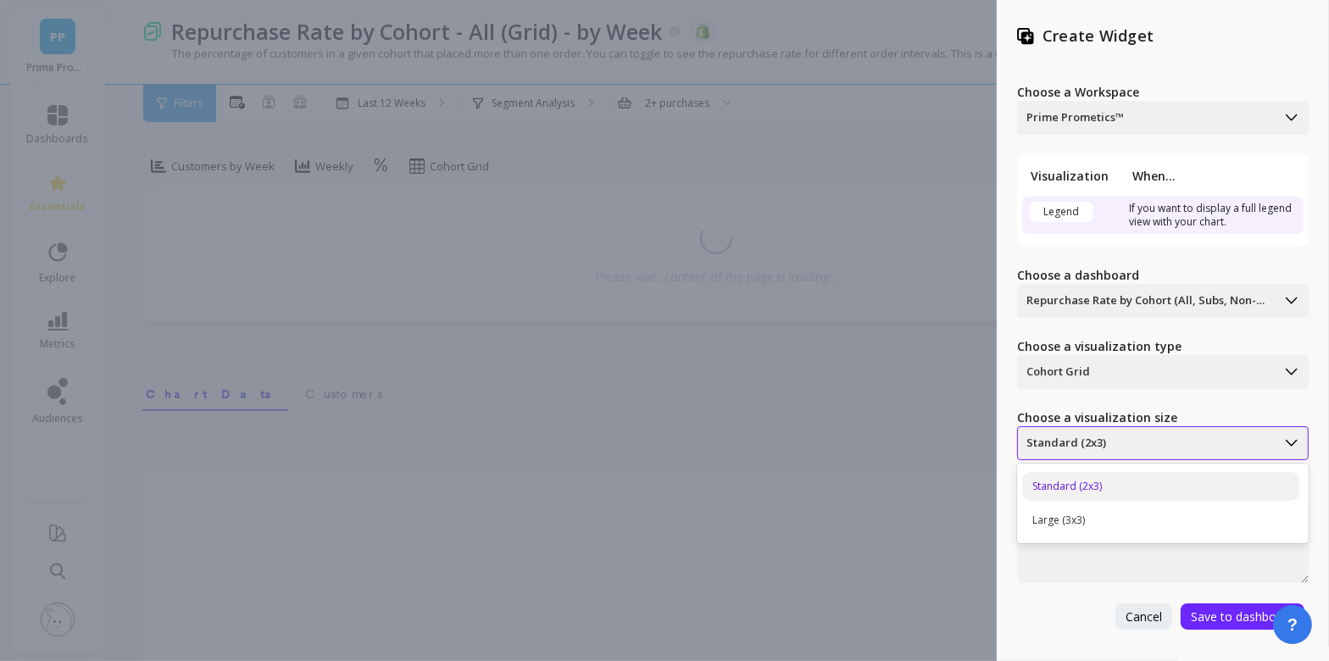
click at [1107, 446] on div at bounding box center [1146, 443] width 241 height 20
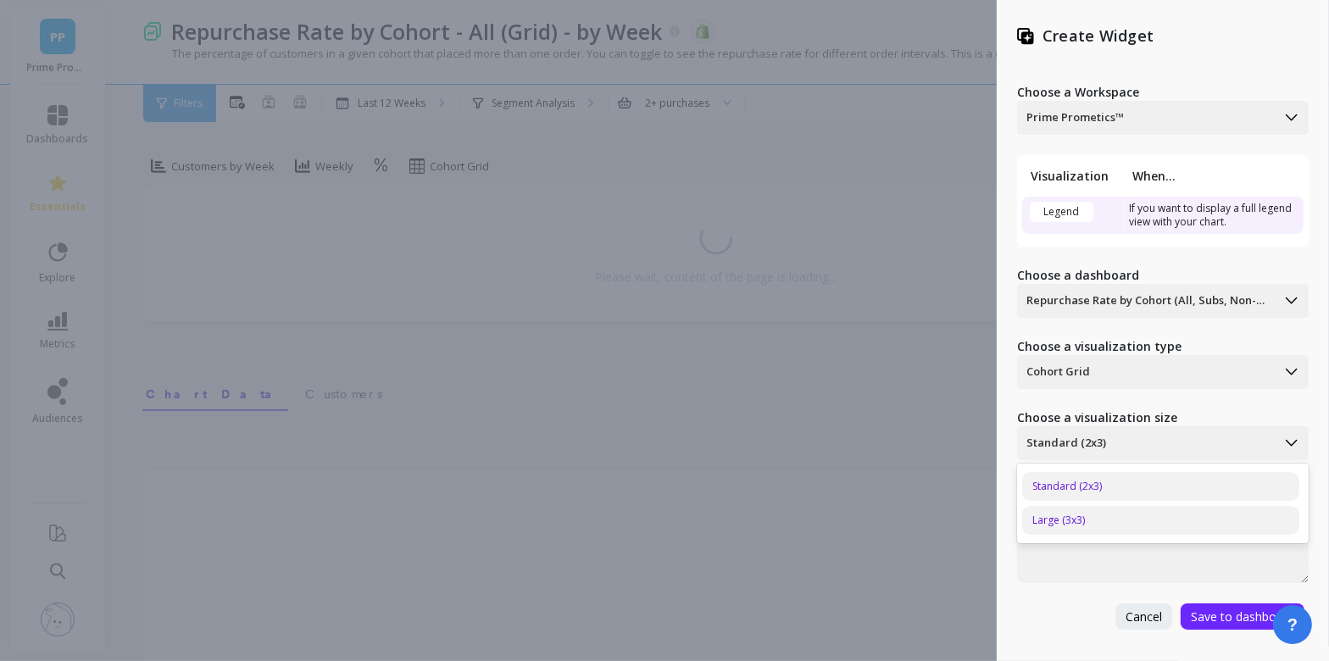
click at [1094, 513] on div "Large (3x3)" at bounding box center [1160, 520] width 277 height 29
click at [1228, 622] on span "Save to dashboard" at bounding box center [1242, 617] width 103 height 16
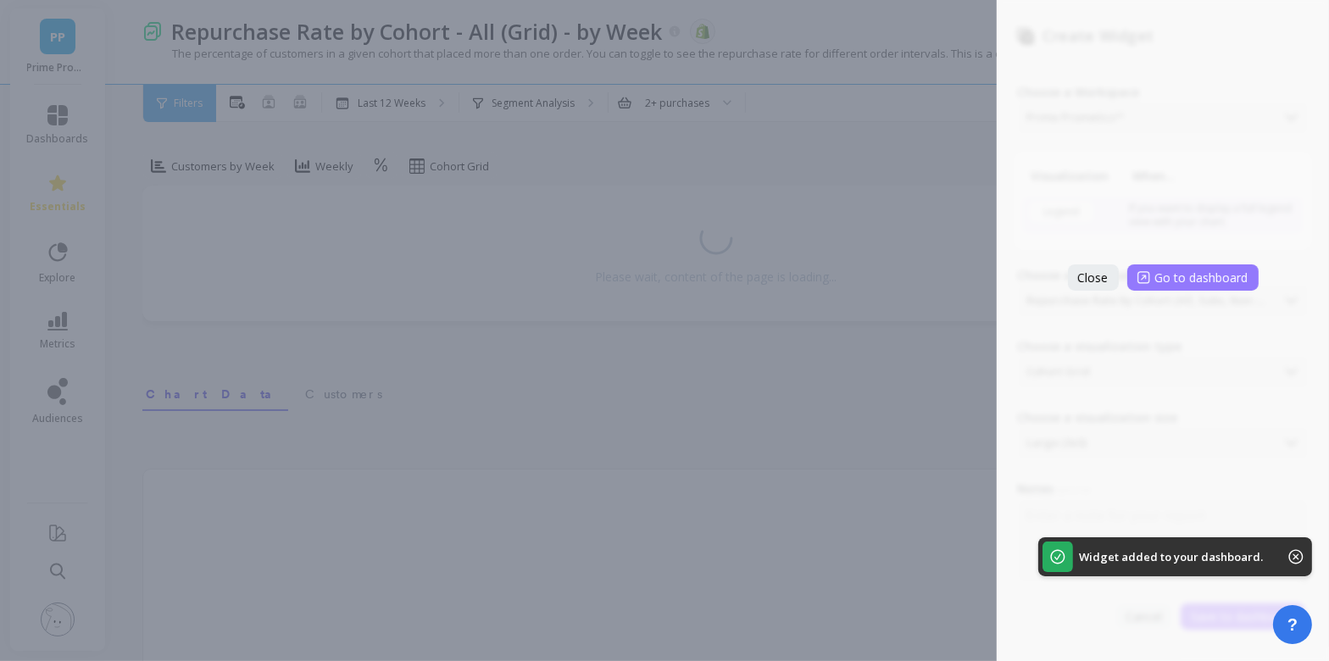
click at [1160, 271] on span "Go to dashboard" at bounding box center [1201, 278] width 93 height 16
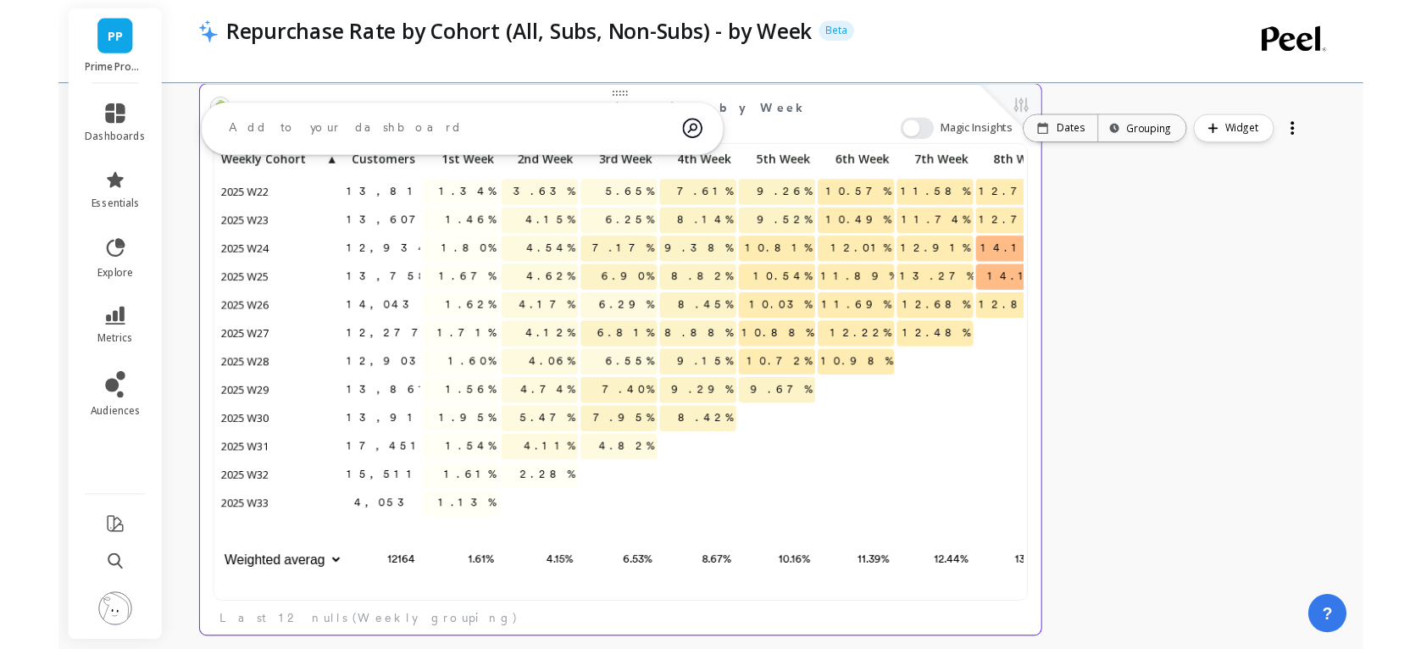
scroll to position [104, 0]
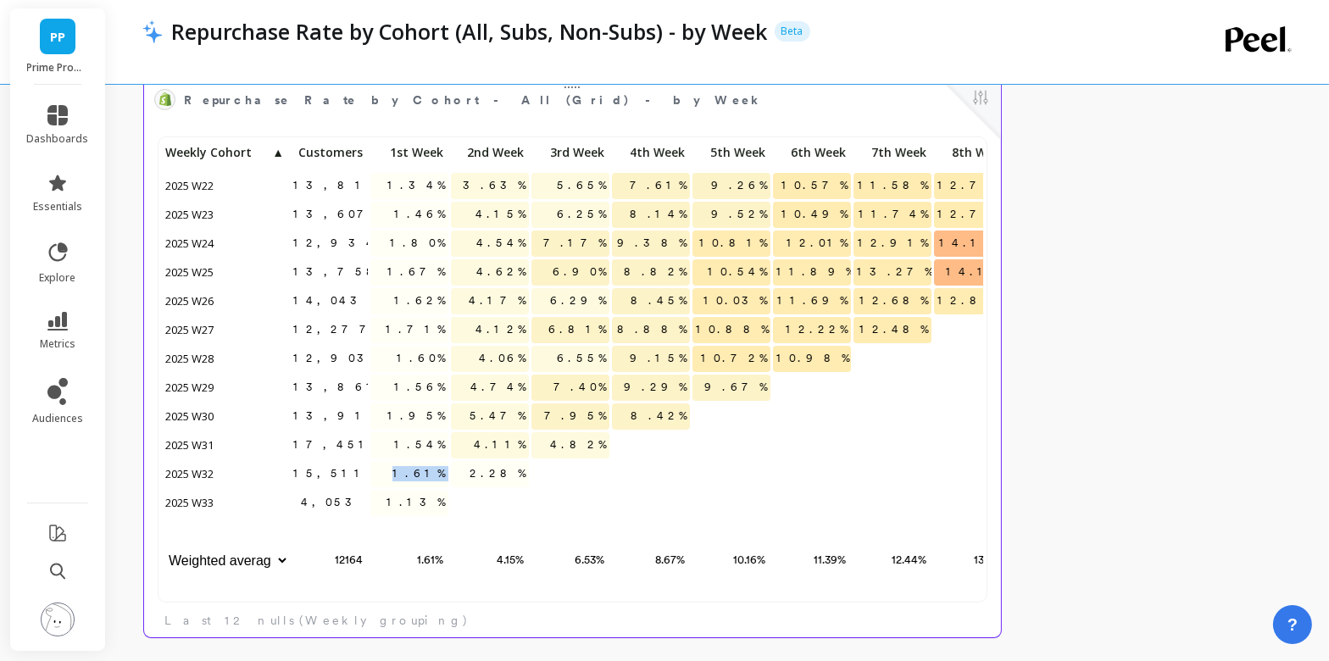
drag, startPoint x: 420, startPoint y: 476, endPoint x: 466, endPoint y: 476, distance: 46.6
click at [466, 476] on div "13,817 1.34% 3.63% 5.65% 7.61% 9.26% 10.57% 11.58% 12.78% 13.69% 13,607 1.46% 4…" at bounding box center [691, 359] width 1059 height 436
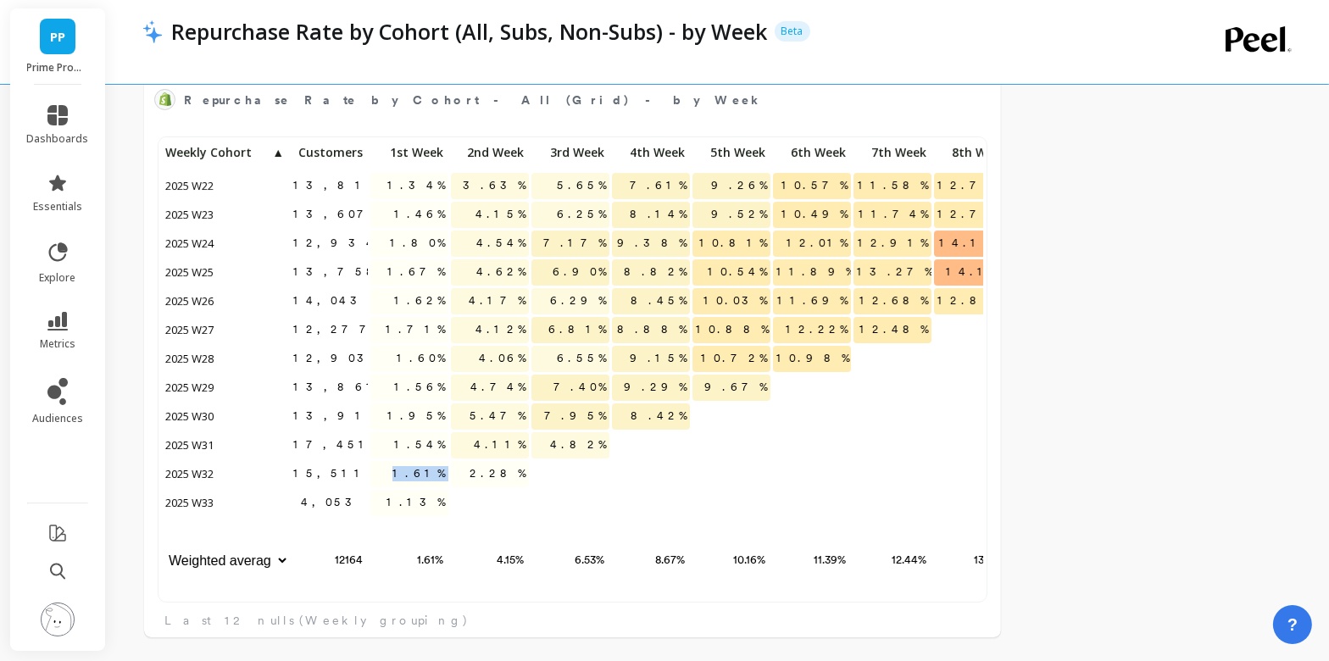
copy span "1.61%"
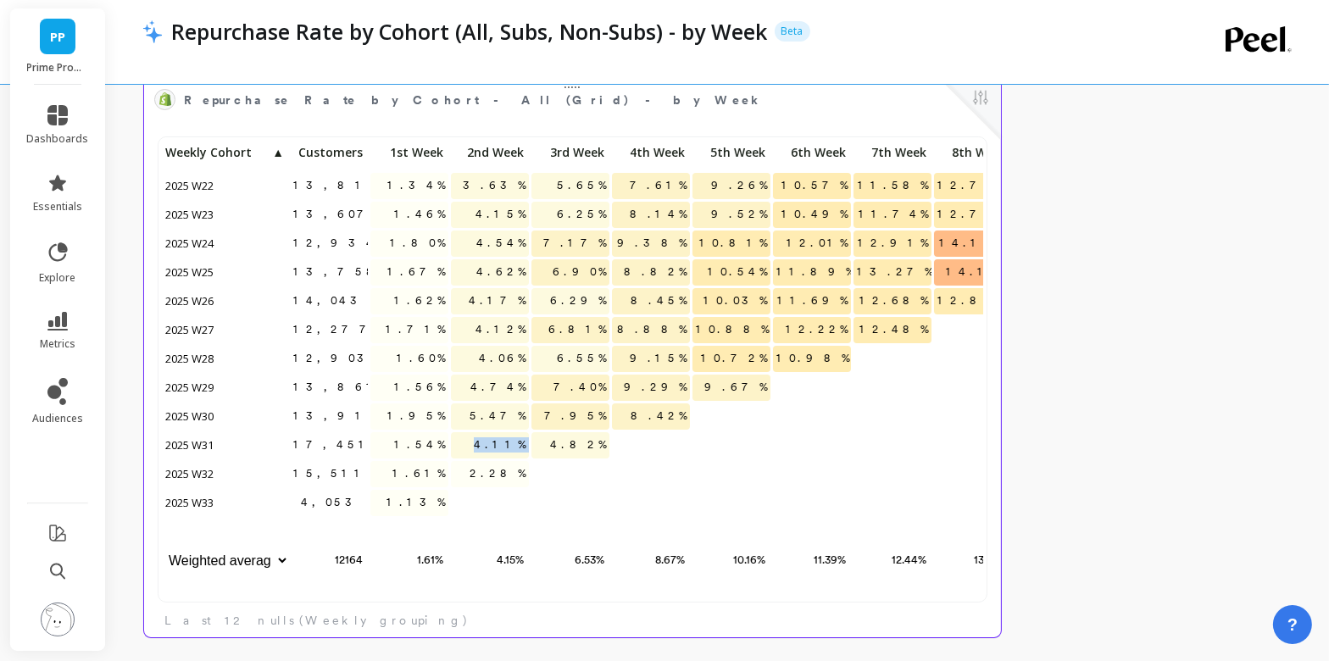
drag, startPoint x: 497, startPoint y: 446, endPoint x: 531, endPoint y: 446, distance: 34.8
click at [531, 446] on div "13,817 1.34% 3.63% 5.65% 7.61% 9.26% 10.57% 11.58% 12.78% 13.69% 13,607 1.46% 4…" at bounding box center [691, 359] width 1059 height 436
copy span "4.11%"
drag, startPoint x: 576, startPoint y: 413, endPoint x: 604, endPoint y: 413, distance: 28.0
click at [604, 413] on span "7.95%" at bounding box center [575, 415] width 69 height 25
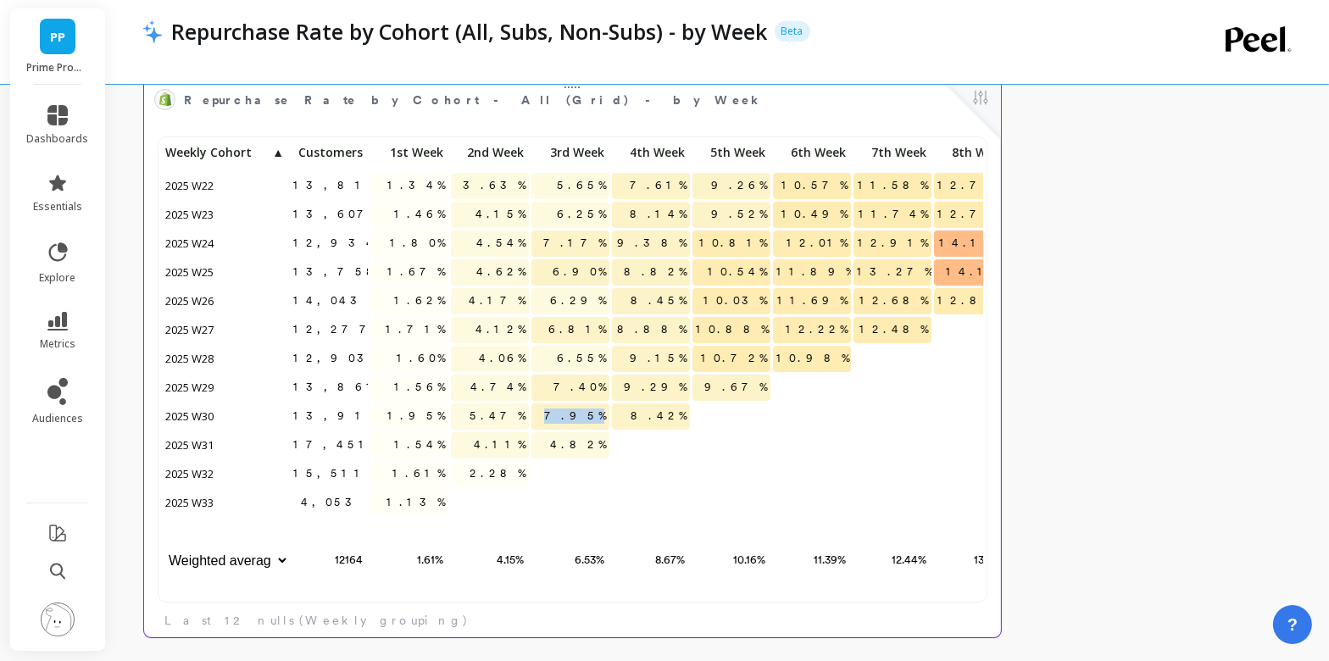
copy span "7.95%"
drag, startPoint x: 653, startPoint y: 382, endPoint x: 686, endPoint y: 385, distance: 32.3
click at [686, 385] on span "9.29%" at bounding box center [655, 387] width 70 height 25
copy span "9.29%"
drag, startPoint x: 729, startPoint y: 354, endPoint x: 769, endPoint y: 354, distance: 39.8
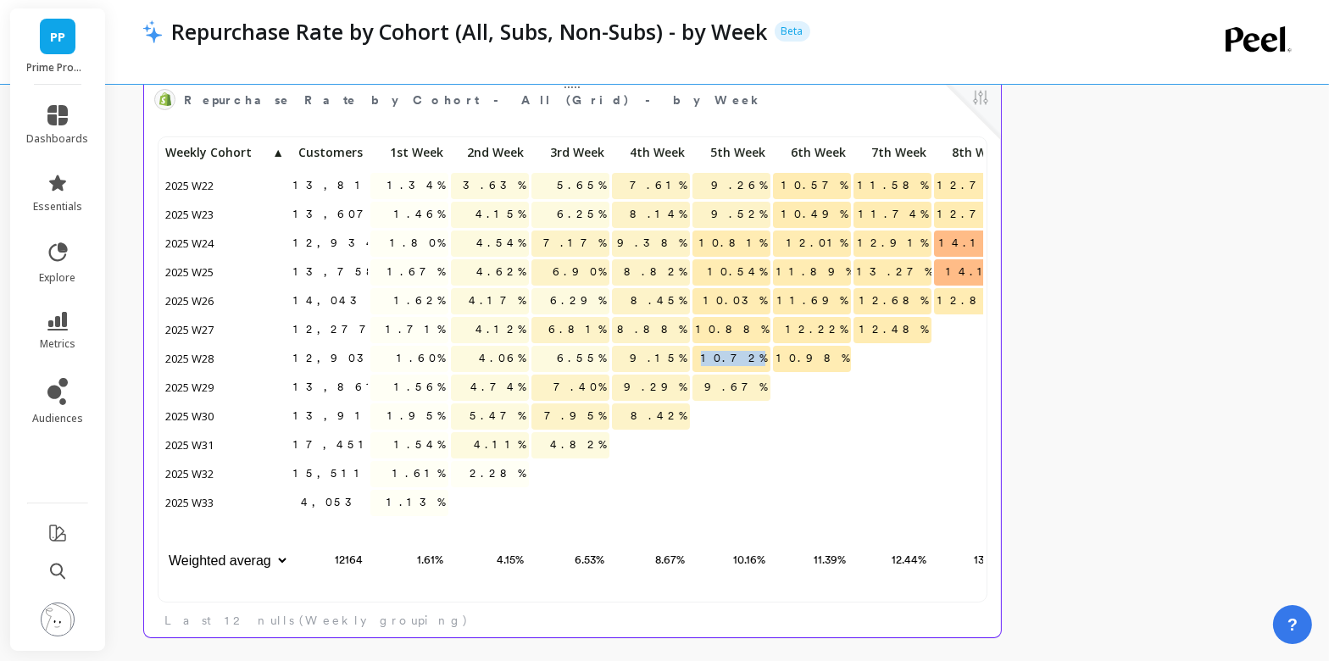
click at [769, 354] on span "10.72%" at bounding box center [734, 358] width 73 height 25
copy span "10.72%"
drag, startPoint x: 189, startPoint y: 449, endPoint x: 270, endPoint y: 448, distance: 81.4
click at [270, 448] on p "2025 W31" at bounding box center [225, 444] width 127 height 25
drag, startPoint x: 414, startPoint y: 444, endPoint x: 463, endPoint y: 444, distance: 48.3
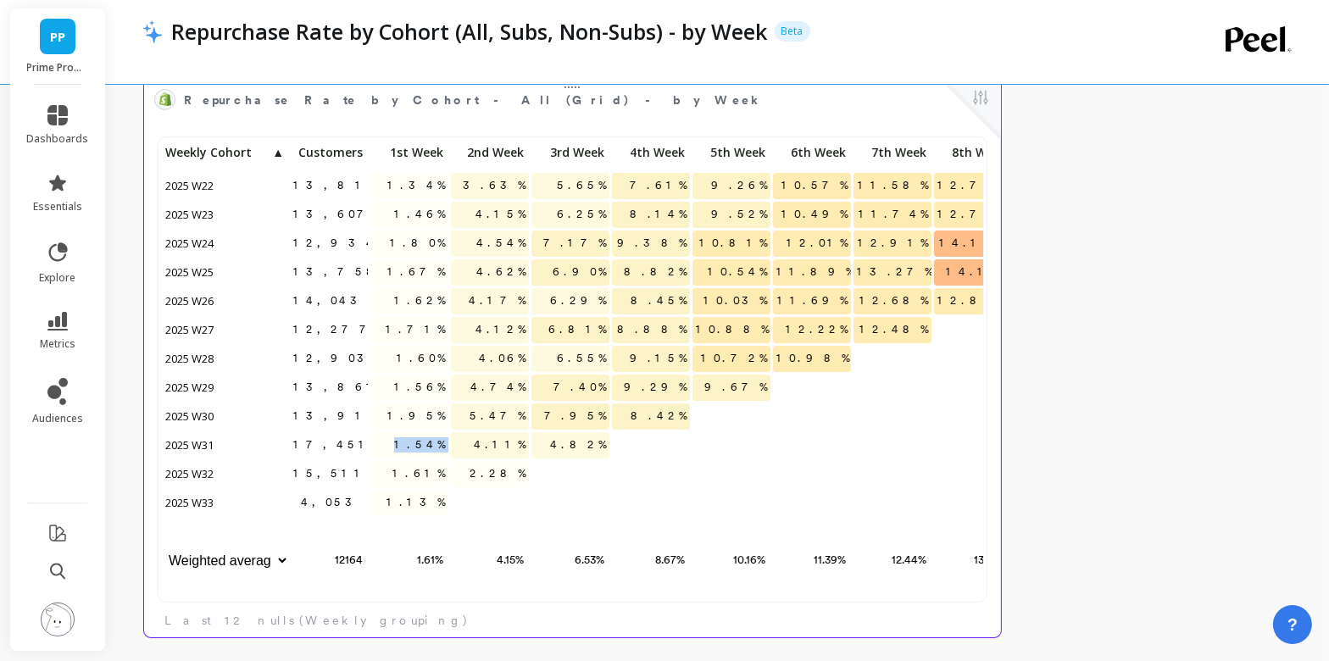
click at [463, 444] on div "13,817 1.34% 3.63% 5.65% 7.61% 9.26% 10.57% 11.58% 12.78% 13.69% 13,607 1.46% 4…" at bounding box center [691, 359] width 1059 height 436
copy span "1.54%"
drag, startPoint x: 492, startPoint y: 410, endPoint x: 530, endPoint y: 410, distance: 37.3
click at [530, 410] on div "13,817 1.34% 3.63% 5.65% 7.61% 9.26% 10.57% 11.58% 12.78% 13.69% 13,607 1.46% 4…" at bounding box center [691, 359] width 1059 height 436
copy span "5.47%"
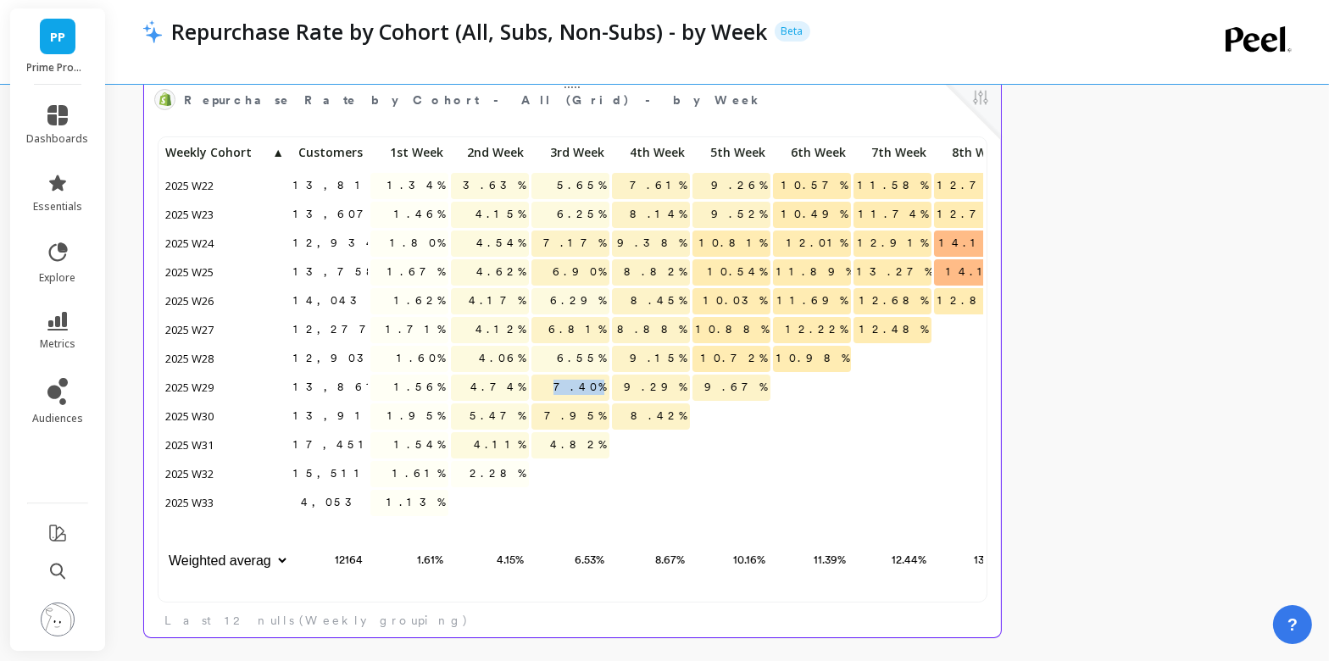
drag, startPoint x: 570, startPoint y: 386, endPoint x: 609, endPoint y: 386, distance: 39.0
click at [609, 386] on p "7.40%" at bounding box center [570, 387] width 78 height 25
copy span "7.40%"
drag, startPoint x: 656, startPoint y: 354, endPoint x: 690, endPoint y: 354, distance: 33.9
click at [690, 354] on div "9.15%" at bounding box center [651, 360] width 81 height 29
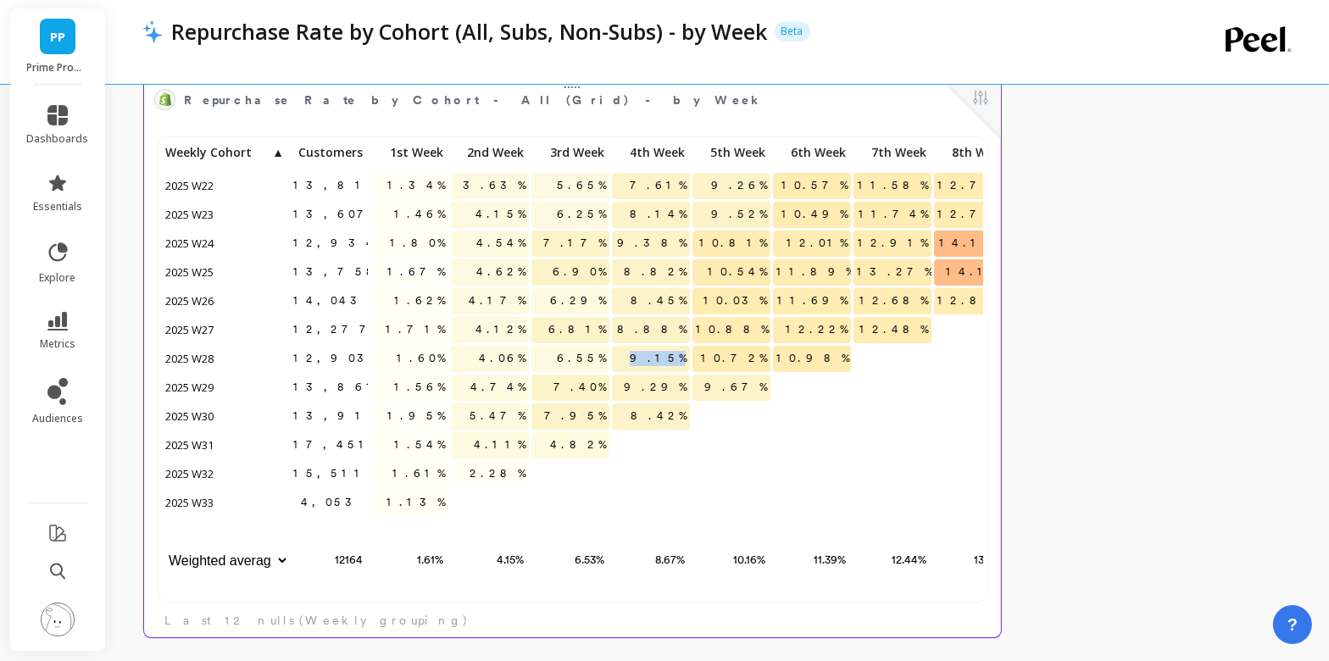
copy span "9.15%"
drag, startPoint x: 726, startPoint y: 326, endPoint x: 768, endPoint y: 328, distance: 41.6
click at [768, 328] on p "10.88%" at bounding box center [731, 329] width 78 height 25
copy span "10.88%"
drag, startPoint x: 178, startPoint y: 417, endPoint x: 221, endPoint y: 417, distance: 43.2
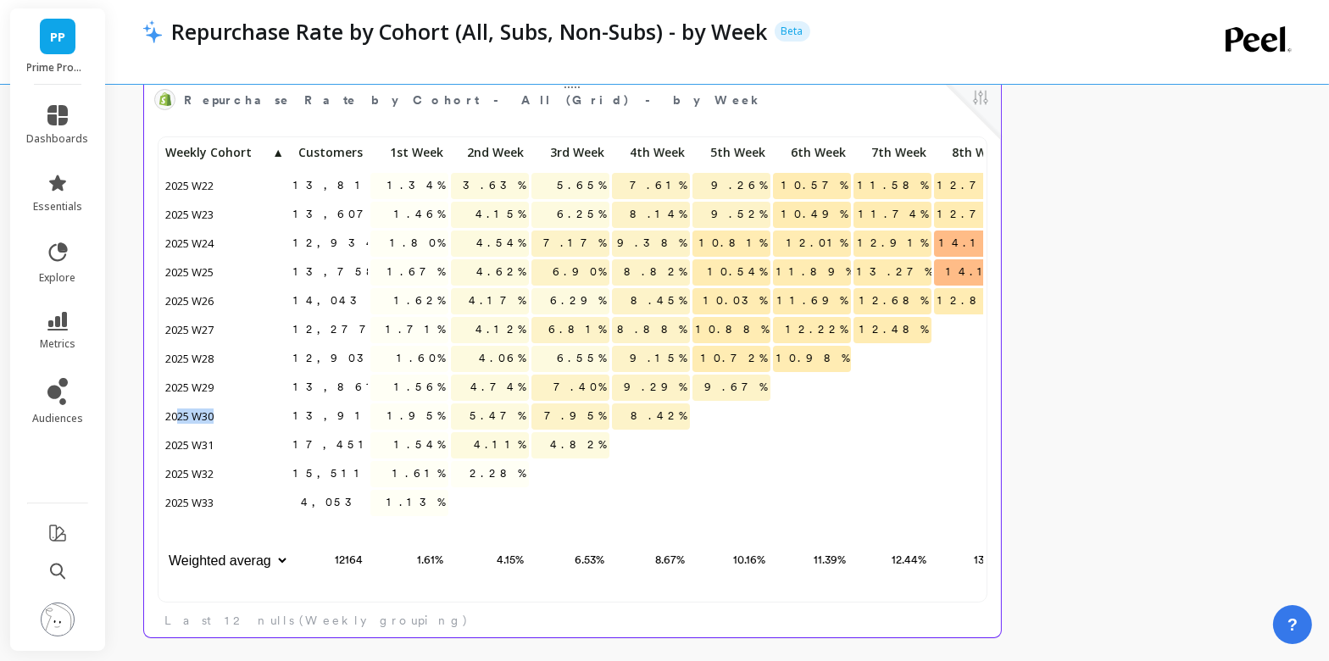
click at [221, 417] on p "2025 W30" at bounding box center [225, 415] width 127 height 25
drag, startPoint x: 416, startPoint y: 415, endPoint x: 457, endPoint y: 415, distance: 40.7
click at [457, 415] on div "13,817 1.34% 3.63% 5.65% 7.61% 9.26% 10.57% 11.58% 12.78% 13.69% 13,607 1.46% 4…" at bounding box center [691, 359] width 1059 height 436
drag, startPoint x: 489, startPoint y: 387, endPoint x: 529, endPoint y: 387, distance: 39.8
click at [529, 387] on div "4.74%" at bounding box center [490, 389] width 81 height 29
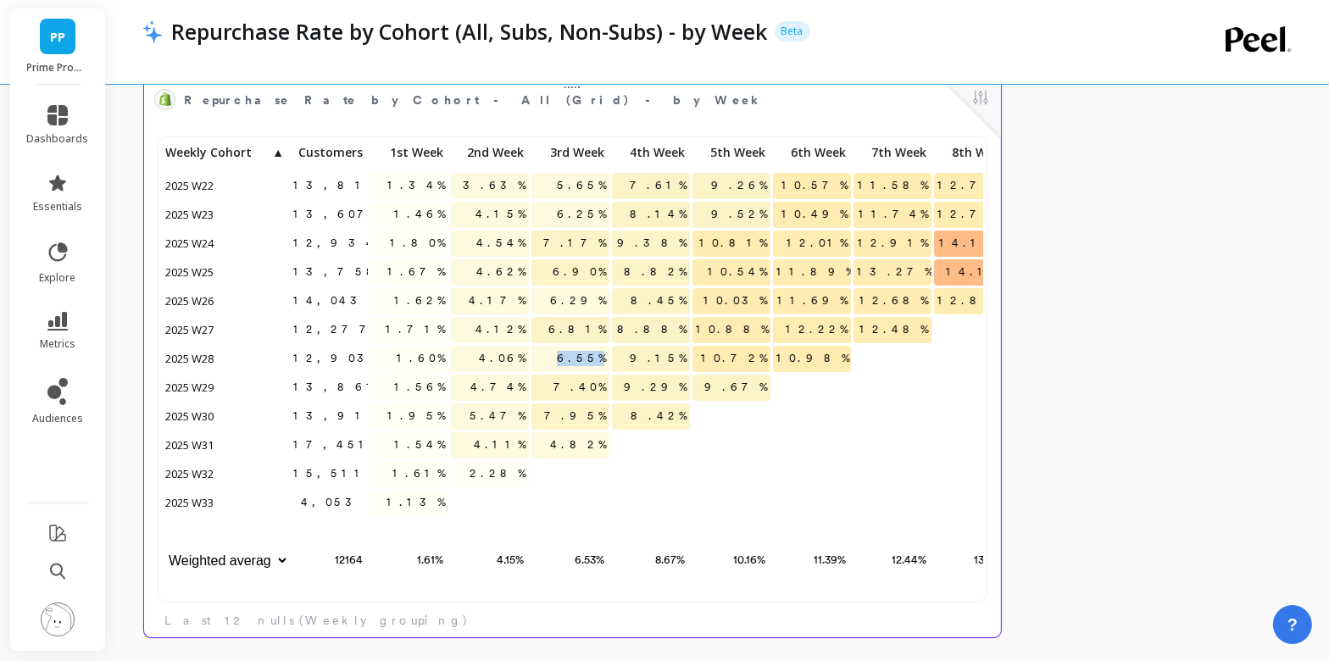
drag, startPoint x: 570, startPoint y: 357, endPoint x: 600, endPoint y: 357, distance: 29.7
click at [600, 357] on p "6.55%" at bounding box center [570, 358] width 78 height 25
drag, startPoint x: 655, startPoint y: 325, endPoint x: 700, endPoint y: 325, distance: 44.9
click at [700, 325] on div "13,817 1.34% 3.63% 5.65% 7.61% 9.26% 10.57% 11.58% 12.78% 13.69% 13,607 1.46% 4…" at bounding box center [691, 359] width 1059 height 436
drag, startPoint x: 724, startPoint y: 299, endPoint x: 777, endPoint y: 299, distance: 53.4
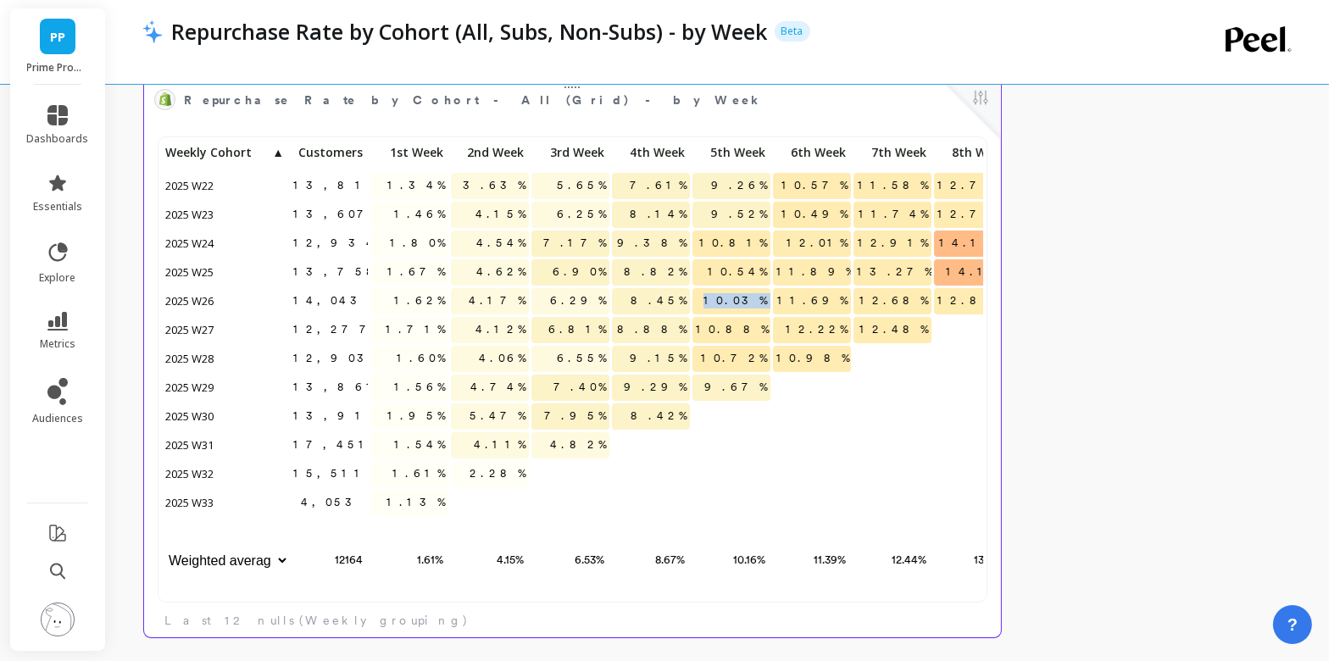
click at [777, 299] on div "13,817 1.34% 3.63% 5.65% 7.61% 9.26% 10.57% 11.58% 12.78% 13.69% 13,607 1.46% 4…" at bounding box center [691, 359] width 1059 height 436
drag, startPoint x: 412, startPoint y: 382, endPoint x: 449, endPoint y: 385, distance: 37.4
click at [449, 385] on div "13,817 1.34% 3.63% 5.65% 7.61% 9.26% 10.57% 11.58% 12.78% 13.69% 13,607 1.46% 4…" at bounding box center [691, 359] width 1059 height 436
drag, startPoint x: 483, startPoint y: 352, endPoint x: 529, endPoint y: 352, distance: 45.8
click at [529, 352] on div "4.06%" at bounding box center [490, 360] width 81 height 29
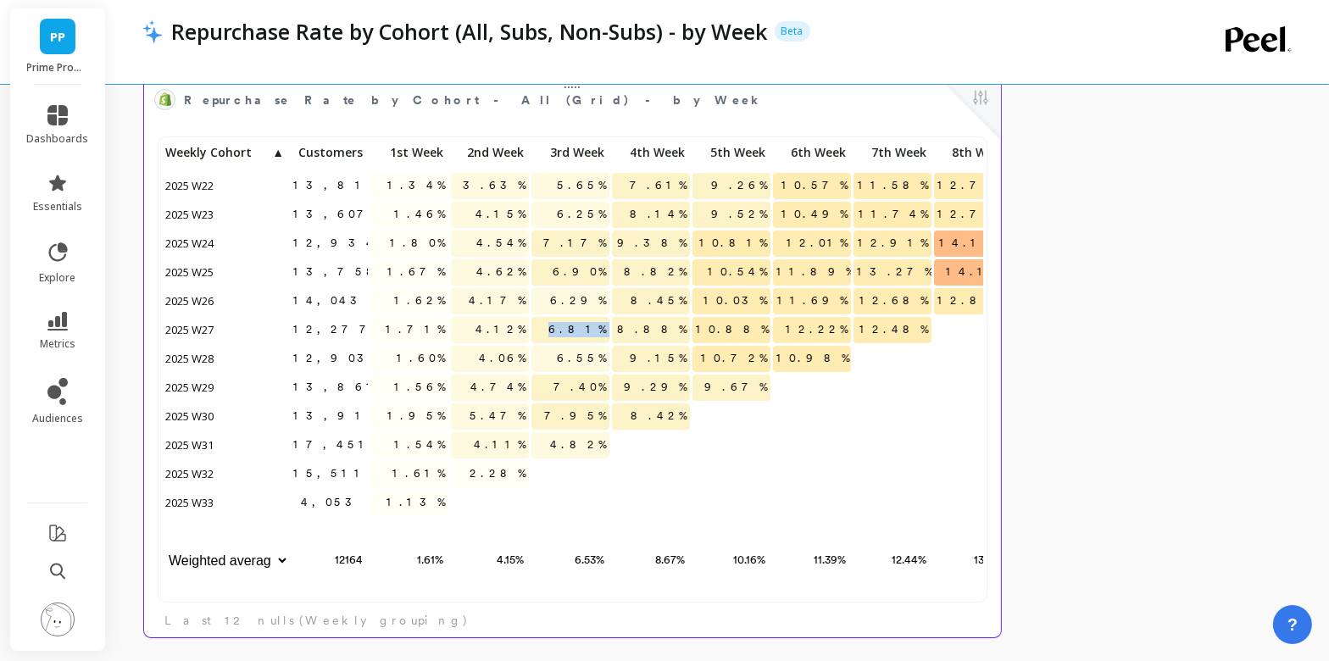
drag, startPoint x: 570, startPoint y: 334, endPoint x: 611, endPoint y: 334, distance: 40.7
click at [611, 334] on div "13,817 1.34% 3.63% 5.65% 7.61% 9.26% 10.57% 11.58% 12.78% 13.69% 13,607 1.46% 4…" at bounding box center [691, 359] width 1059 height 436
drag, startPoint x: 650, startPoint y: 300, endPoint x: 690, endPoint y: 300, distance: 39.8
click at [690, 300] on div "8.45%" at bounding box center [651, 302] width 81 height 29
drag, startPoint x: 730, startPoint y: 272, endPoint x: 765, endPoint y: 272, distance: 35.6
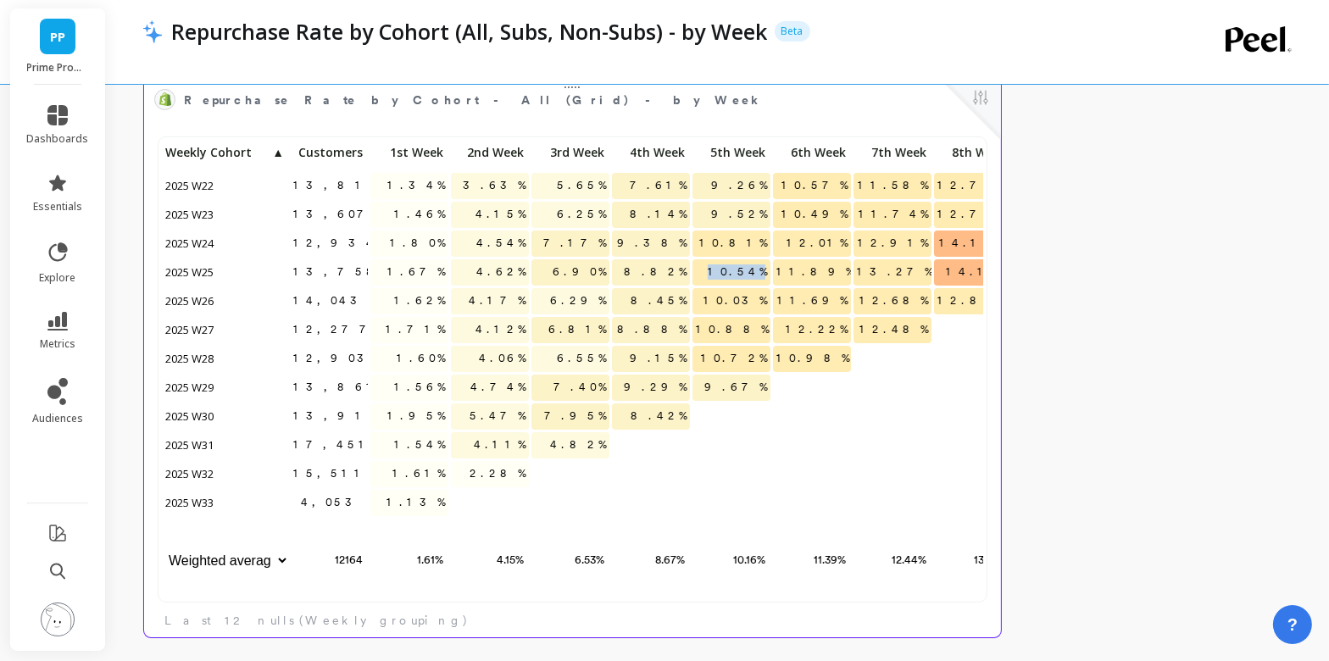
click at [765, 272] on span "10.54%" at bounding box center [737, 271] width 66 height 25
drag, startPoint x: 413, startPoint y: 356, endPoint x: 438, endPoint y: 356, distance: 25.4
click at [438, 356] on span "1.60%" at bounding box center [420, 358] width 55 height 25
drag, startPoint x: 444, startPoint y: 356, endPoint x: 408, endPoint y: 356, distance: 36.4
click at [408, 356] on p "1.60%" at bounding box center [409, 358] width 78 height 25
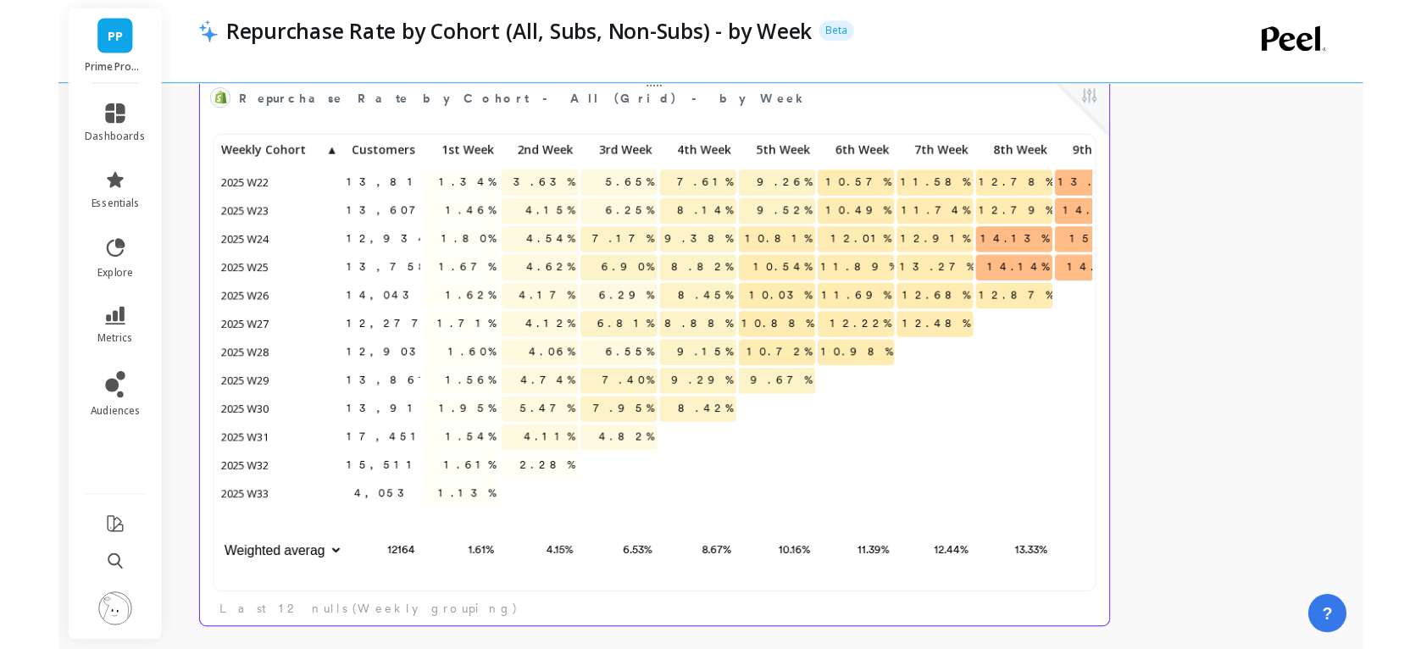
scroll to position [466, 891]
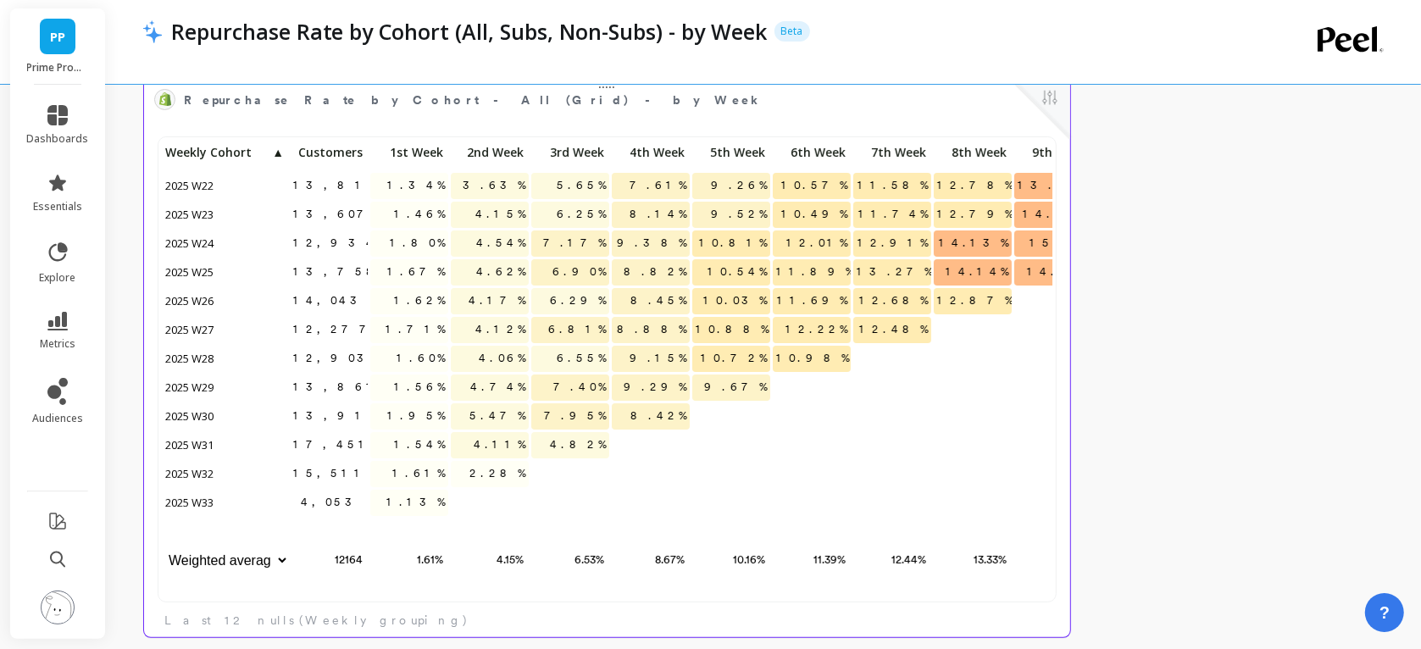
click at [425, 361] on span "1.60%" at bounding box center [420, 358] width 55 height 25
click at [424, 360] on span "1.60%" at bounding box center [420, 358] width 55 height 25
drag, startPoint x: 424, startPoint y: 360, endPoint x: 414, endPoint y: 359, distance: 9.4
click at [424, 360] on span "1.60%" at bounding box center [420, 358] width 55 height 25
drag, startPoint x: 505, startPoint y: 331, endPoint x: 524, endPoint y: 330, distance: 18.7
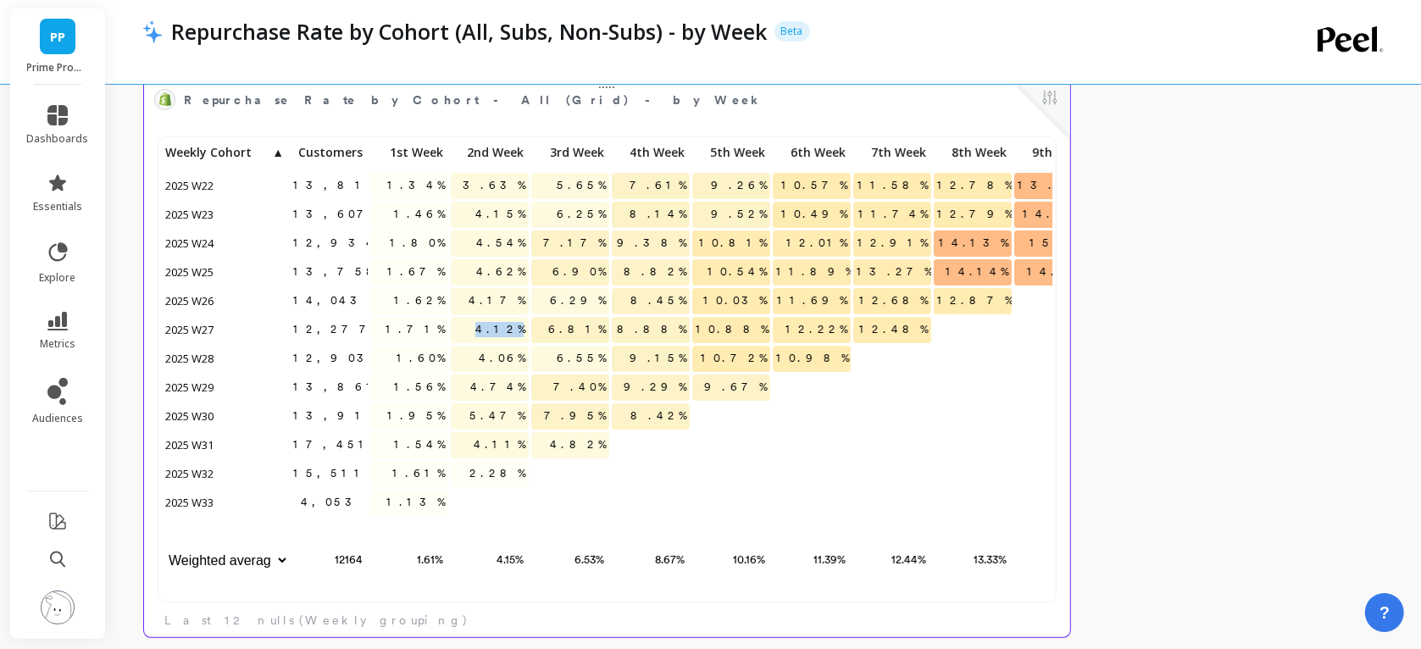
click at [524, 330] on p "4.12%" at bounding box center [490, 329] width 78 height 25
drag, startPoint x: 586, startPoint y: 296, endPoint x: 605, endPoint y: 297, distance: 19.5
click at [605, 297] on span "6.29%" at bounding box center [578, 300] width 63 height 25
drag, startPoint x: 657, startPoint y: 270, endPoint x: 710, endPoint y: 272, distance: 53.4
click at [710, 272] on div "13,817 1.34% 3.63% 5.65% 7.61% 9.26% 10.57% 11.58% 12.78% 13.69% 14.85% 13,607 …" at bounding box center [711, 359] width 1098 height 436
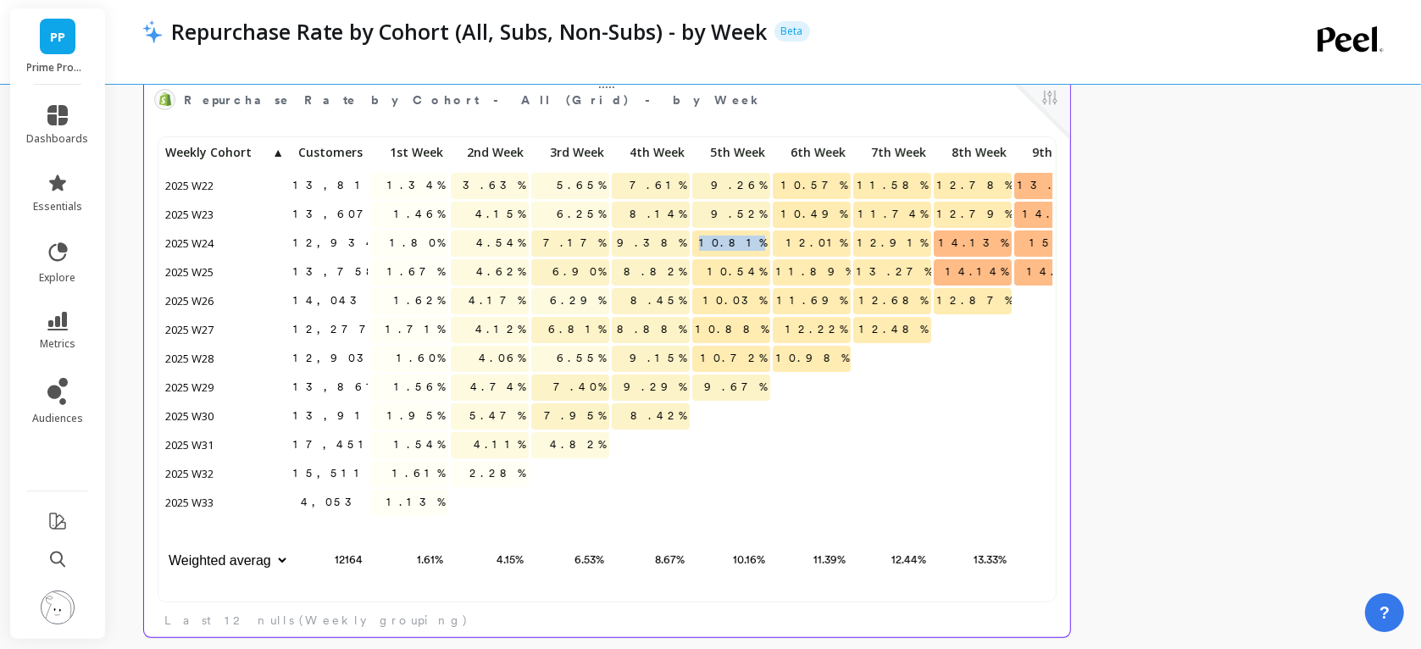
drag, startPoint x: 731, startPoint y: 243, endPoint x: 764, endPoint y: 242, distance: 32.2
click at [764, 242] on span "10.81%" at bounding box center [733, 243] width 75 height 25
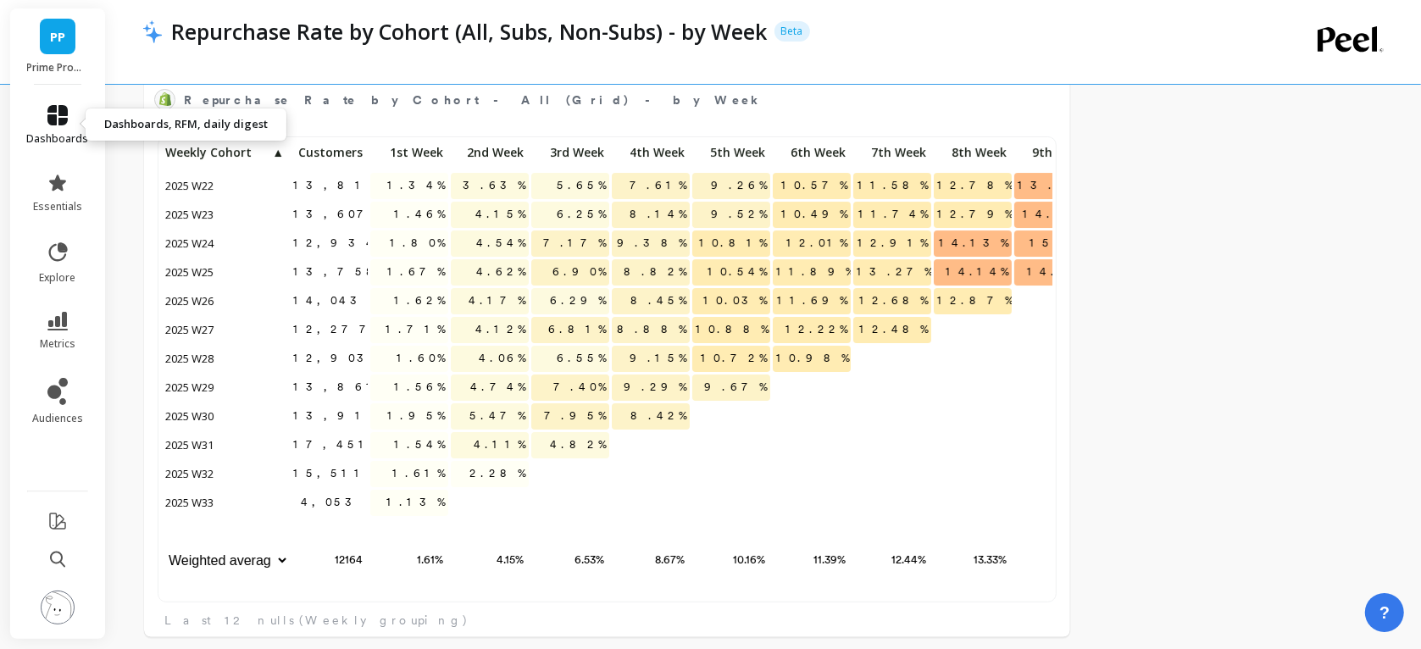
click at [53, 134] on span "dashboards" at bounding box center [58, 139] width 62 height 14
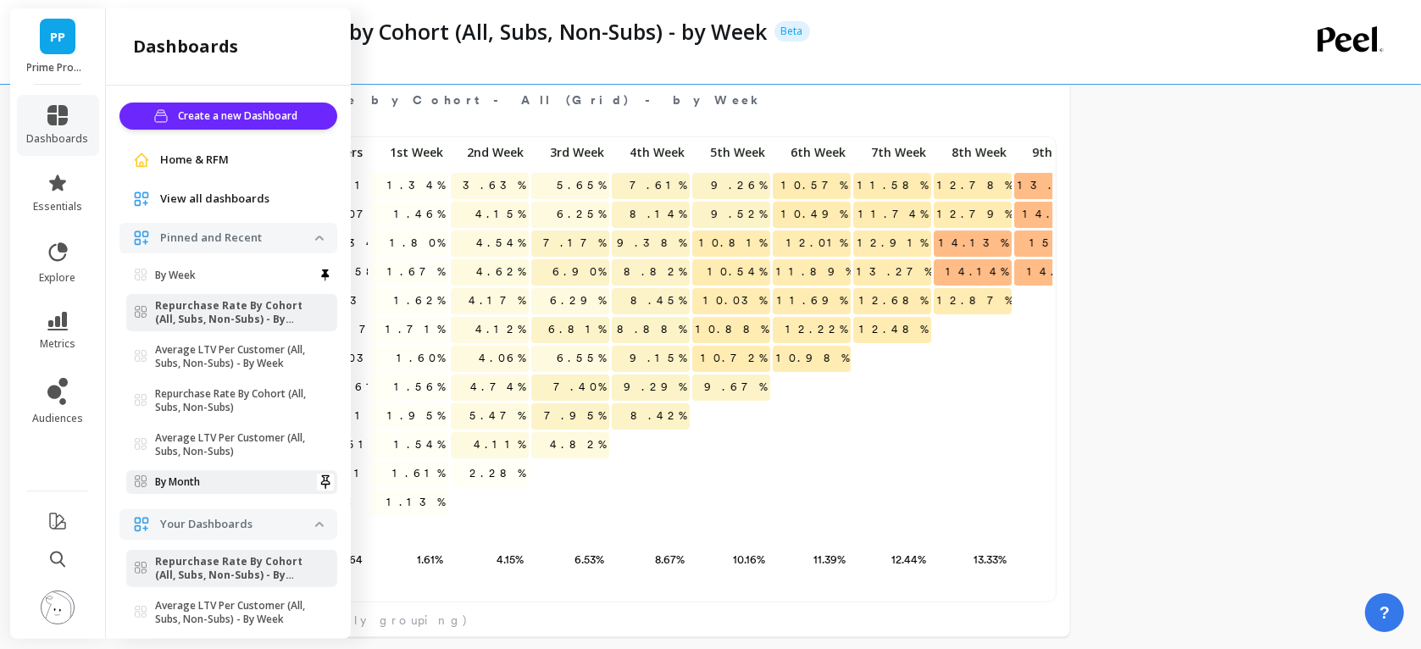
click at [219, 479] on span "By Month" at bounding box center [225, 483] width 181 height 14
